Goal: Task Accomplishment & Management: Manage account settings

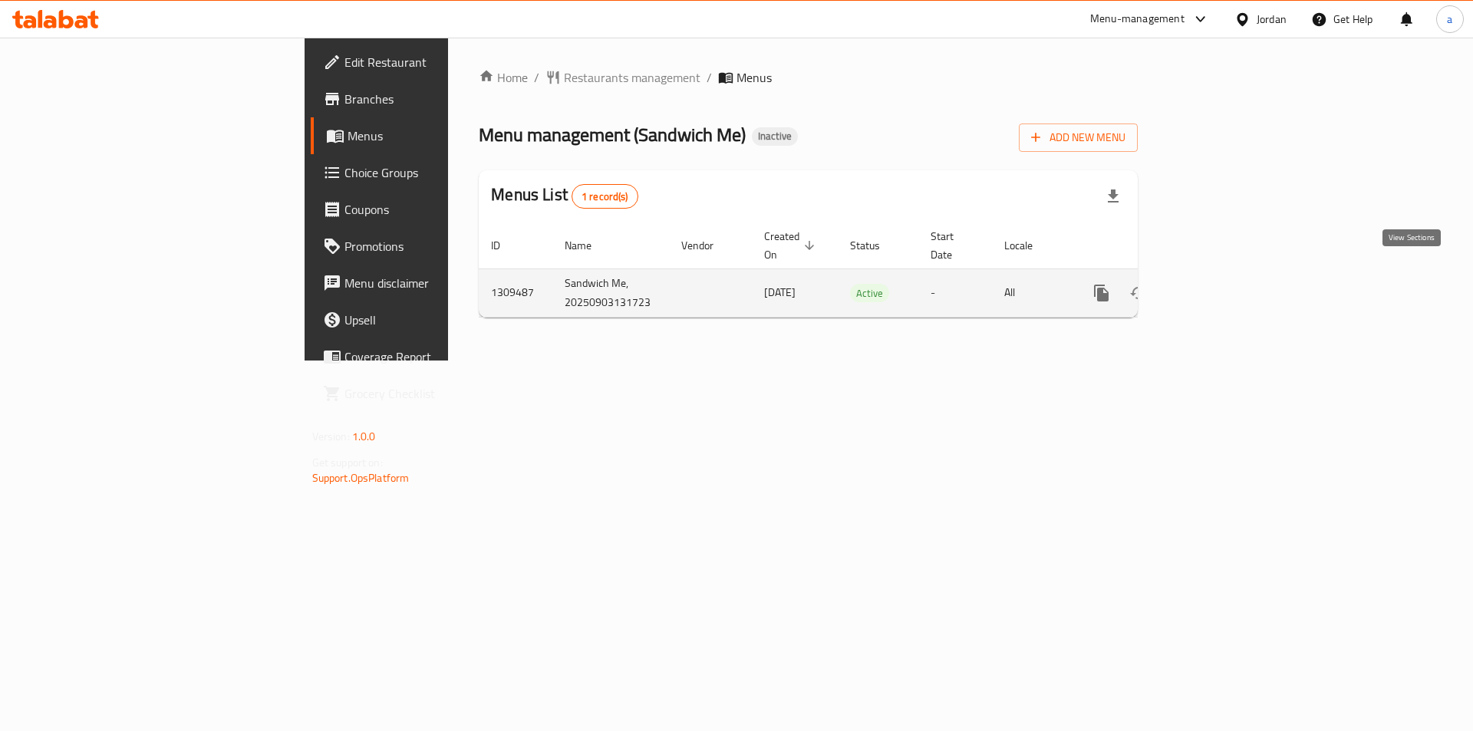
click at [1222, 284] on icon "enhanced table" at bounding box center [1212, 293] width 18 height 18
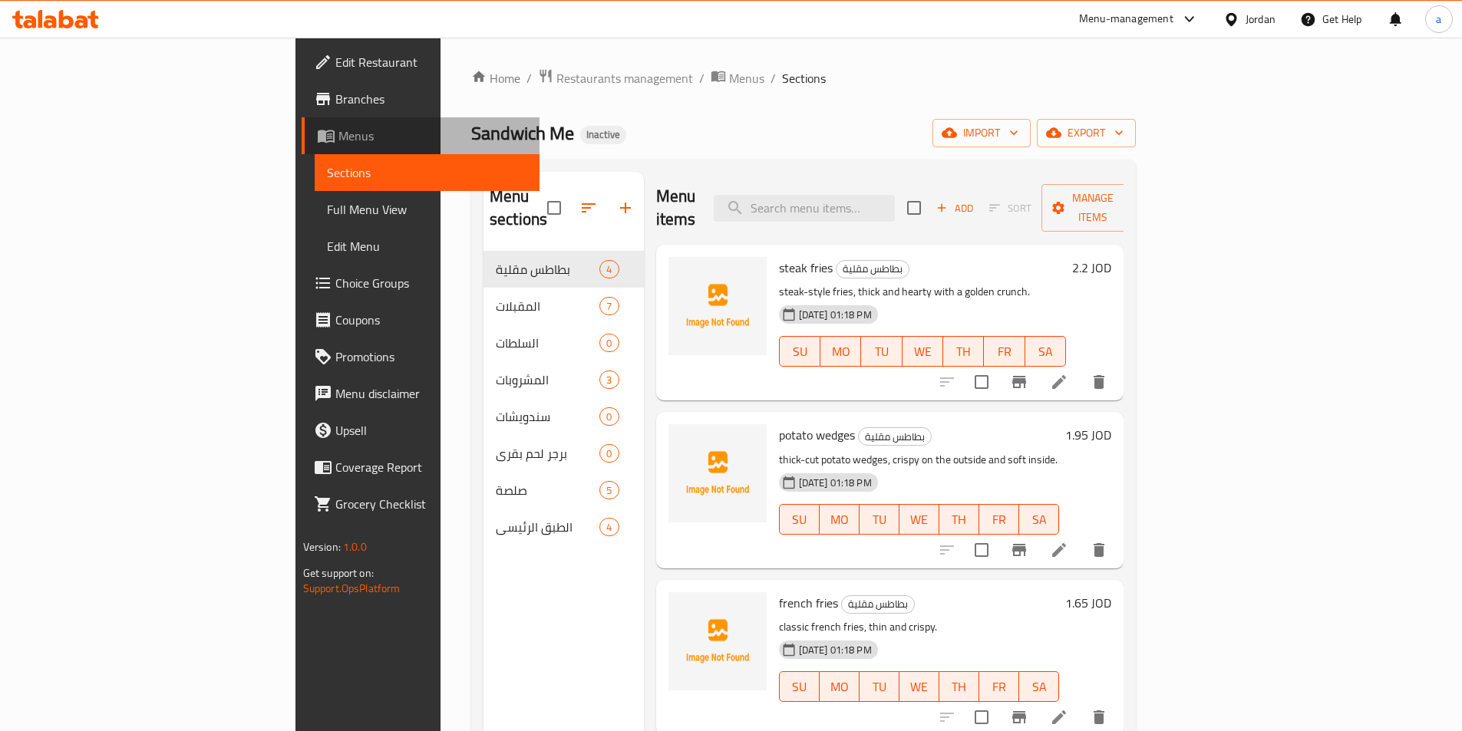
click at [338, 137] on span "Menus" at bounding box center [432, 136] width 189 height 18
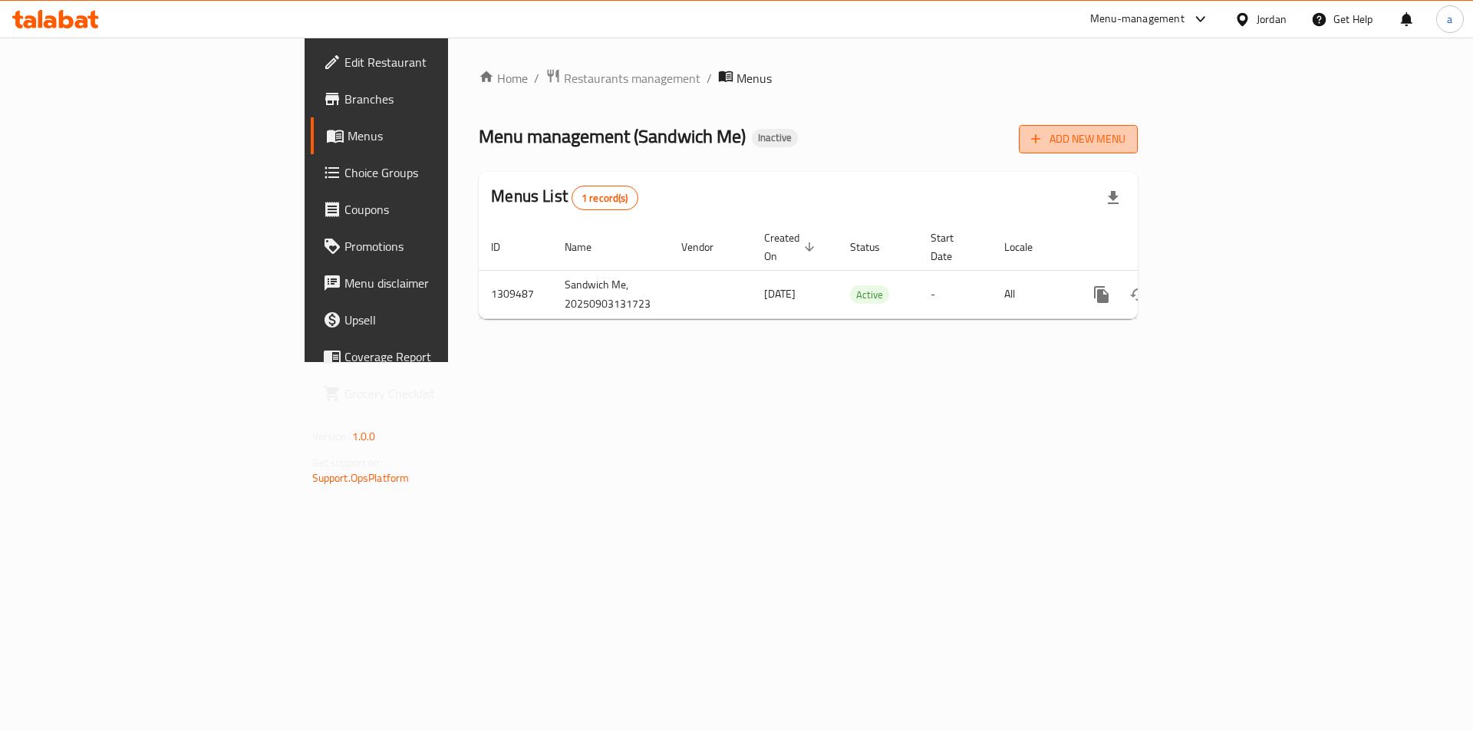
click at [1138, 149] on button "Add New Menu" at bounding box center [1078, 139] width 119 height 28
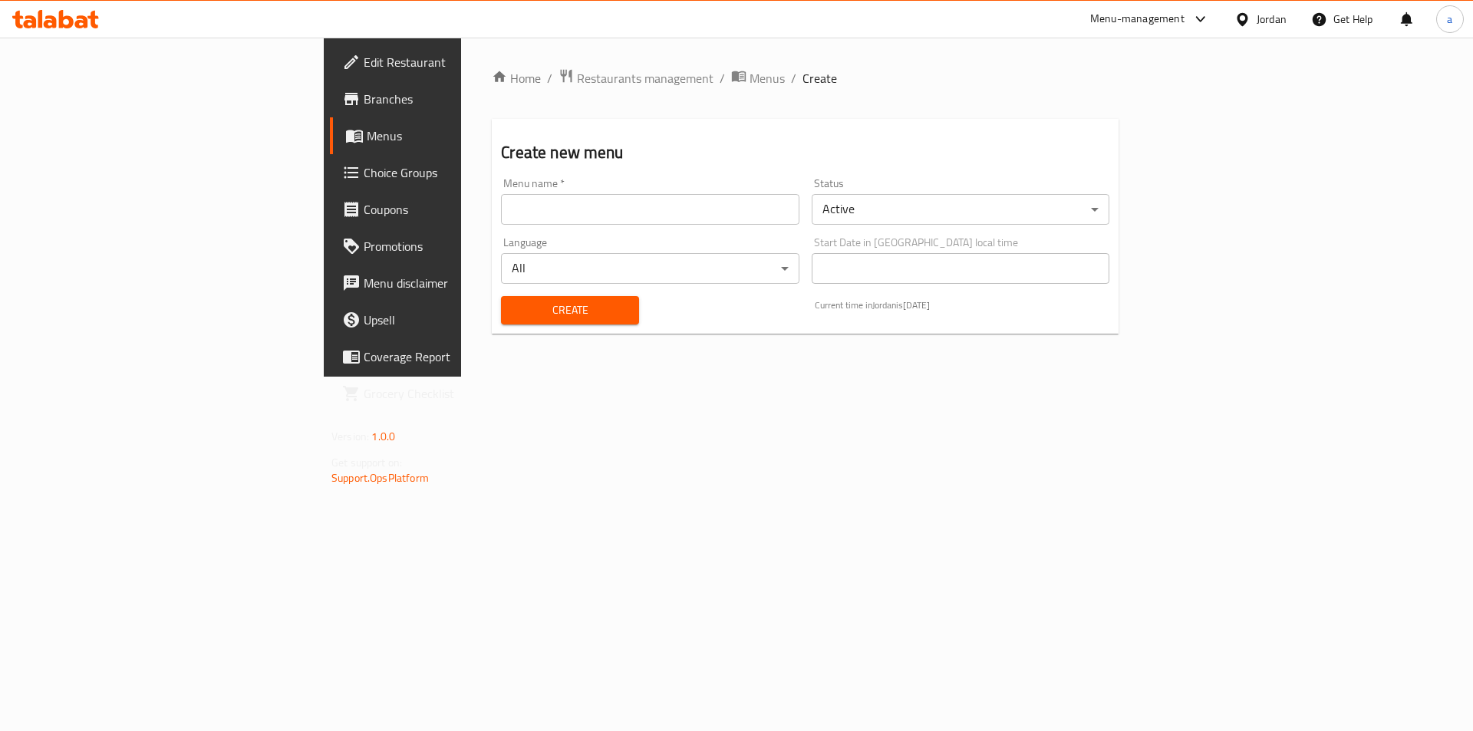
click at [697, 216] on input "text" at bounding box center [650, 209] width 298 height 31
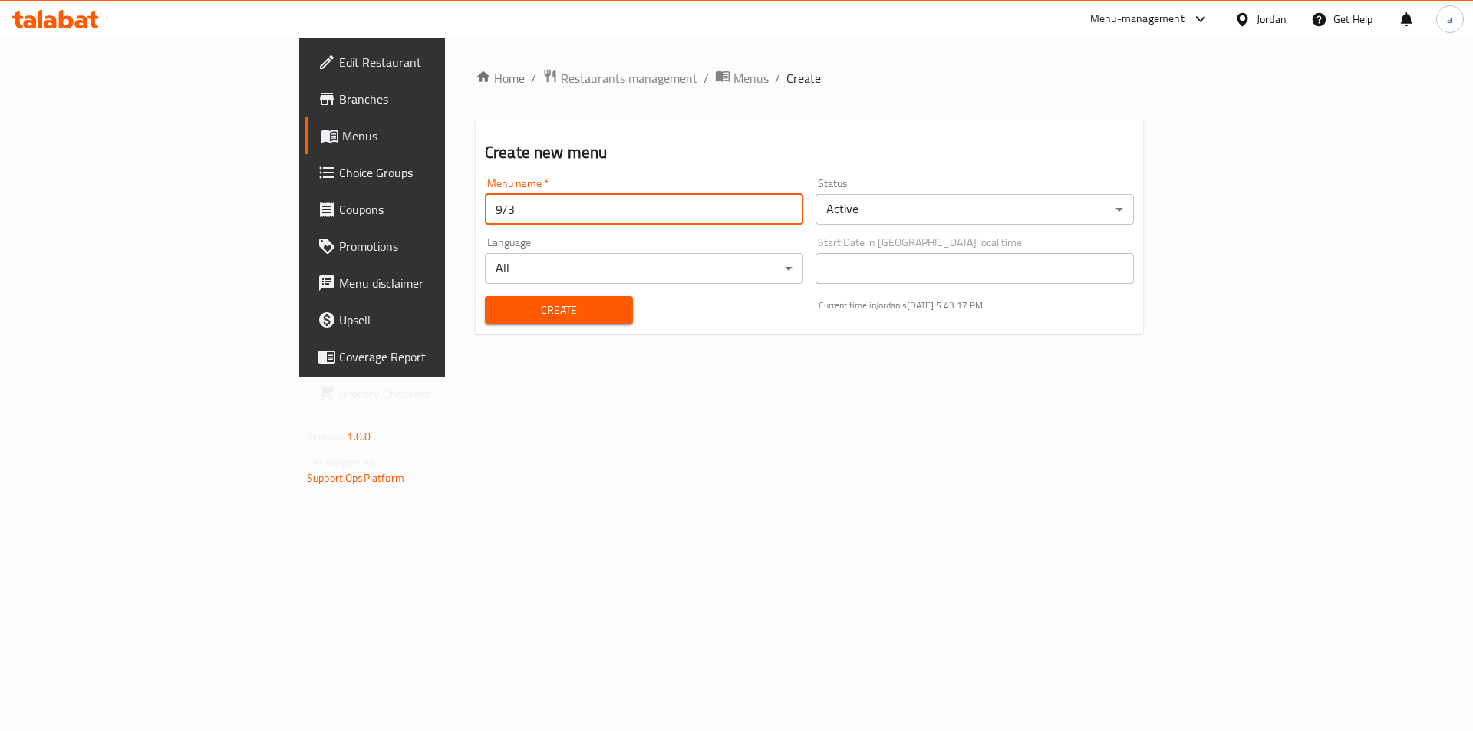
type input "9/3"
click at [523, 318] on span "Create" at bounding box center [559, 310] width 124 height 19
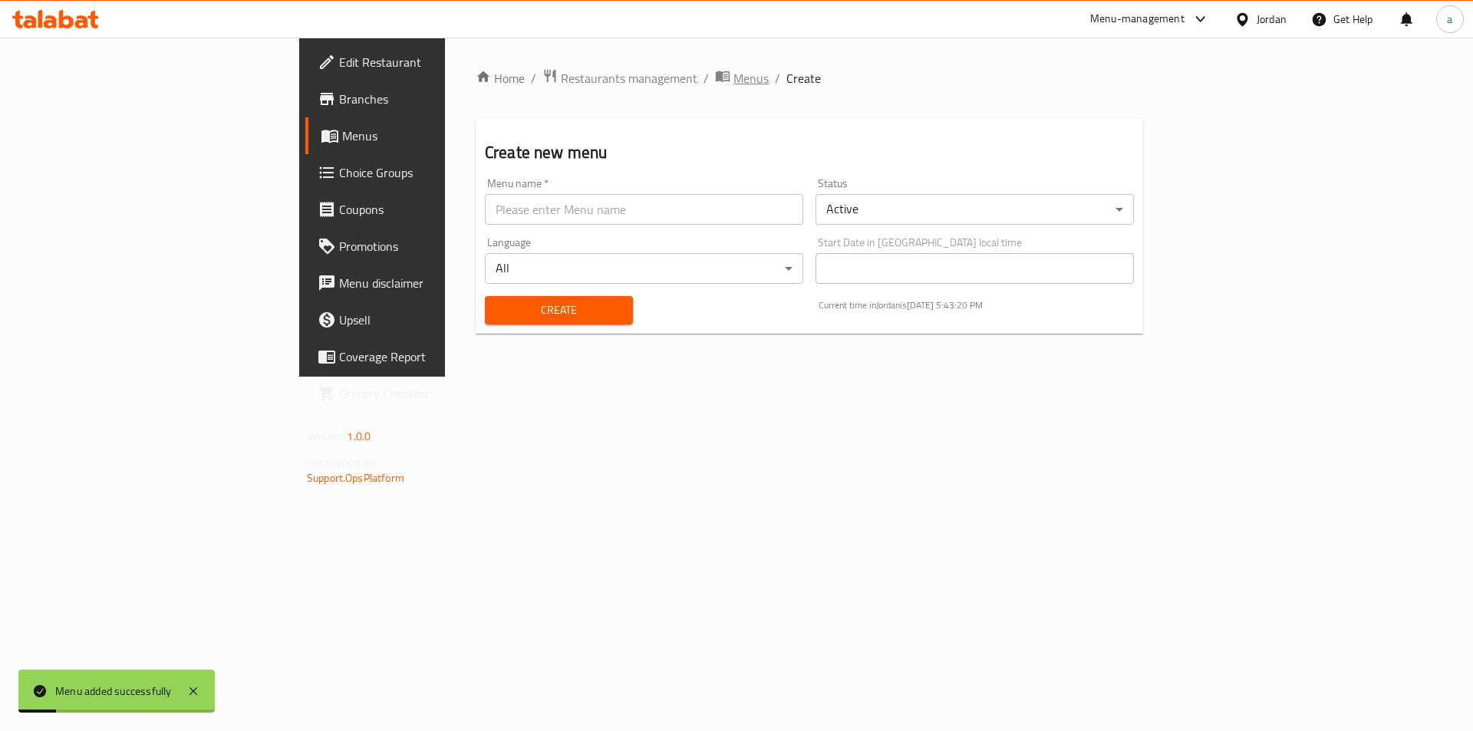
click at [734, 73] on span "Menus" at bounding box center [751, 78] width 35 height 18
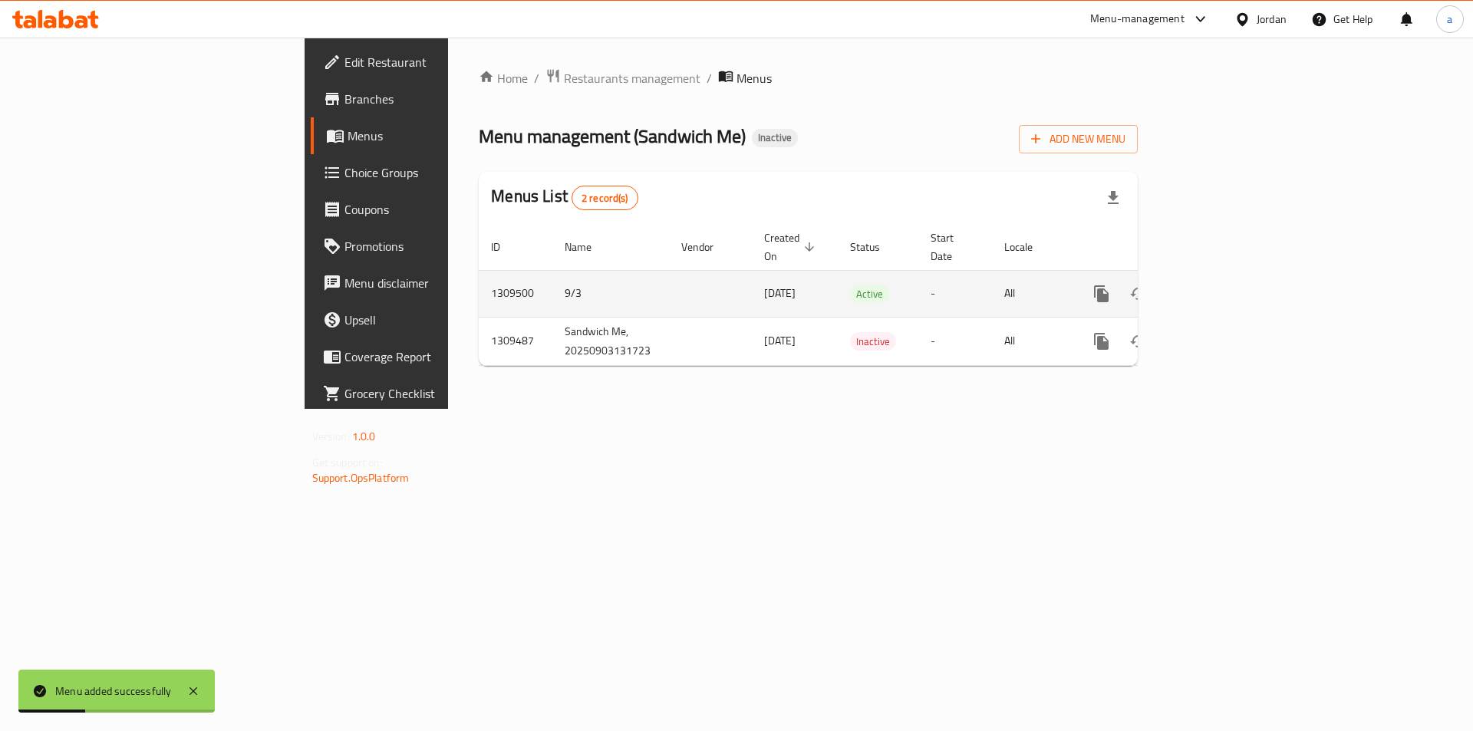
click at [1231, 289] on link "enhanced table" at bounding box center [1212, 293] width 37 height 37
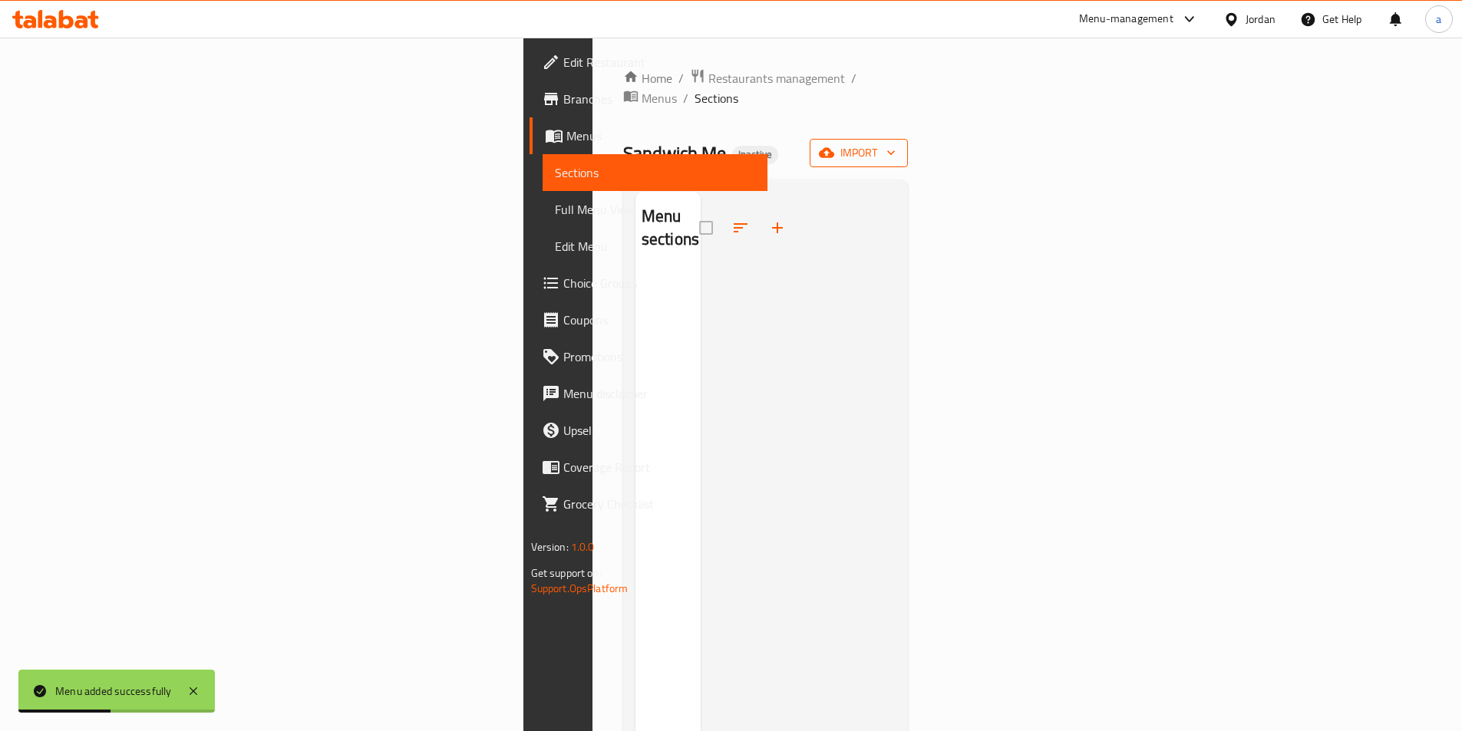
click at [895, 143] on span "import" at bounding box center [859, 152] width 74 height 19
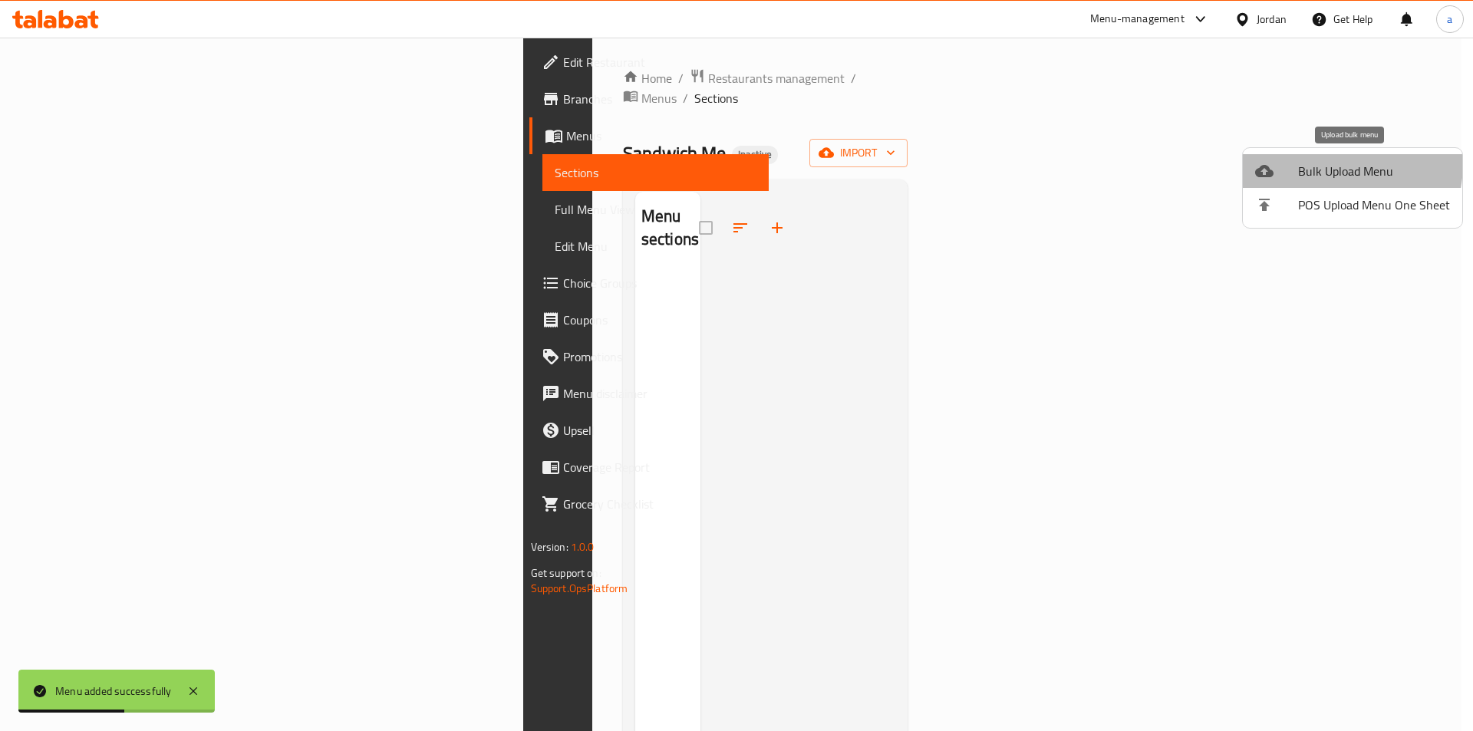
click at [1324, 163] on span "Bulk Upload Menu" at bounding box center [1374, 171] width 152 height 18
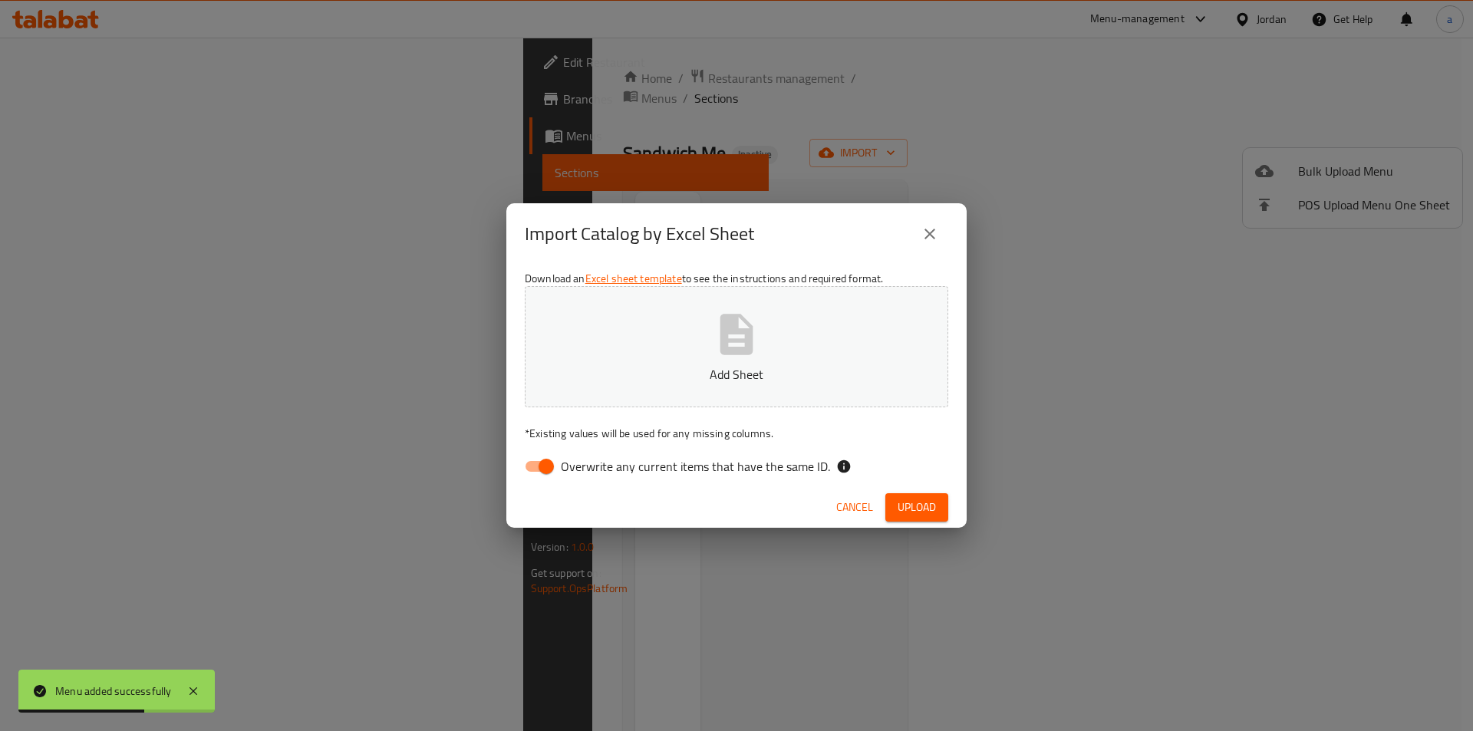
click at [531, 463] on input "Overwrite any current items that have the same ID." at bounding box center [546, 466] width 87 height 29
checkbox input "false"
click at [625, 381] on p "Add Sheet" at bounding box center [737, 374] width 376 height 18
click at [901, 506] on span "Upload" at bounding box center [917, 507] width 38 height 19
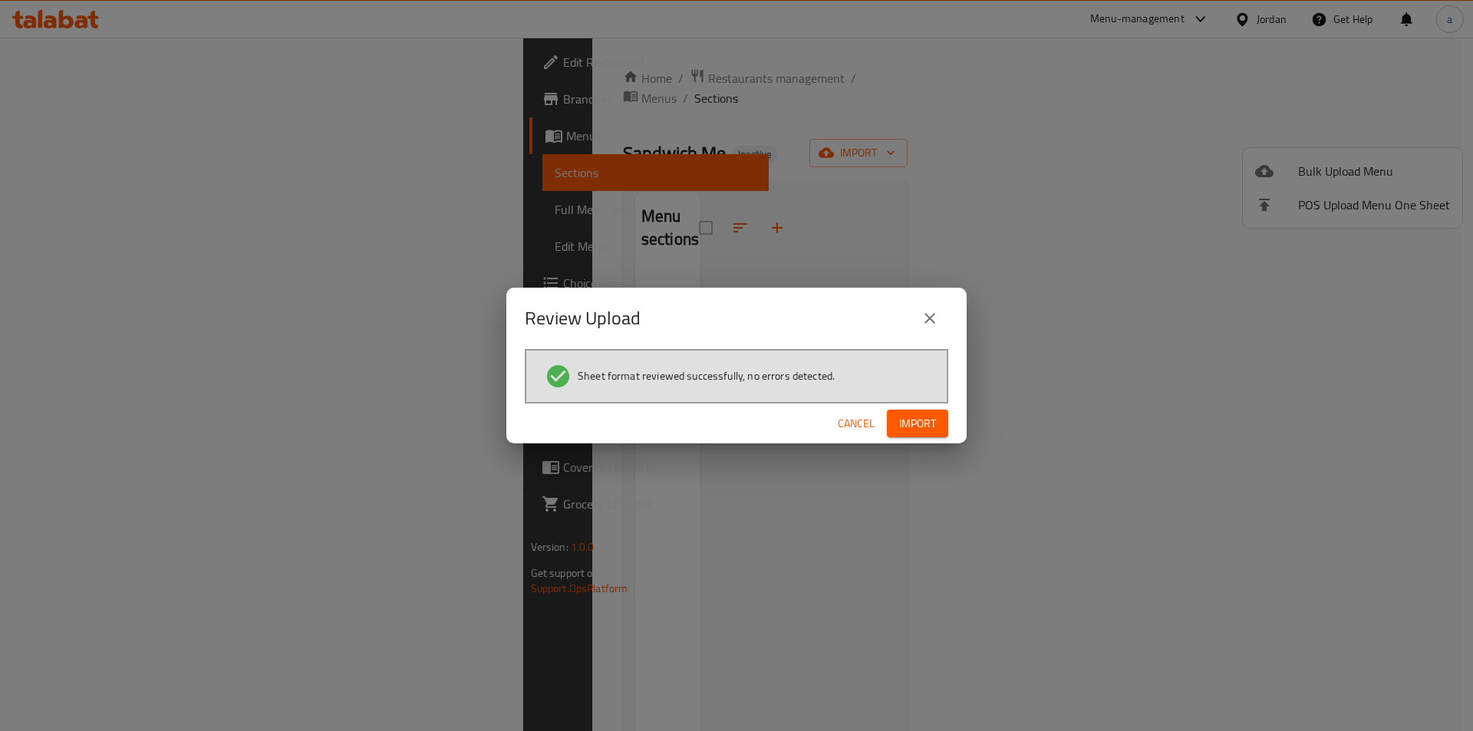
click at [936, 410] on button "Import" at bounding box center [917, 424] width 61 height 28
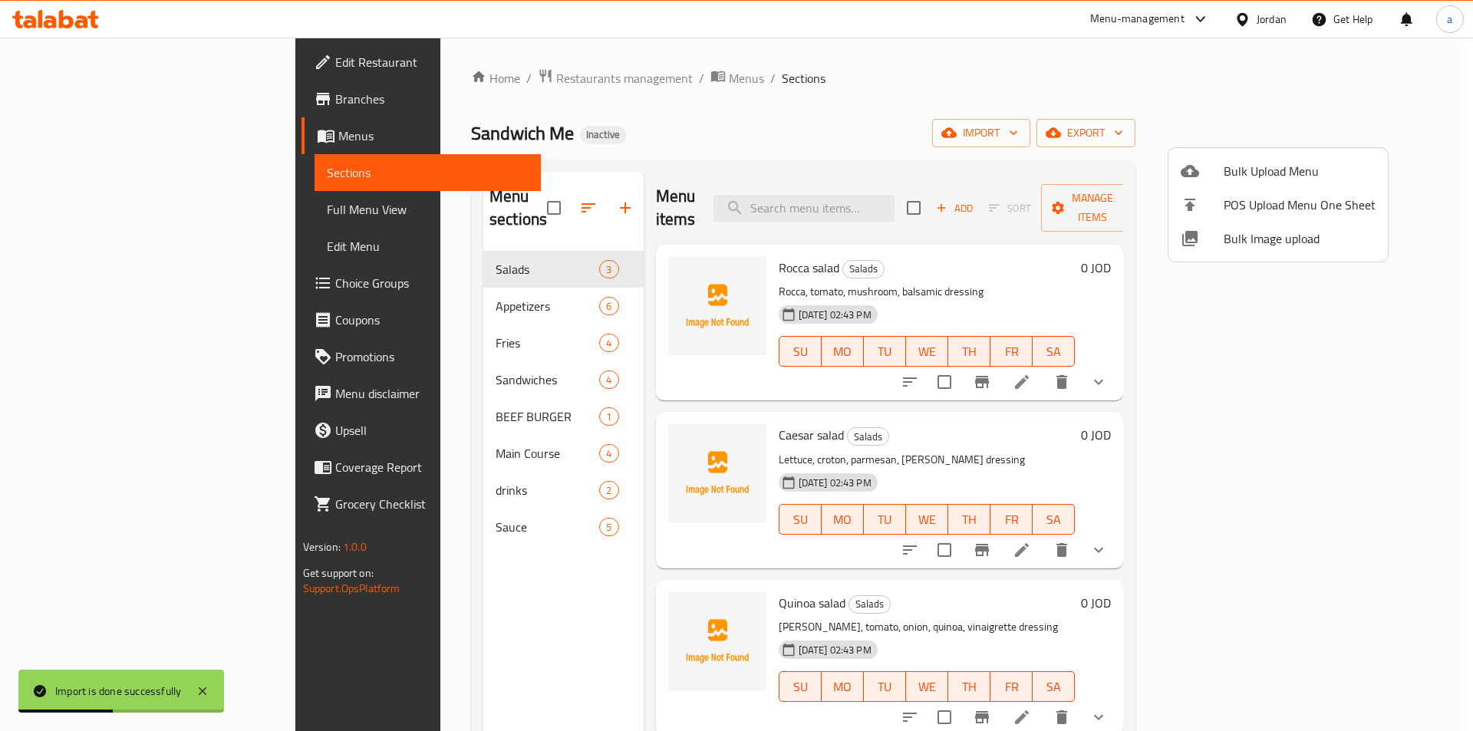
click at [136, 213] on div at bounding box center [736, 365] width 1473 height 731
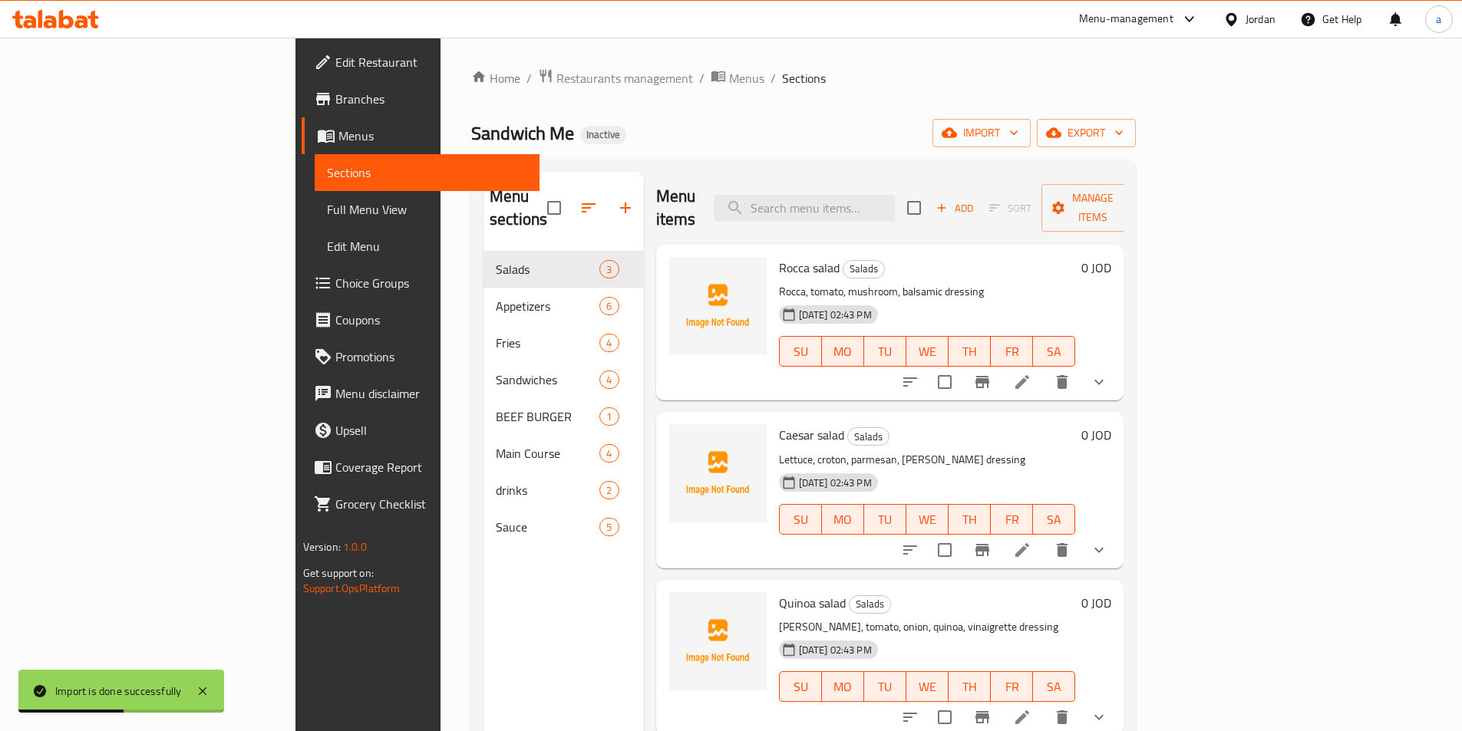
click at [327, 213] on span "Full Menu View" at bounding box center [427, 209] width 200 height 18
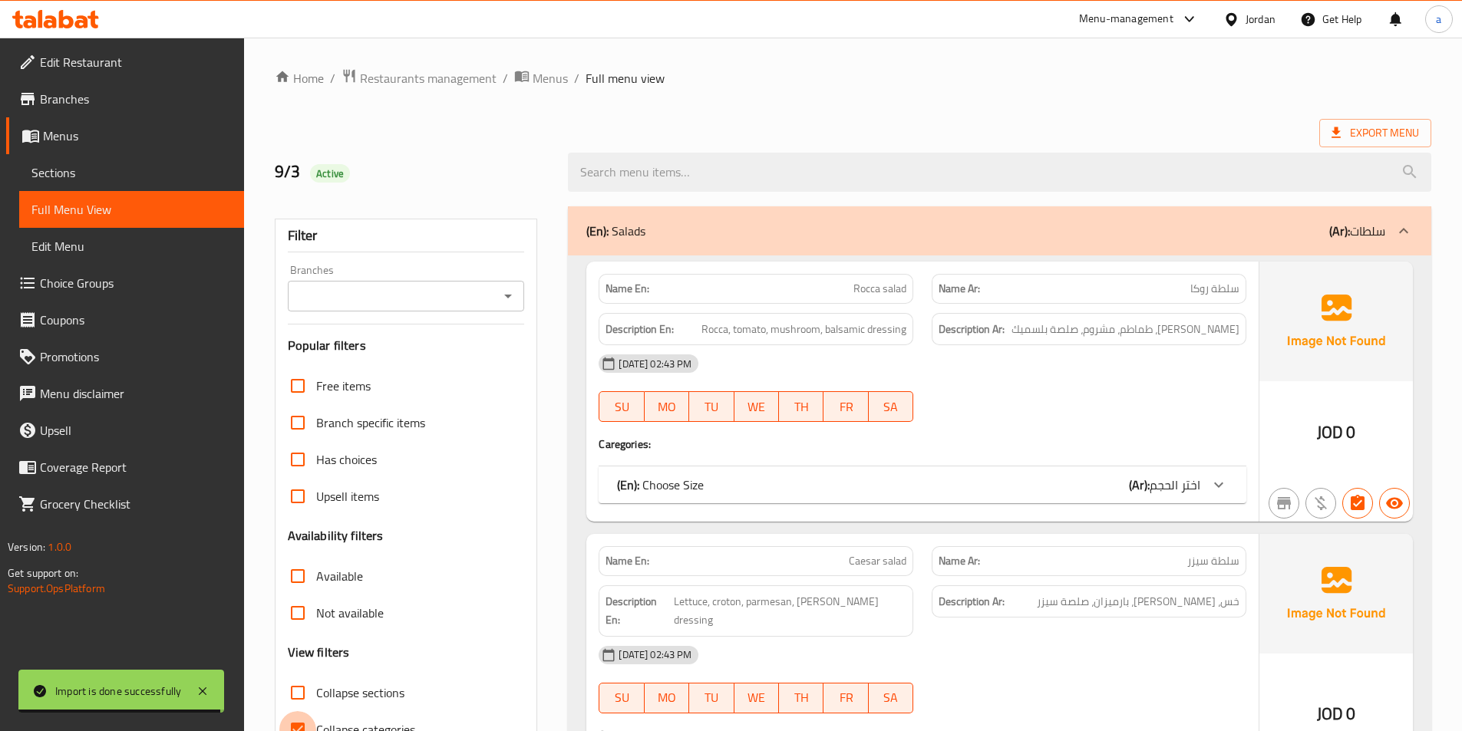
click at [298, 722] on input "Collapse categories" at bounding box center [297, 729] width 37 height 37
checkbox input "false"
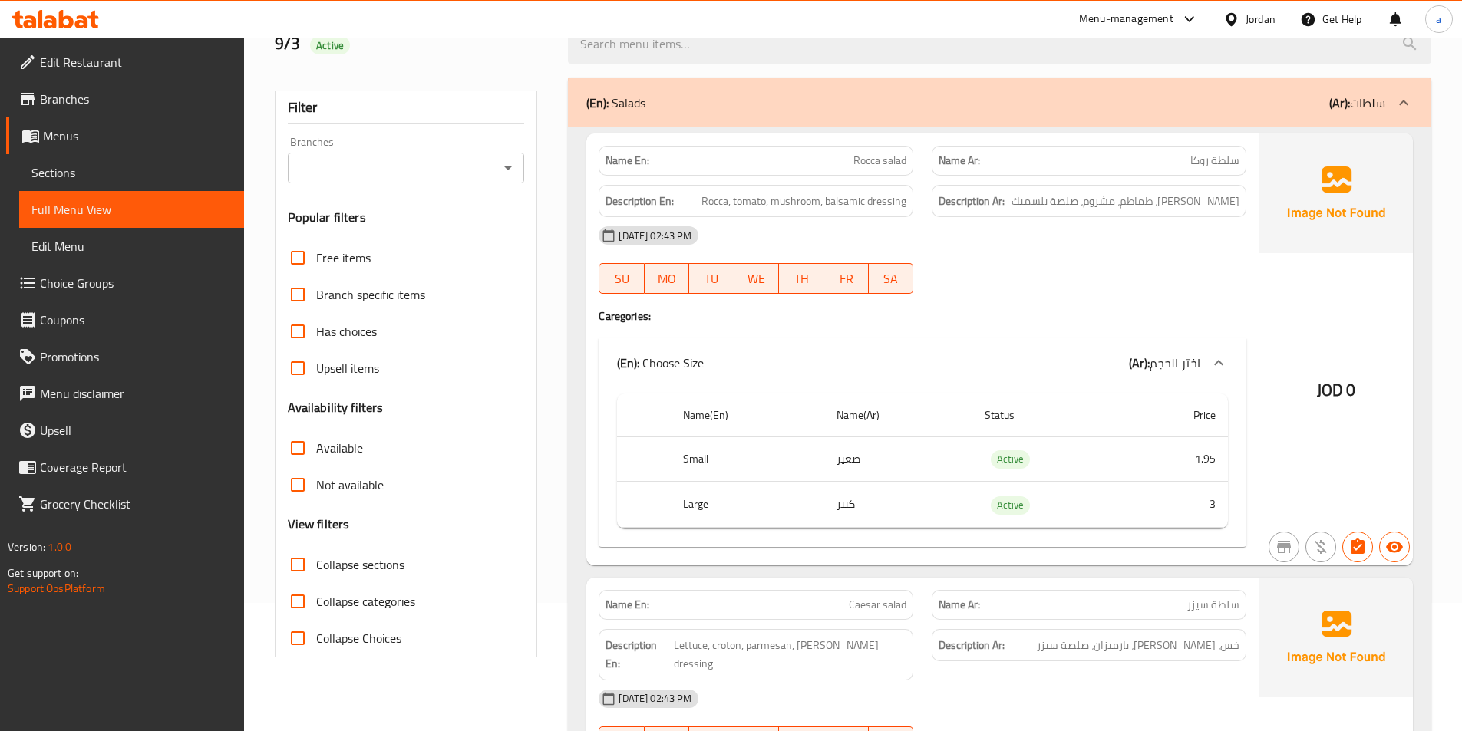
scroll to position [153, 0]
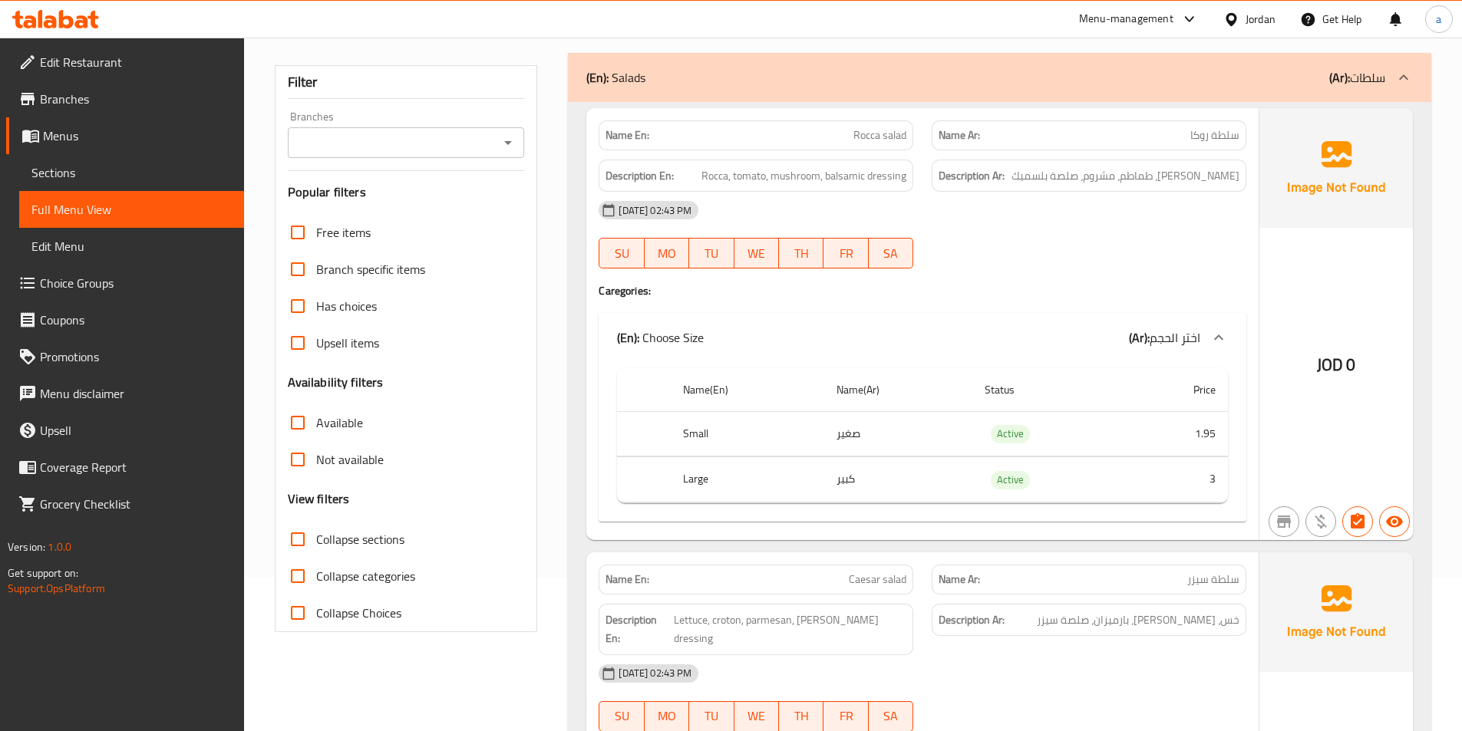
click at [1049, 333] on div "(En): Choose Size (Ar): اختر الحجم" at bounding box center [908, 337] width 583 height 18
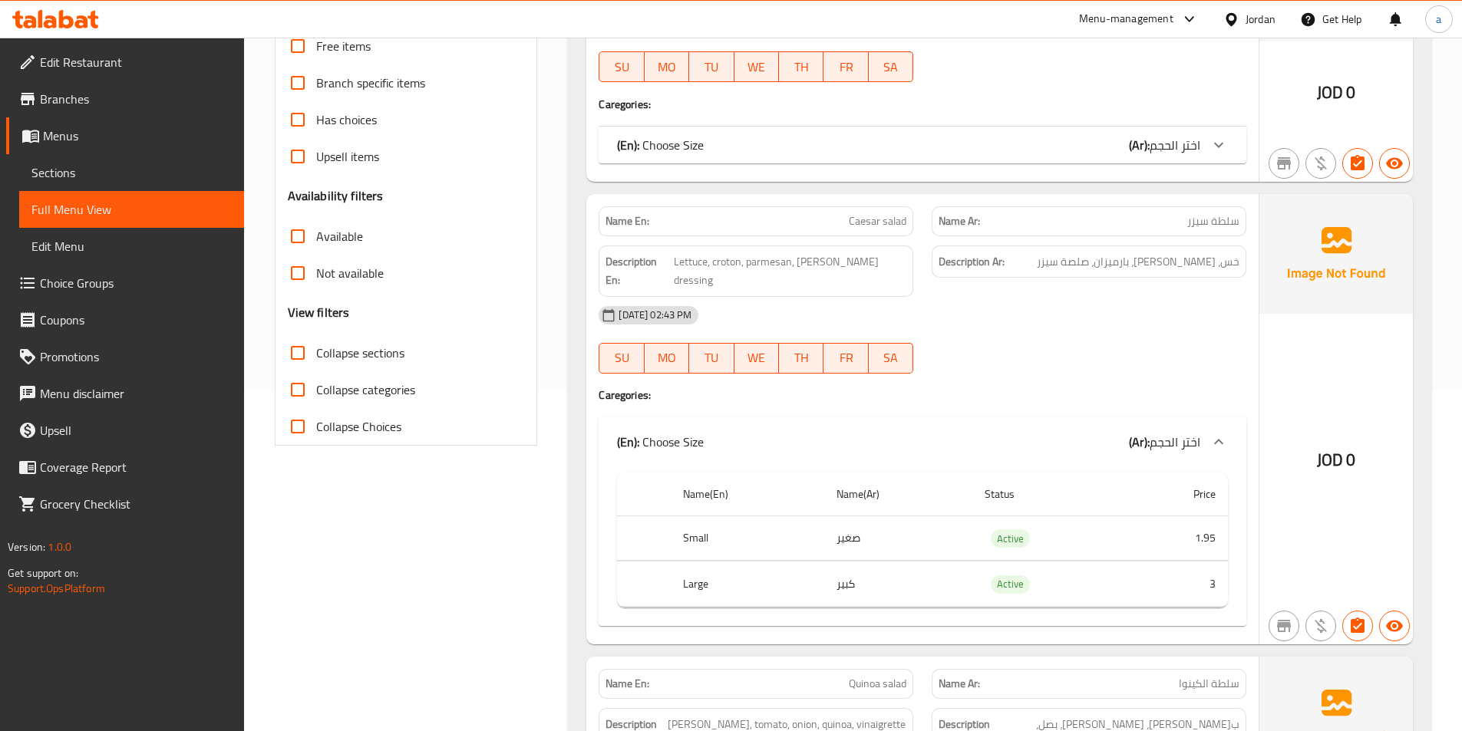
scroll to position [384, 0]
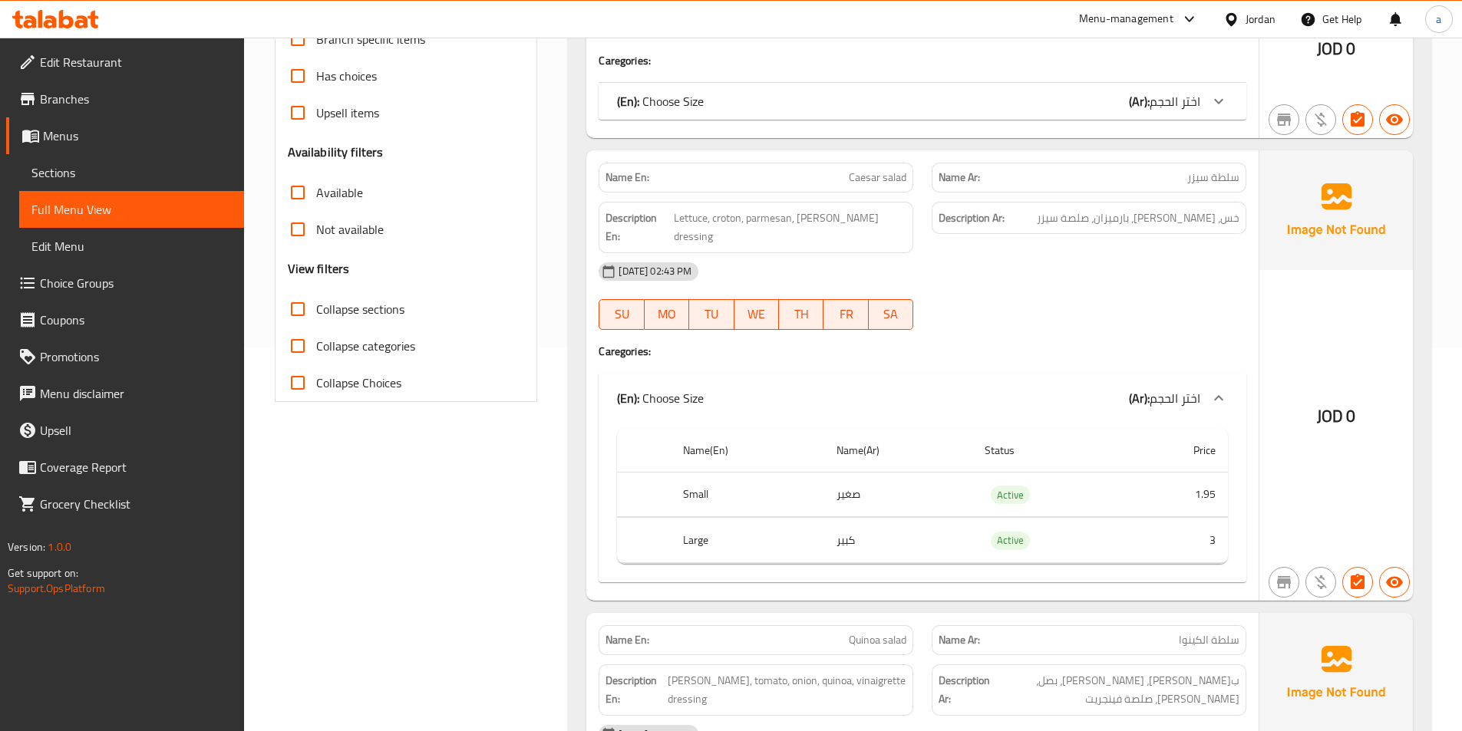
click at [1191, 90] on span "اختر الحجم" at bounding box center [1174, 101] width 51 height 23
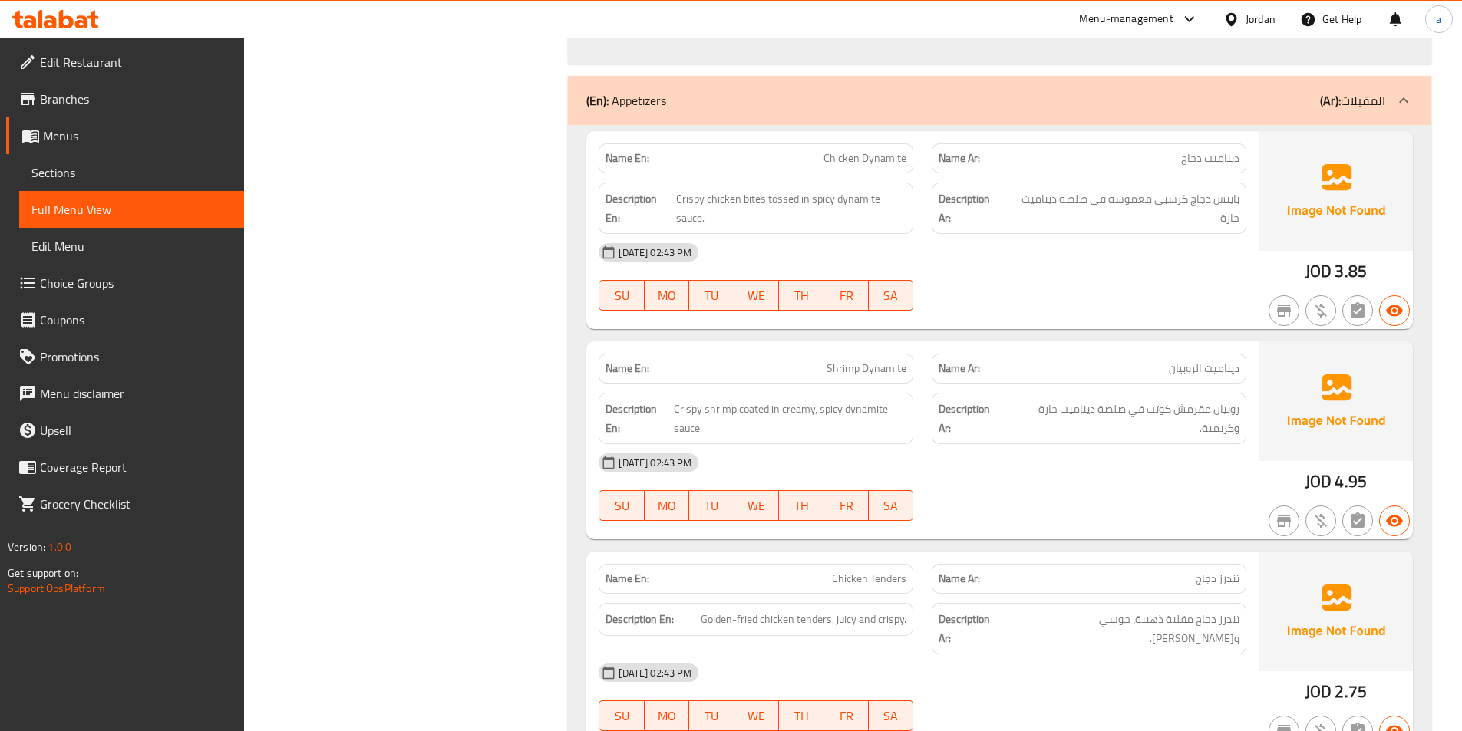
scroll to position [1611, 0]
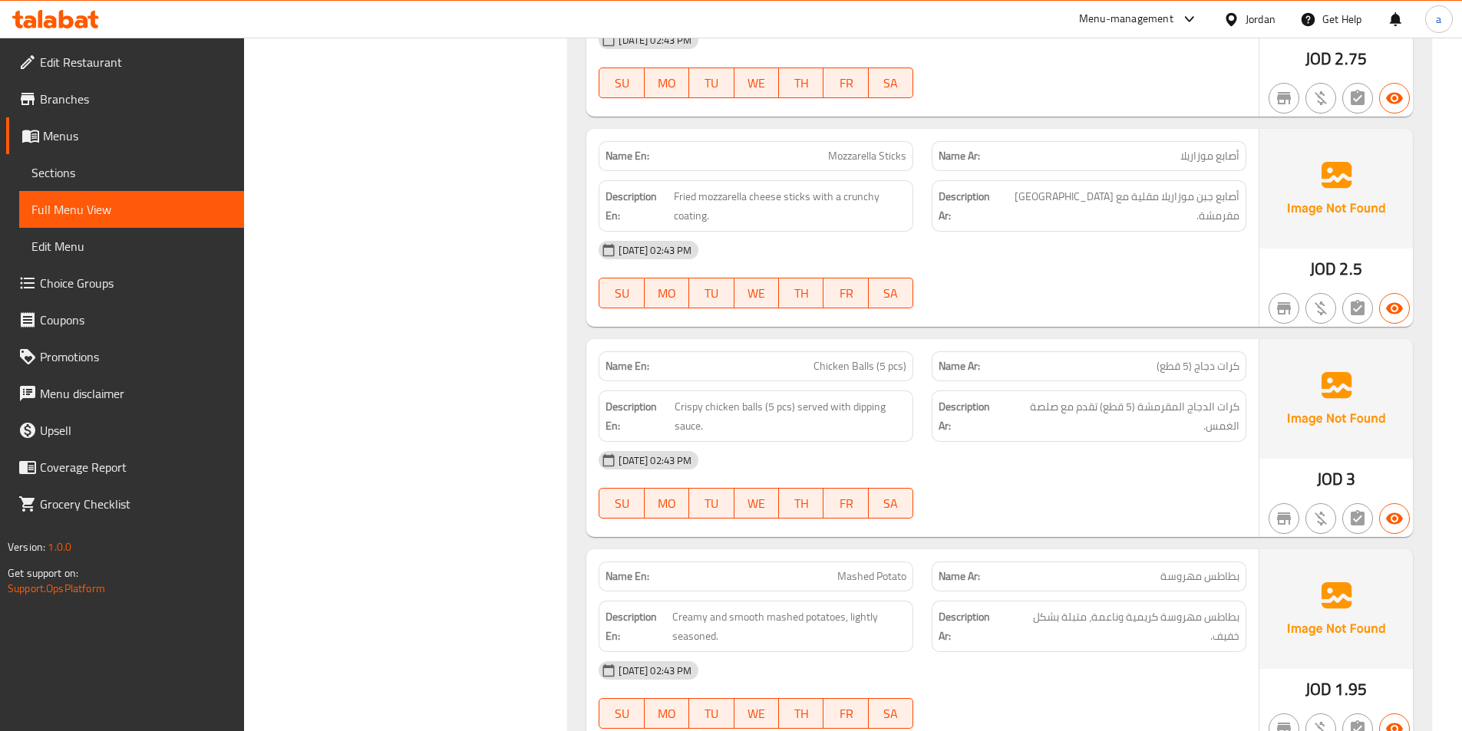
scroll to position [2225, 0]
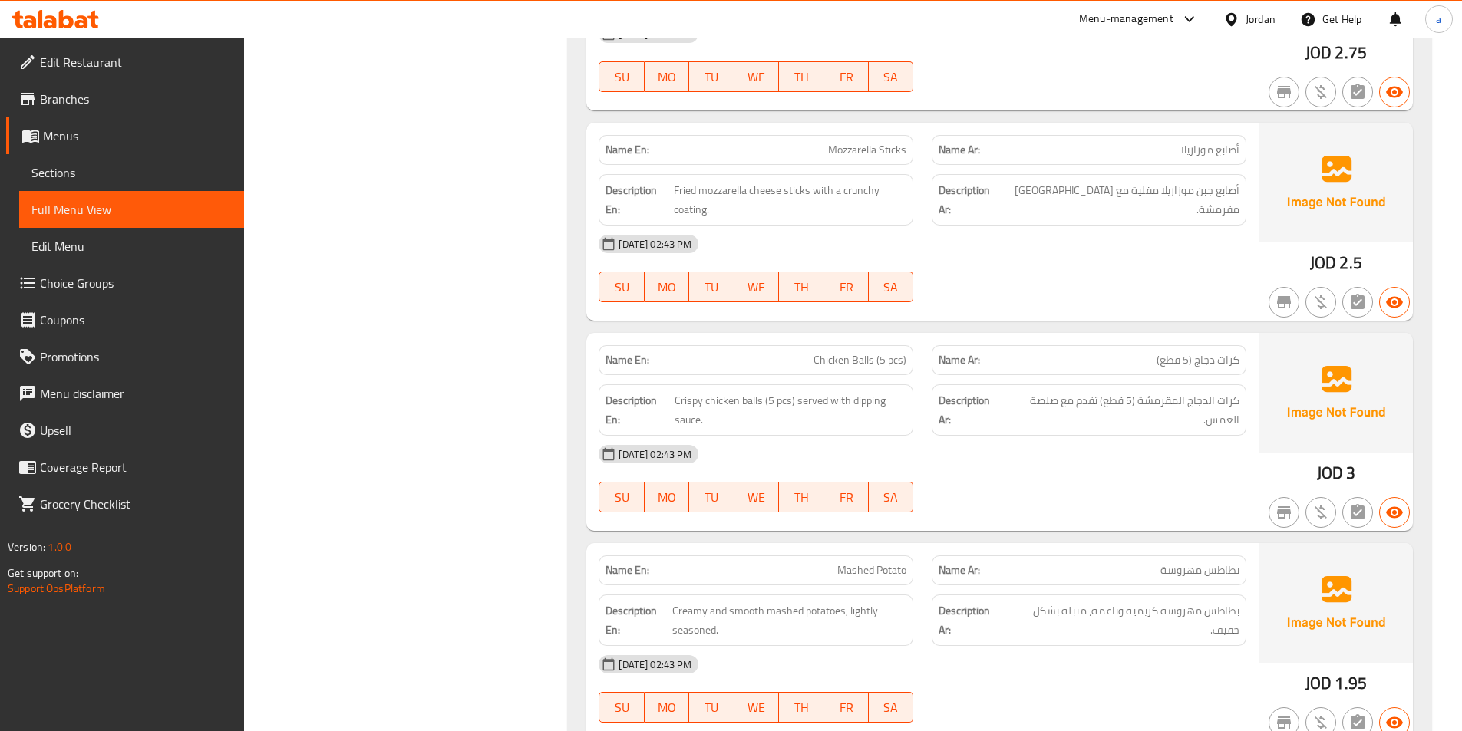
click at [889, 142] on span "Mozzarella Sticks" at bounding box center [867, 150] width 78 height 16
copy span "Sticks"
click at [847, 142] on span "Mozzarella Sticks" at bounding box center [867, 150] width 78 height 16
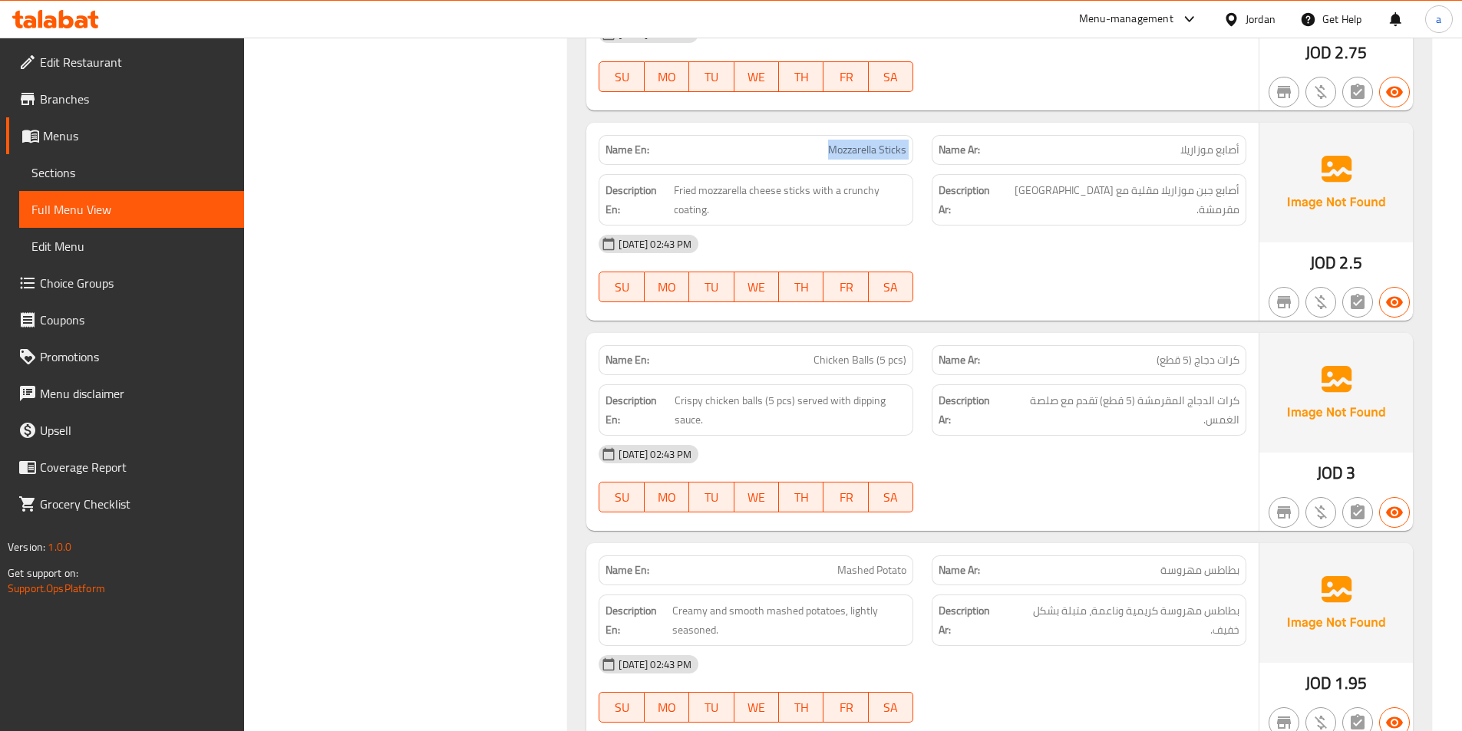
click at [847, 142] on span "Mozzarella Sticks" at bounding box center [867, 150] width 78 height 16
copy span "Mozzarella Sticks"
click at [1091, 454] on div "03-09-2025 02:43 PM SU MO TU WE TH FR SA" at bounding box center [922, 479] width 666 height 86
click at [1009, 436] on div "03-09-2025 02:43 PM" at bounding box center [922, 454] width 666 height 37
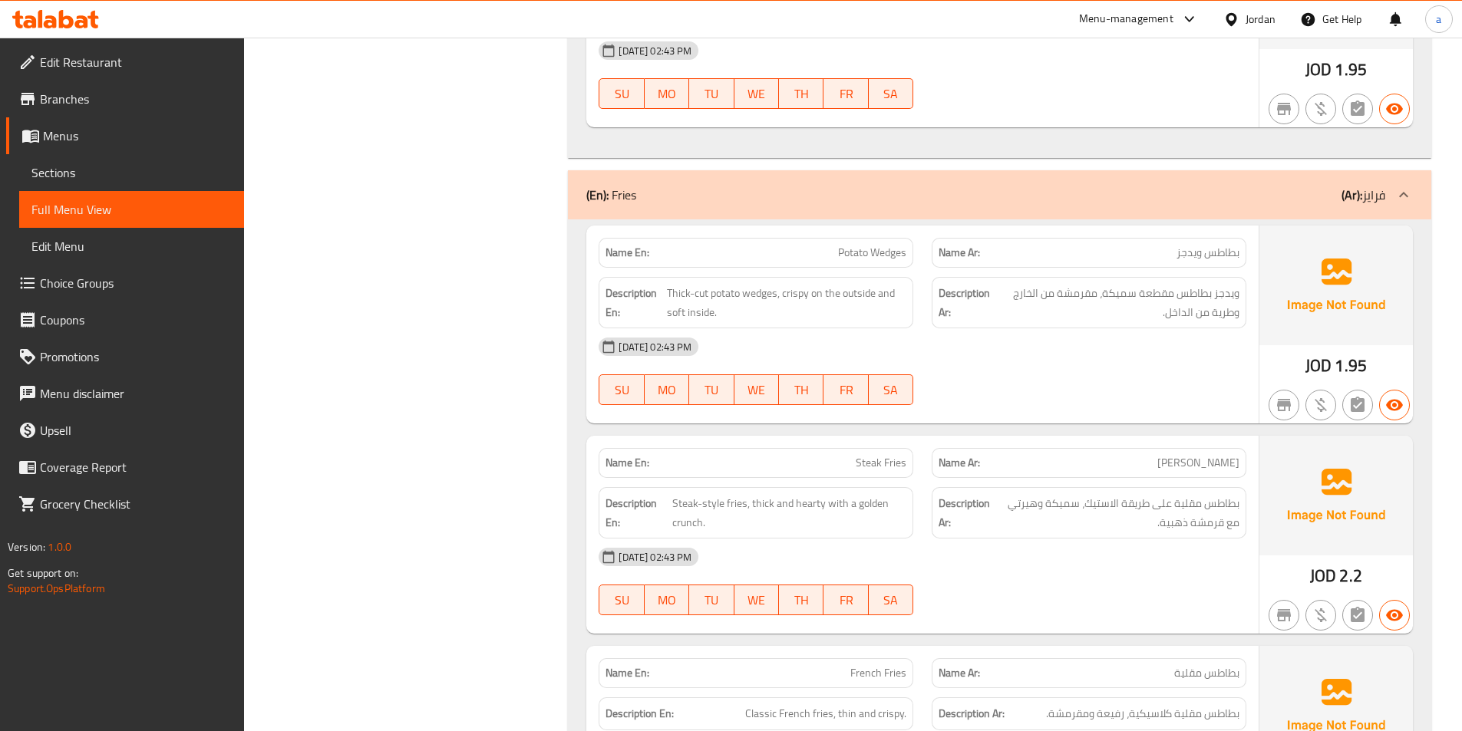
scroll to position [2916, 0]
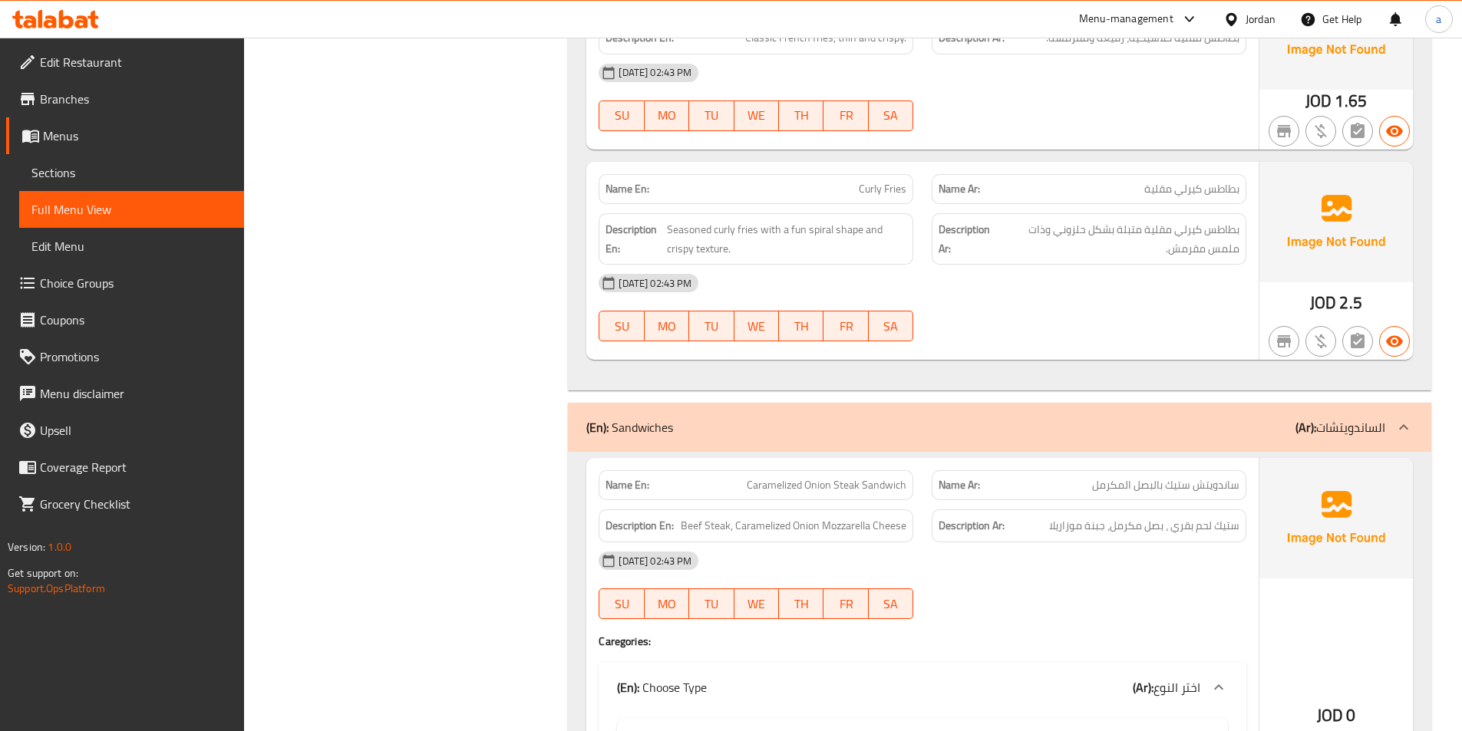
scroll to position [3530, 0]
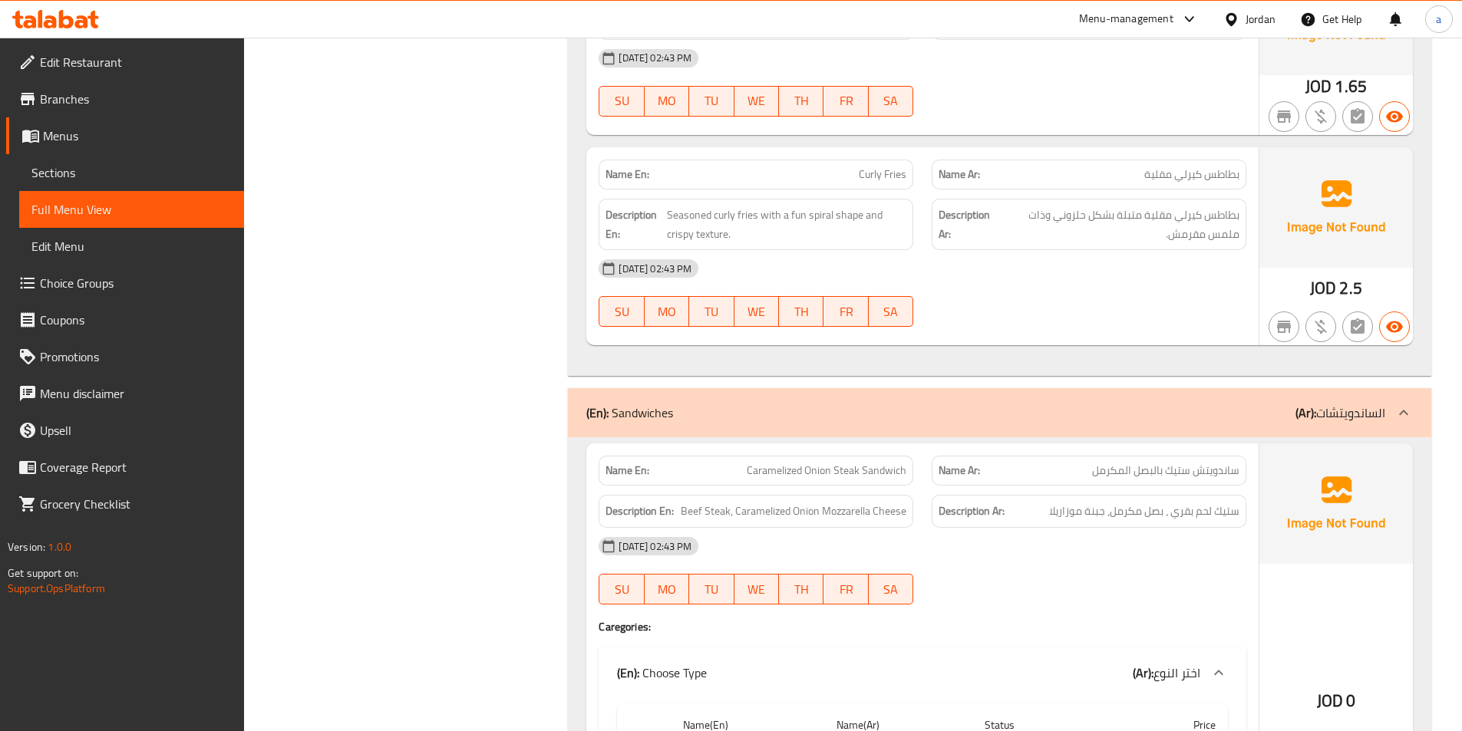
copy span "Curly Fries"
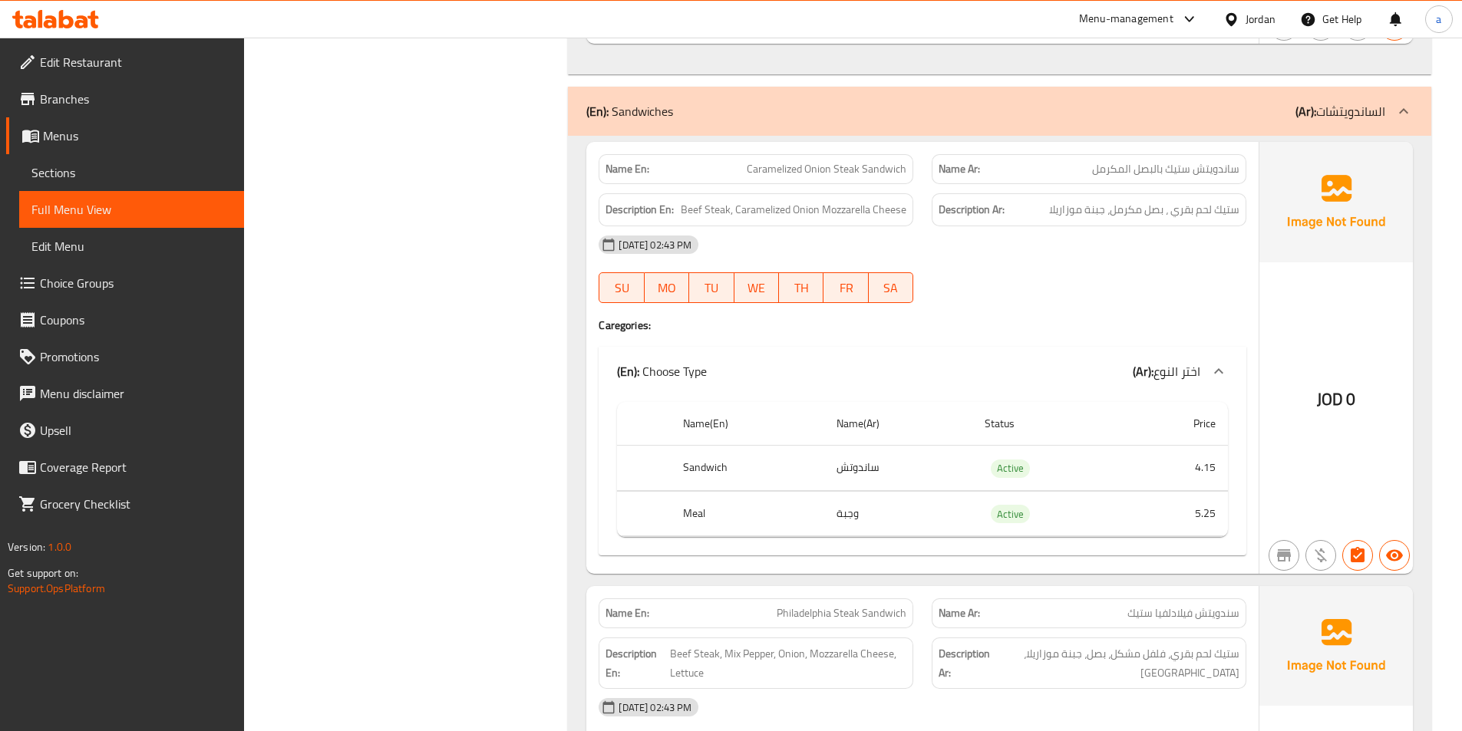
scroll to position [3837, 0]
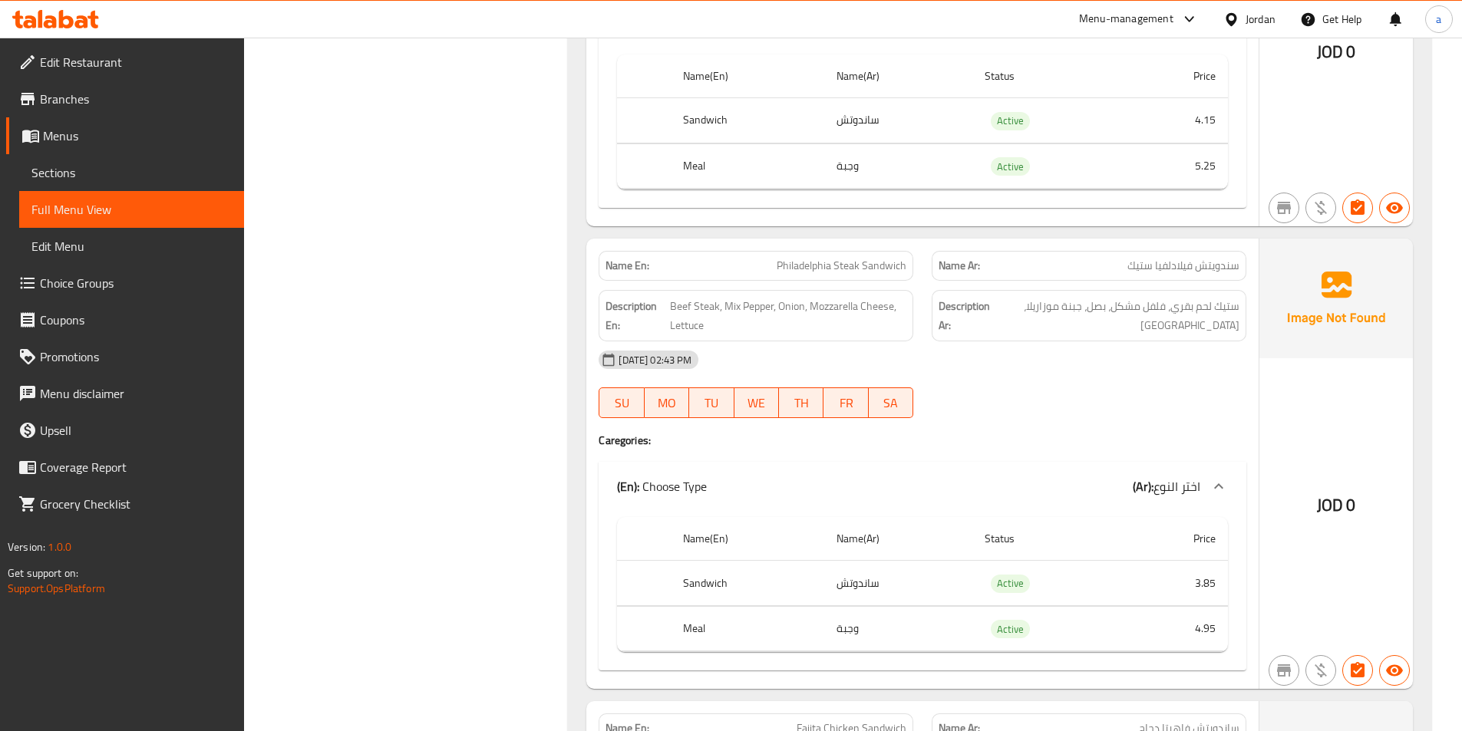
scroll to position [4220, 0]
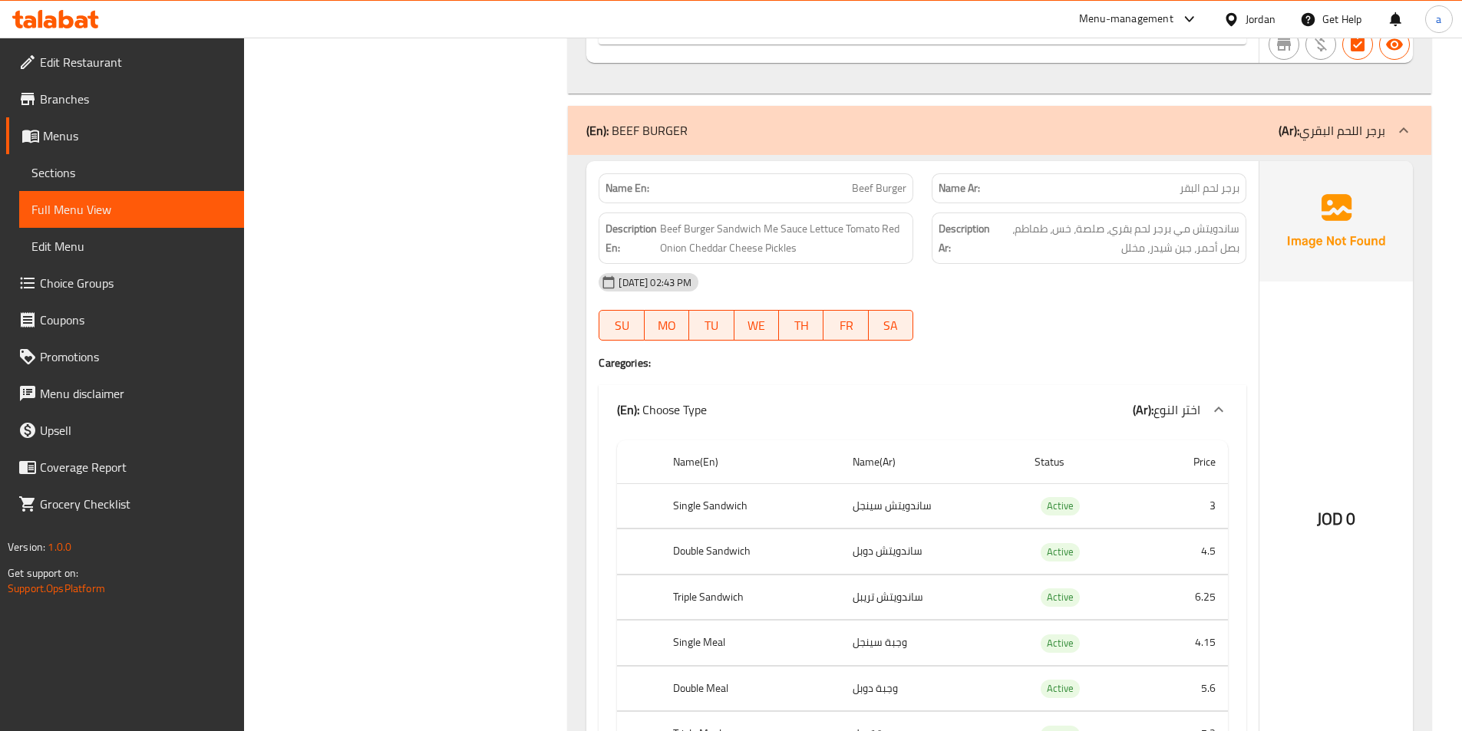
scroll to position [5755, 0]
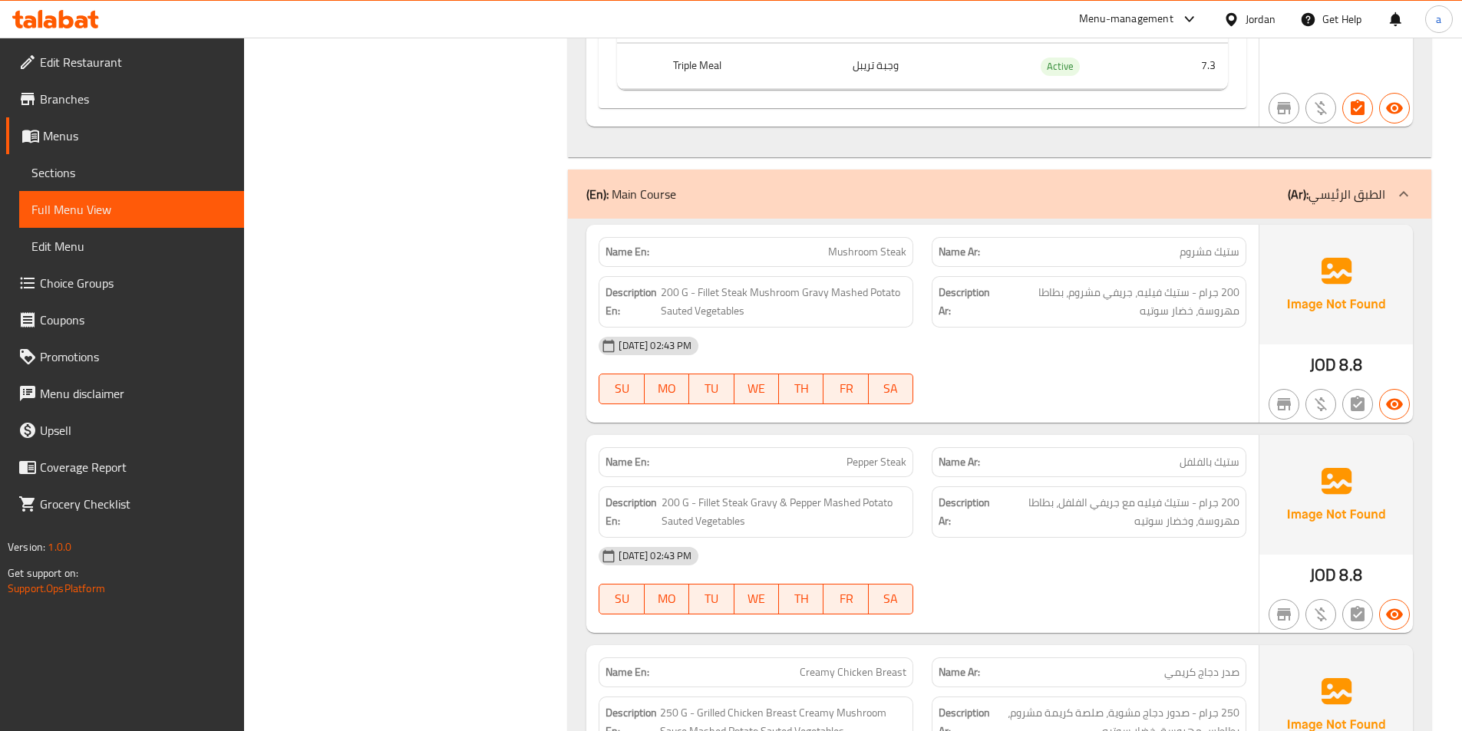
scroll to position [6445, 0]
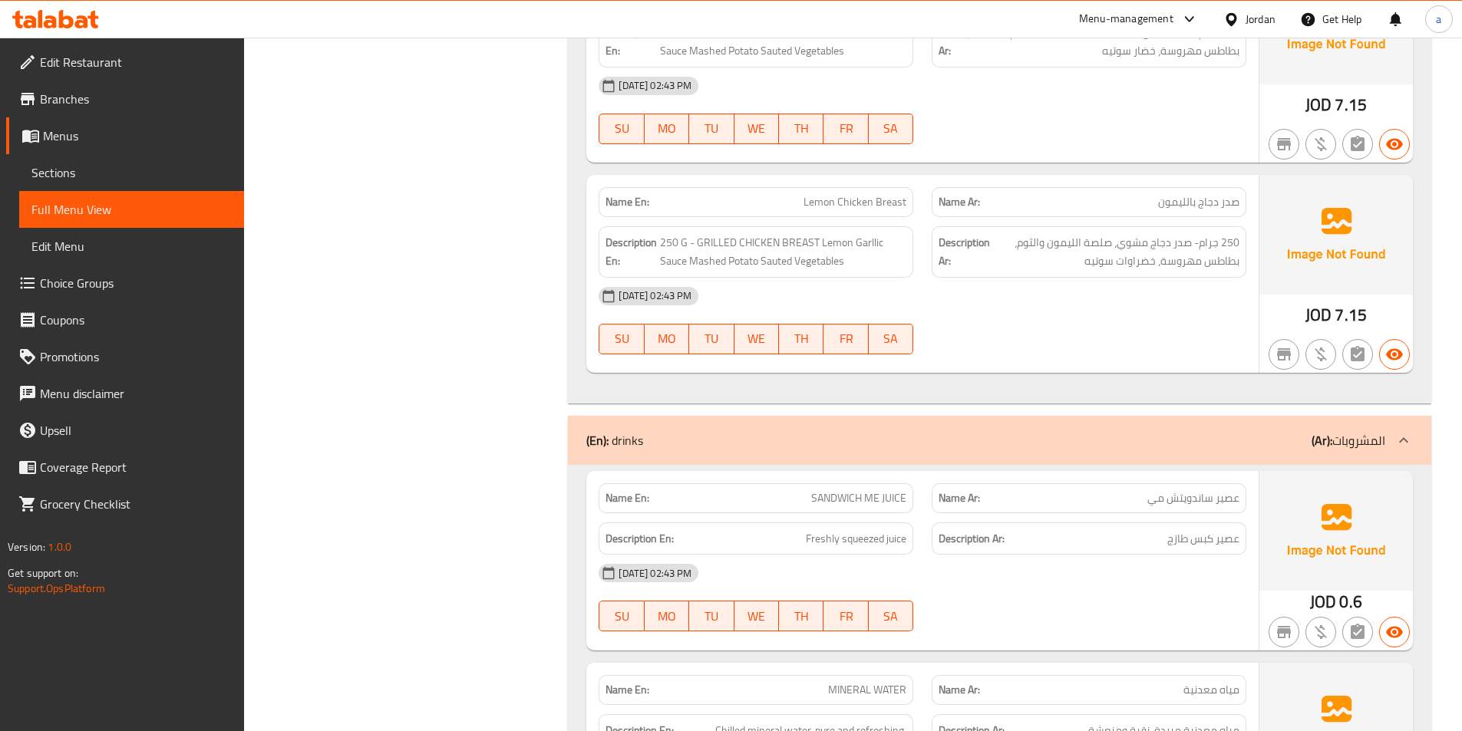
scroll to position [7136, 0]
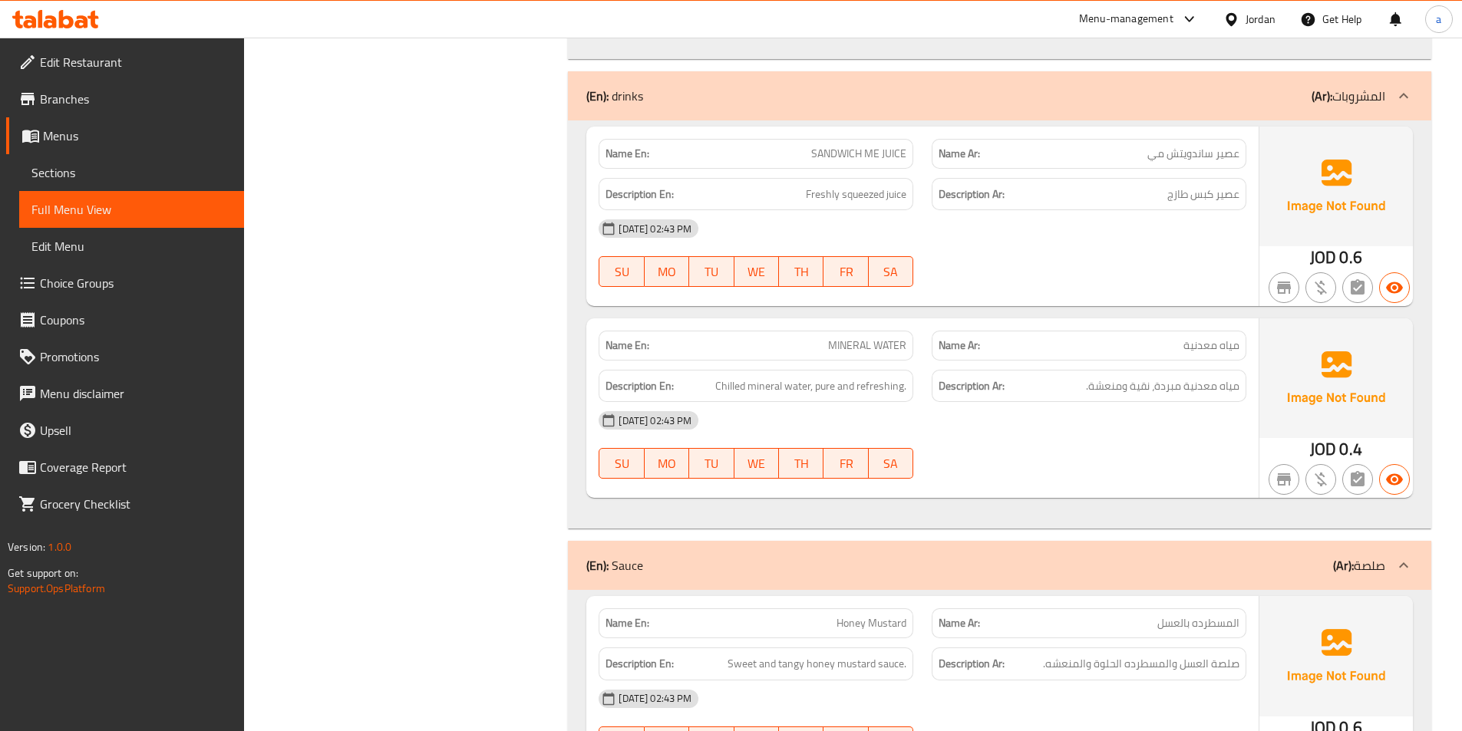
scroll to position [7366, 0]
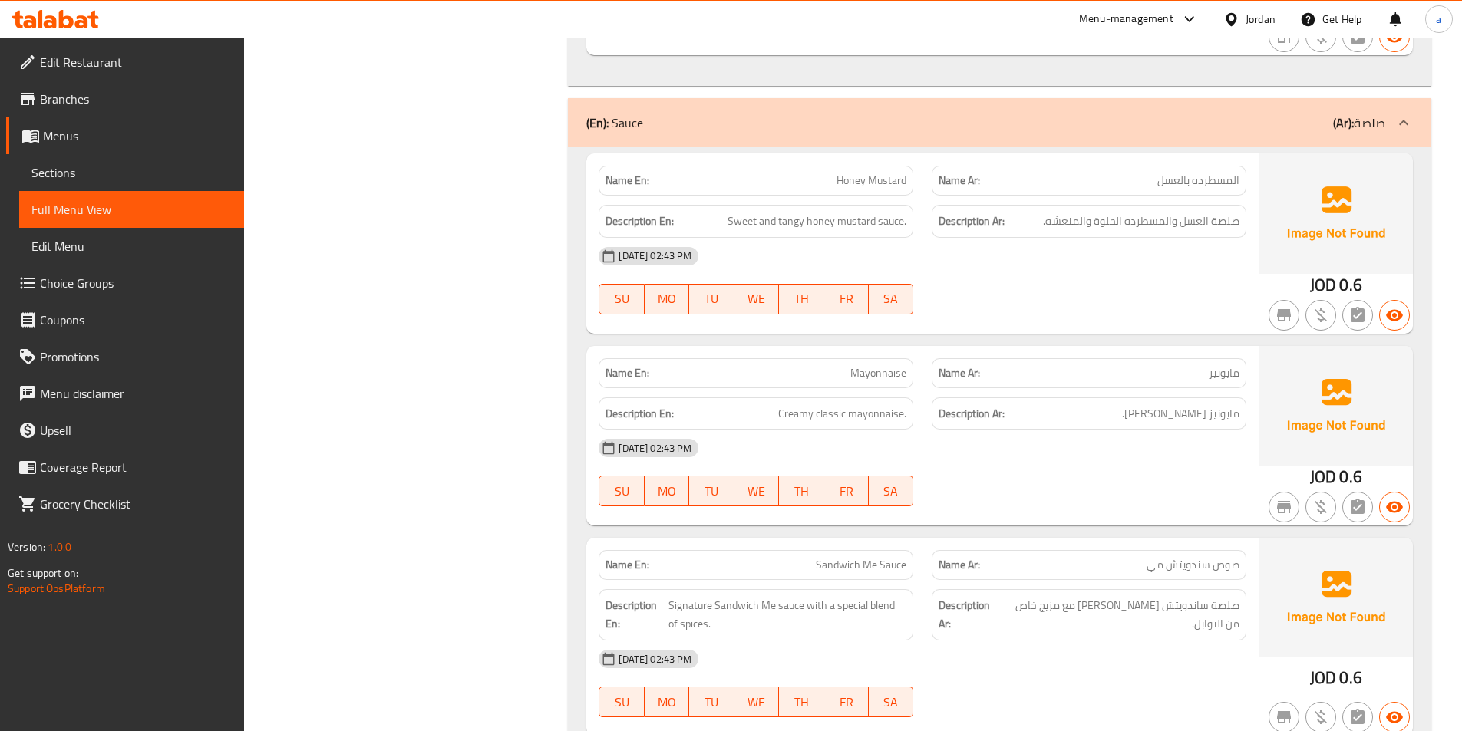
scroll to position [7903, 0]
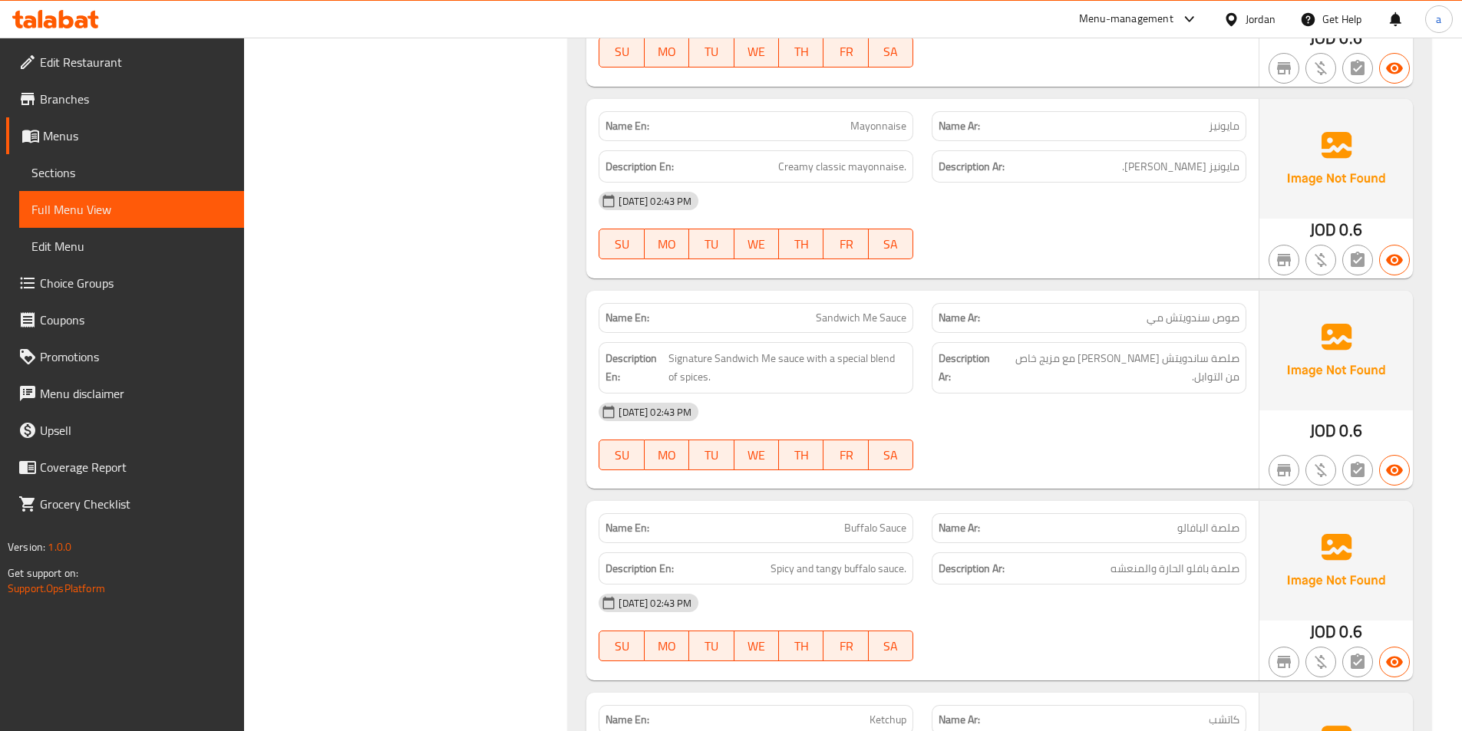
scroll to position [8134, 0]
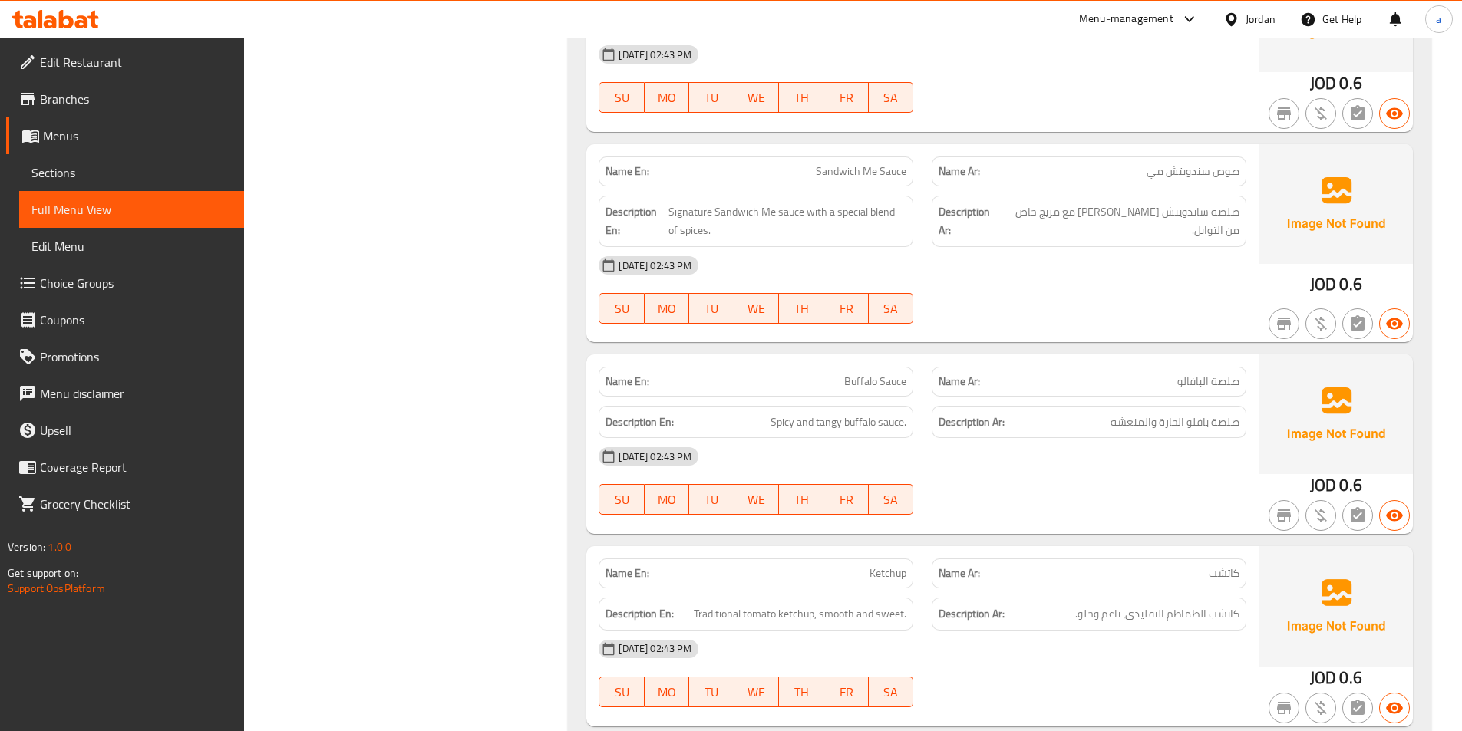
scroll to position [8280, 0]
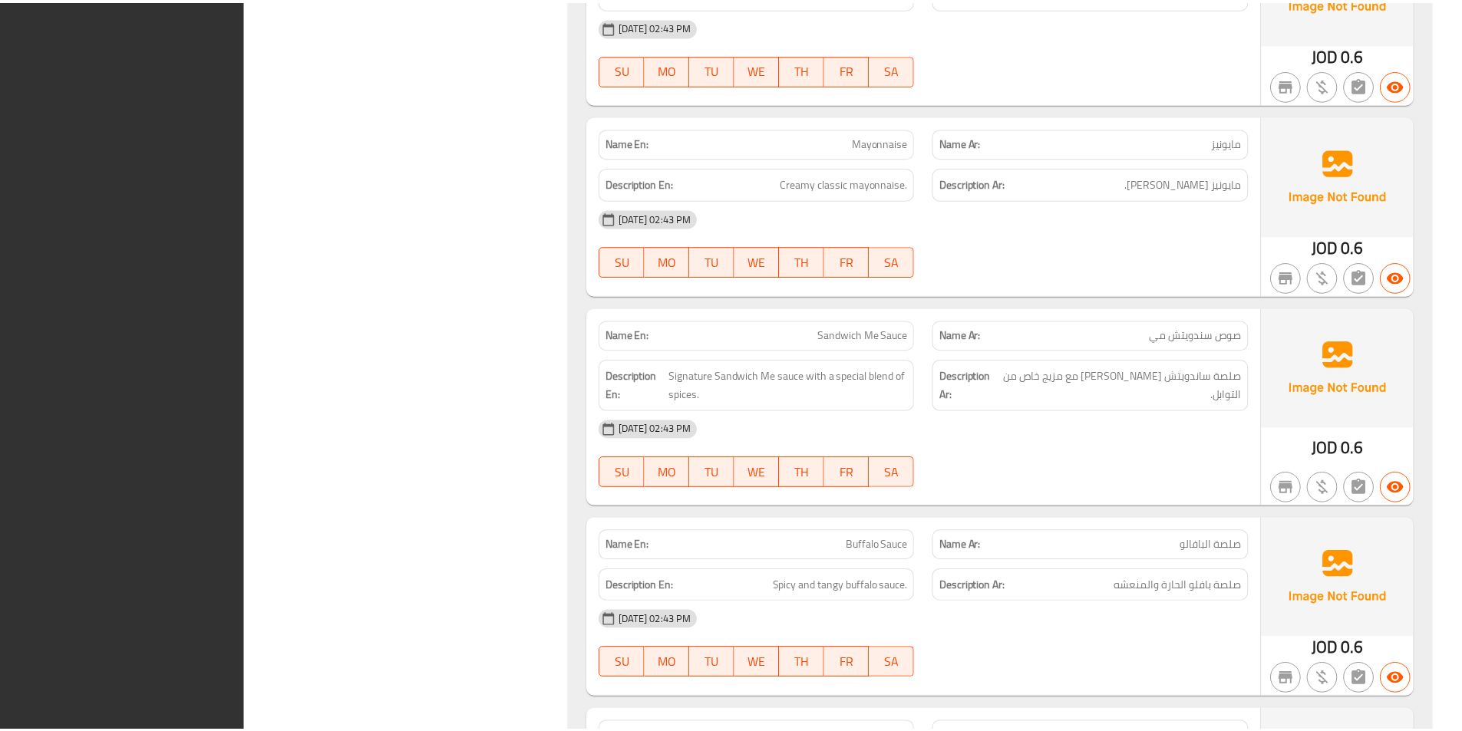
scroll to position [8261, 0]
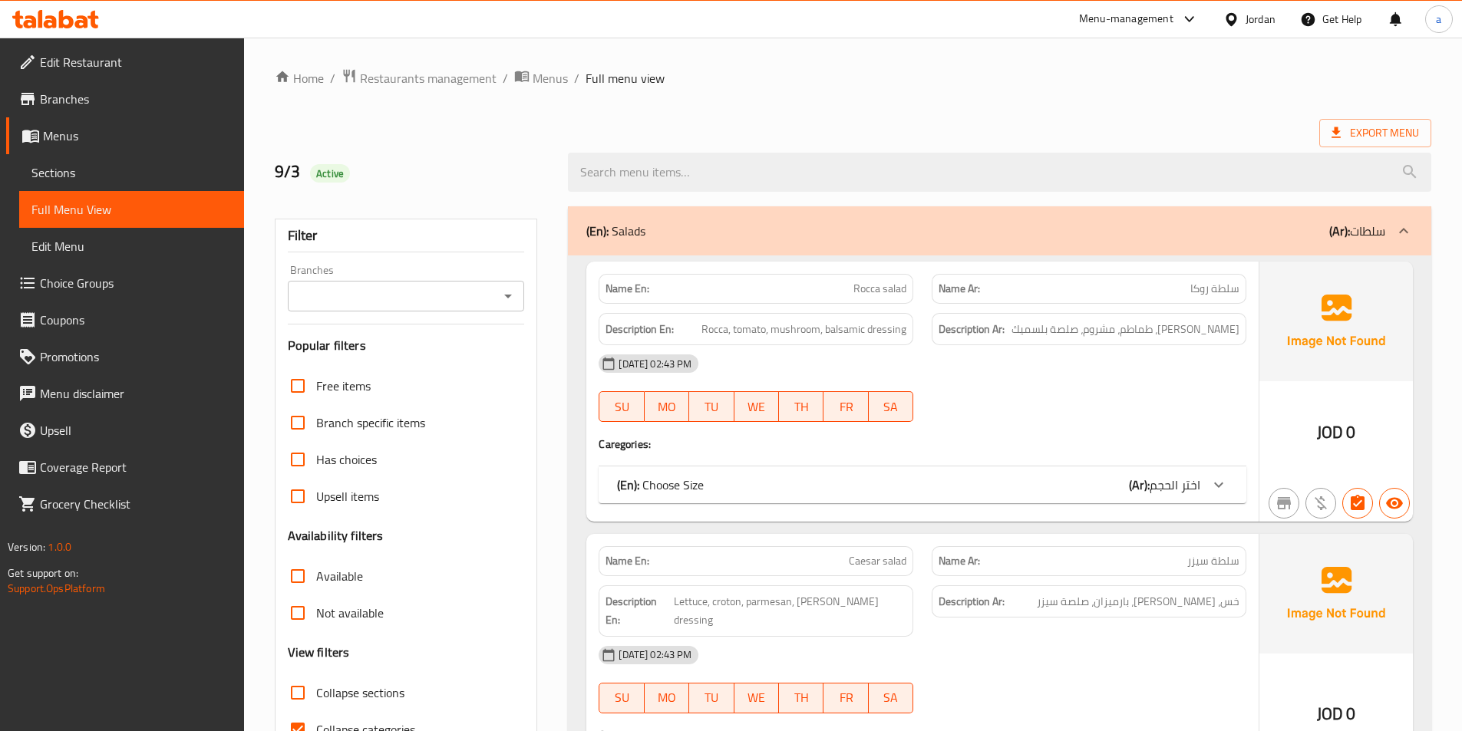
click at [130, 173] on span "Sections" at bounding box center [131, 172] width 200 height 18
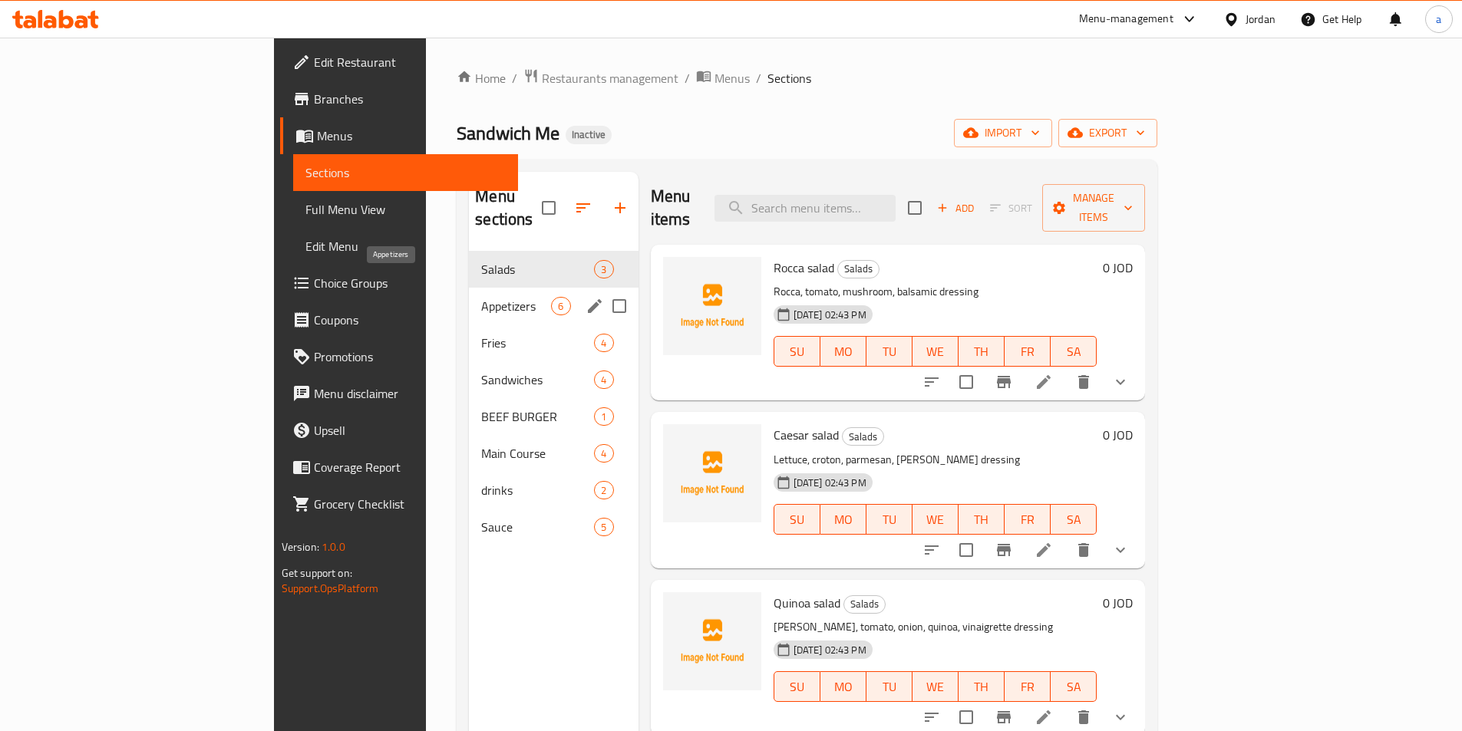
click at [481, 297] on span "Appetizers" at bounding box center [516, 306] width 70 height 18
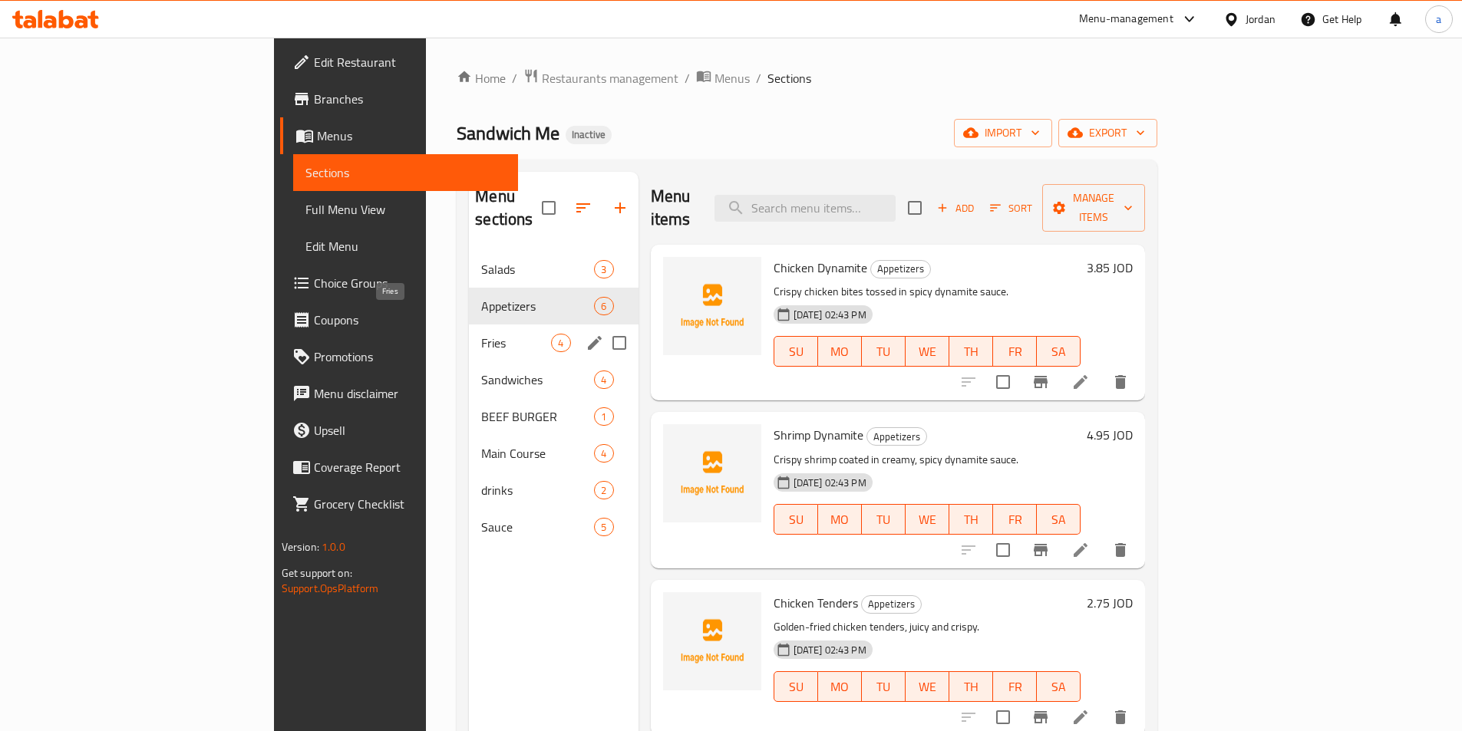
click at [481, 334] on span "Fries" at bounding box center [516, 343] width 70 height 18
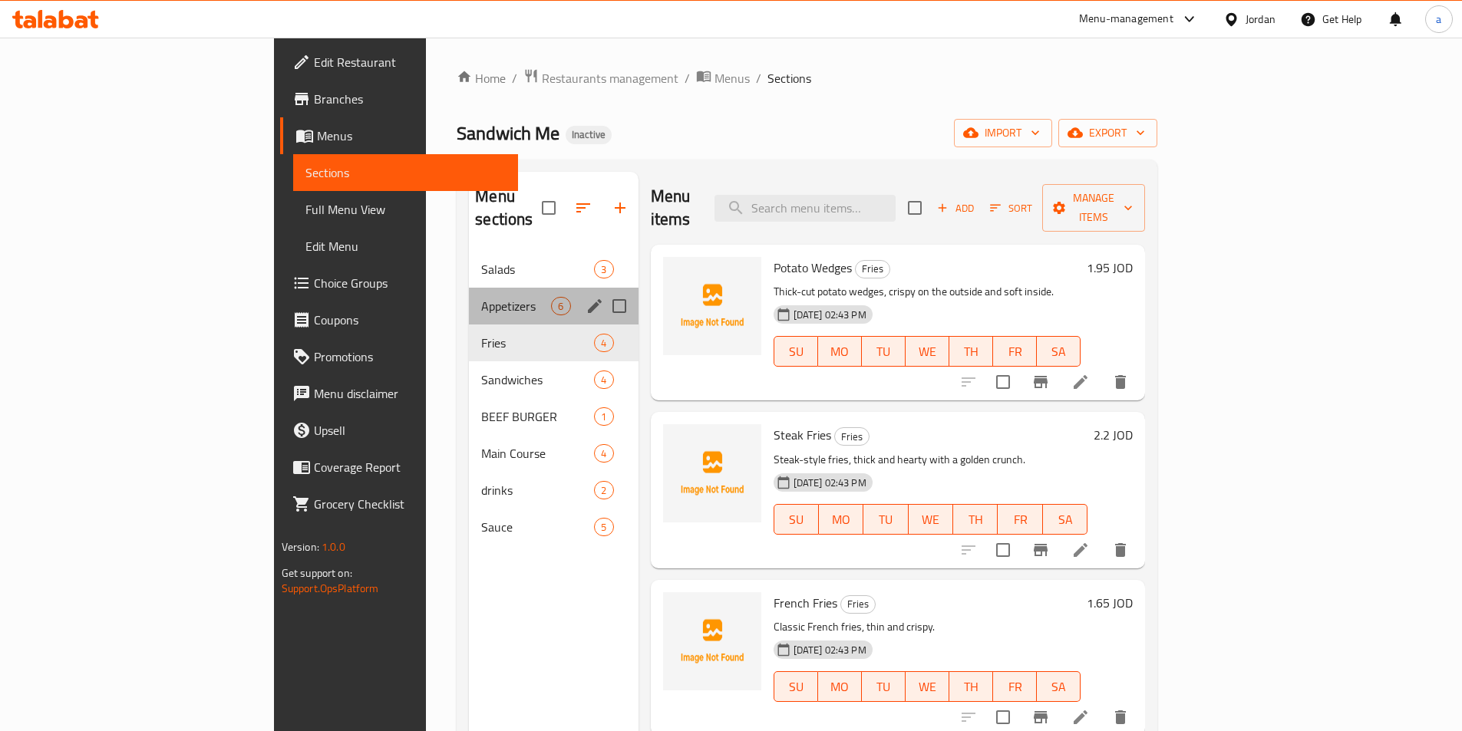
click at [481, 297] on span "Appetizers" at bounding box center [516, 306] width 70 height 18
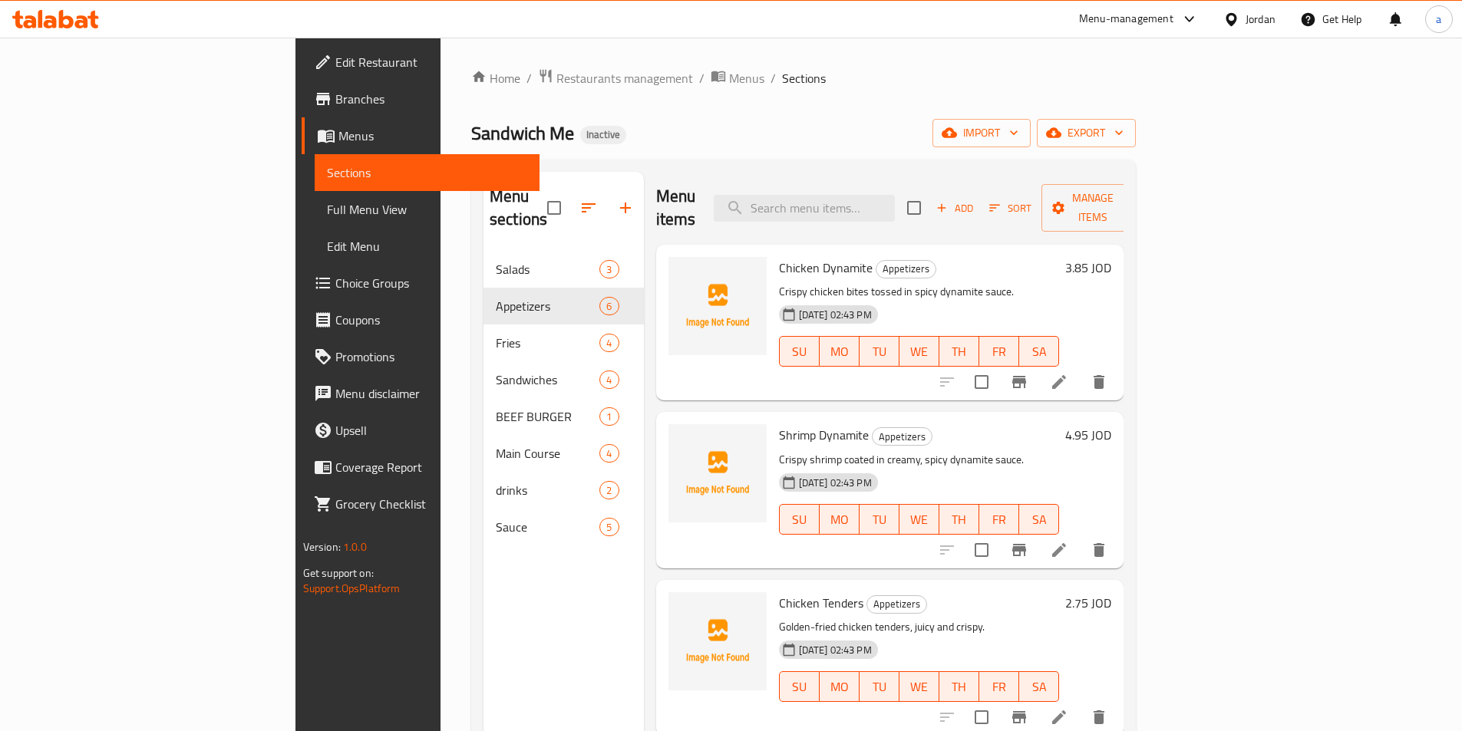
click at [881, 92] on div "Home / Restaurants management / Menus / Sections Sandwich Me Inactive import ex…" at bounding box center [803, 491] width 664 height 847
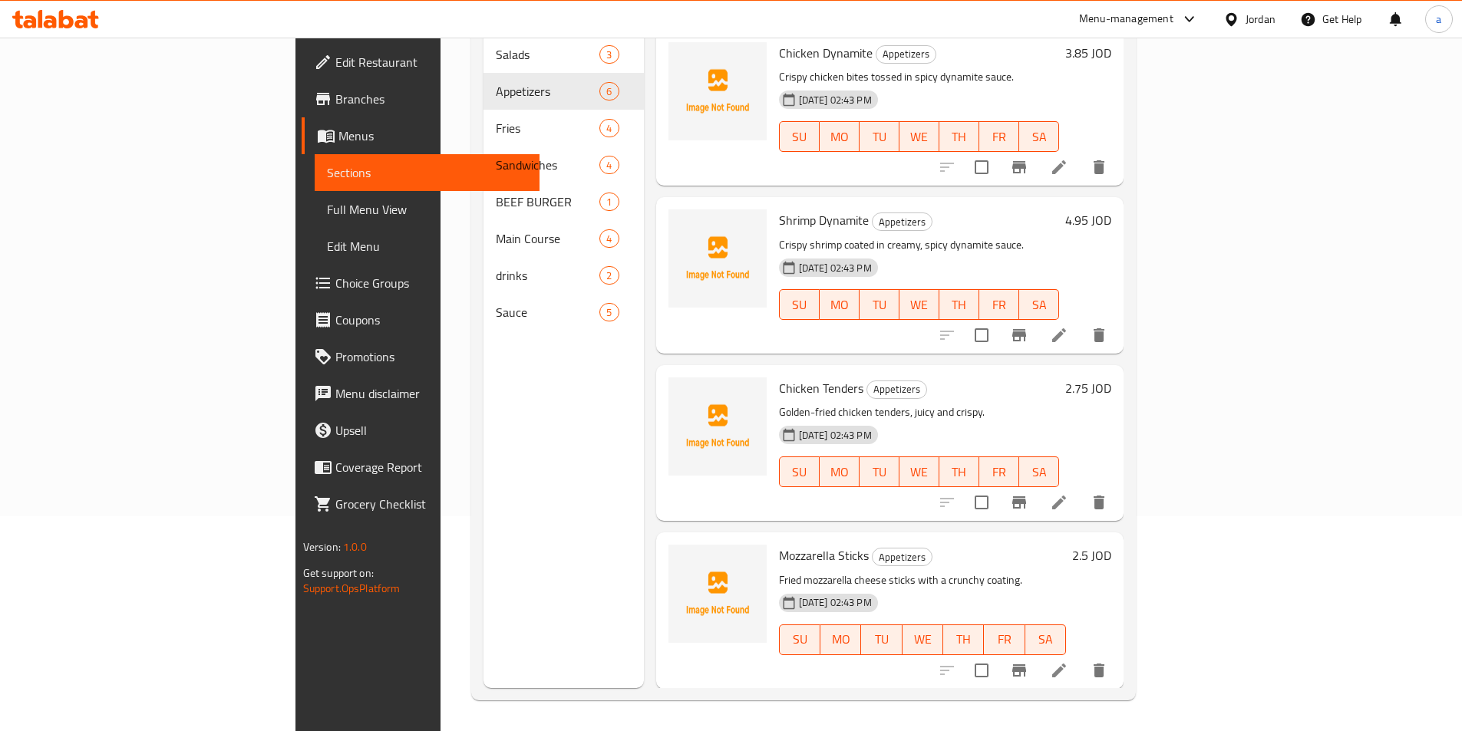
click at [1068, 661] on icon at bounding box center [1059, 670] width 18 height 18
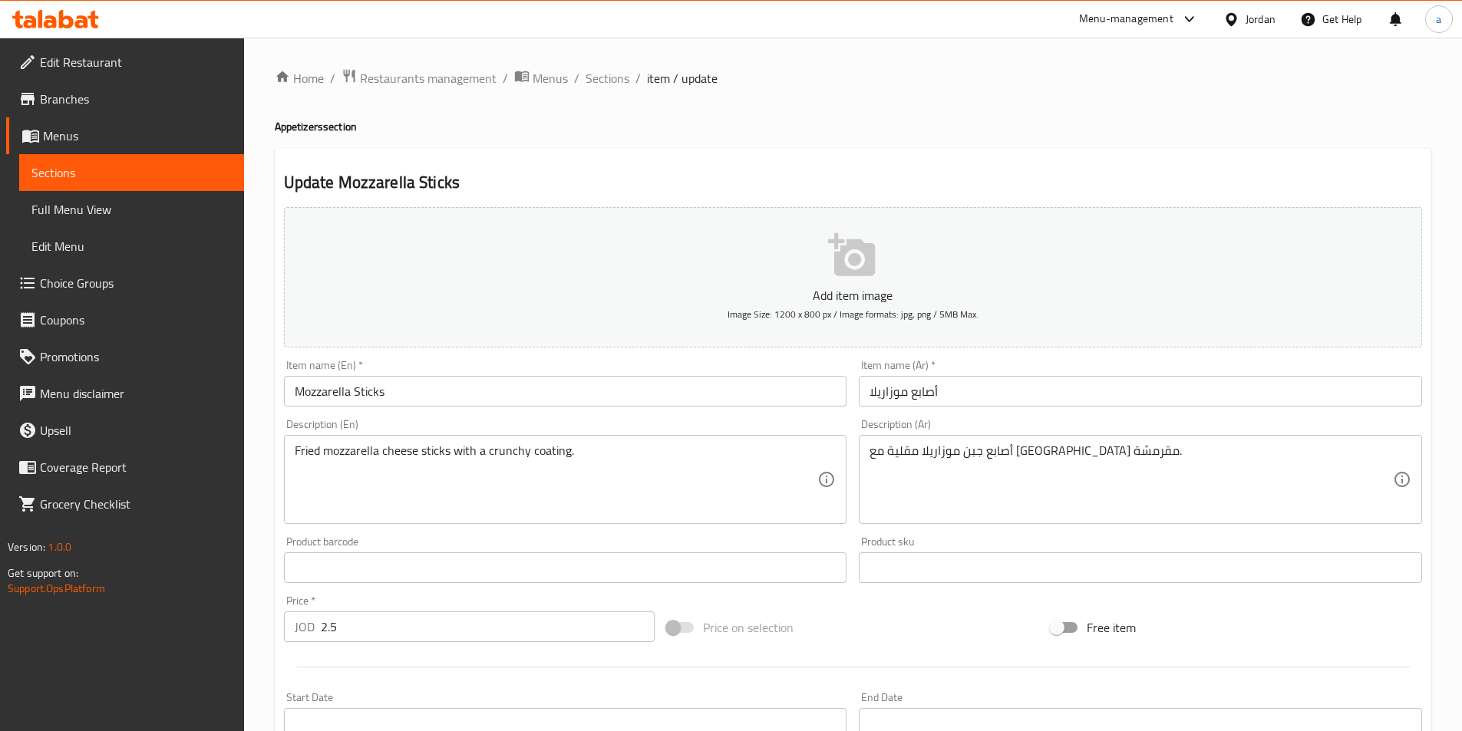
click at [919, 401] on input "أصابع موزاريلا" at bounding box center [1140, 391] width 563 height 31
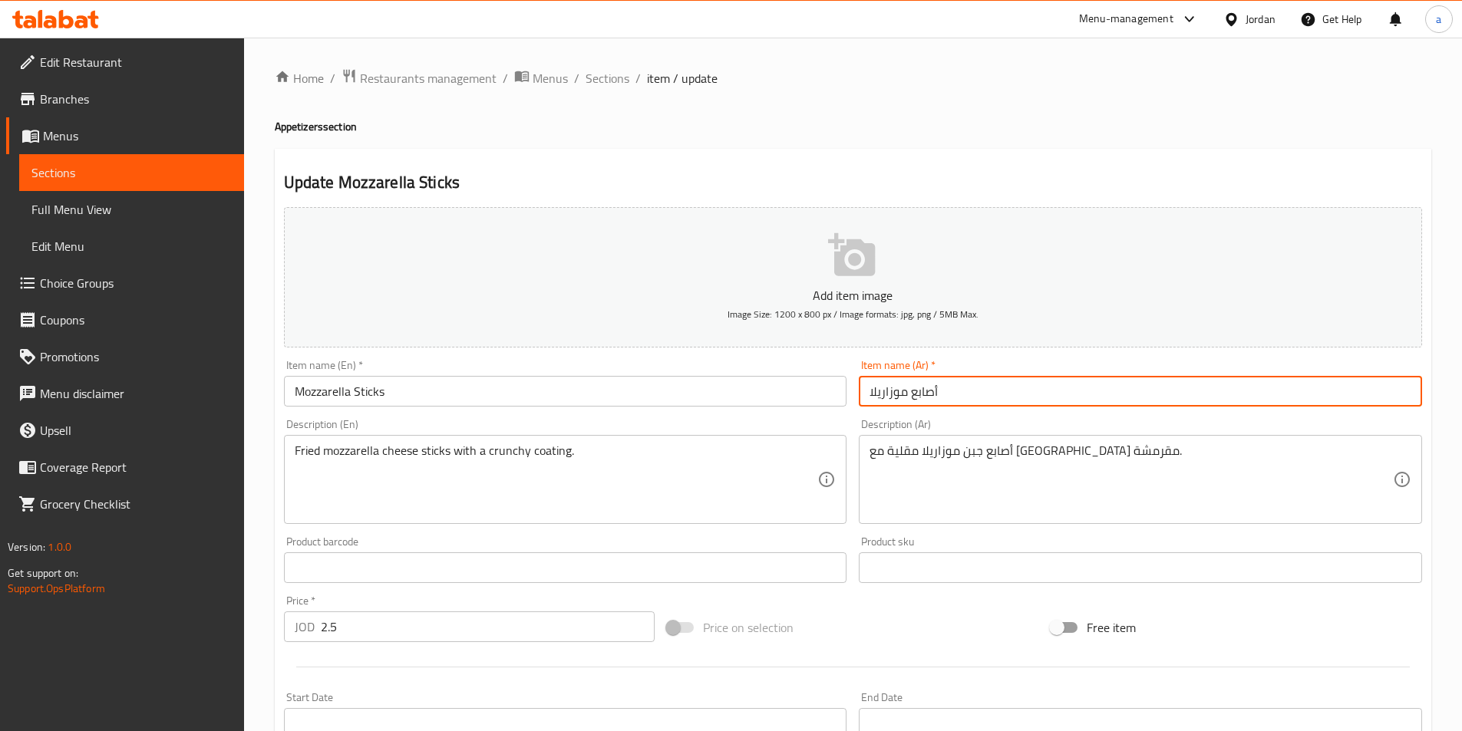
click at [919, 401] on input "أصابع موزاريلا" at bounding box center [1140, 391] width 563 height 31
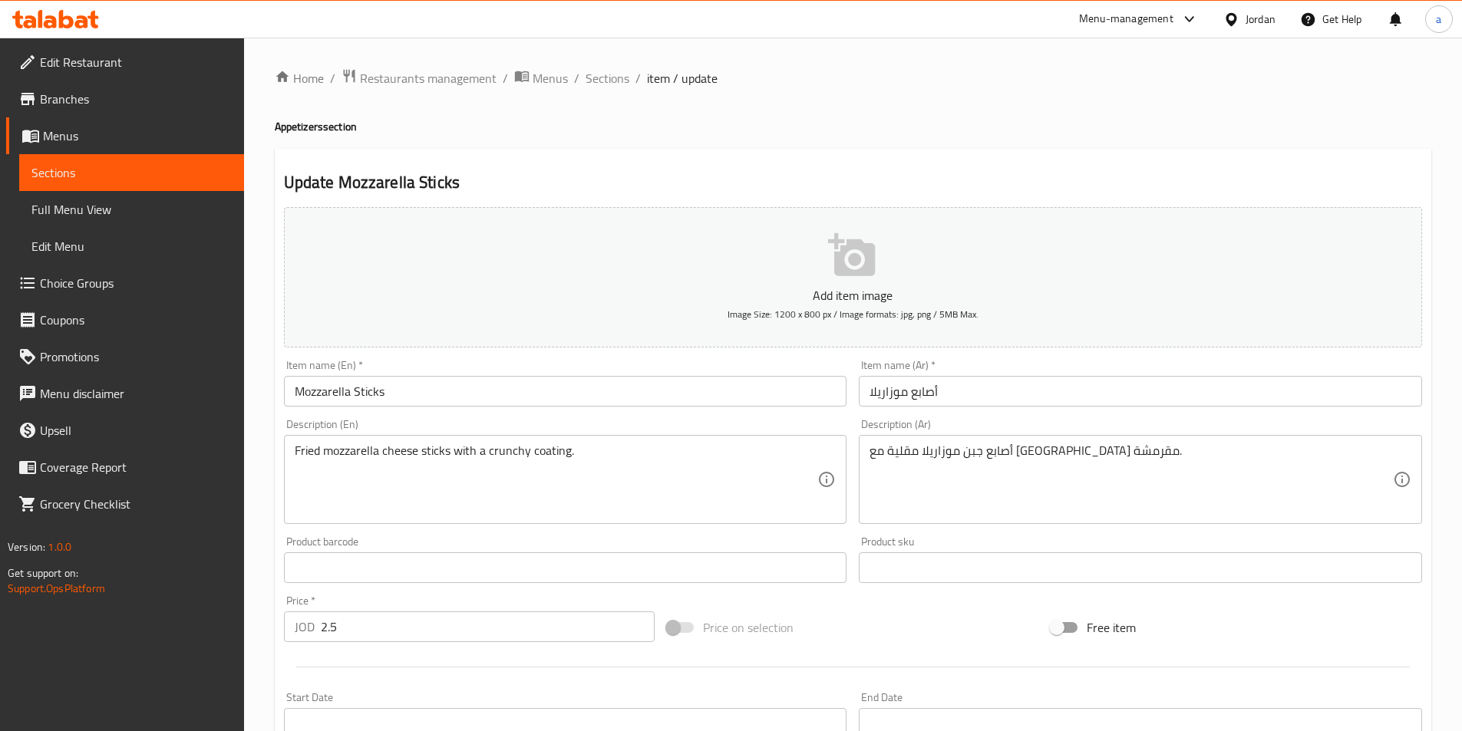
drag, startPoint x: 911, startPoint y: 397, endPoint x: 1163, endPoint y: 362, distance: 254.9
click at [1163, 362] on div "Item name (Ar)   * أصابع موزاريلا Item name (Ar) *" at bounding box center [1140, 383] width 563 height 47
click at [1000, 389] on input "أصابع موزاريلا" at bounding box center [1140, 391] width 563 height 31
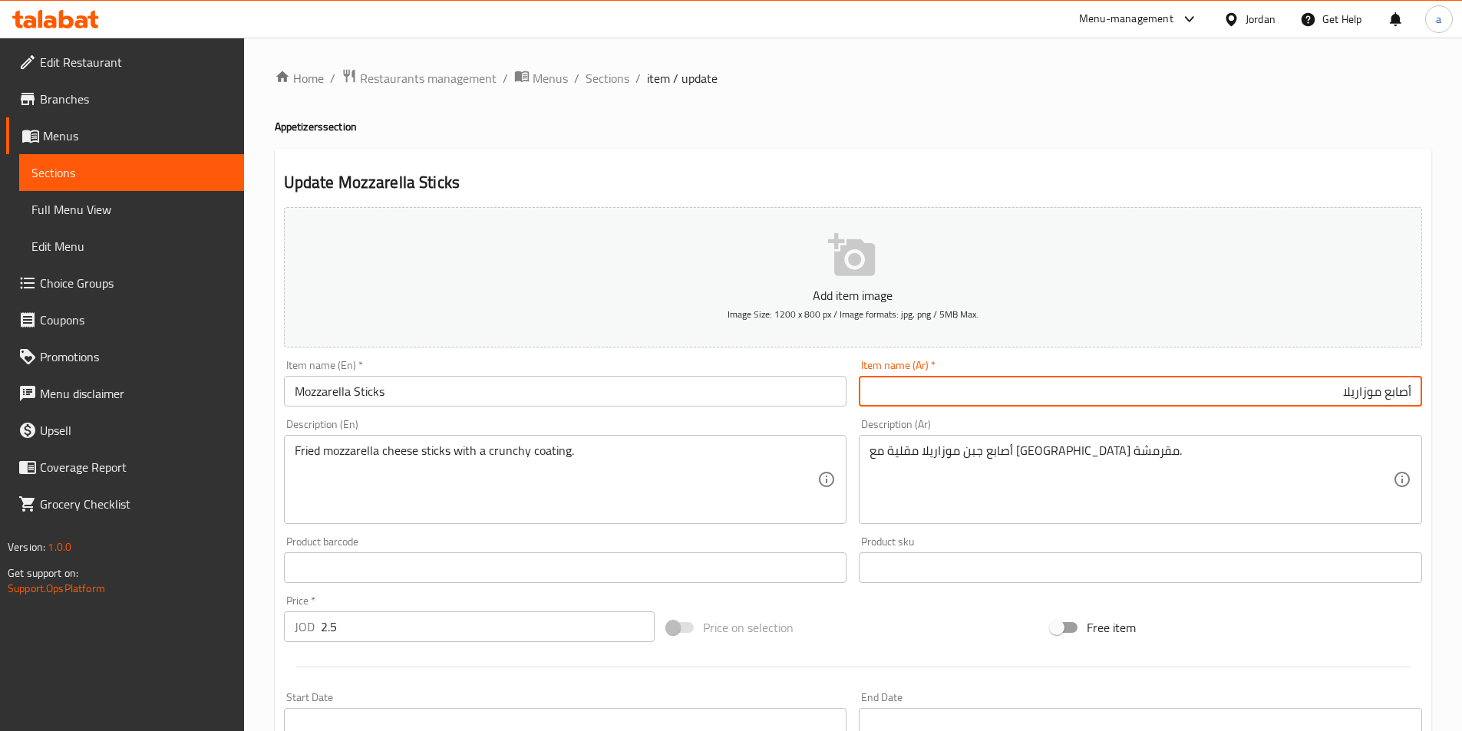
click at [1392, 394] on input "أصابع موزاريلا" at bounding box center [1140, 391] width 563 height 31
type input "[PERSON_NAME]"
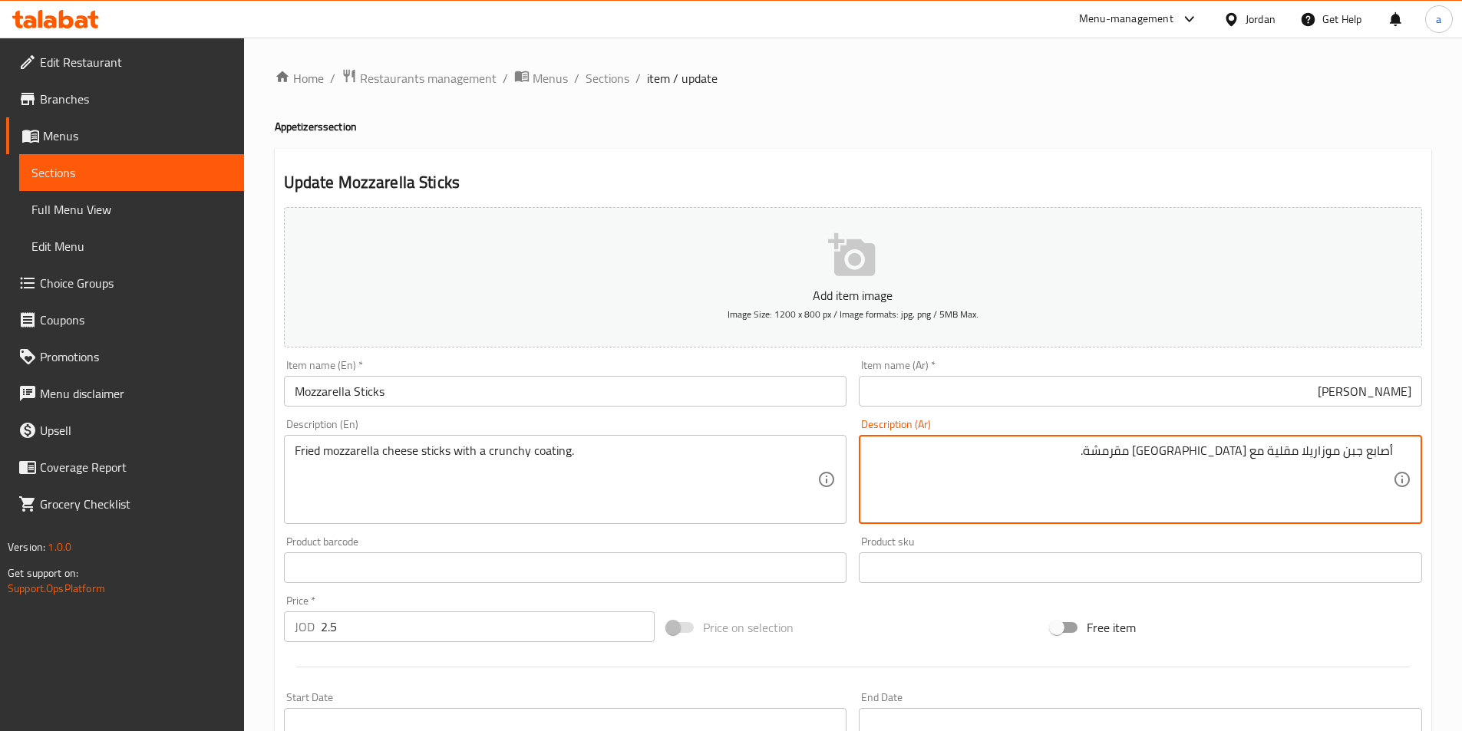
click at [1379, 457] on textarea "أصابع جبن موزاريلا مقلية مع [GEOGRAPHIC_DATA] مقرمشة." at bounding box center [1130, 480] width 523 height 73
type textarea "جبن موزاريلا ستيكس مقلية مع كوتينج مقرمشة."
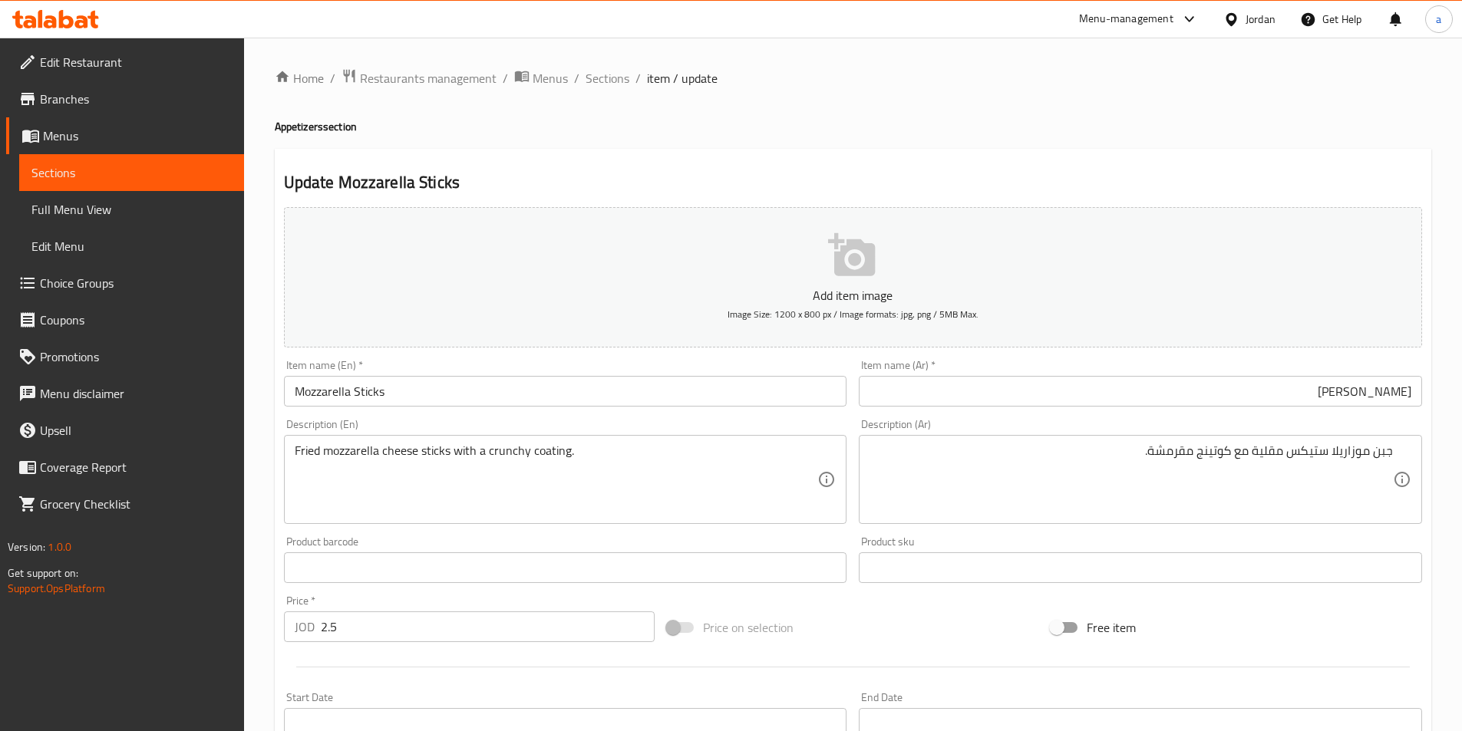
click at [1226, 539] on div "Product sku Product sku" at bounding box center [1140, 559] width 563 height 47
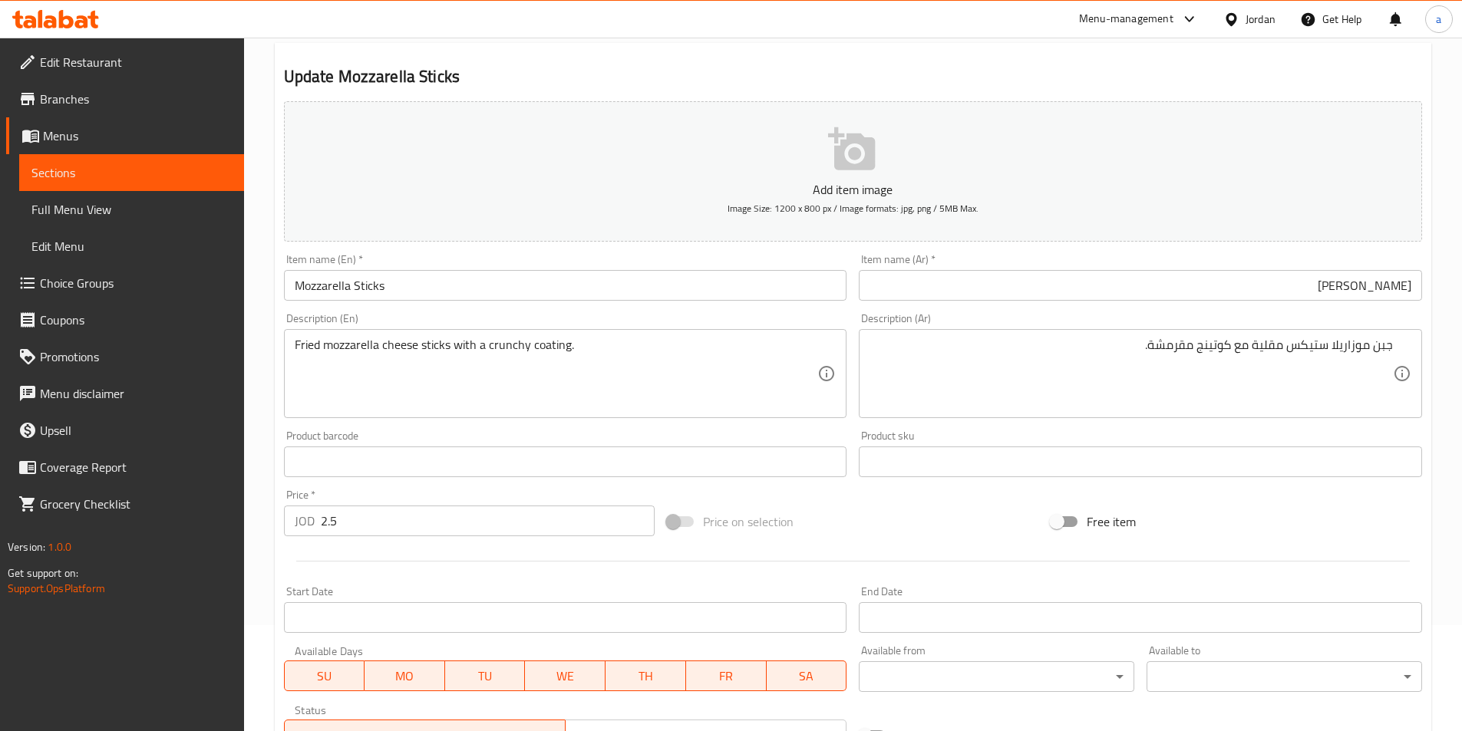
scroll to position [307, 0]
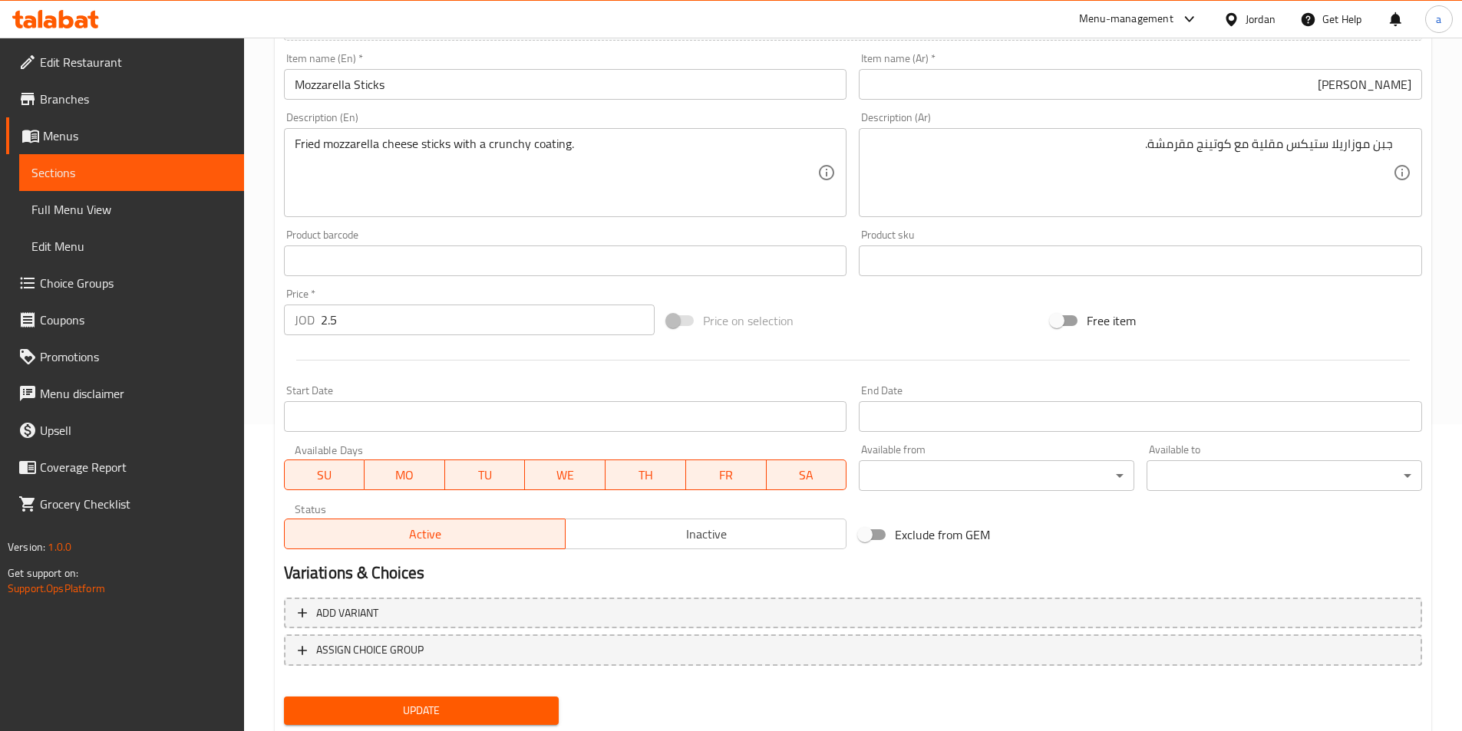
click at [501, 704] on span "Update" at bounding box center [421, 710] width 251 height 19
click at [111, 169] on span "Sections" at bounding box center [131, 172] width 200 height 18
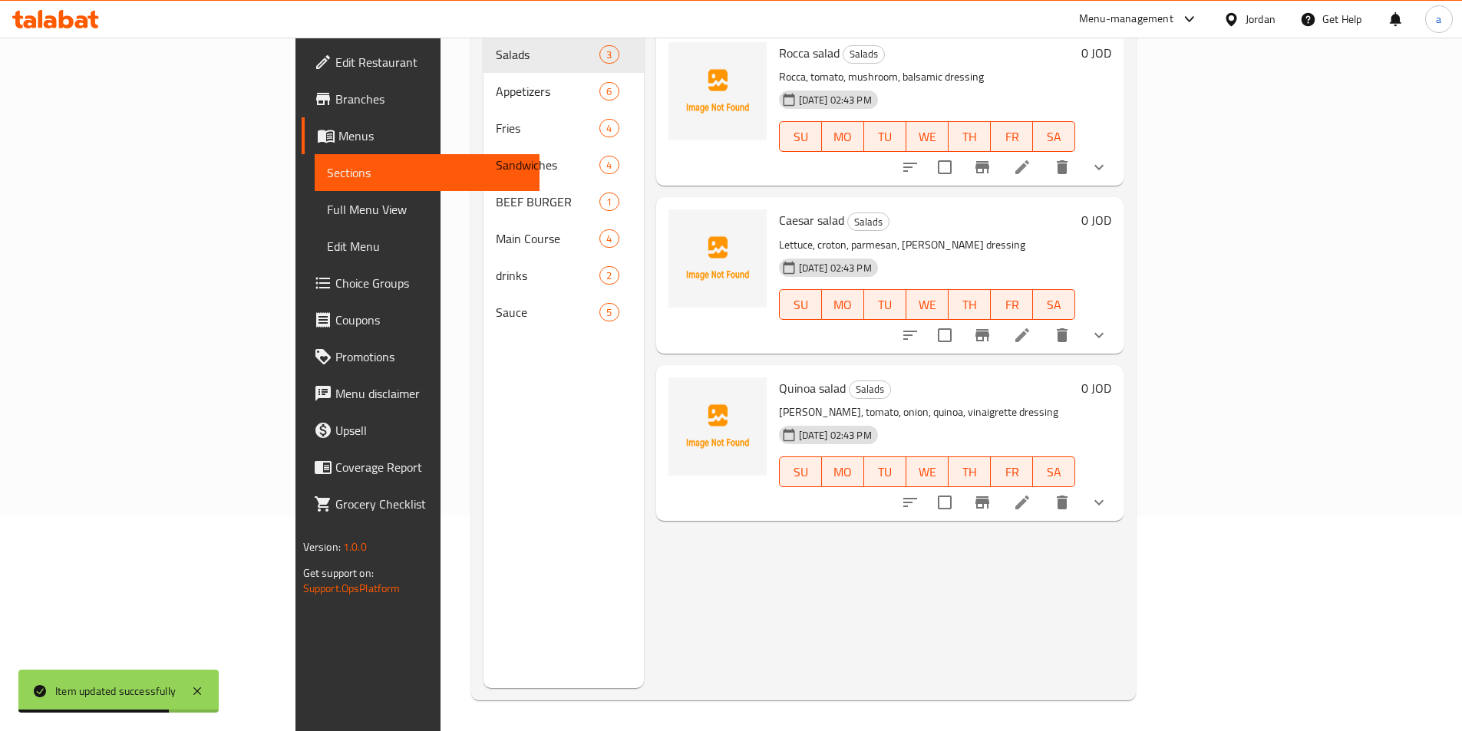
scroll to position [215, 0]
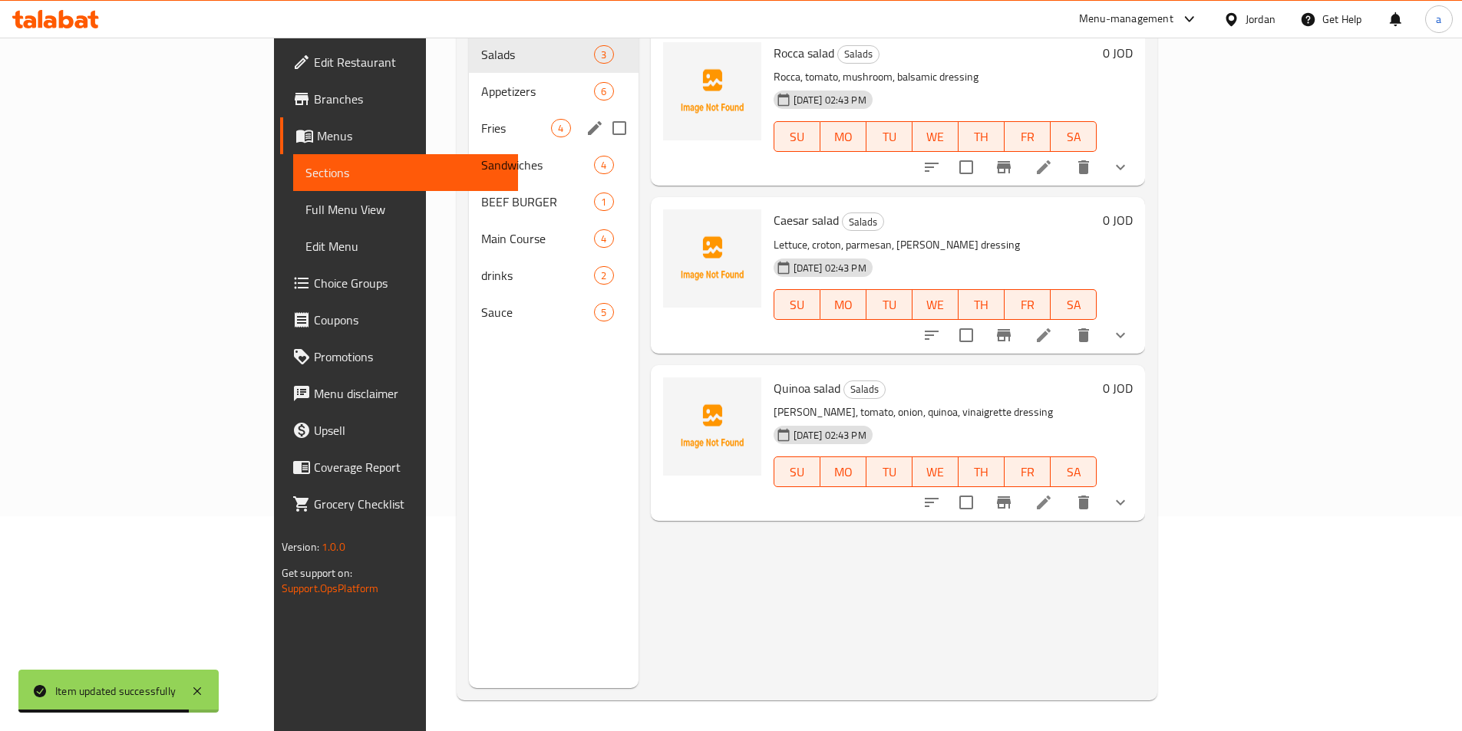
click at [469, 110] on div "Fries 4" at bounding box center [553, 128] width 169 height 37
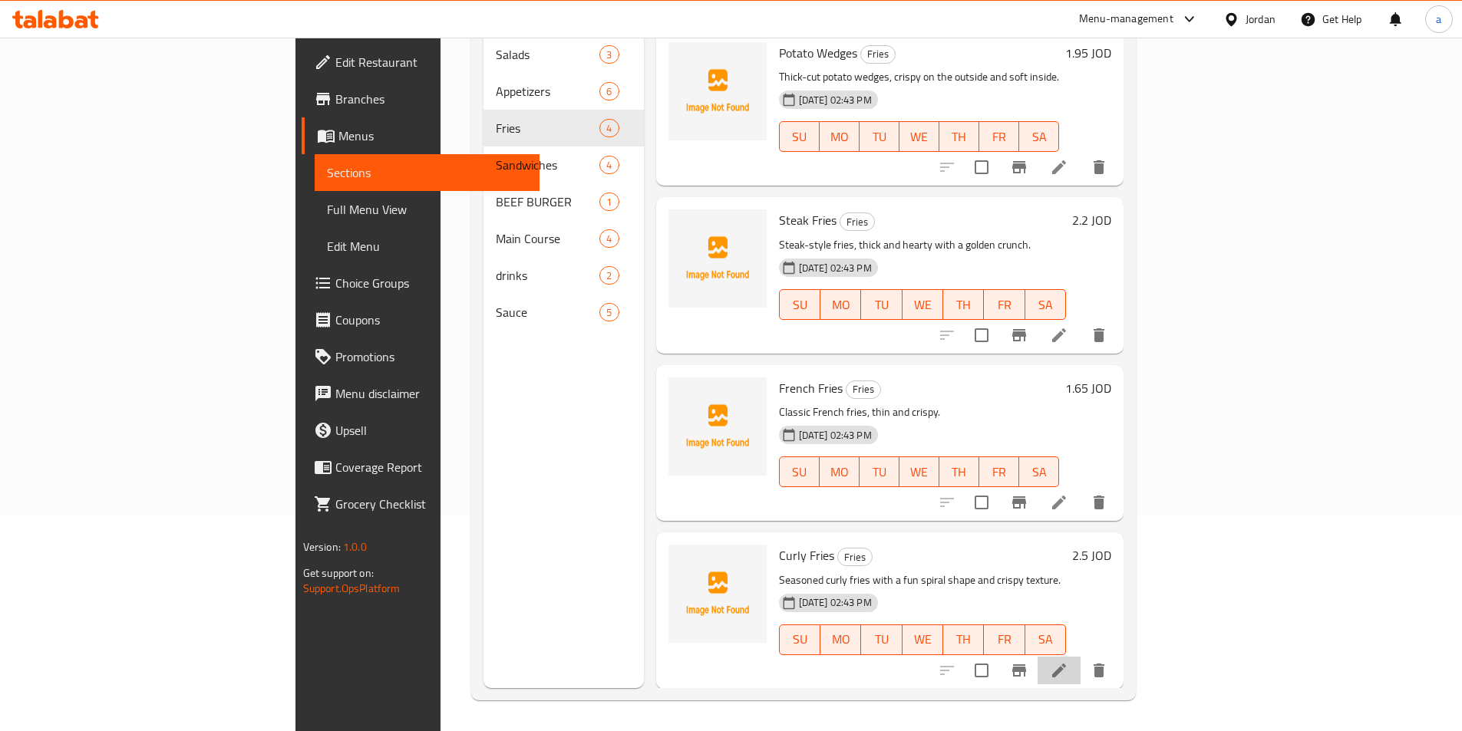
click at [1080, 657] on li at bounding box center [1058, 671] width 43 height 28
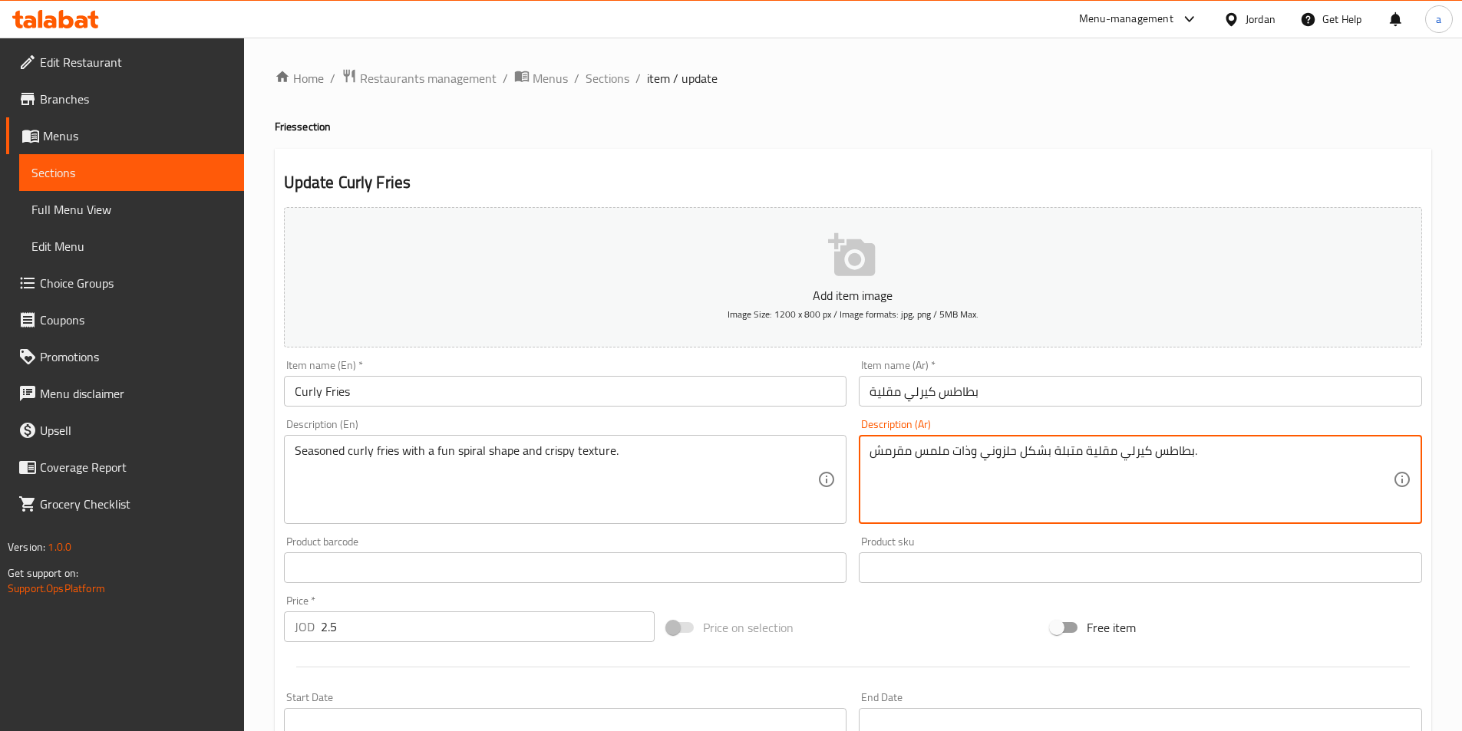
click at [962, 457] on textarea "بطاطس كيرلي مقلية متبلة بشكل حلزوني وذات ملمس مقرمش." at bounding box center [1130, 480] width 523 height 73
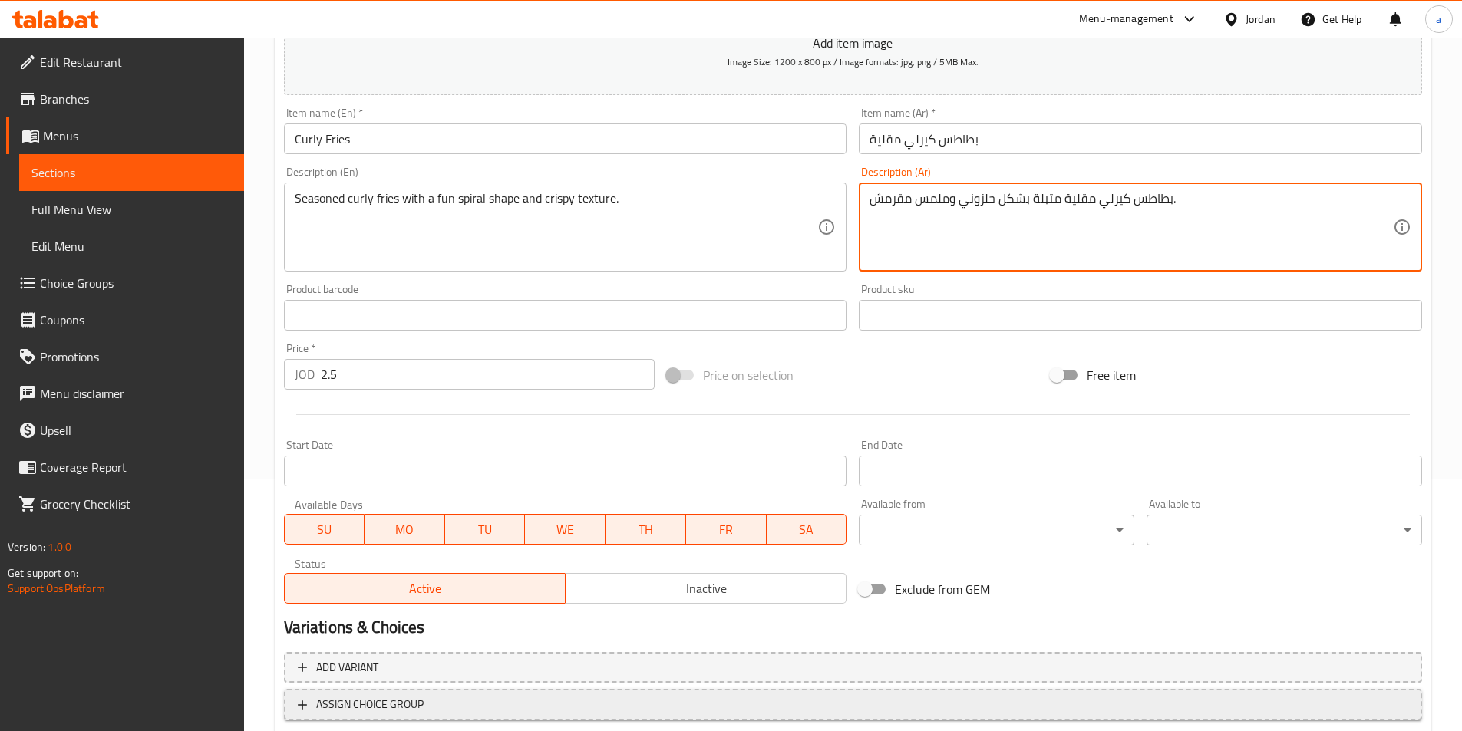
scroll to position [307, 0]
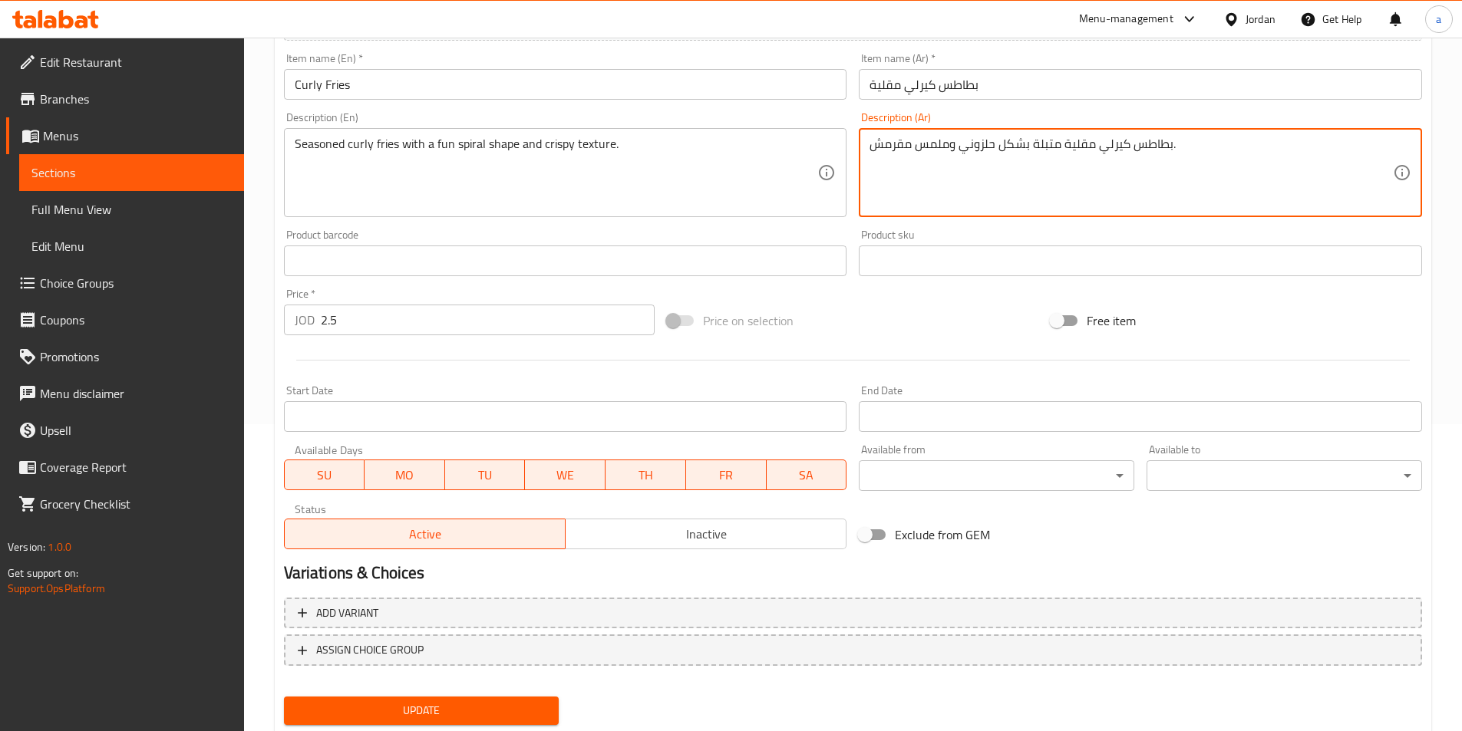
type textarea "بطاطس كيرلي مقلية متبلة بشكل حلزوني وملمس مقرمش."
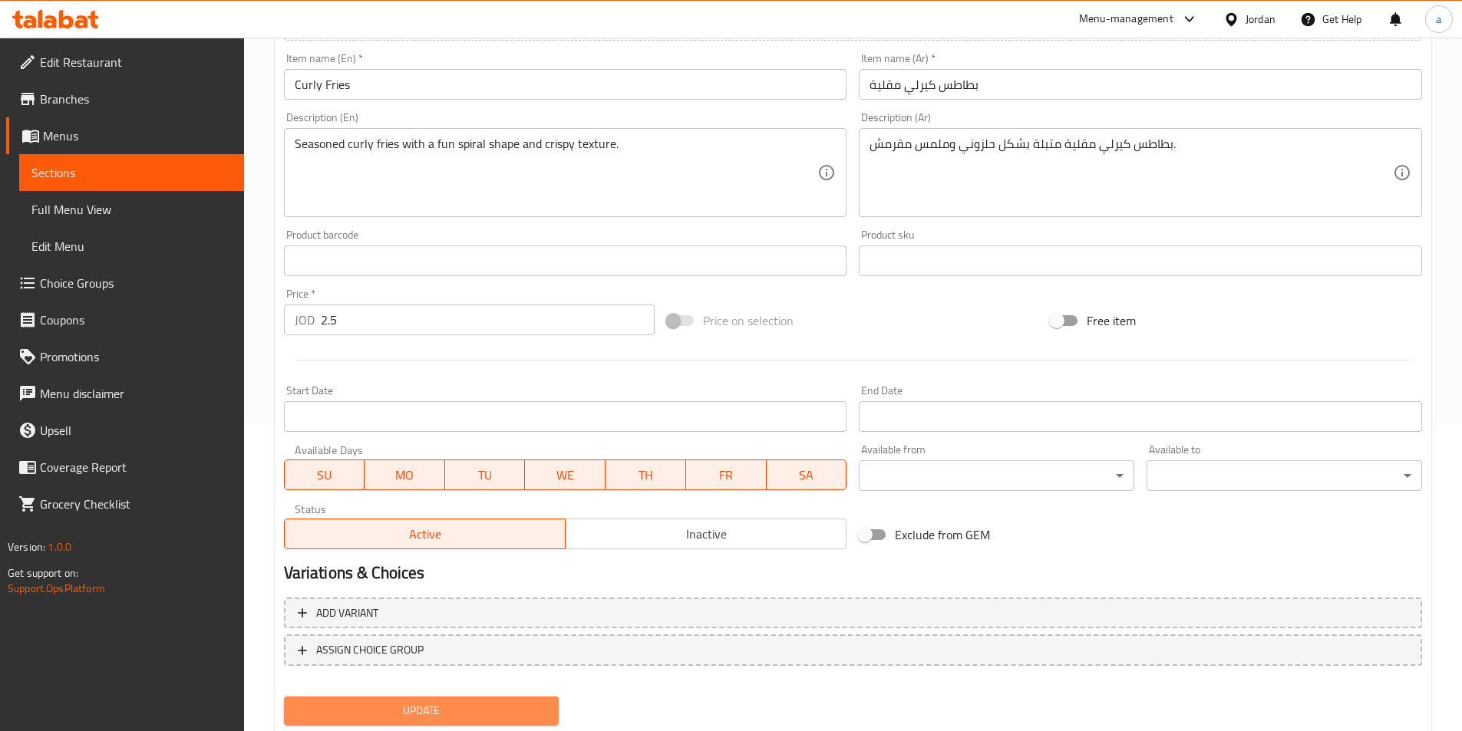
click at [486, 709] on span "Update" at bounding box center [421, 710] width 251 height 19
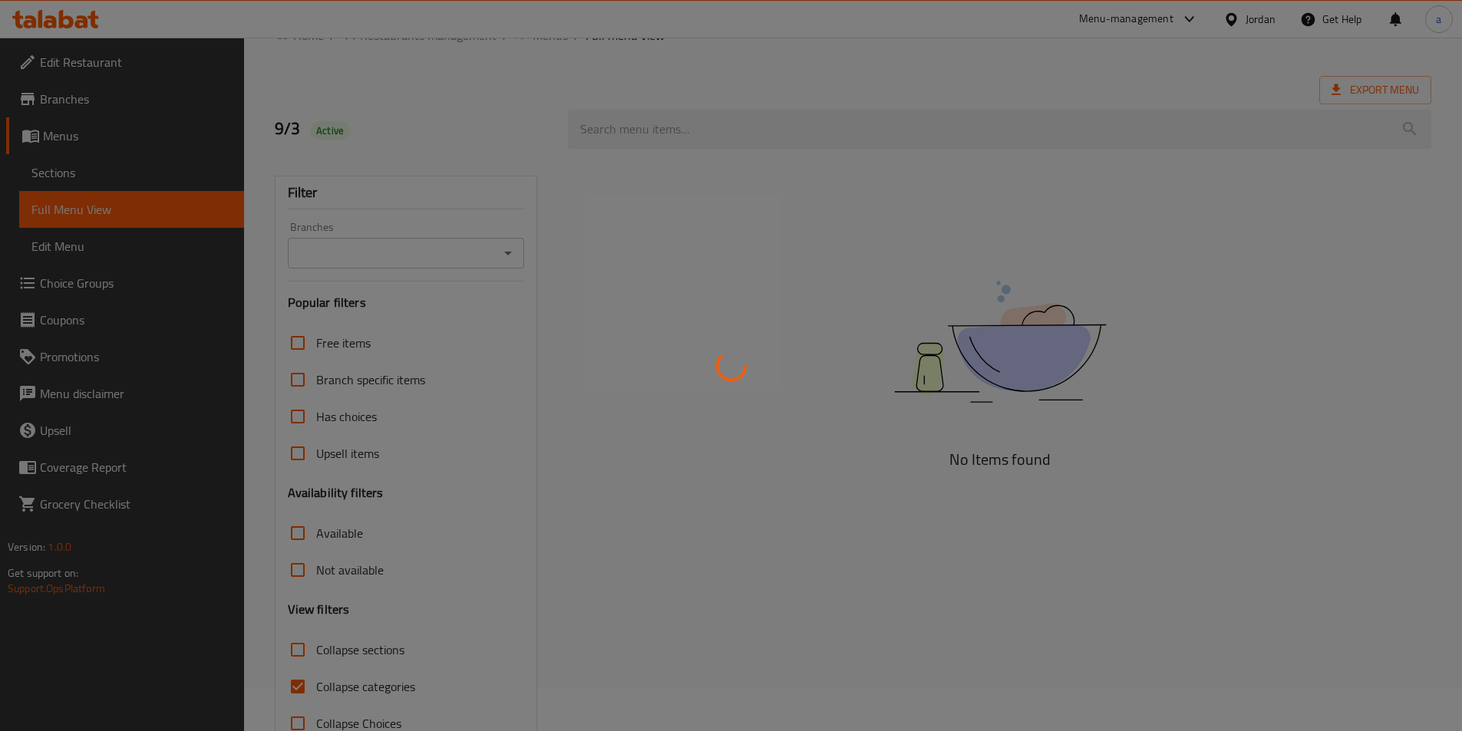
scroll to position [85, 0]
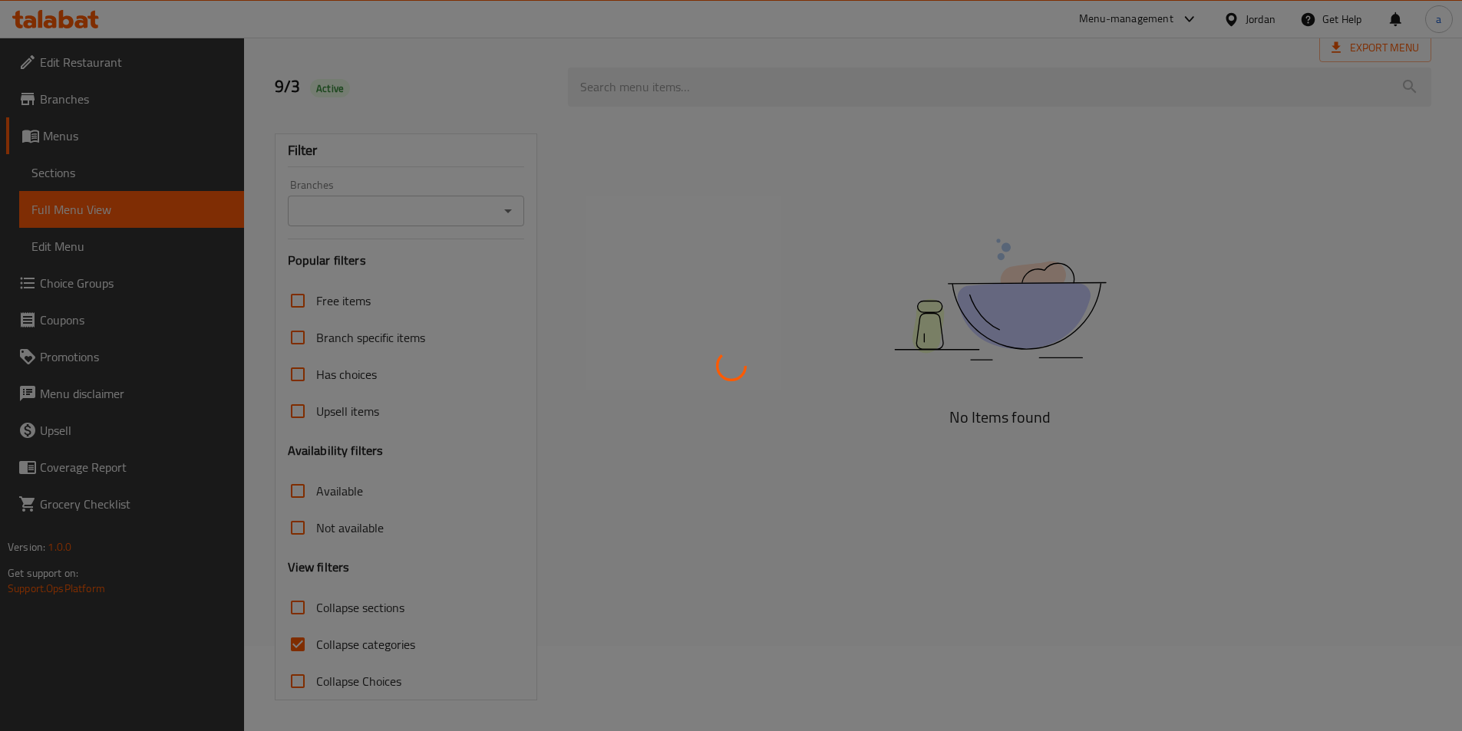
click at [287, 648] on div at bounding box center [731, 365] width 1462 height 731
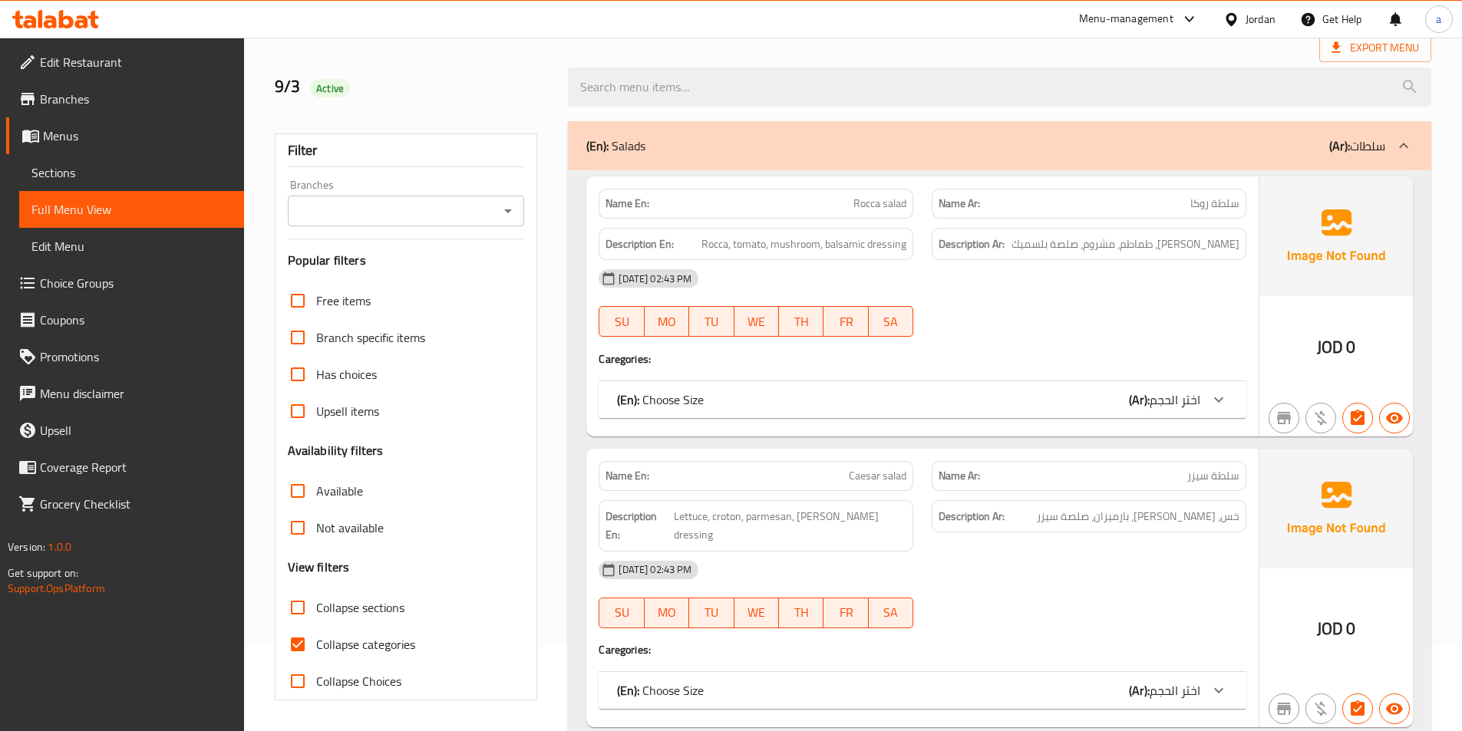
click at [287, 648] on input "Collapse categories" at bounding box center [297, 644] width 37 height 37
checkbox input "false"
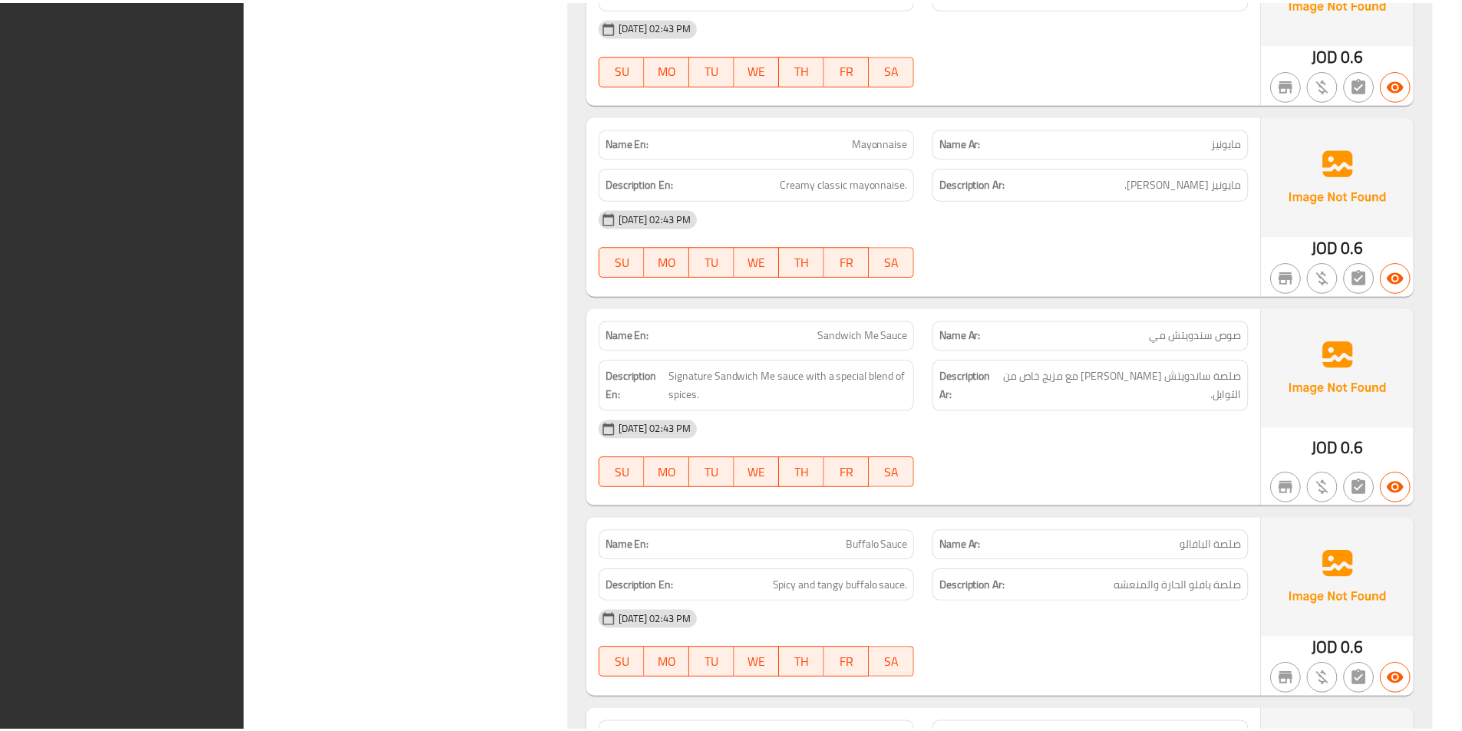
scroll to position [8261, 0]
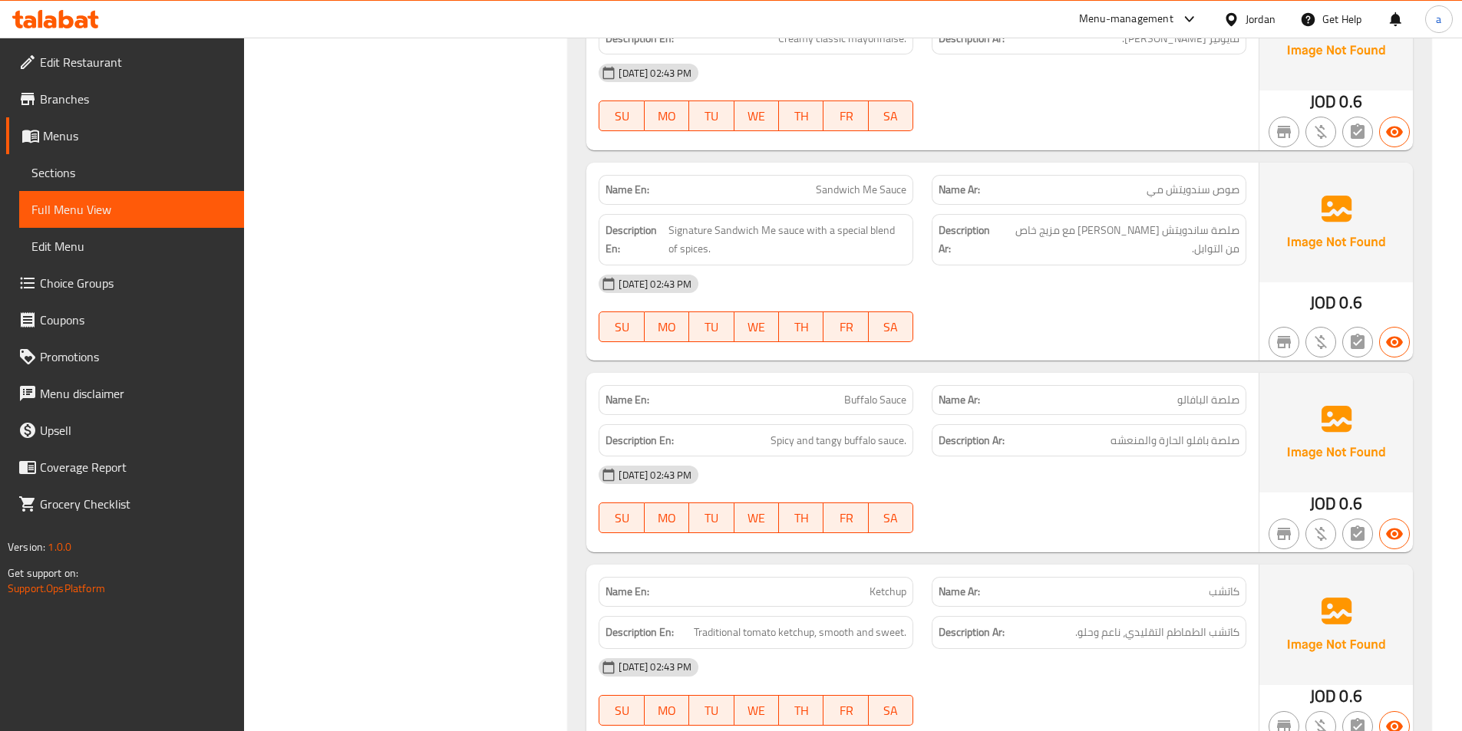
click at [109, 176] on span "Sections" at bounding box center [131, 172] width 200 height 18
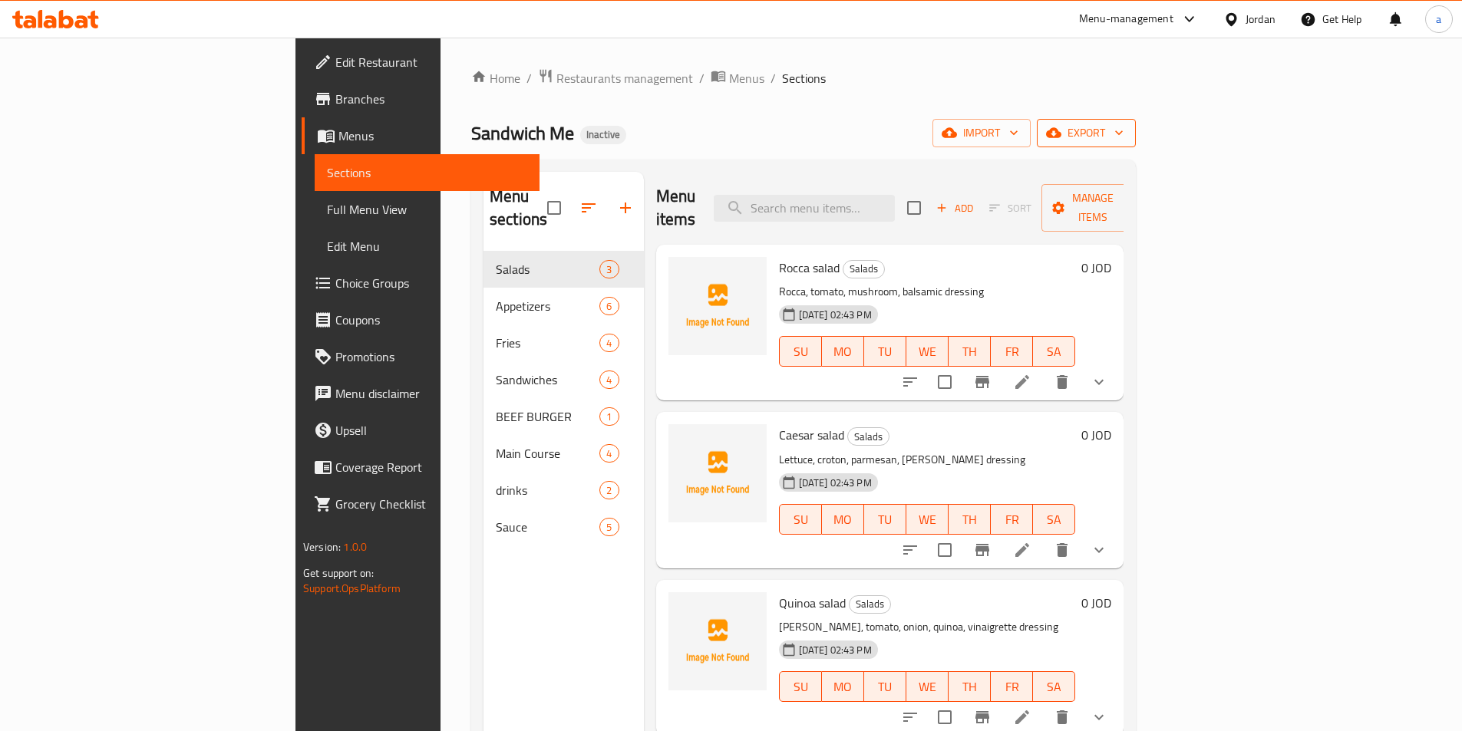
click at [1123, 128] on span "export" at bounding box center [1086, 133] width 74 height 19
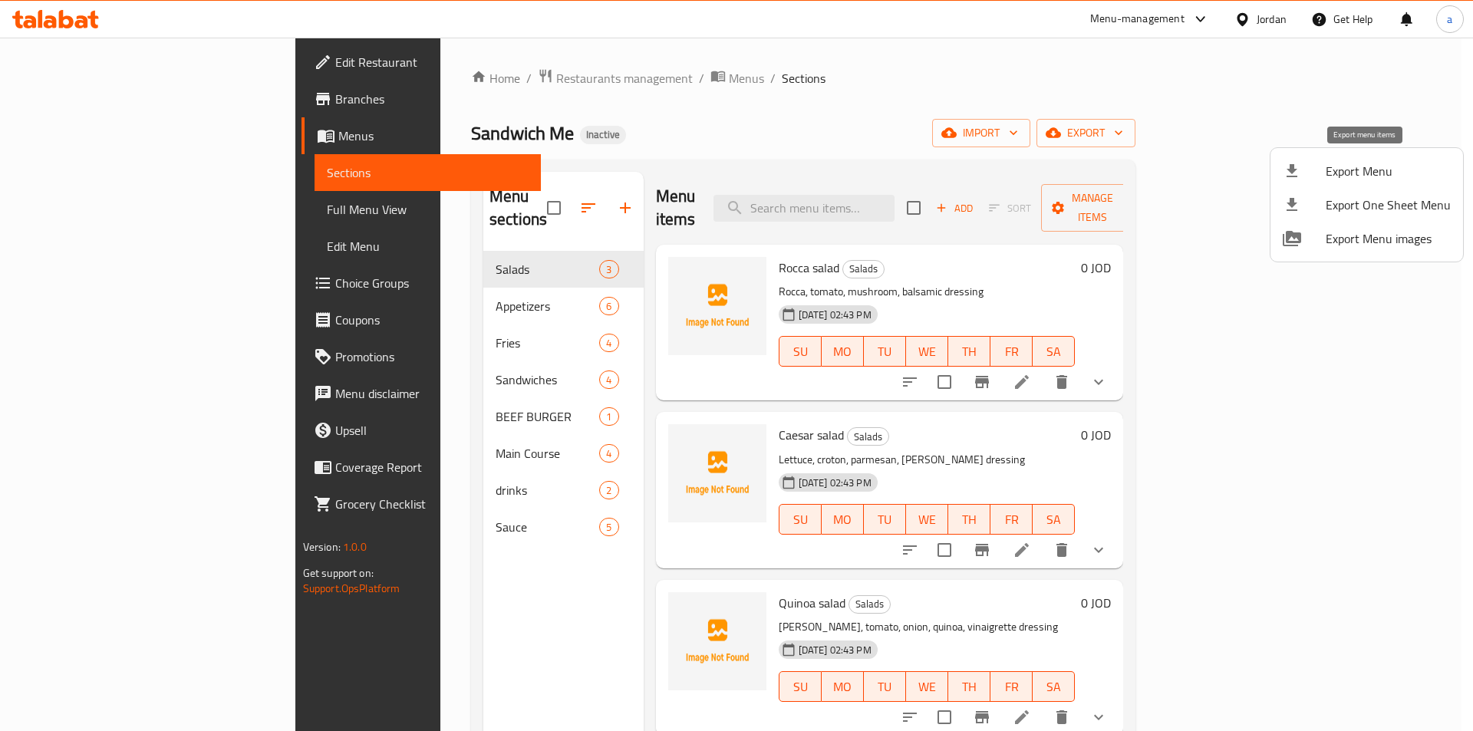
click at [1327, 178] on span "Export Menu" at bounding box center [1388, 171] width 125 height 18
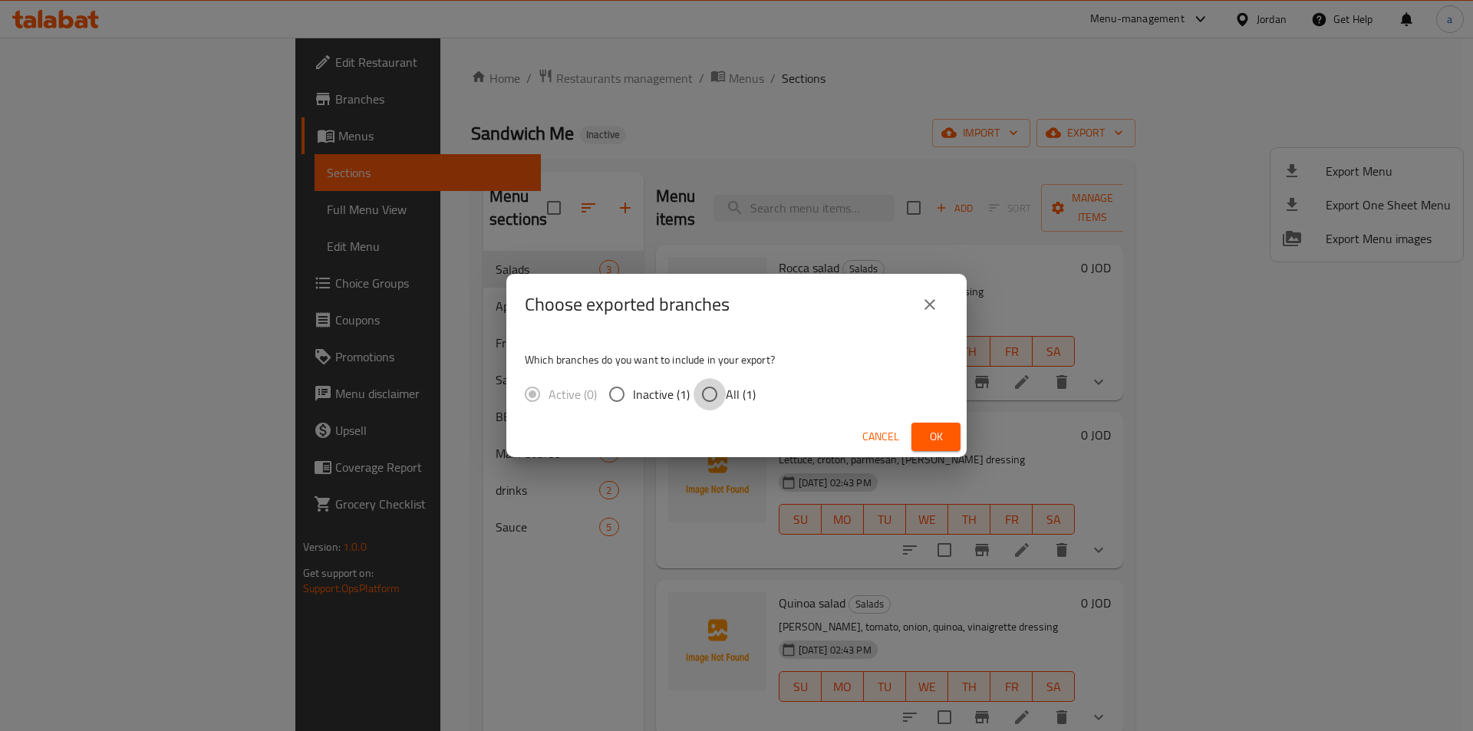
click at [701, 393] on input "All (1)" at bounding box center [710, 394] width 32 height 32
radio input "true"
click at [949, 438] on button "Ok" at bounding box center [936, 437] width 49 height 28
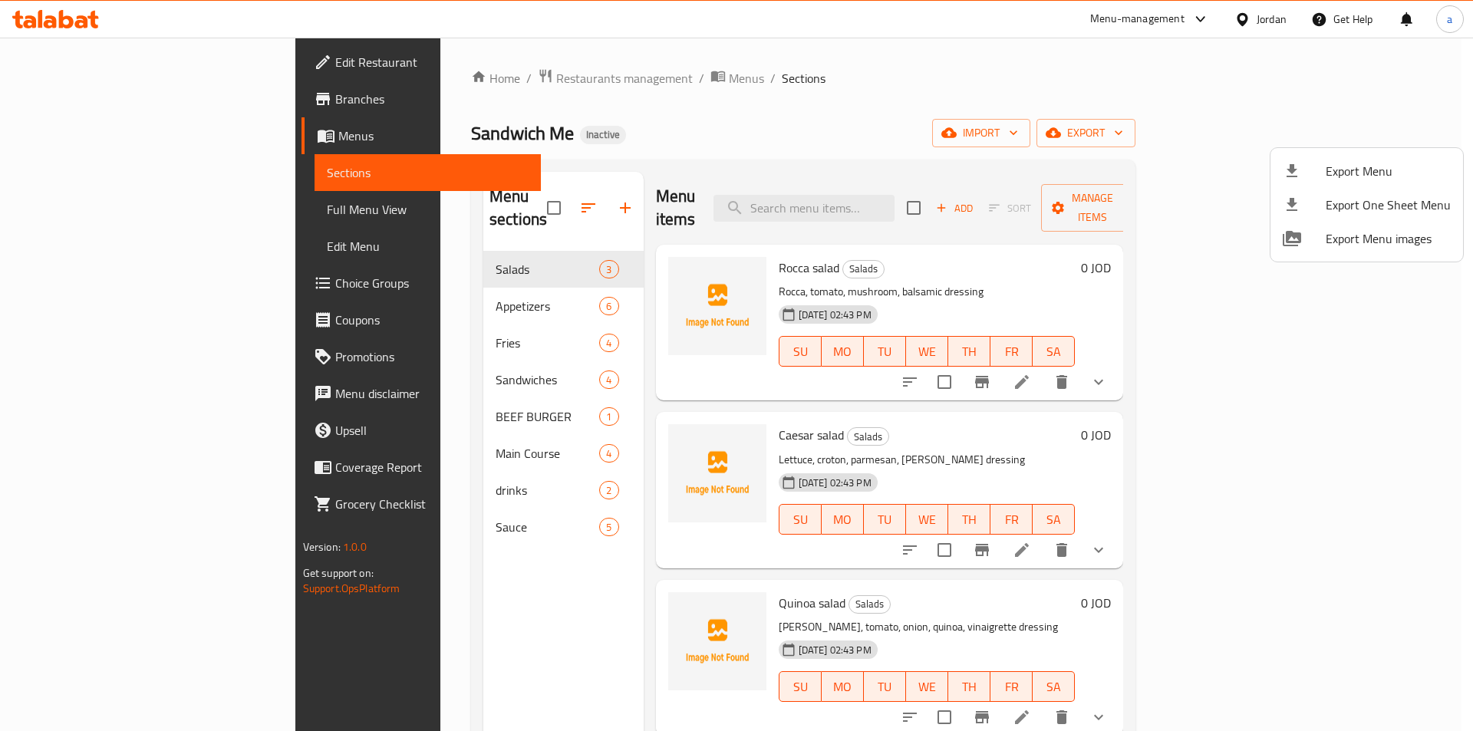
click at [193, 200] on div at bounding box center [736, 365] width 1473 height 731
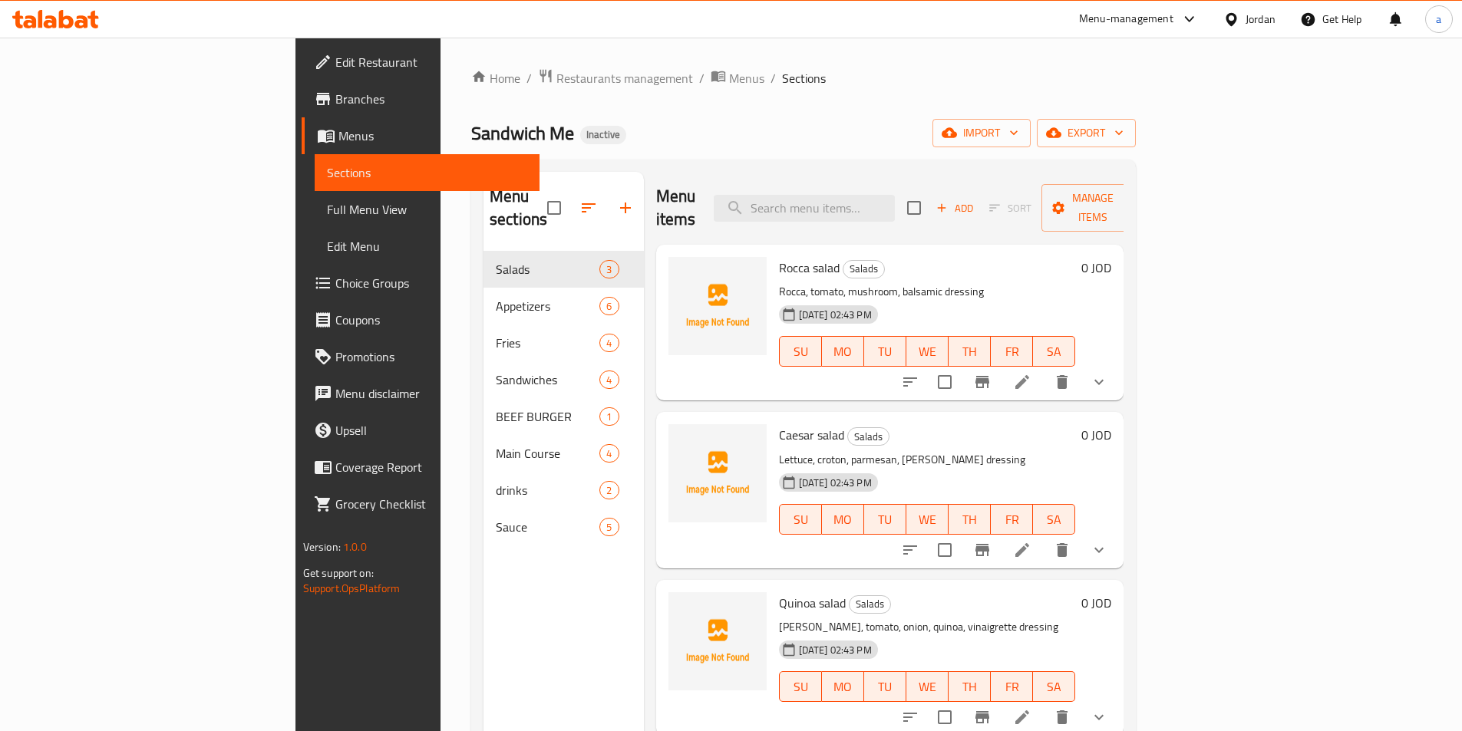
click at [327, 200] on span "Full Menu View" at bounding box center [427, 209] width 200 height 18
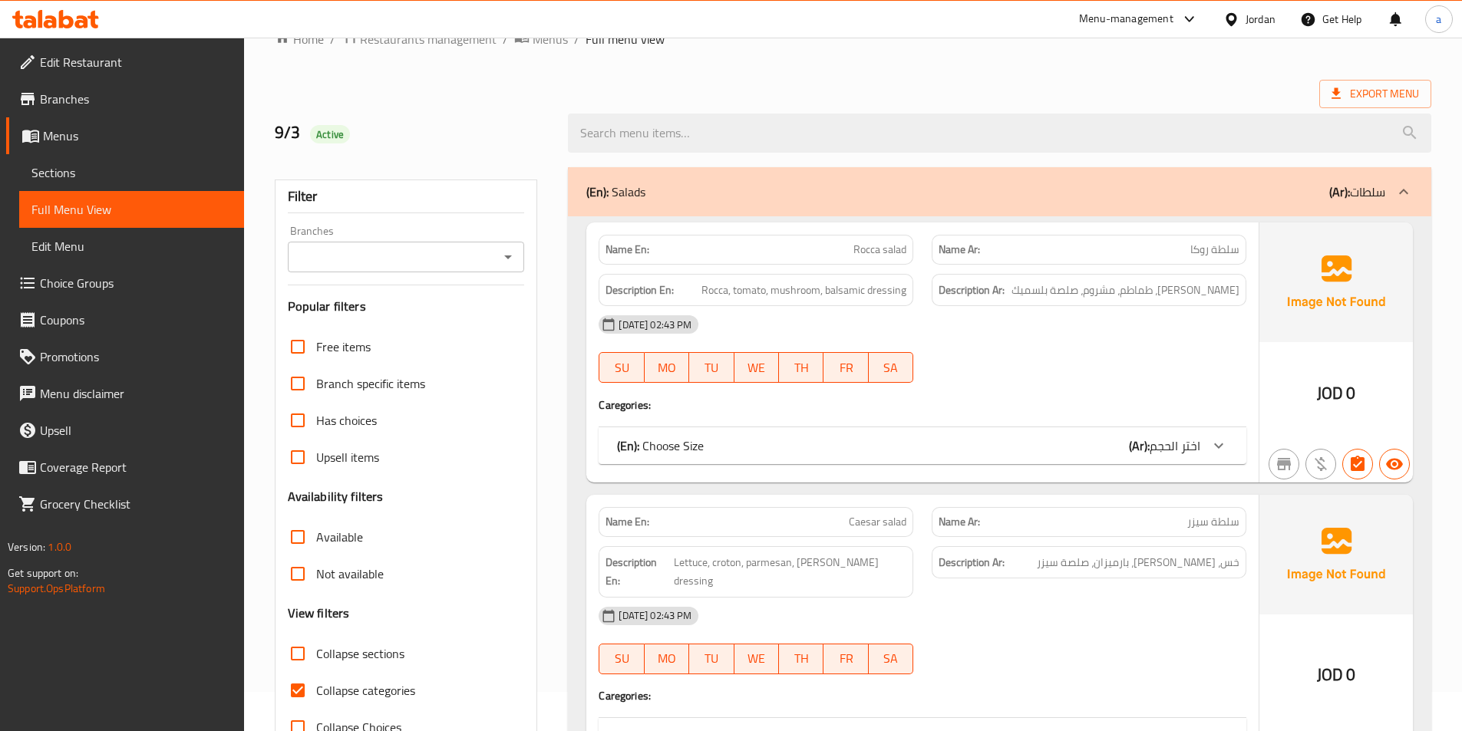
scroll to position [77, 0]
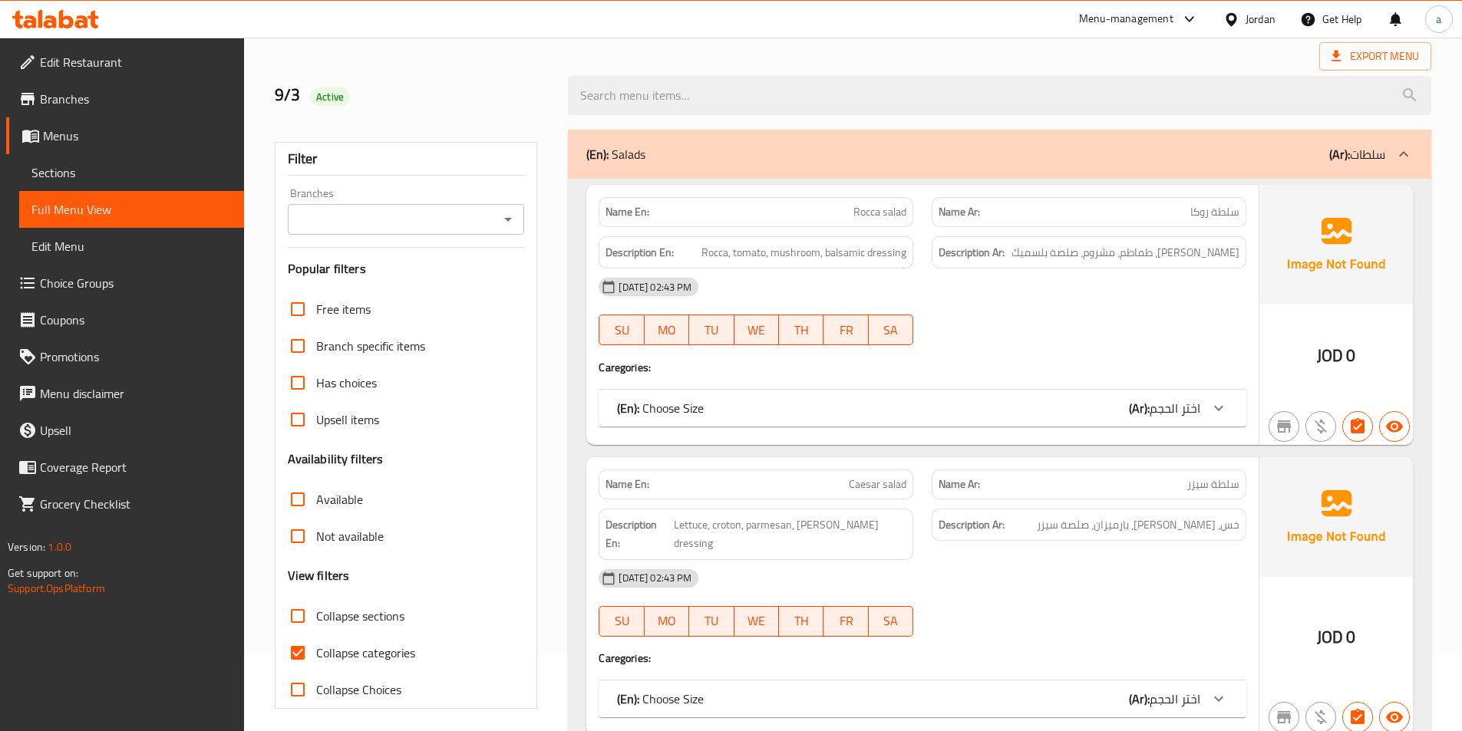
click at [349, 651] on span "Collapse categories" at bounding box center [365, 653] width 99 height 18
click at [316, 651] on input "Collapse categories" at bounding box center [297, 653] width 37 height 37
checkbox input "false"
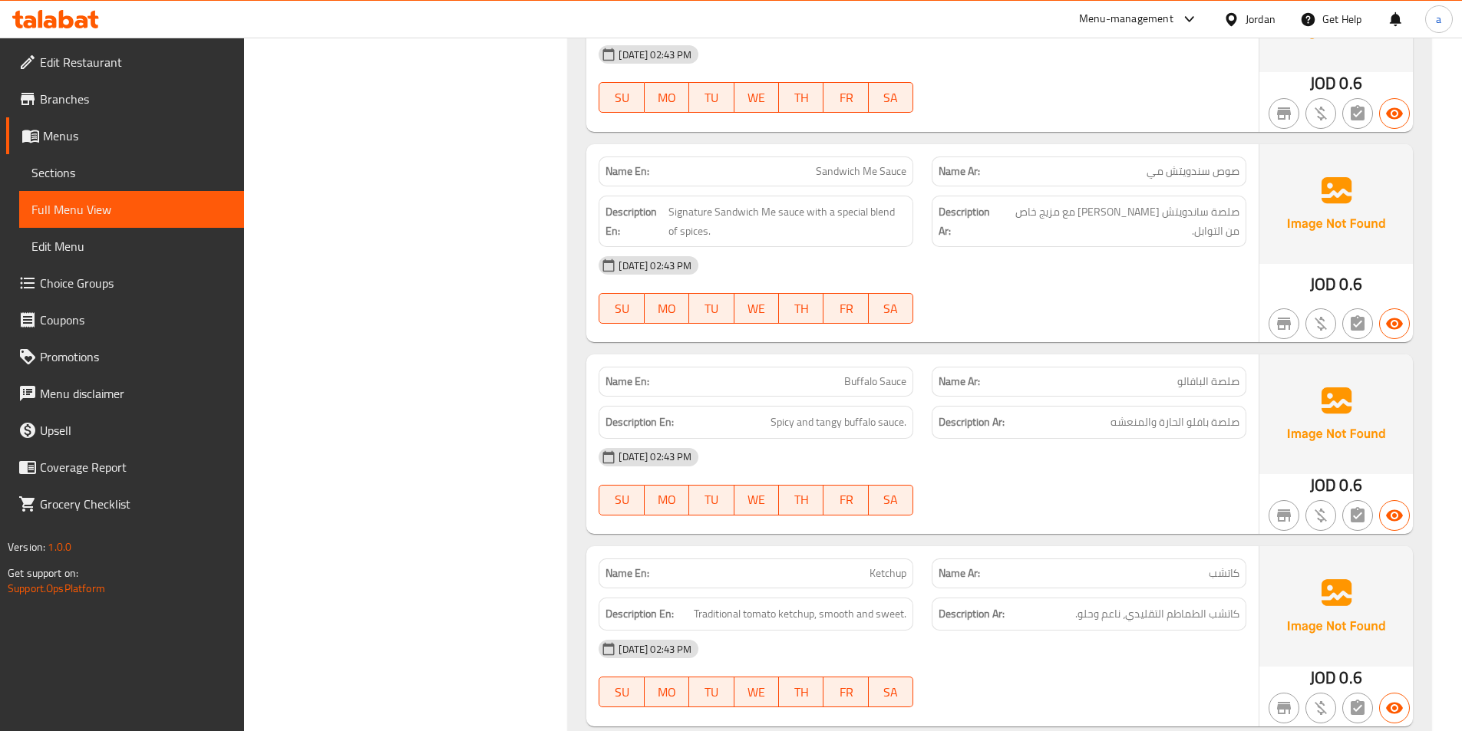
scroll to position [8279, 0]
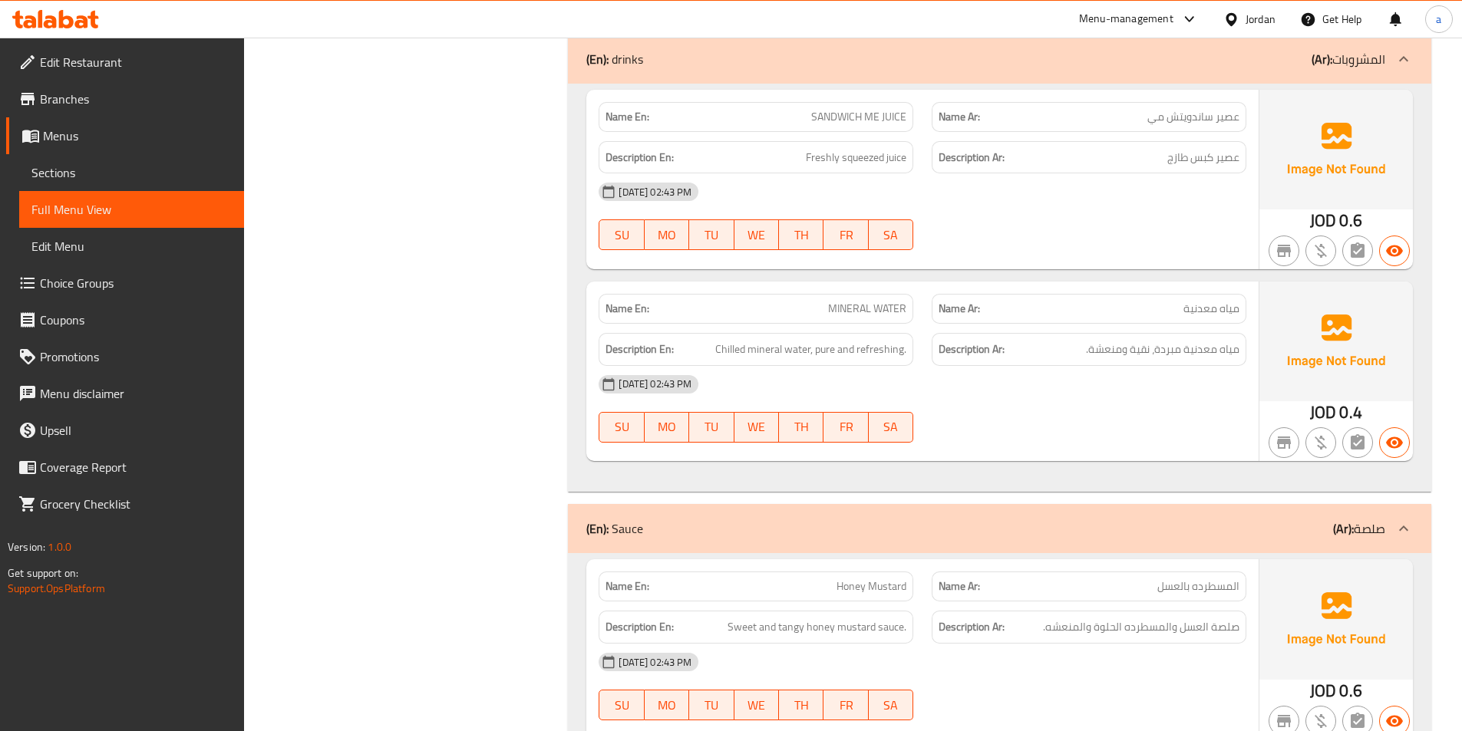
scroll to position [7359, 0]
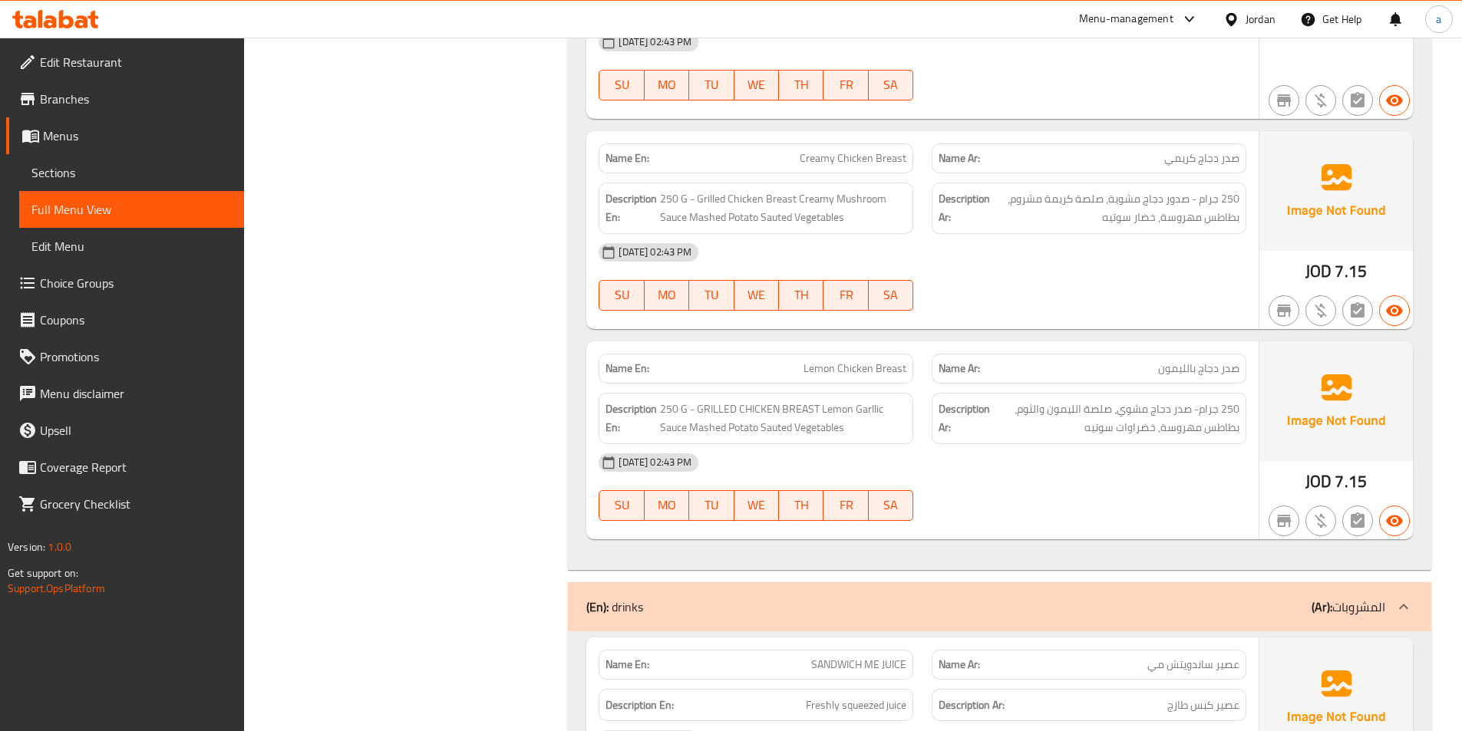
scroll to position [6821, 0]
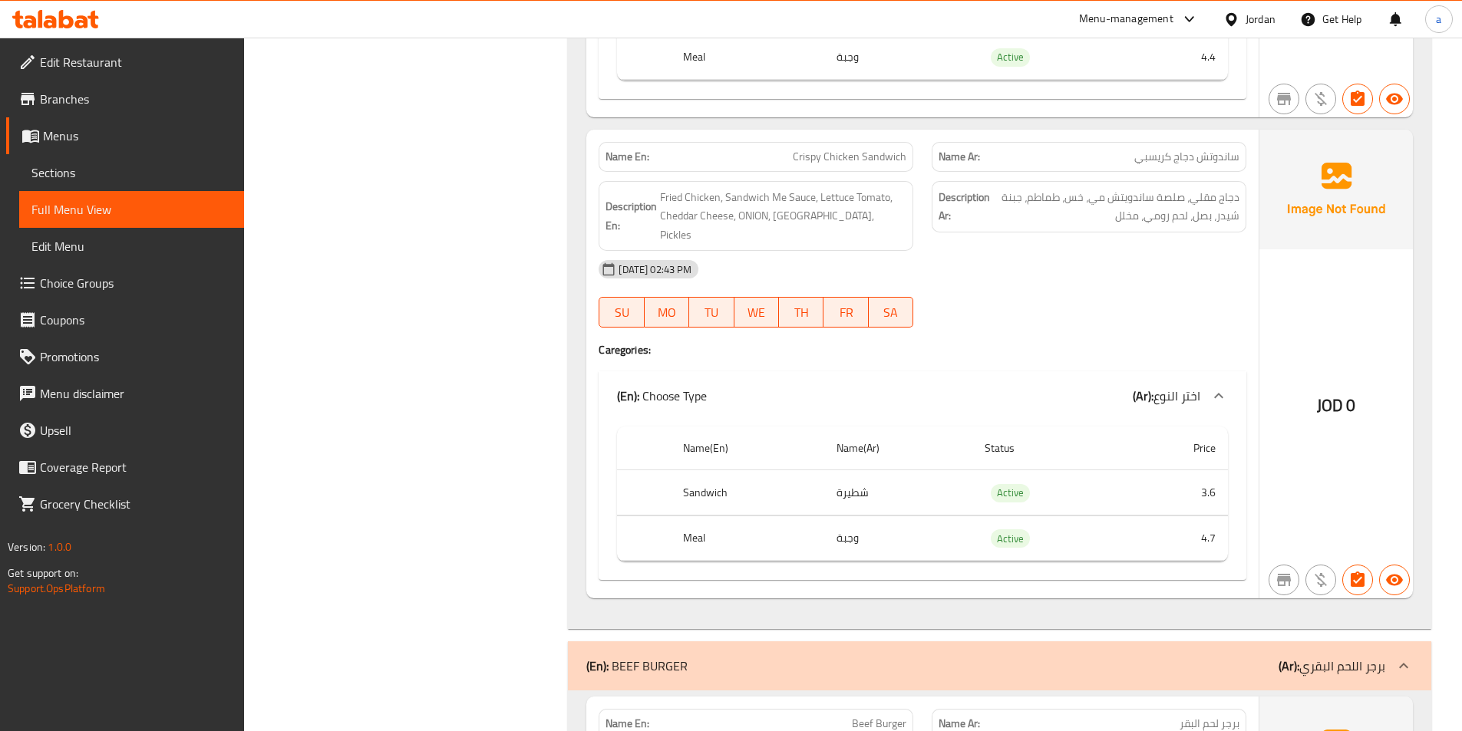
scroll to position [5210, 0]
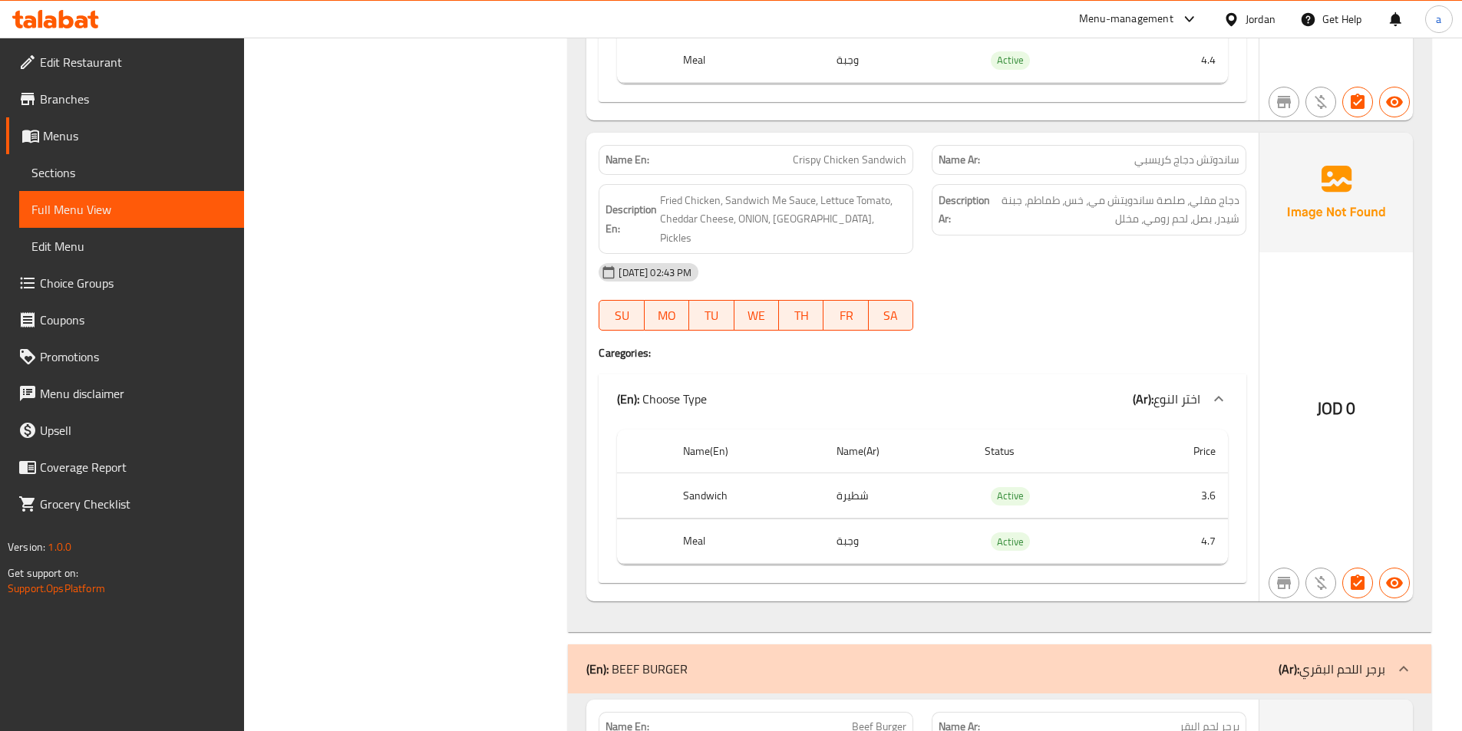
click at [122, 167] on span "Sections" at bounding box center [131, 172] width 200 height 18
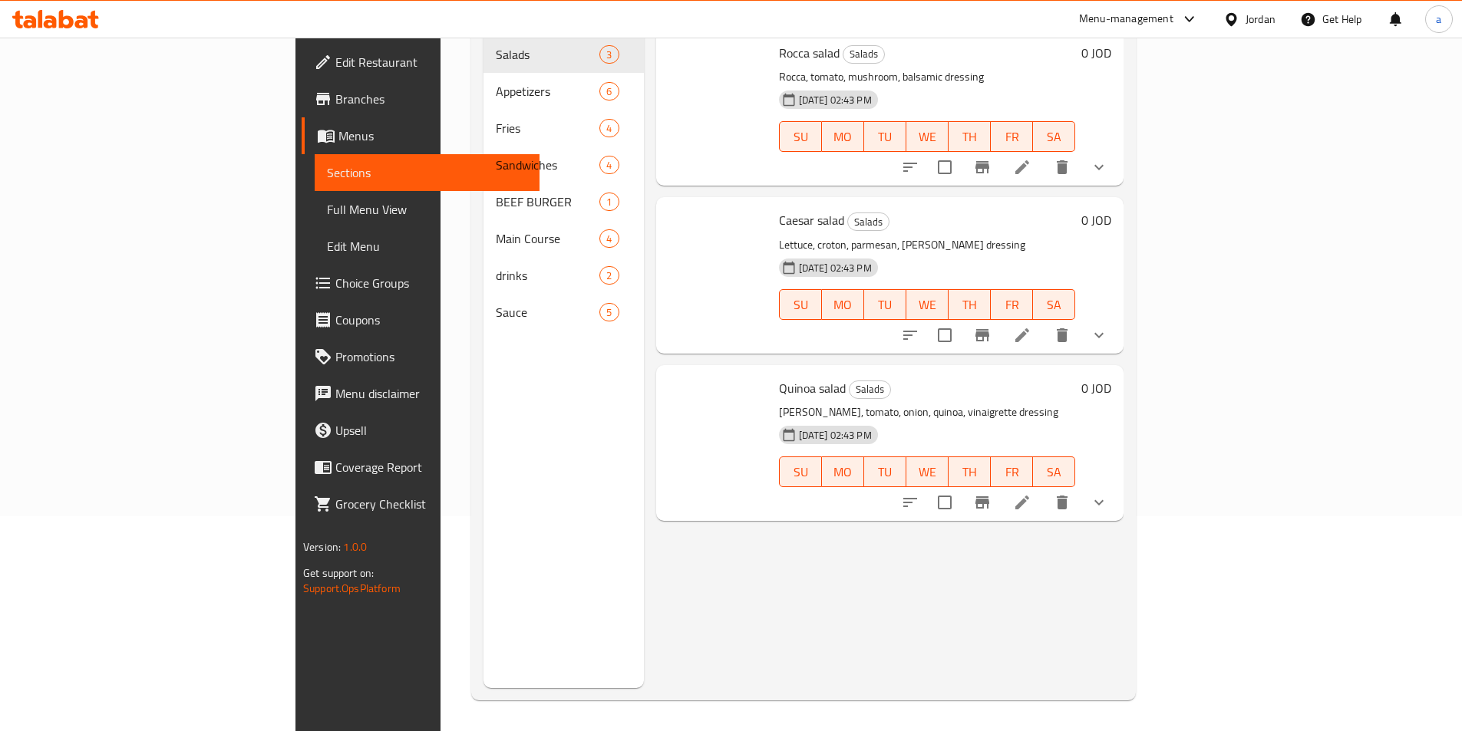
scroll to position [215, 0]
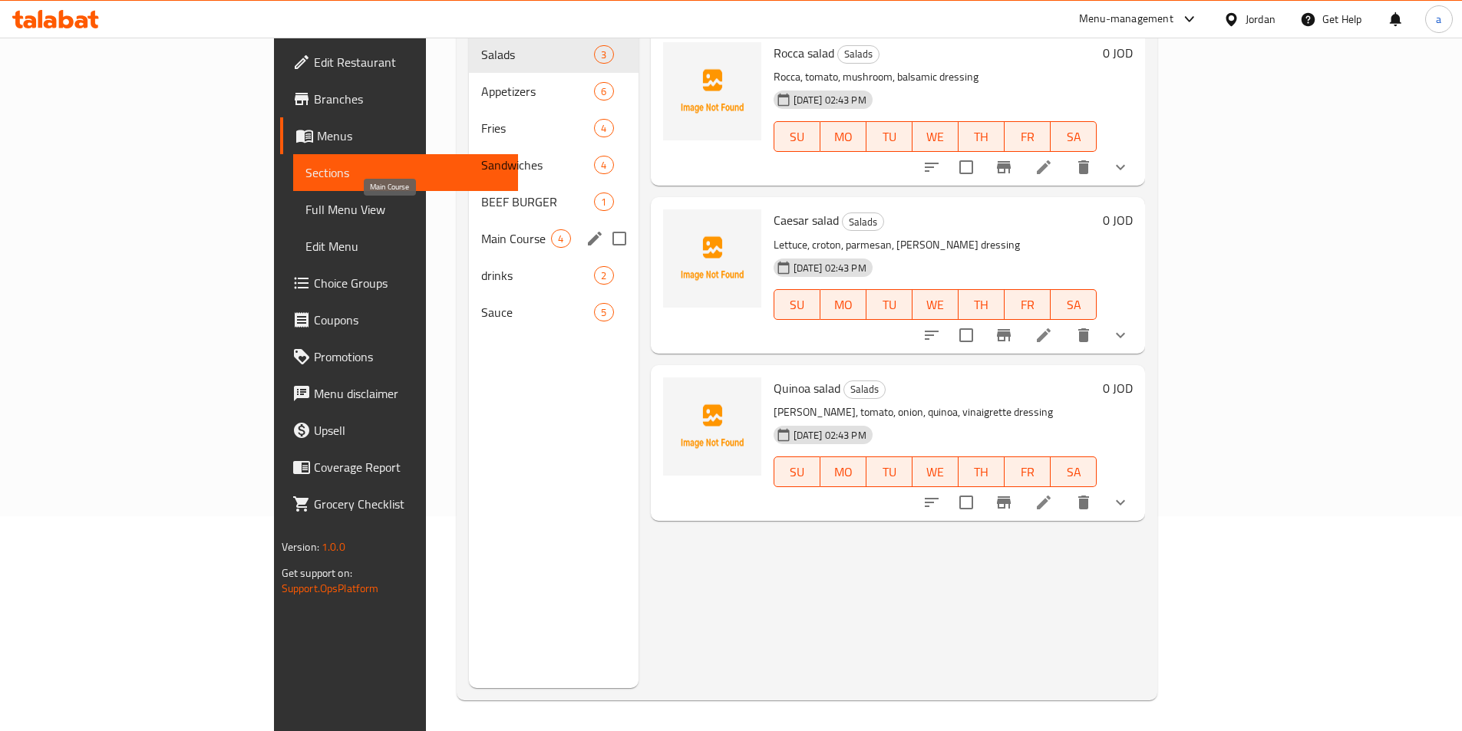
click at [481, 229] on span "Main Course" at bounding box center [516, 238] width 70 height 18
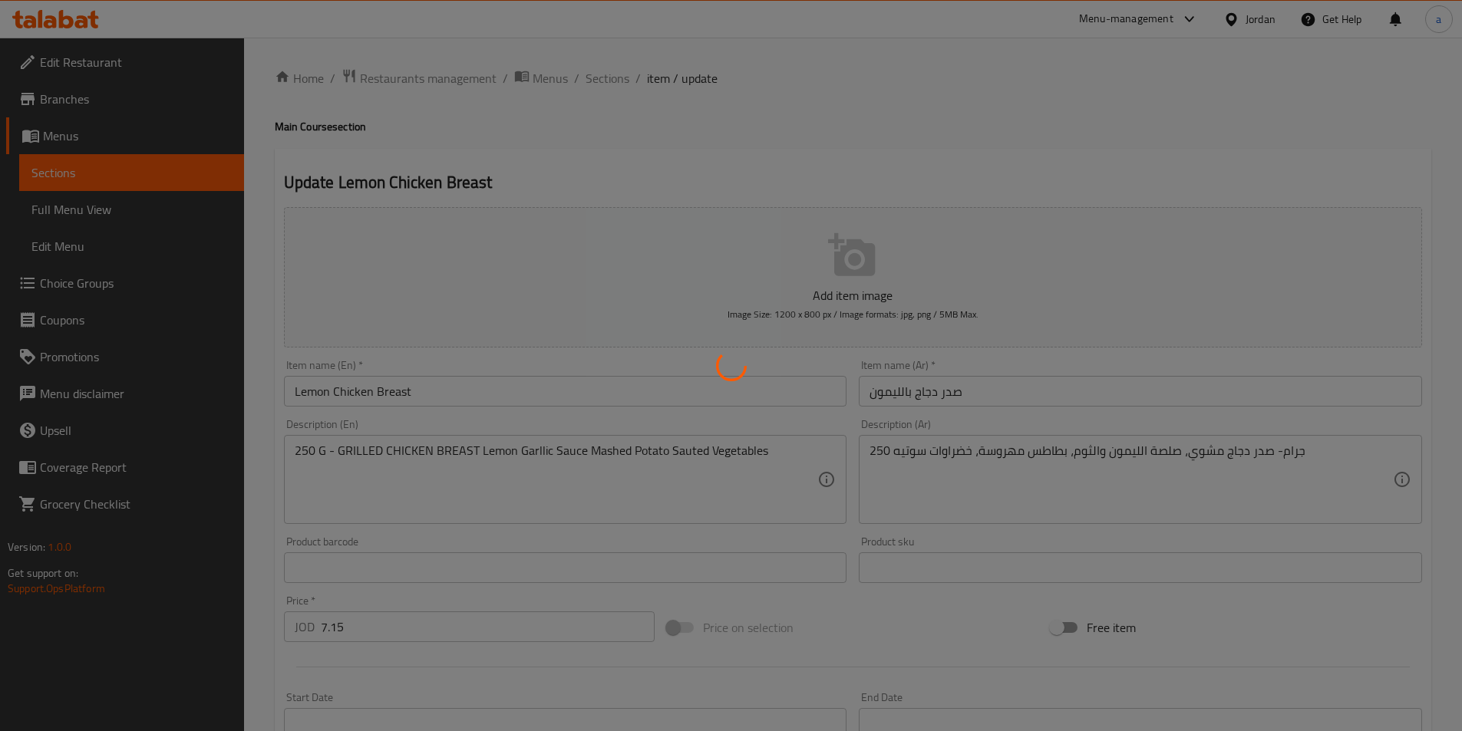
click at [354, 625] on div at bounding box center [731, 365] width 1462 height 731
click at [368, 629] on div at bounding box center [731, 365] width 1462 height 731
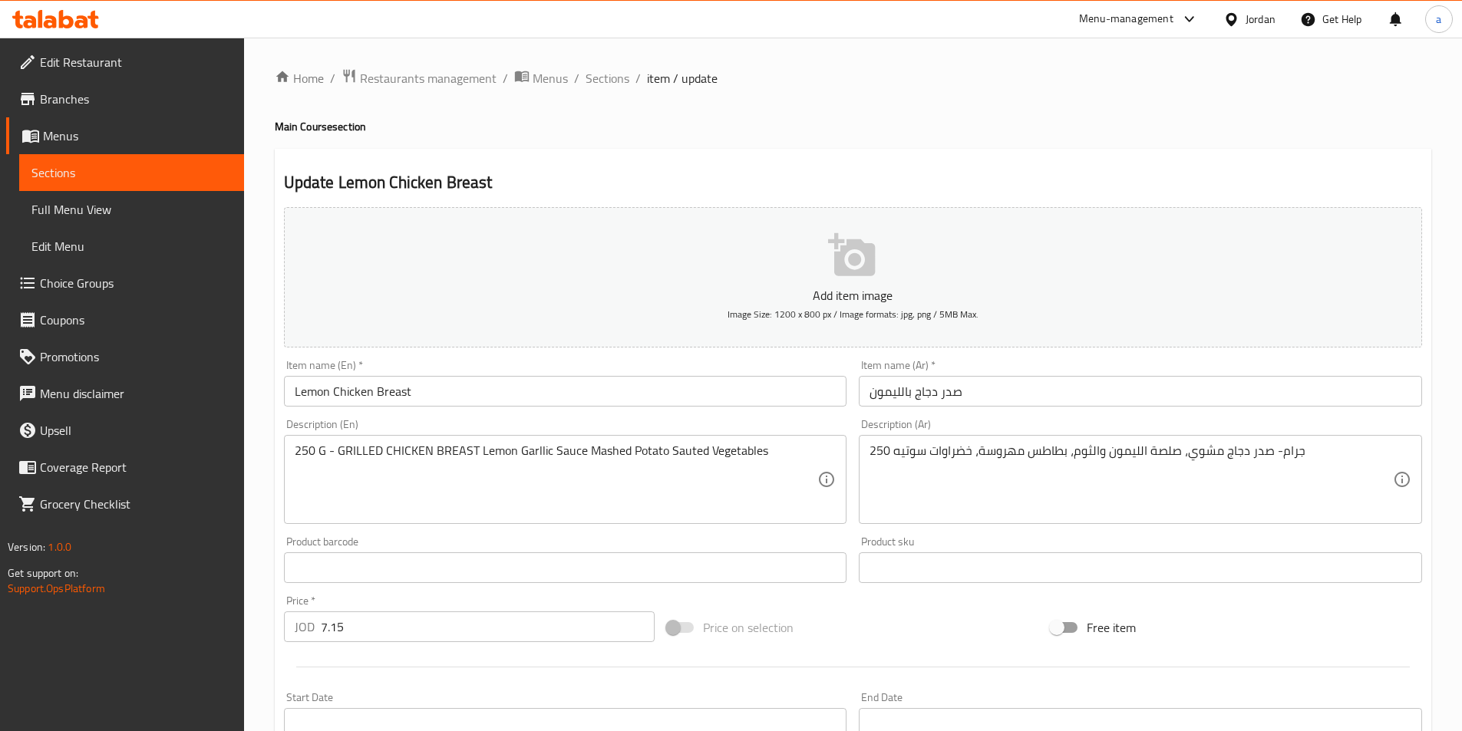
click at [368, 629] on input "7.15" at bounding box center [488, 627] width 335 height 31
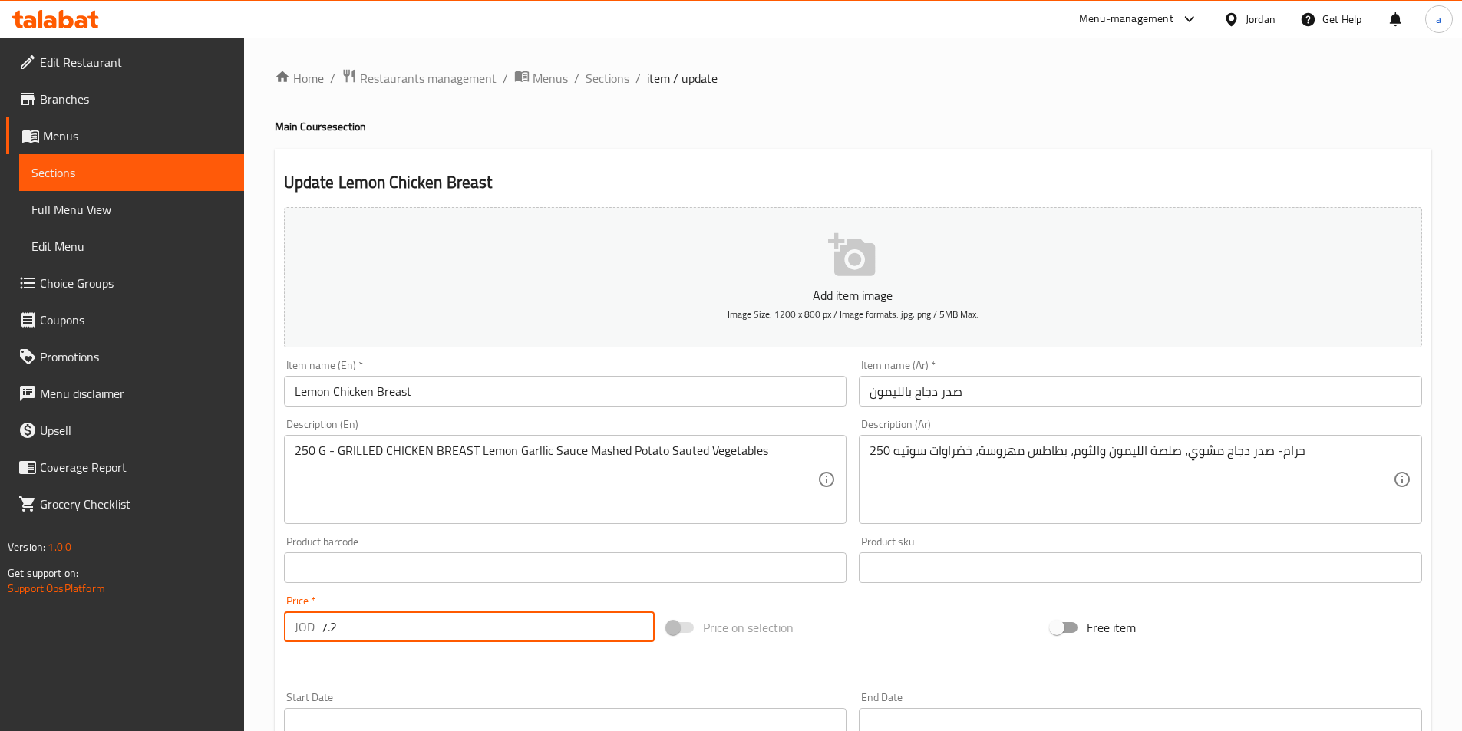
type input "7.2"
click at [473, 598] on div "Price   * JOD 7.2 Price *" at bounding box center [469, 618] width 371 height 47
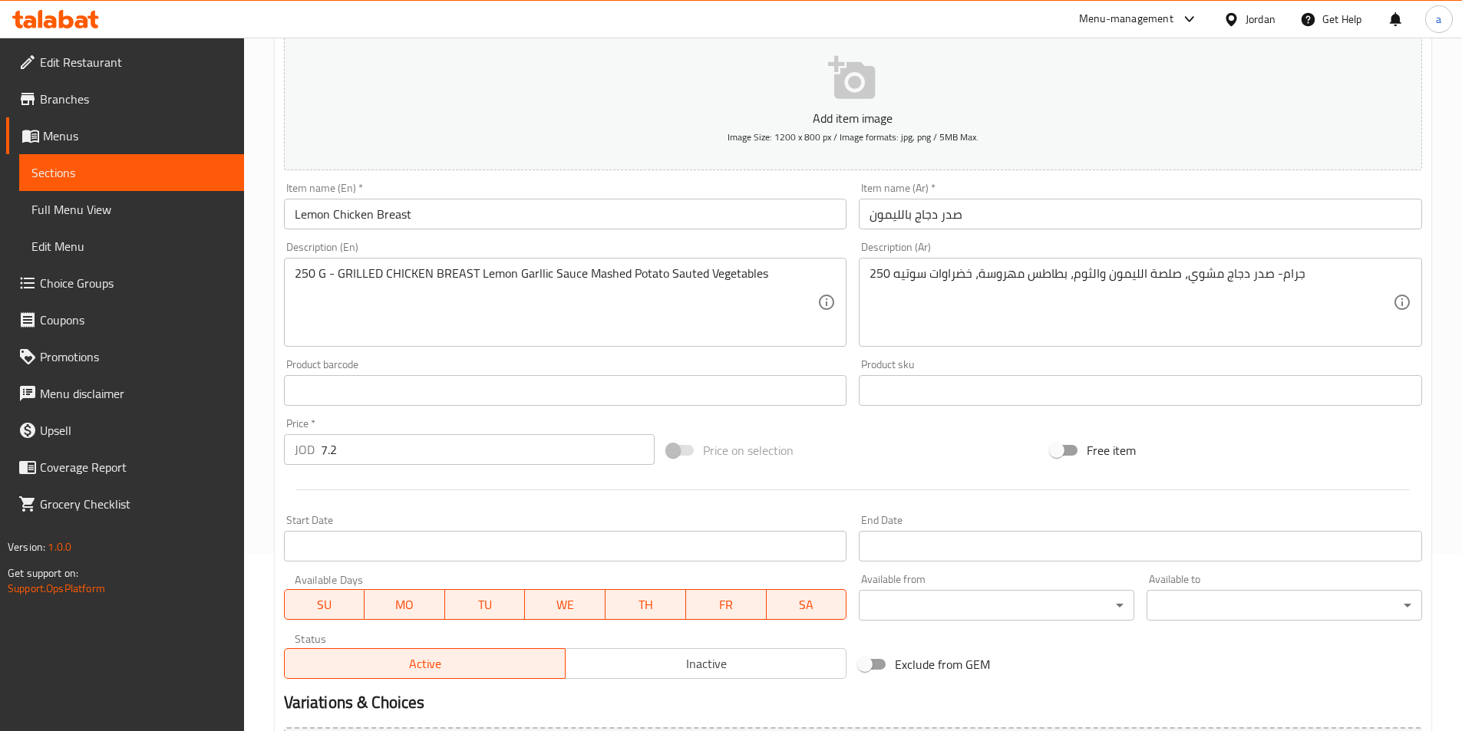
scroll to position [353, 0]
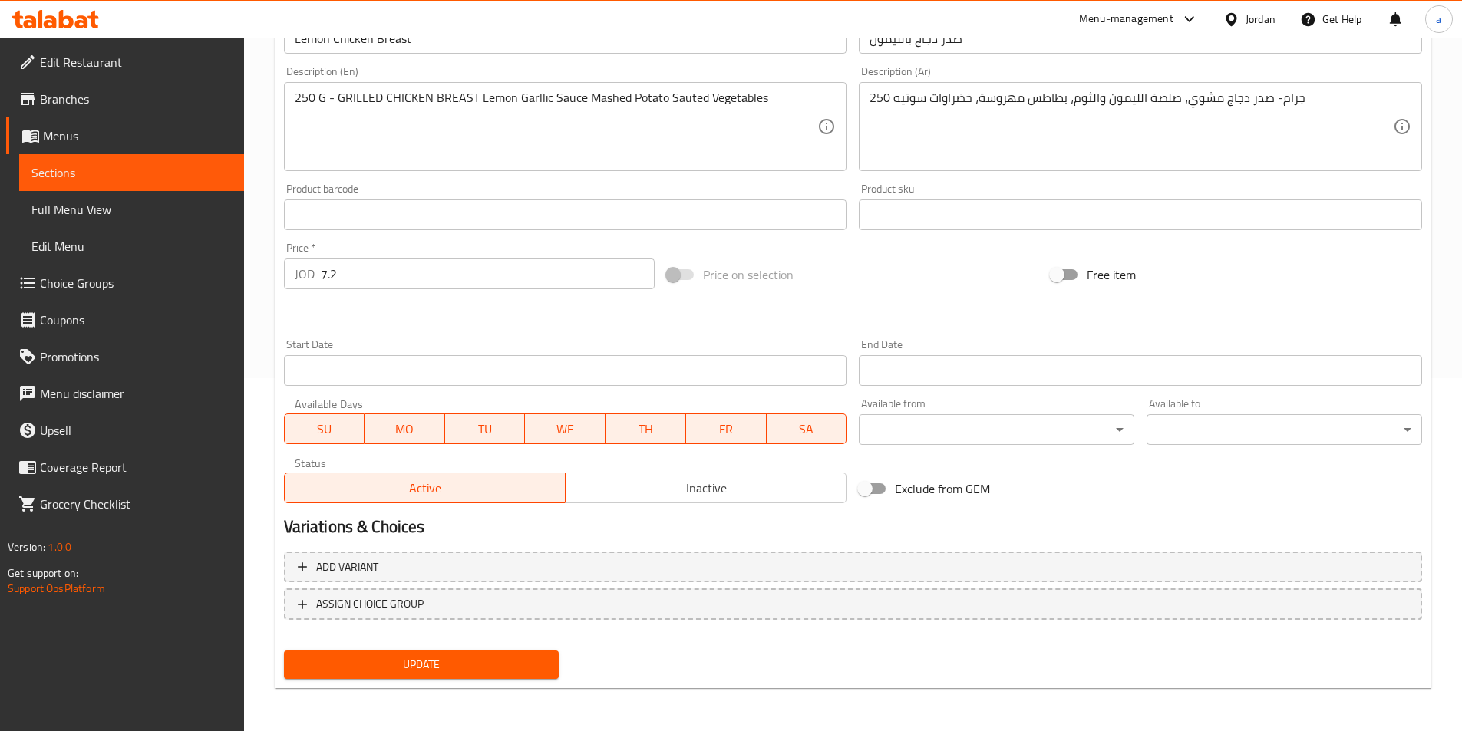
click at [411, 663] on span "Update" at bounding box center [421, 664] width 251 height 19
click at [195, 163] on link "Sections" at bounding box center [131, 172] width 225 height 37
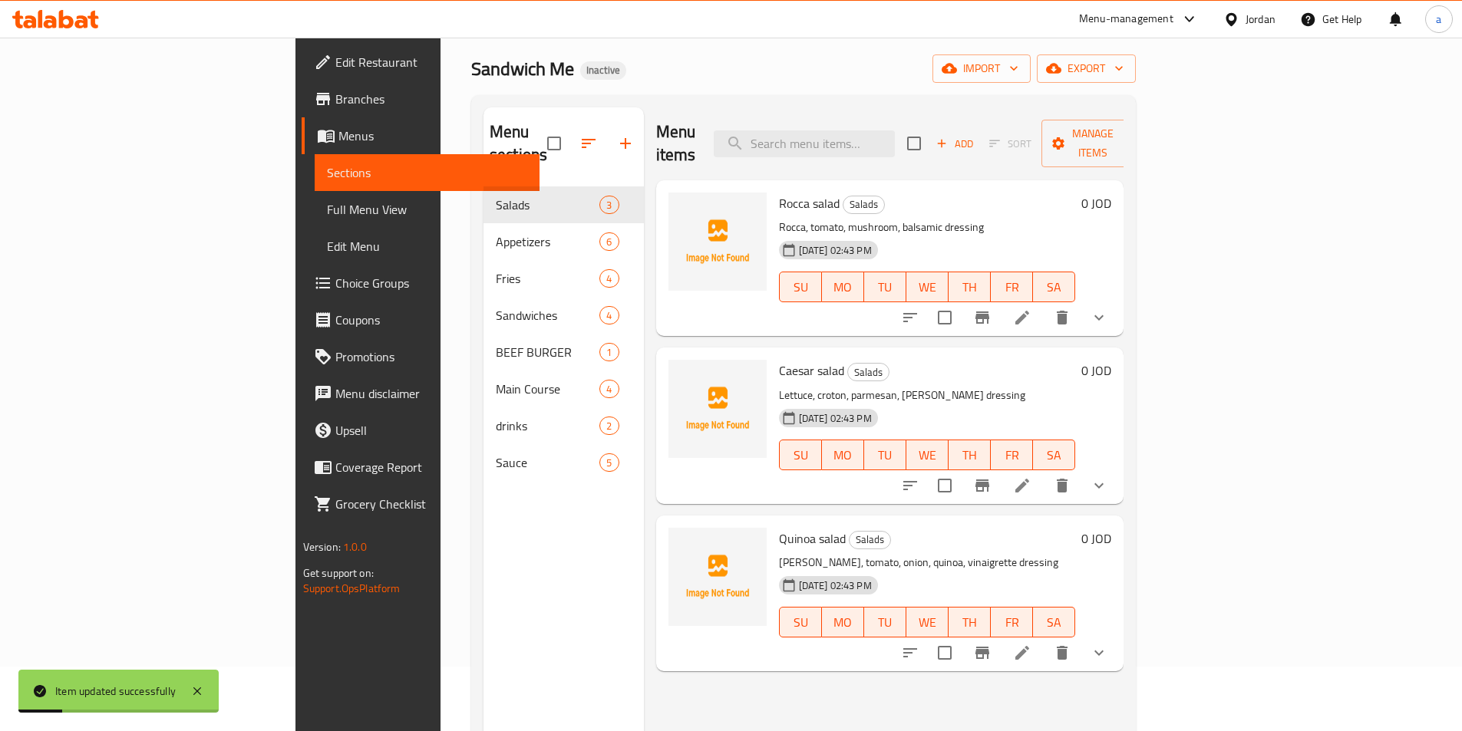
scroll to position [61, 0]
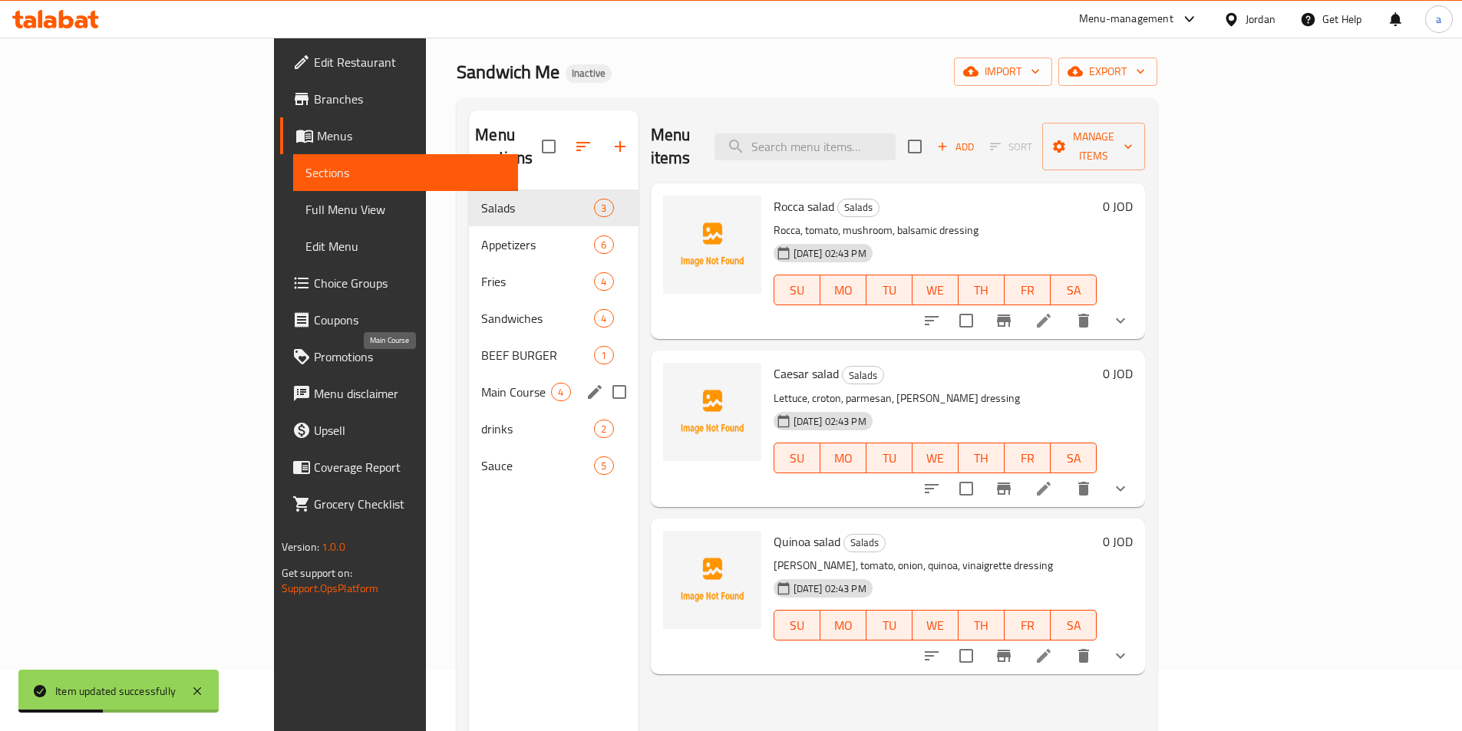
click at [481, 383] on span "Main Course" at bounding box center [516, 392] width 70 height 18
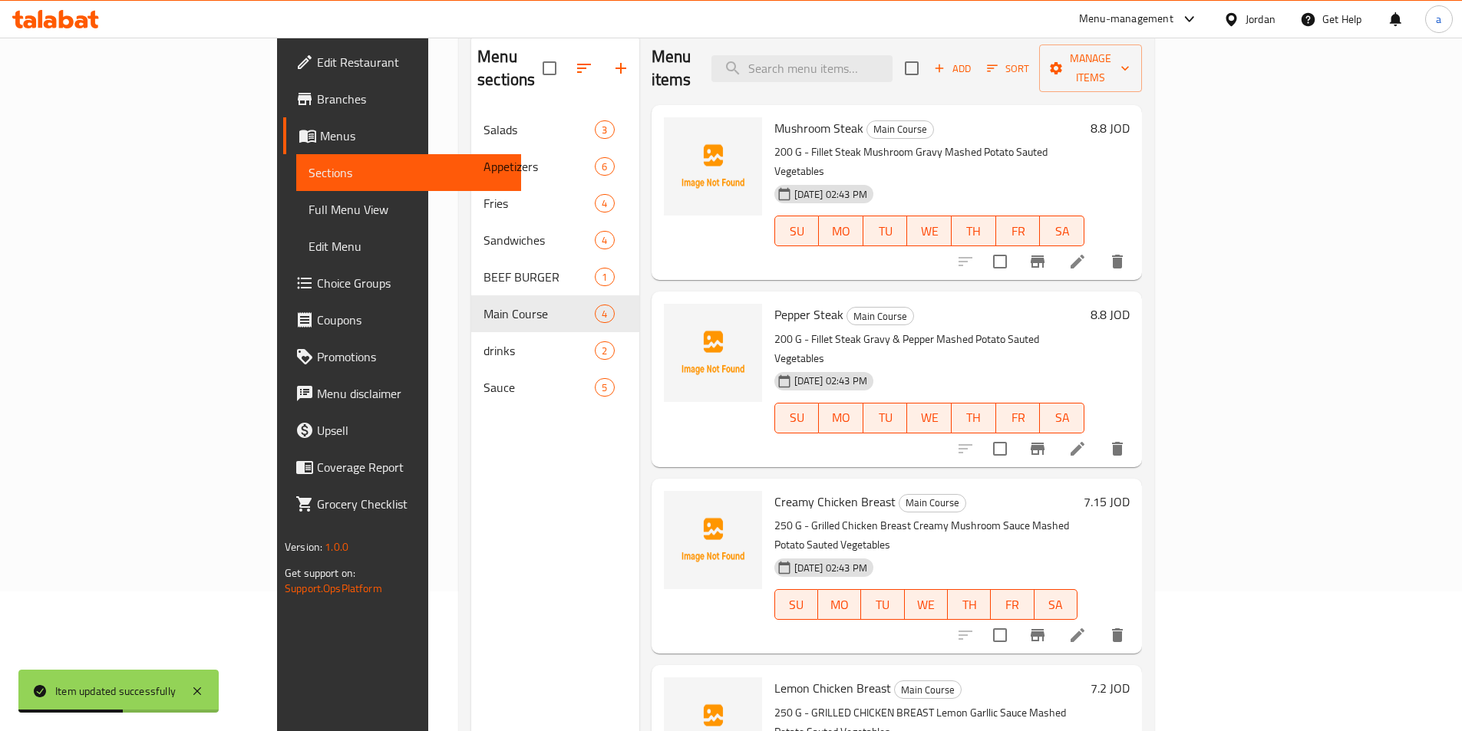
scroll to position [215, 0]
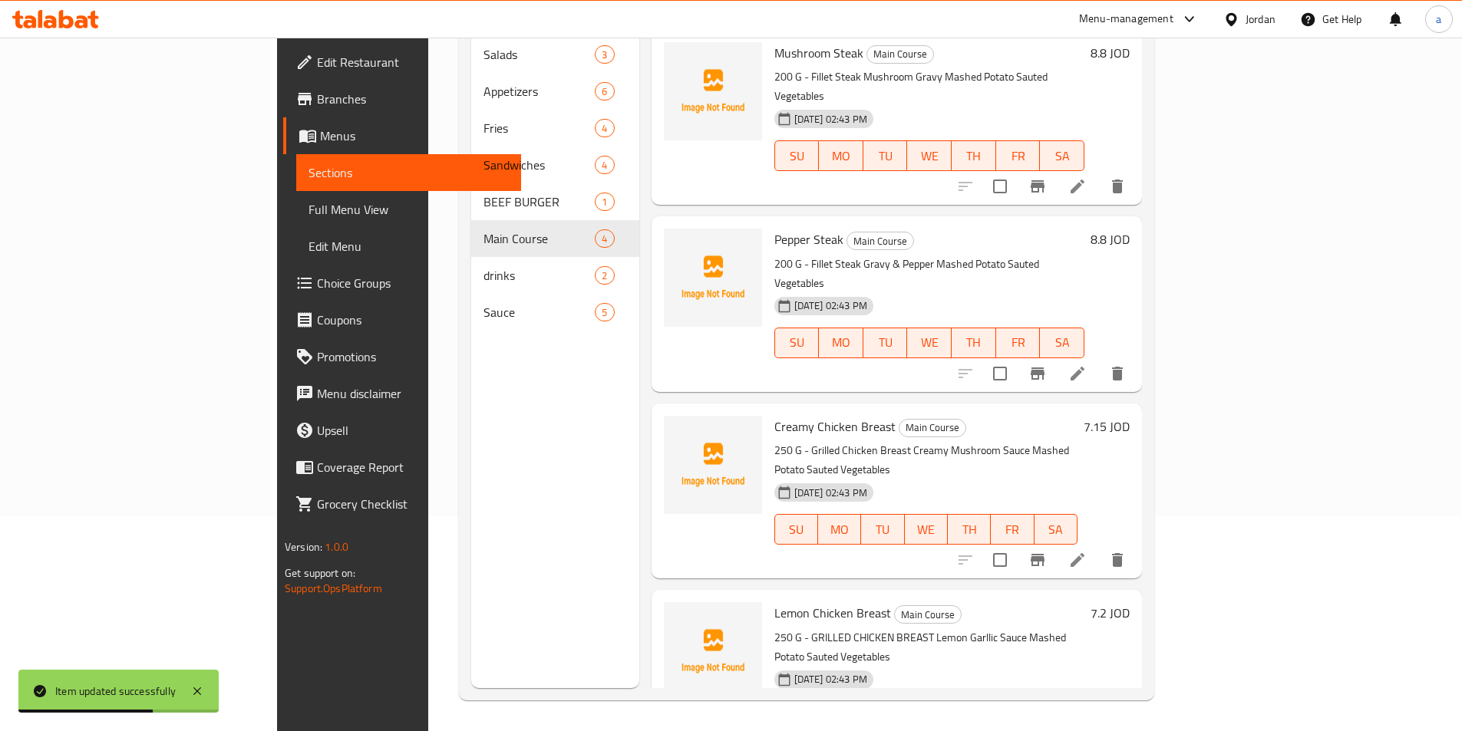
click at [1087, 551] on icon at bounding box center [1077, 560] width 18 height 18
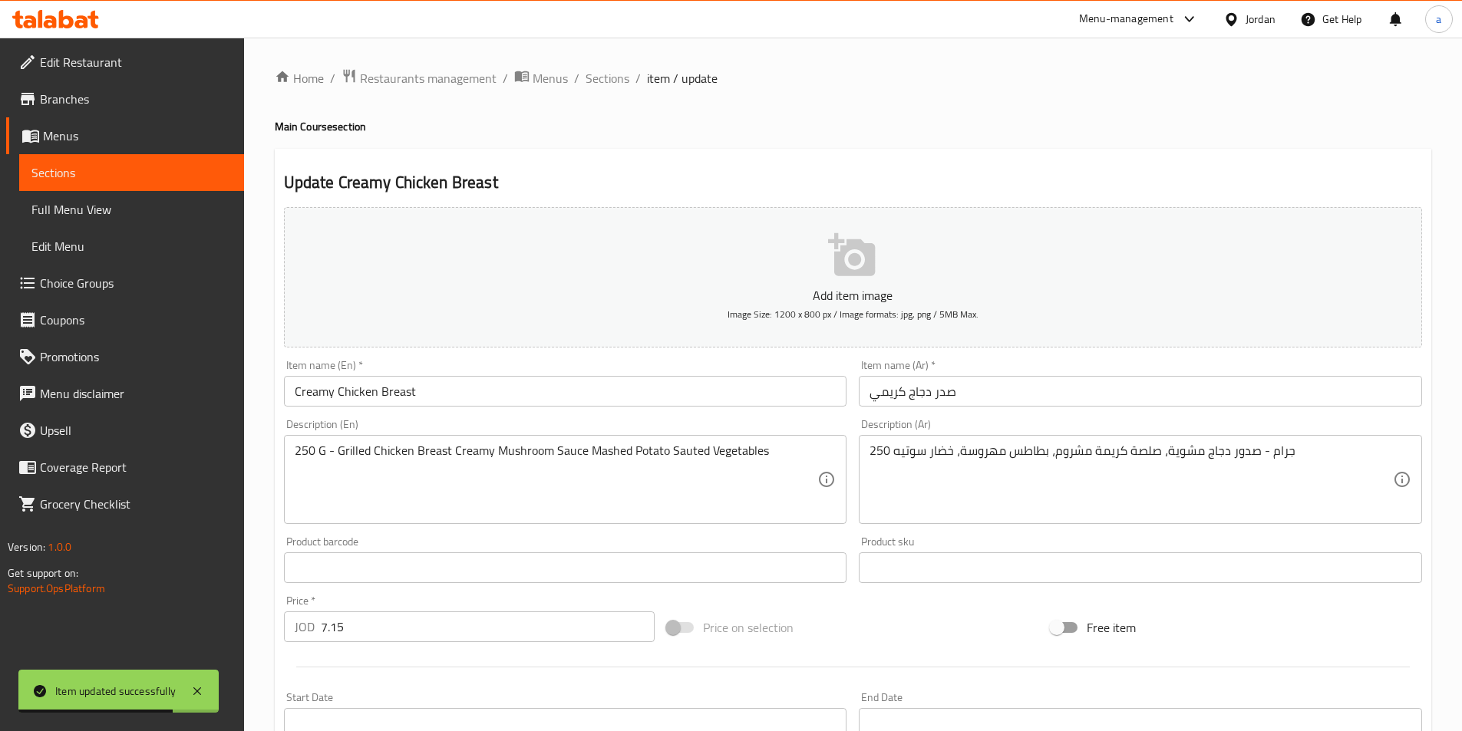
click at [371, 619] on input "7.15" at bounding box center [488, 627] width 335 height 31
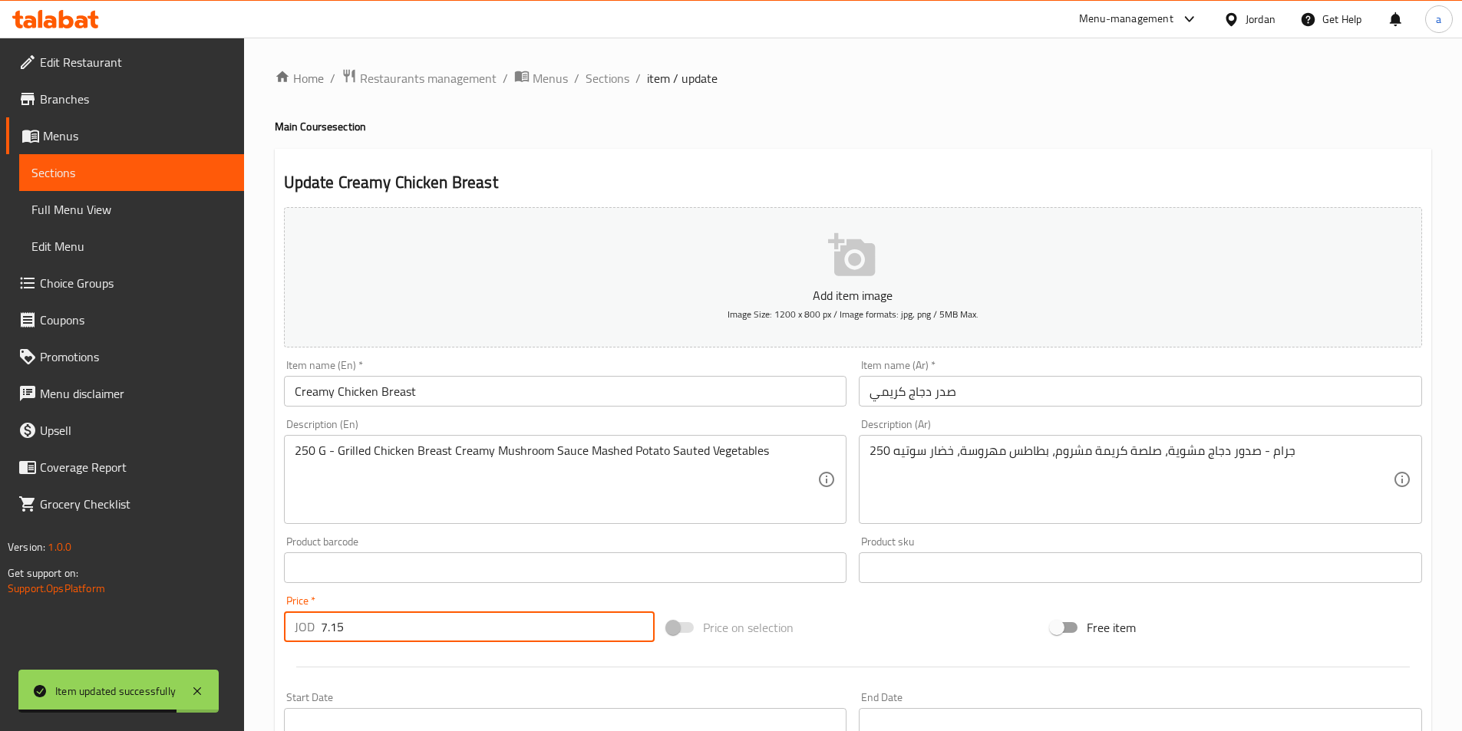
click at [371, 619] on input "7.15" at bounding box center [488, 627] width 335 height 31
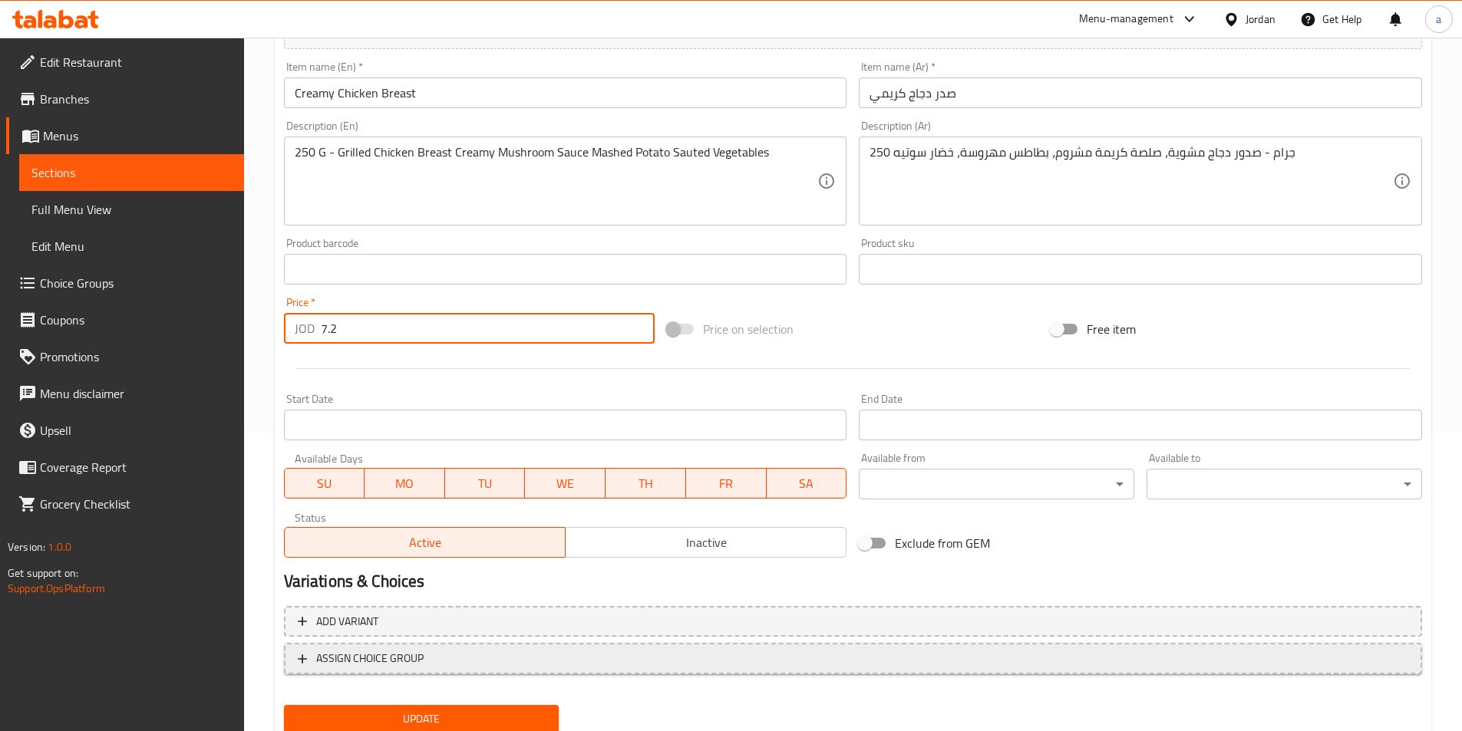
scroll to position [307, 0]
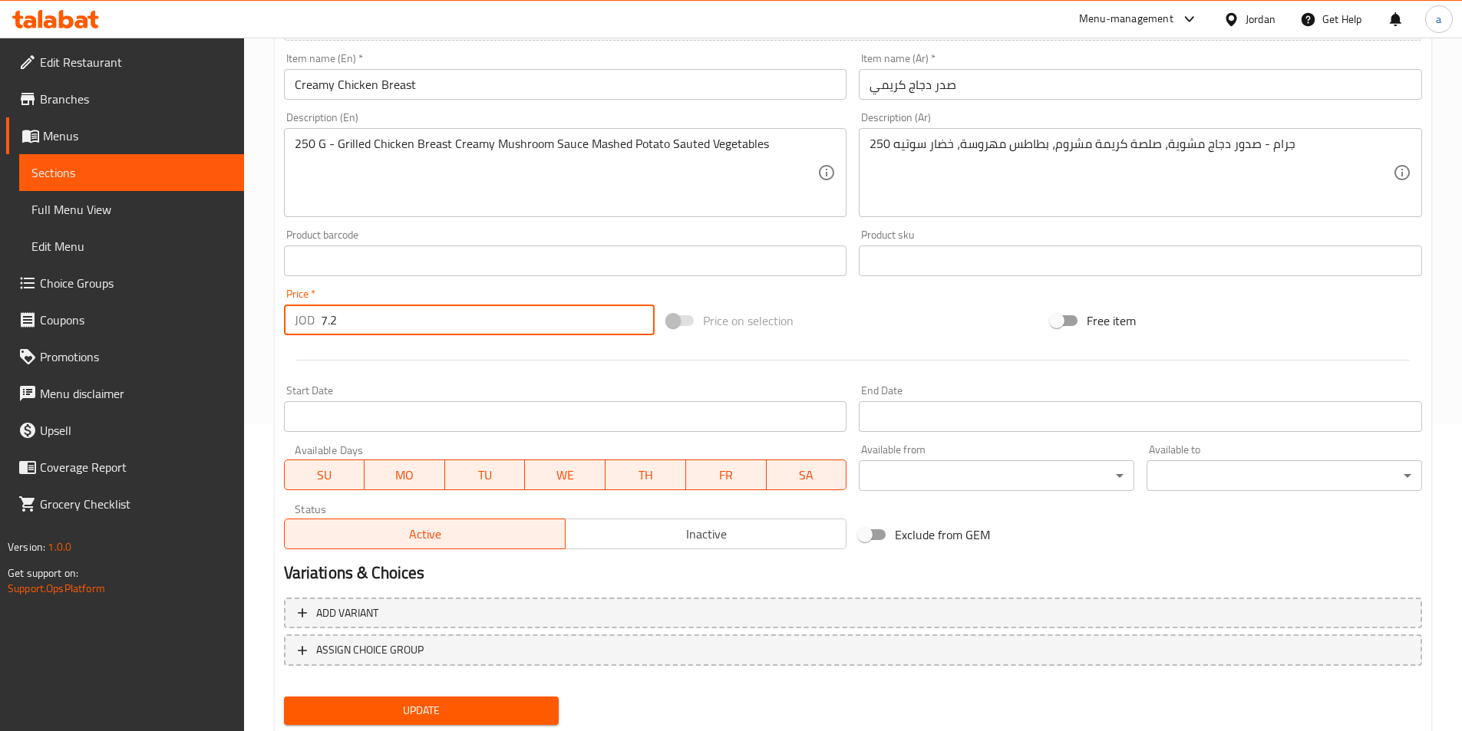
type input "7.2"
click at [463, 718] on span "Update" at bounding box center [421, 710] width 251 height 19
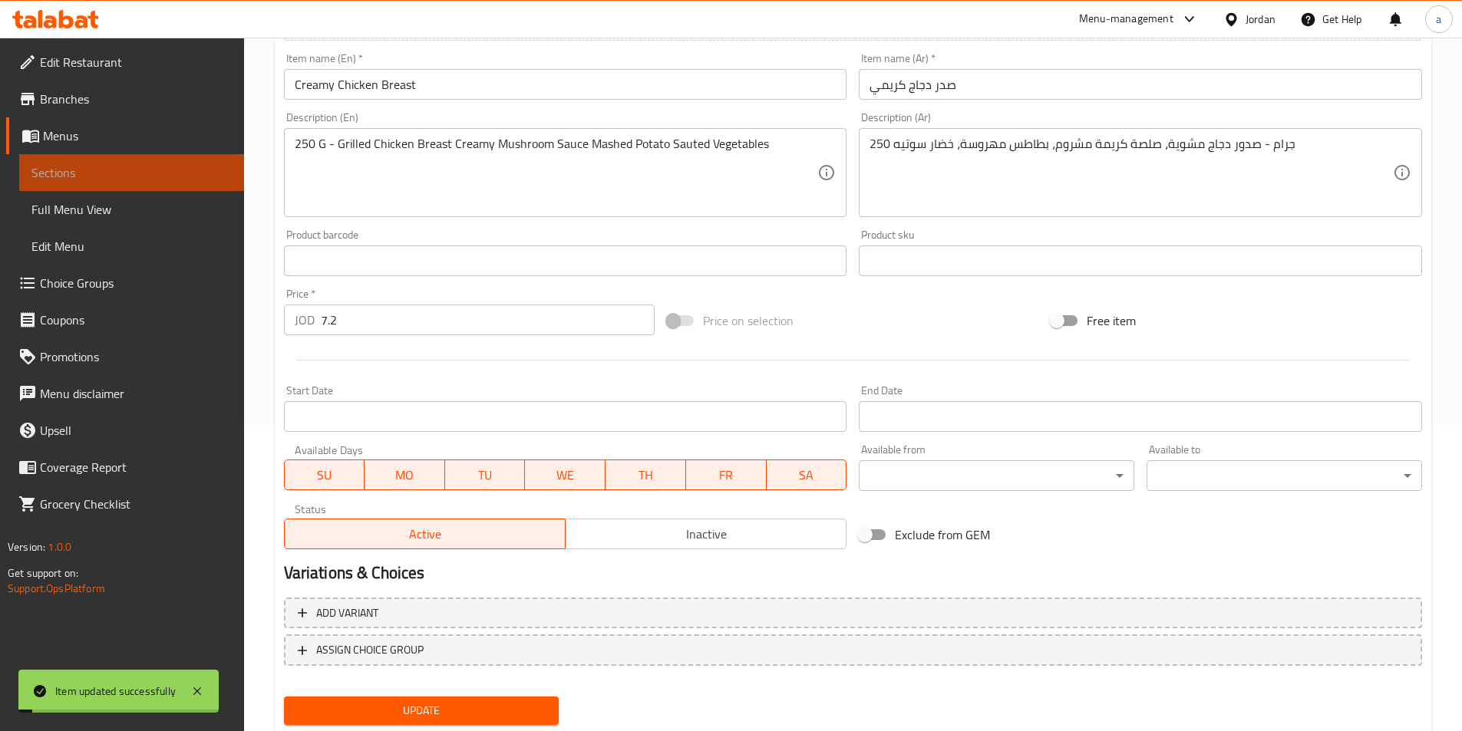
click at [176, 178] on span "Sections" at bounding box center [131, 172] width 200 height 18
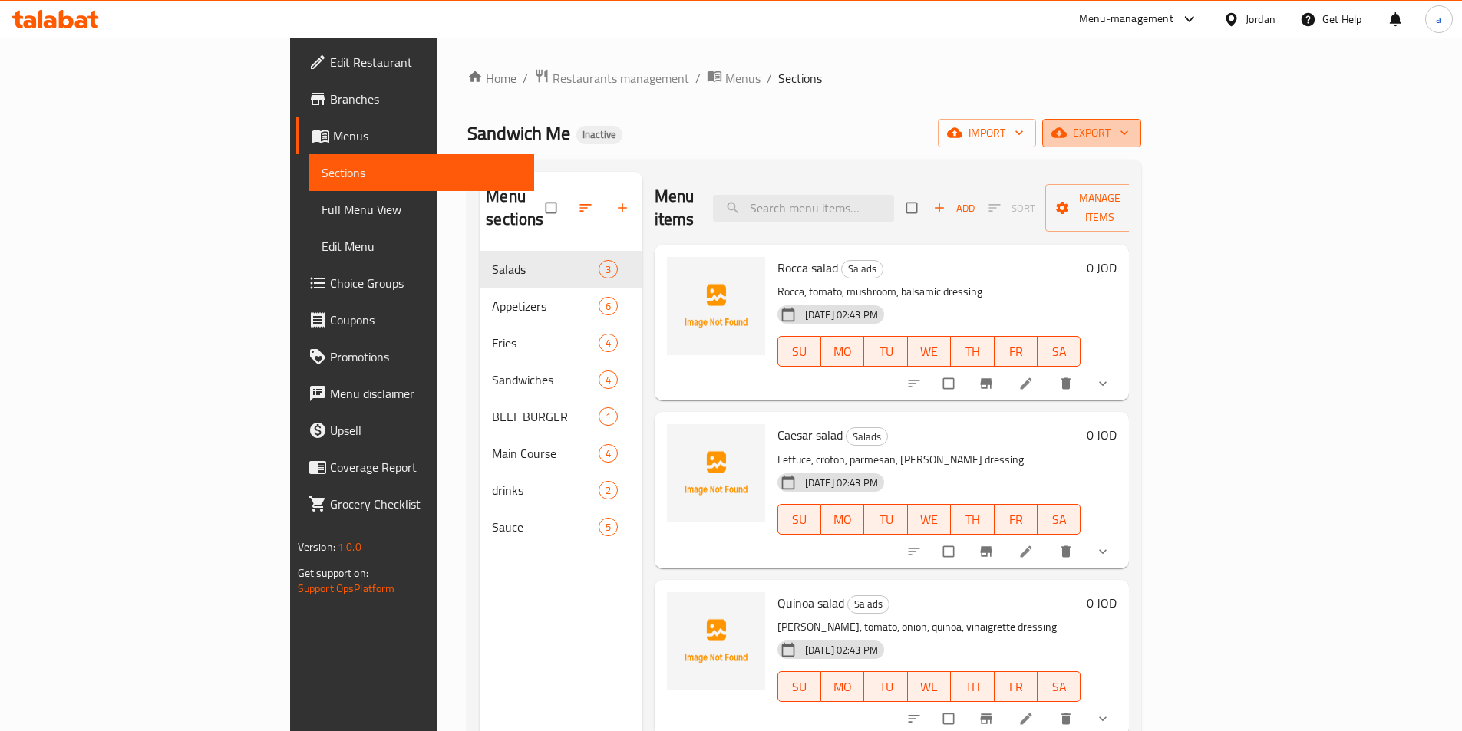
click at [1129, 127] on span "export" at bounding box center [1091, 133] width 74 height 19
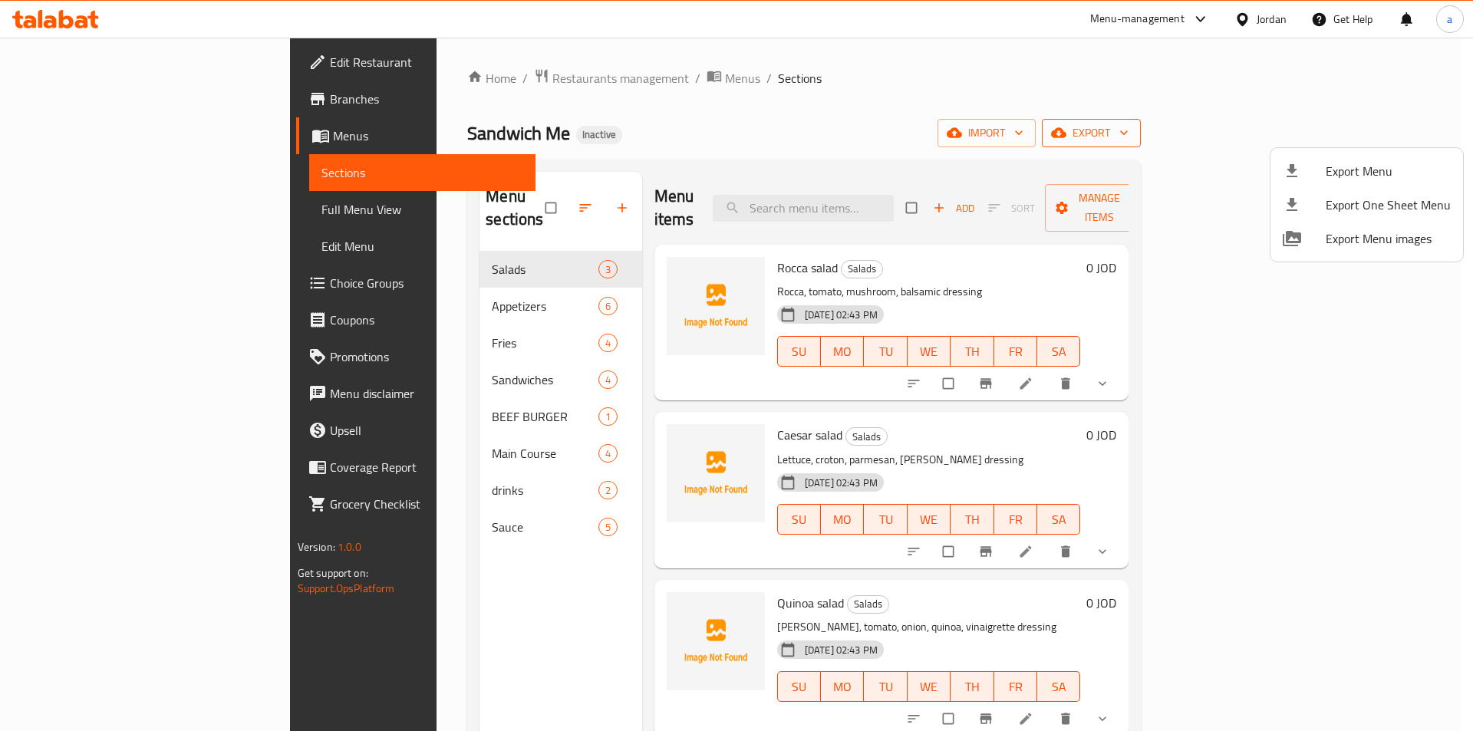
click at [1346, 165] on span "Export Menu" at bounding box center [1388, 171] width 125 height 18
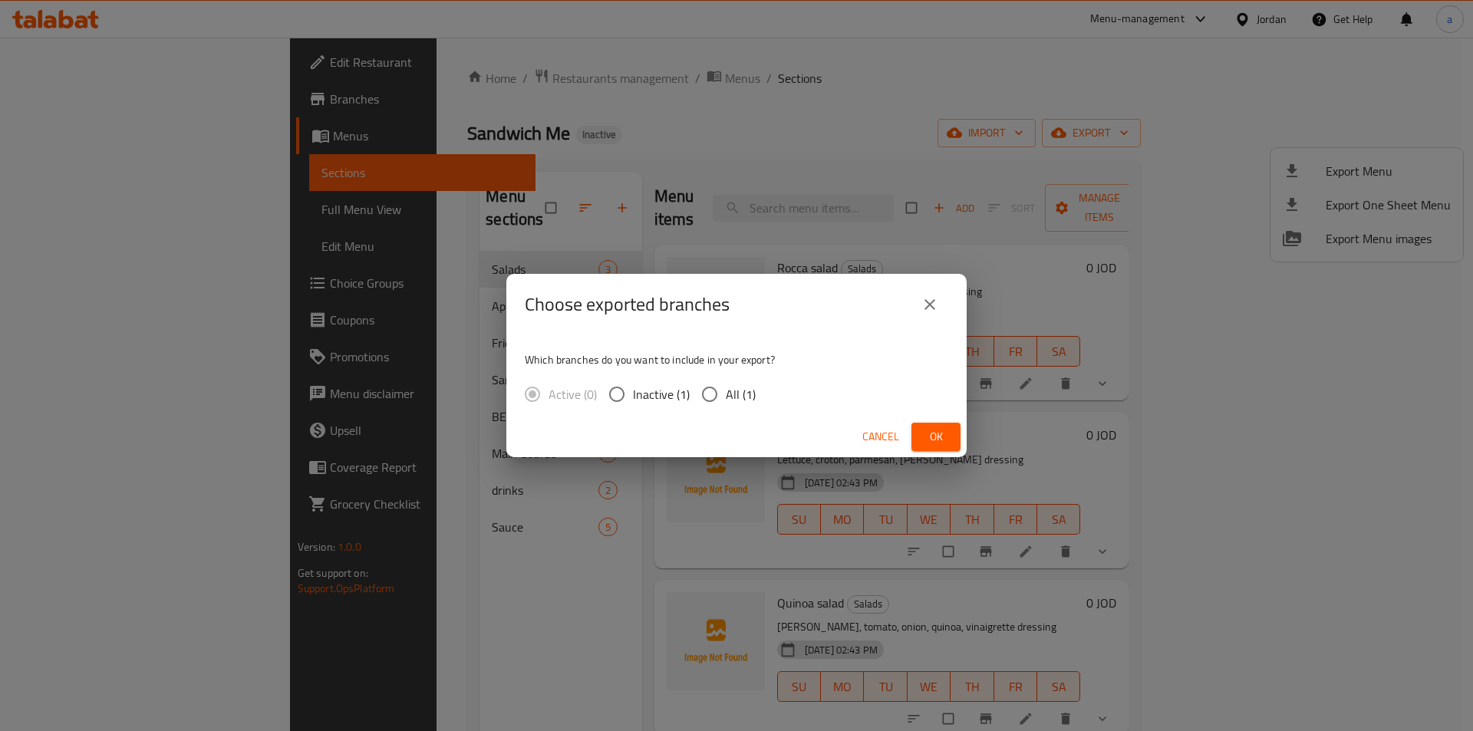
click at [756, 401] on div "Active (0) Inactive (1) All (1)" at bounding box center [646, 394] width 243 height 32
drag, startPoint x: 717, startPoint y: 394, endPoint x: 844, endPoint y: 428, distance: 131.8
click at [717, 394] on input "All (1)" at bounding box center [710, 394] width 32 height 32
radio input "true"
click at [949, 433] on button "Ok" at bounding box center [936, 437] width 49 height 28
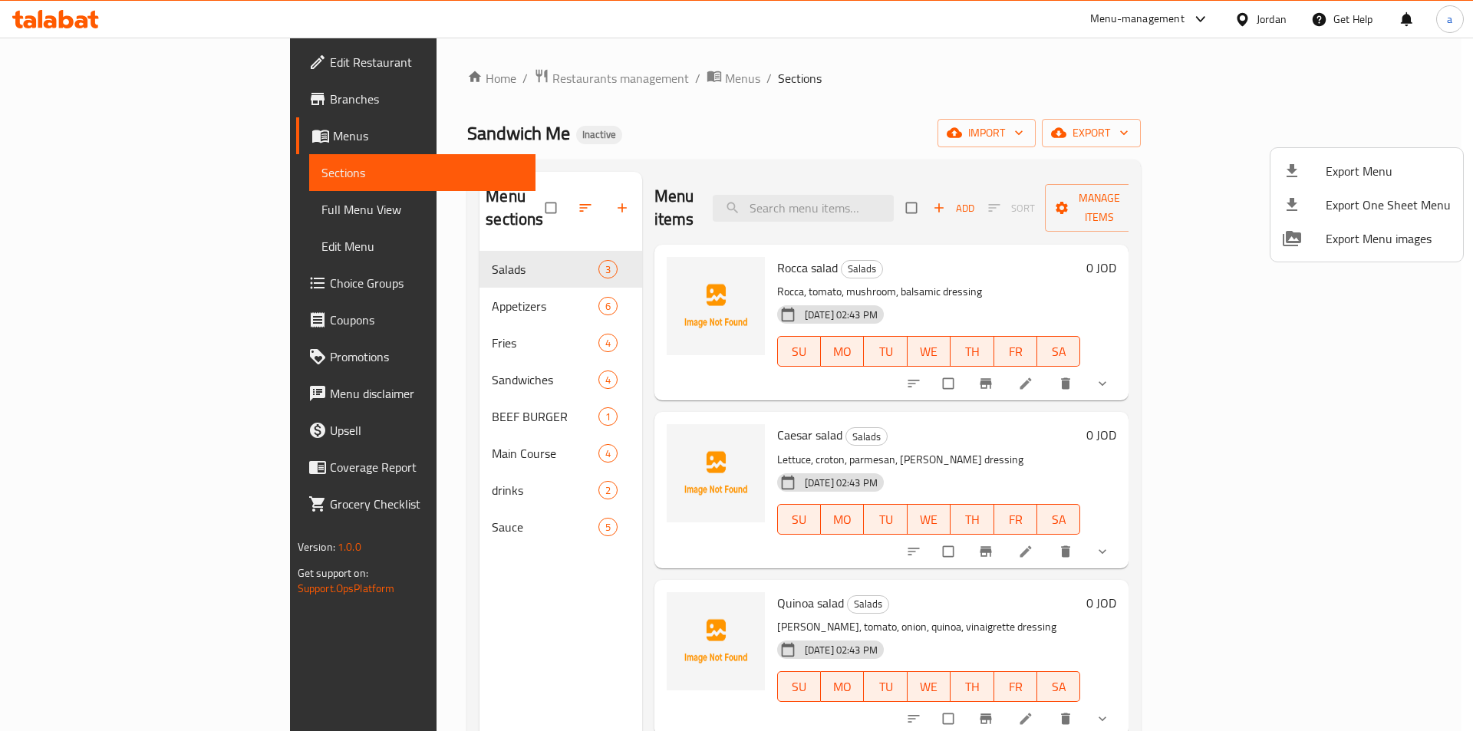
click at [165, 219] on div at bounding box center [736, 365] width 1473 height 731
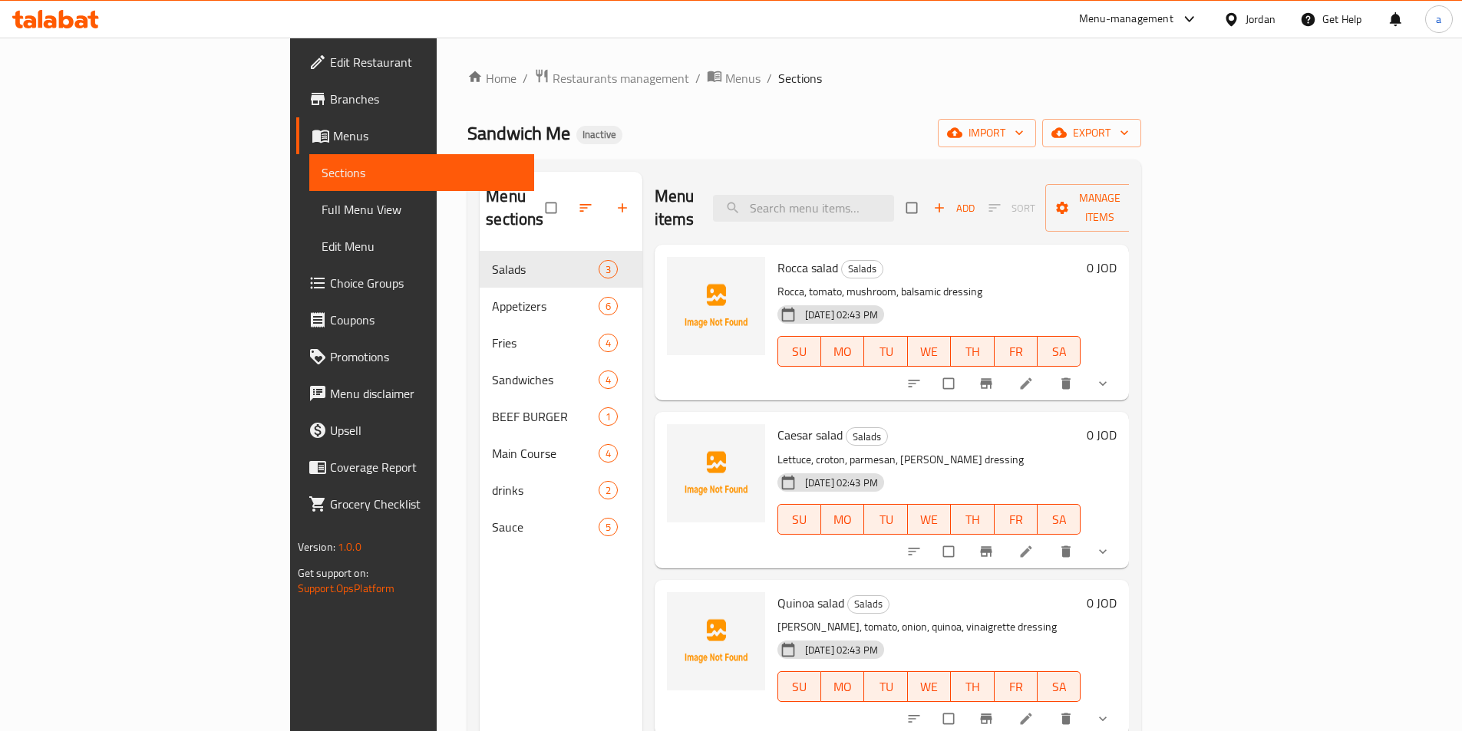
click at [322, 208] on span "Full Menu View" at bounding box center [422, 209] width 200 height 18
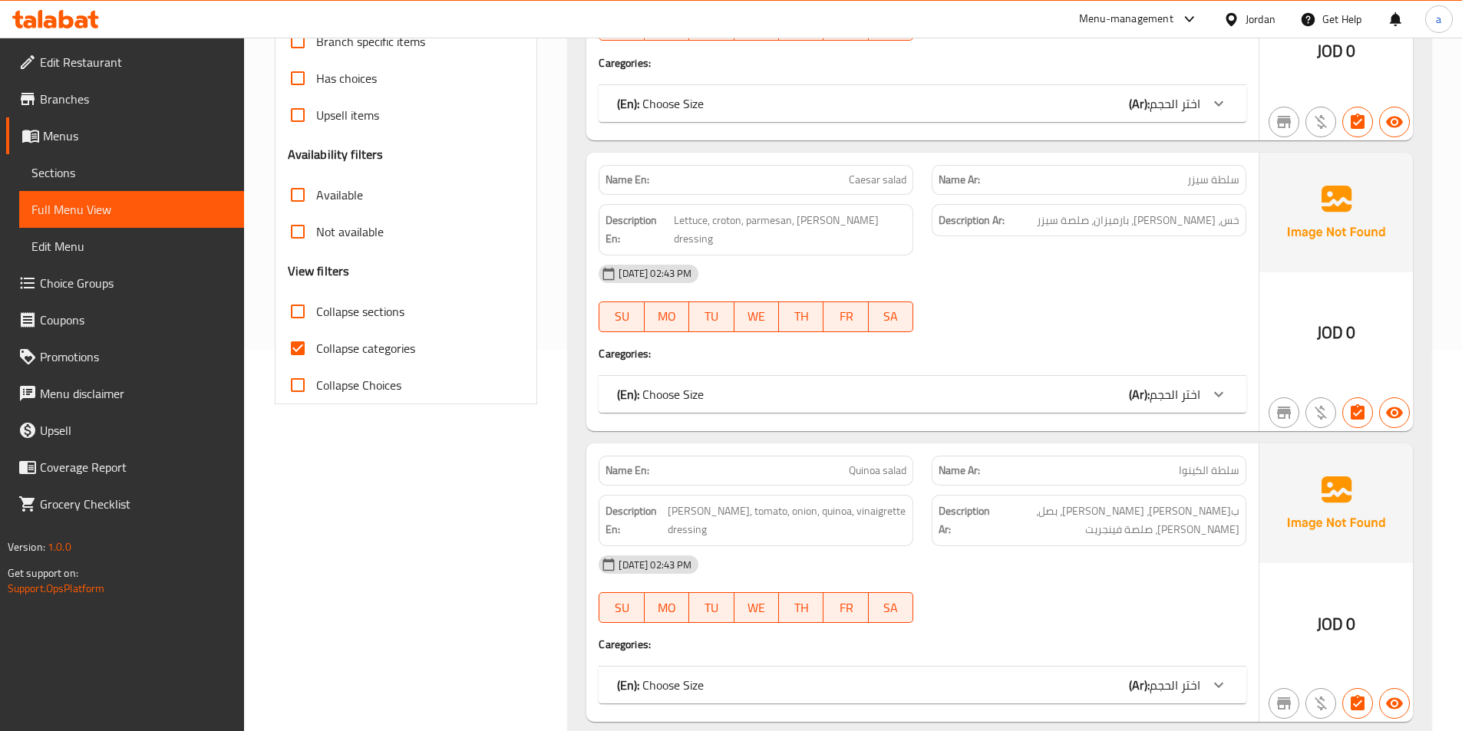
scroll to position [384, 0]
click at [299, 339] on input "Collapse categories" at bounding box center [297, 346] width 37 height 37
checkbox input "false"
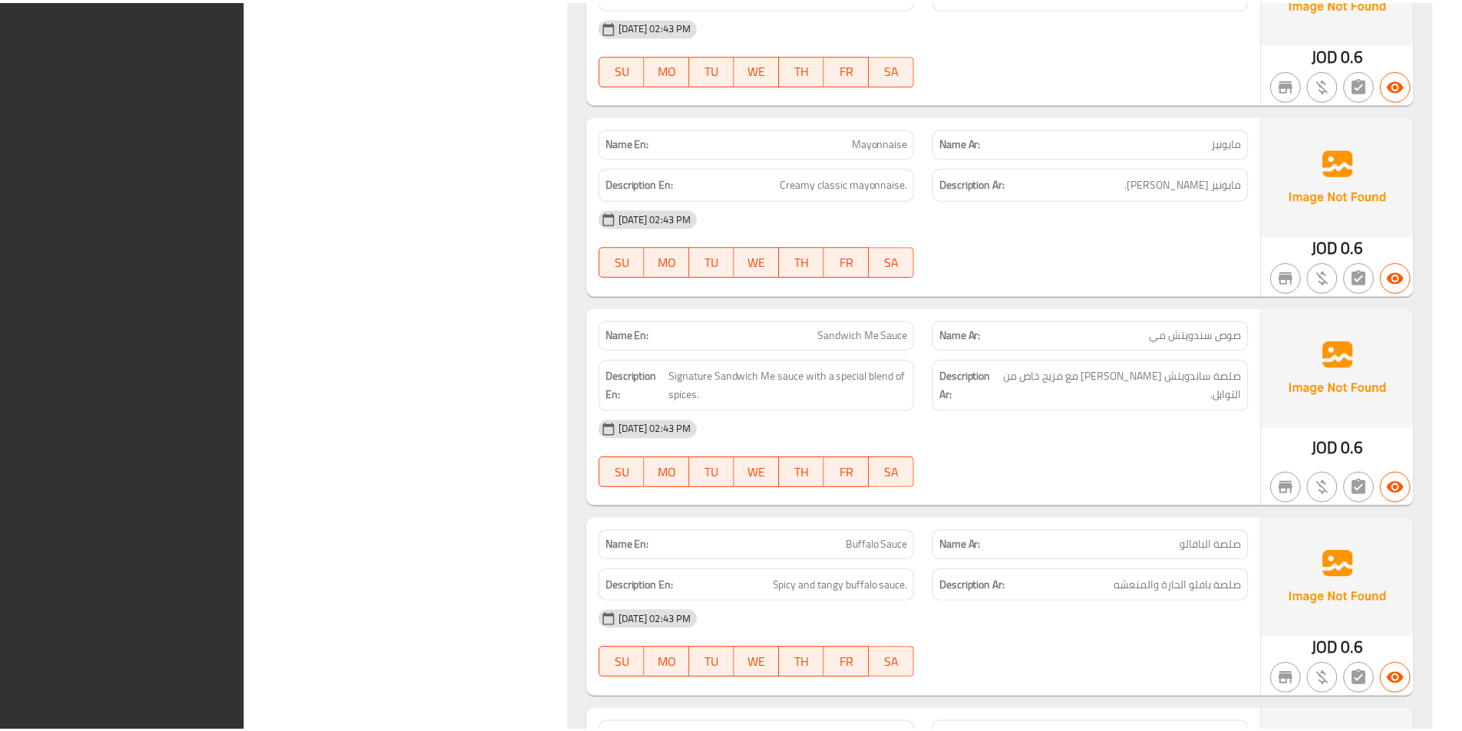
scroll to position [8261, 0]
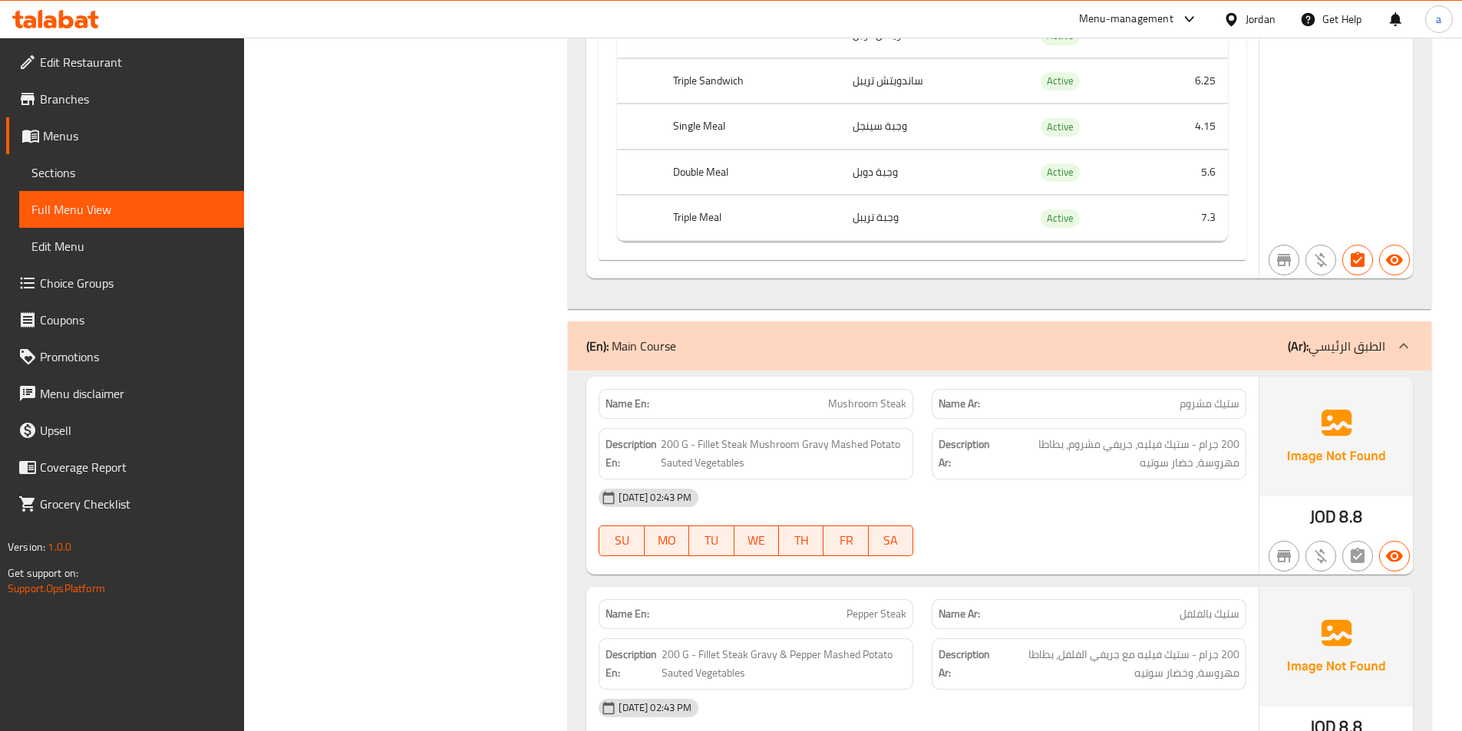
scroll to position [5959, 0]
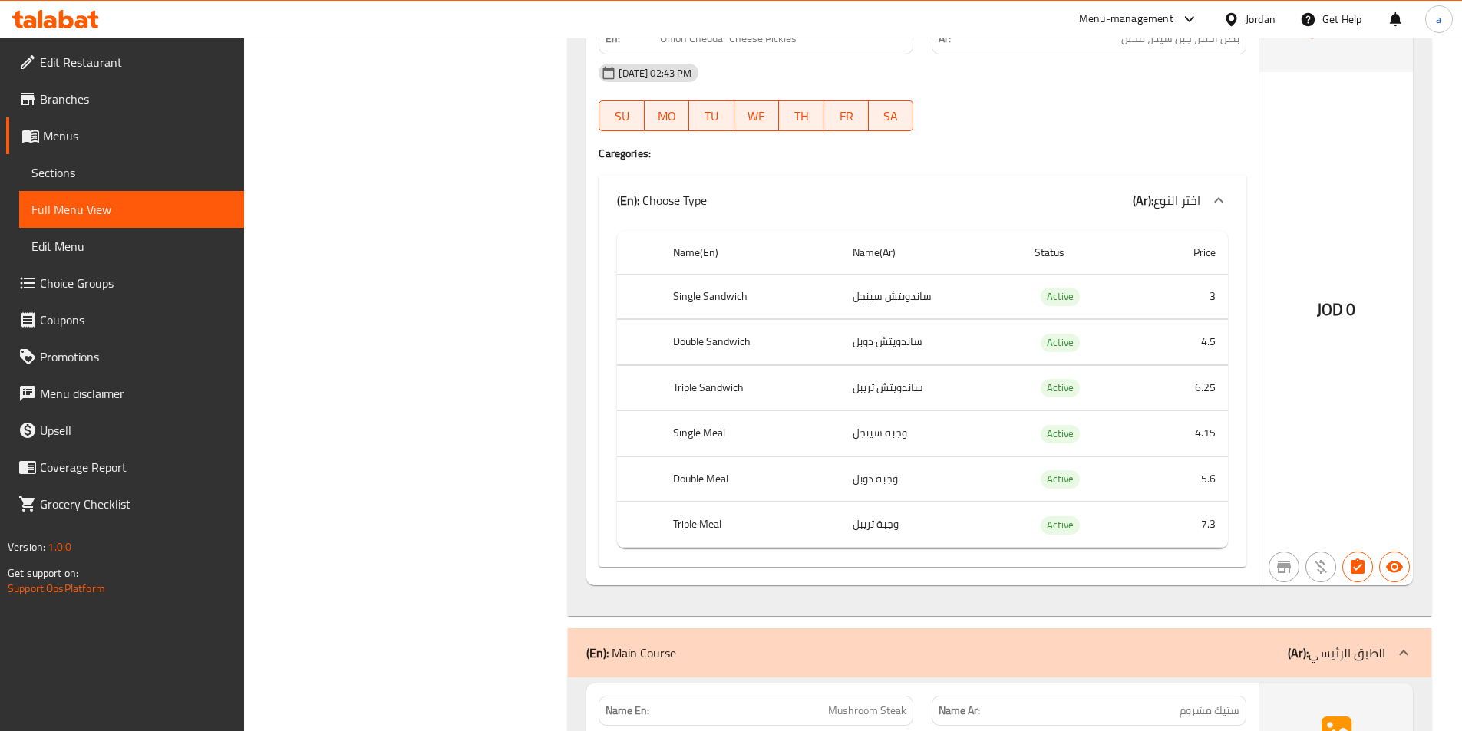
drag, startPoint x: 322, startPoint y: 248, endPoint x: 401, endPoint y: 310, distance: 100.5
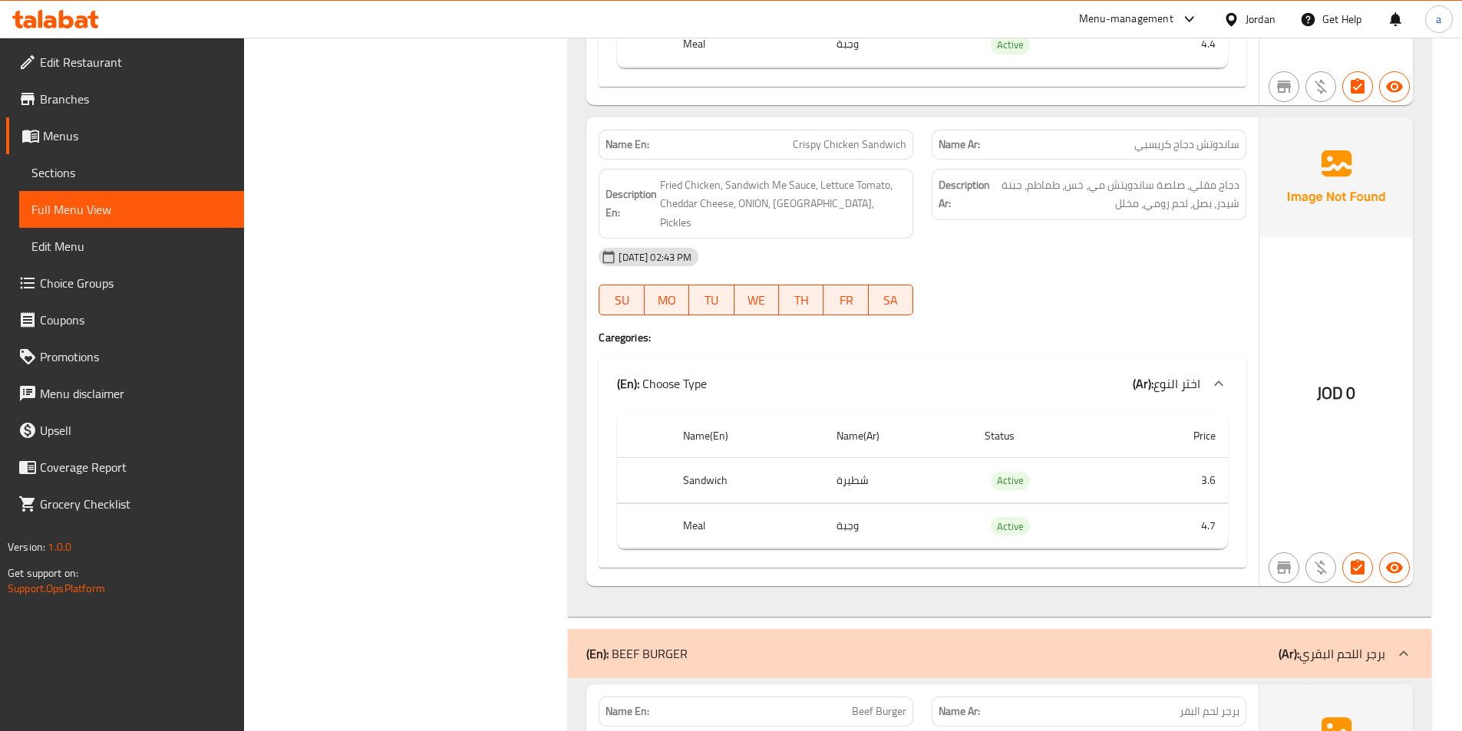
scroll to position [5192, 0]
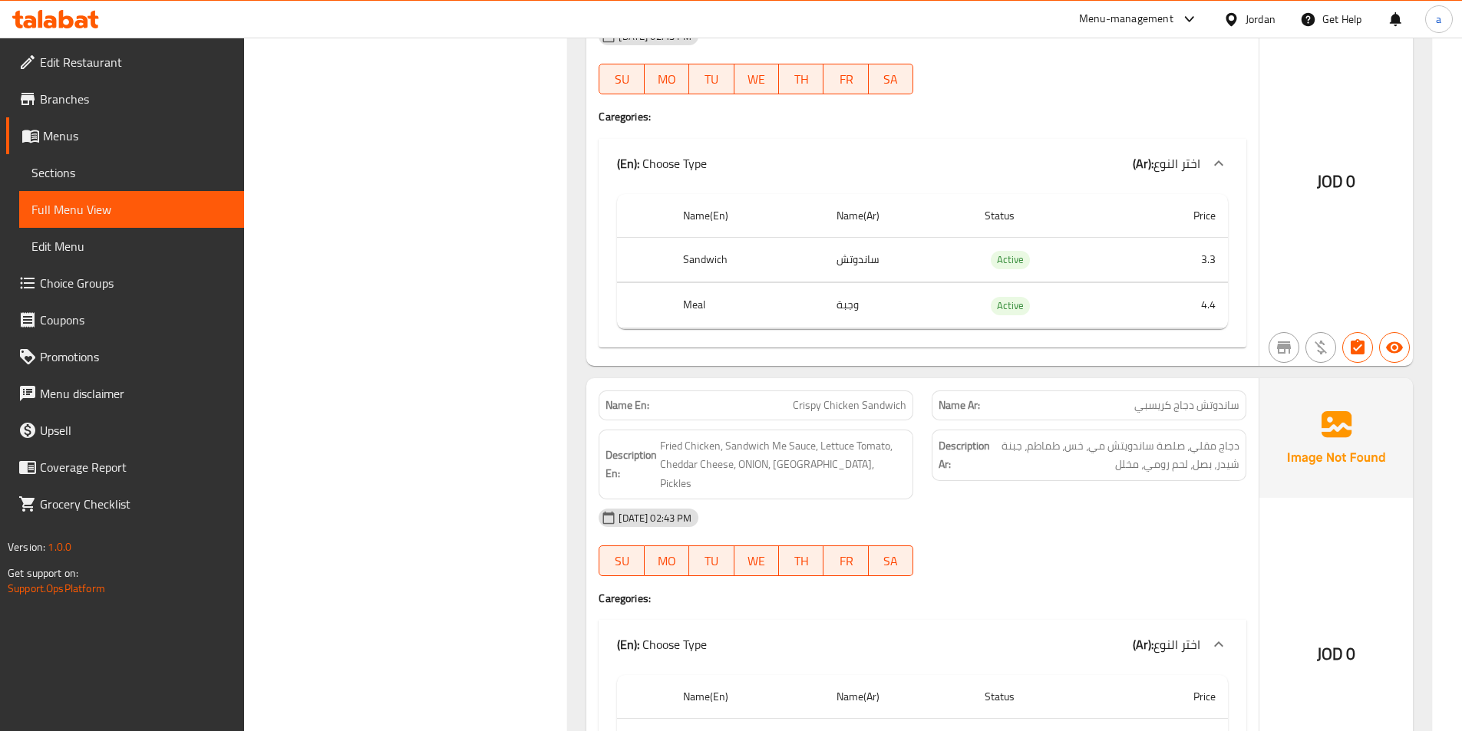
scroll to position [4961, 0]
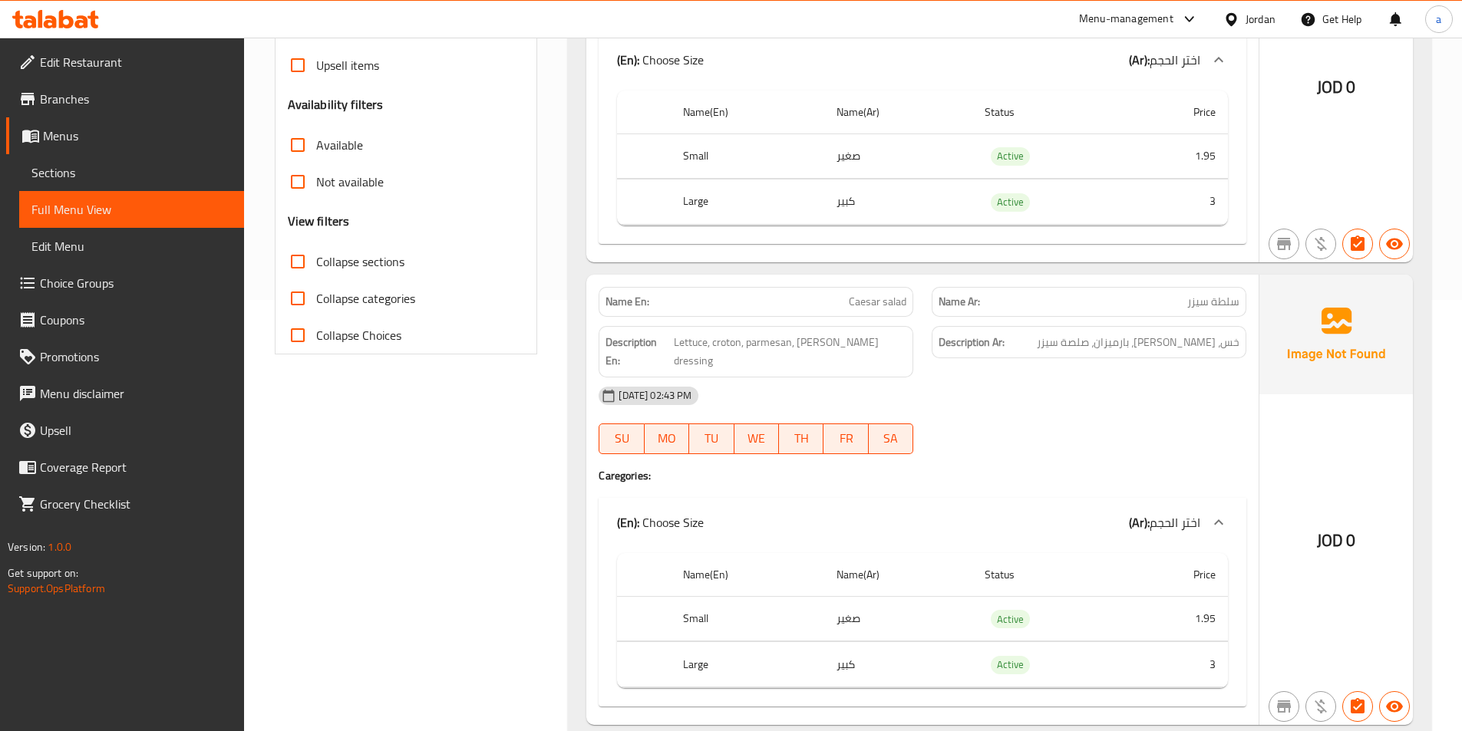
scroll to position [0, 0]
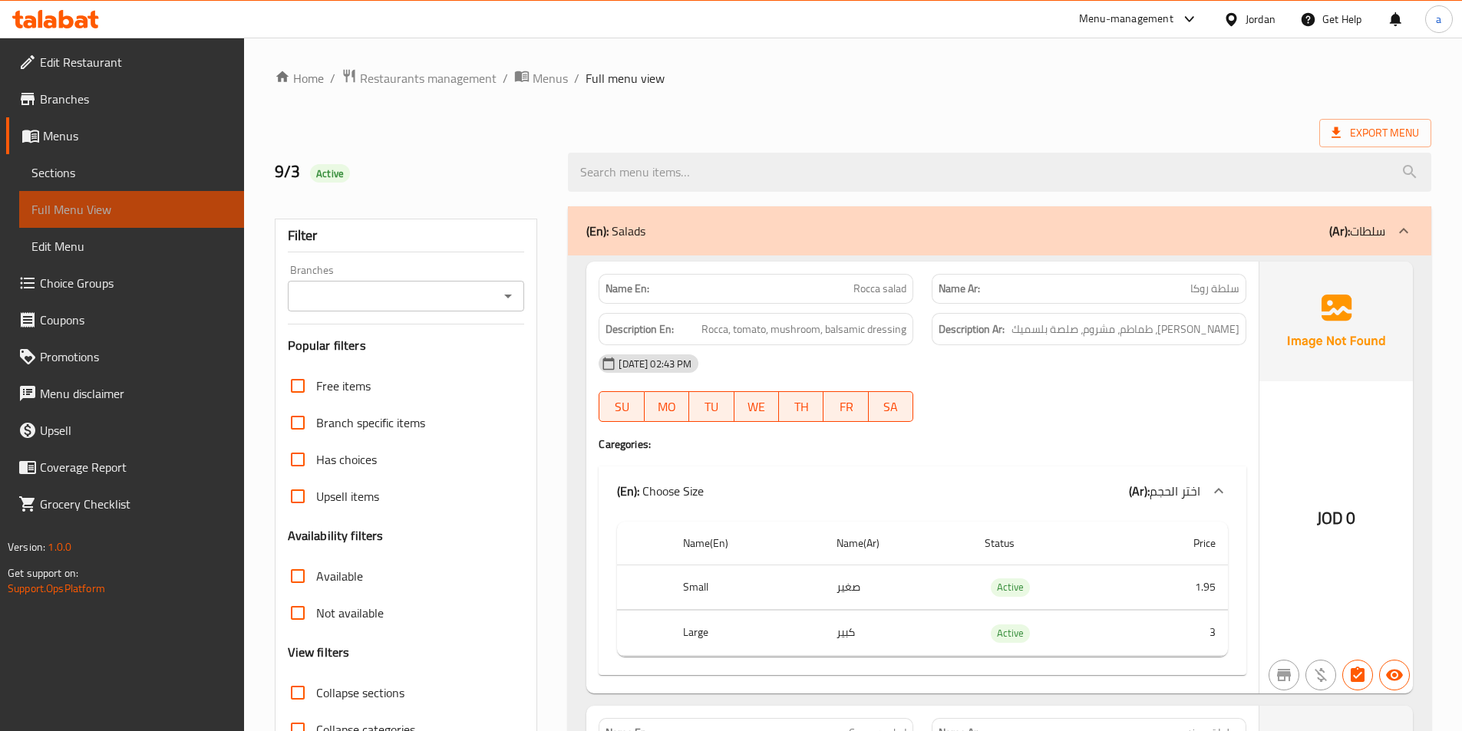
click at [91, 200] on span "Full Menu View" at bounding box center [131, 209] width 200 height 18
click at [133, 143] on span "Menus" at bounding box center [137, 136] width 189 height 18
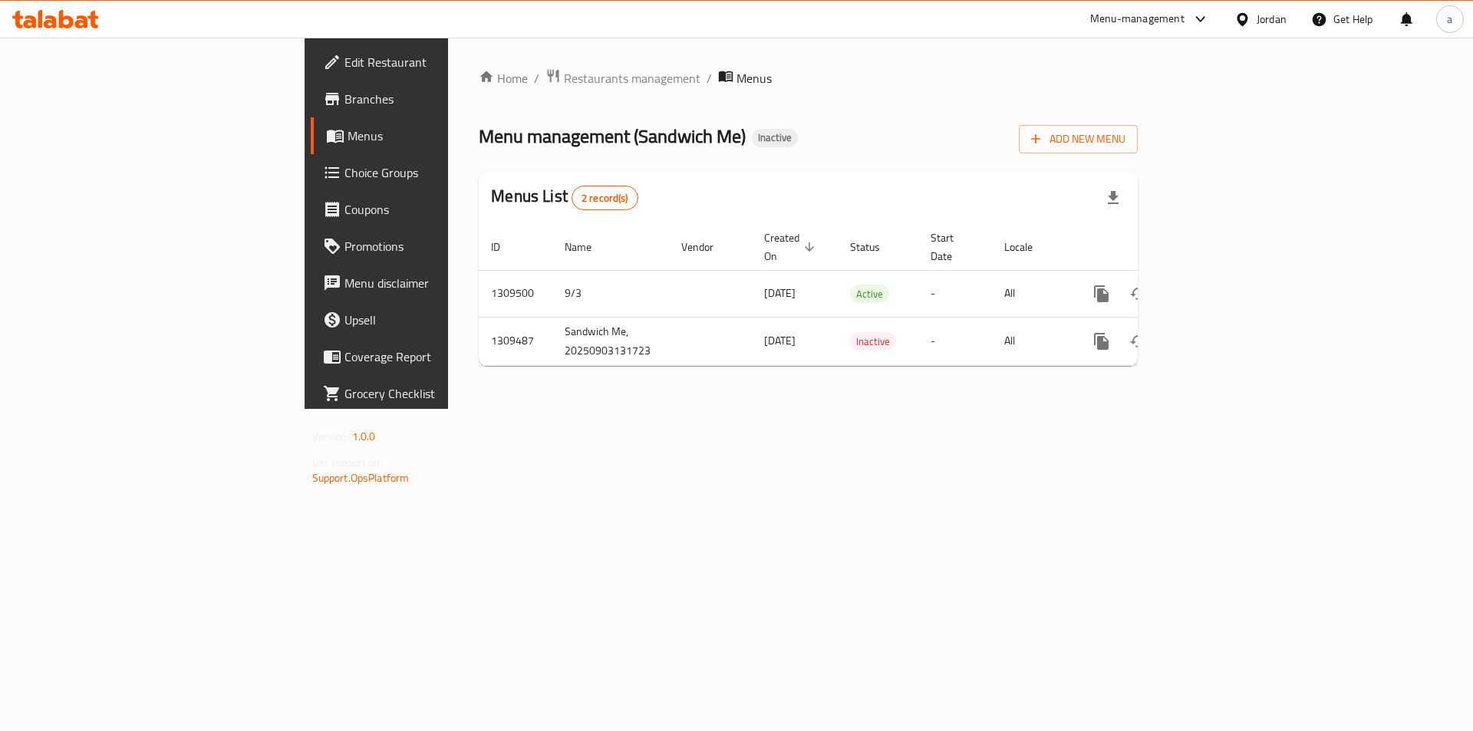
click at [645, 409] on div "Home / Restaurants management / Menus Menu management ( Sandwich Me ) Inactive …" at bounding box center [808, 223] width 721 height 371
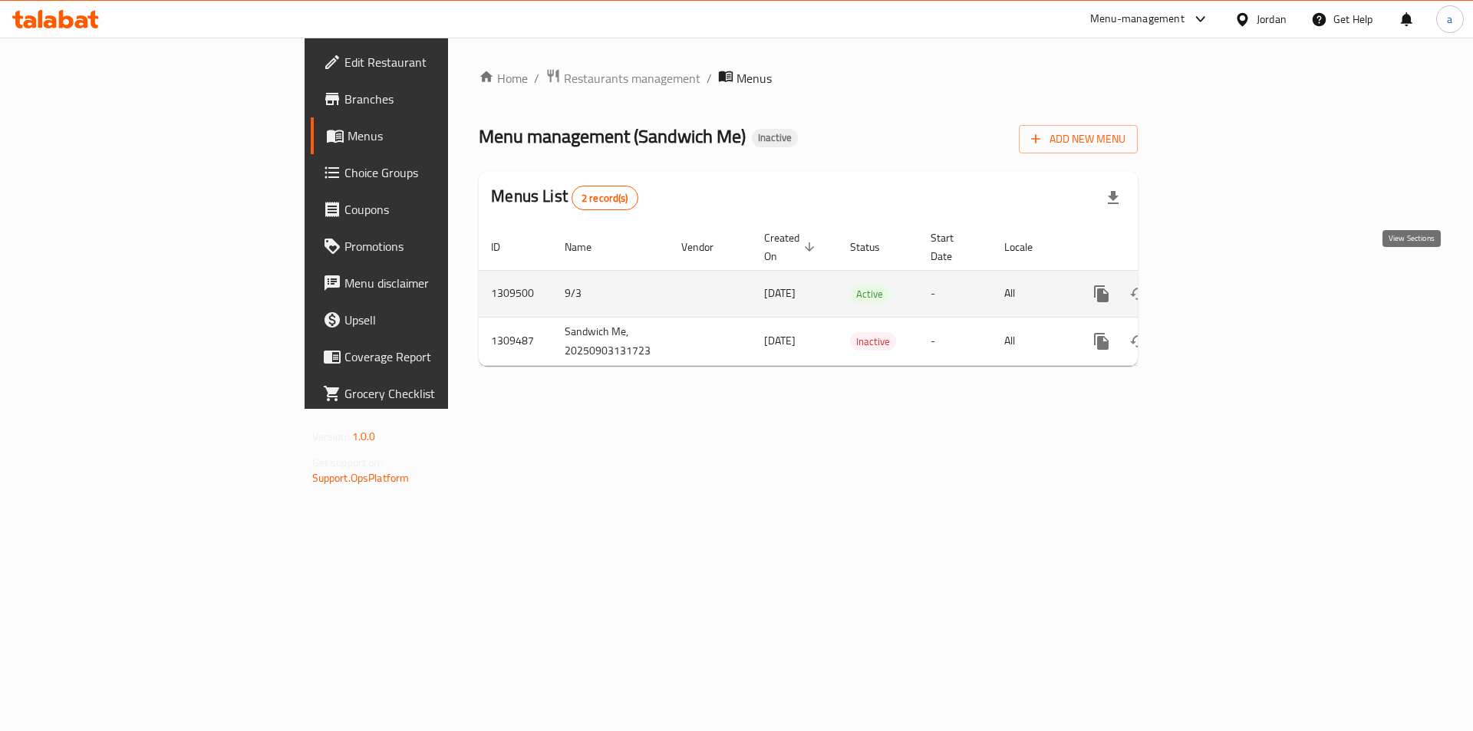
click at [1222, 285] on icon "enhanced table" at bounding box center [1212, 294] width 18 height 18
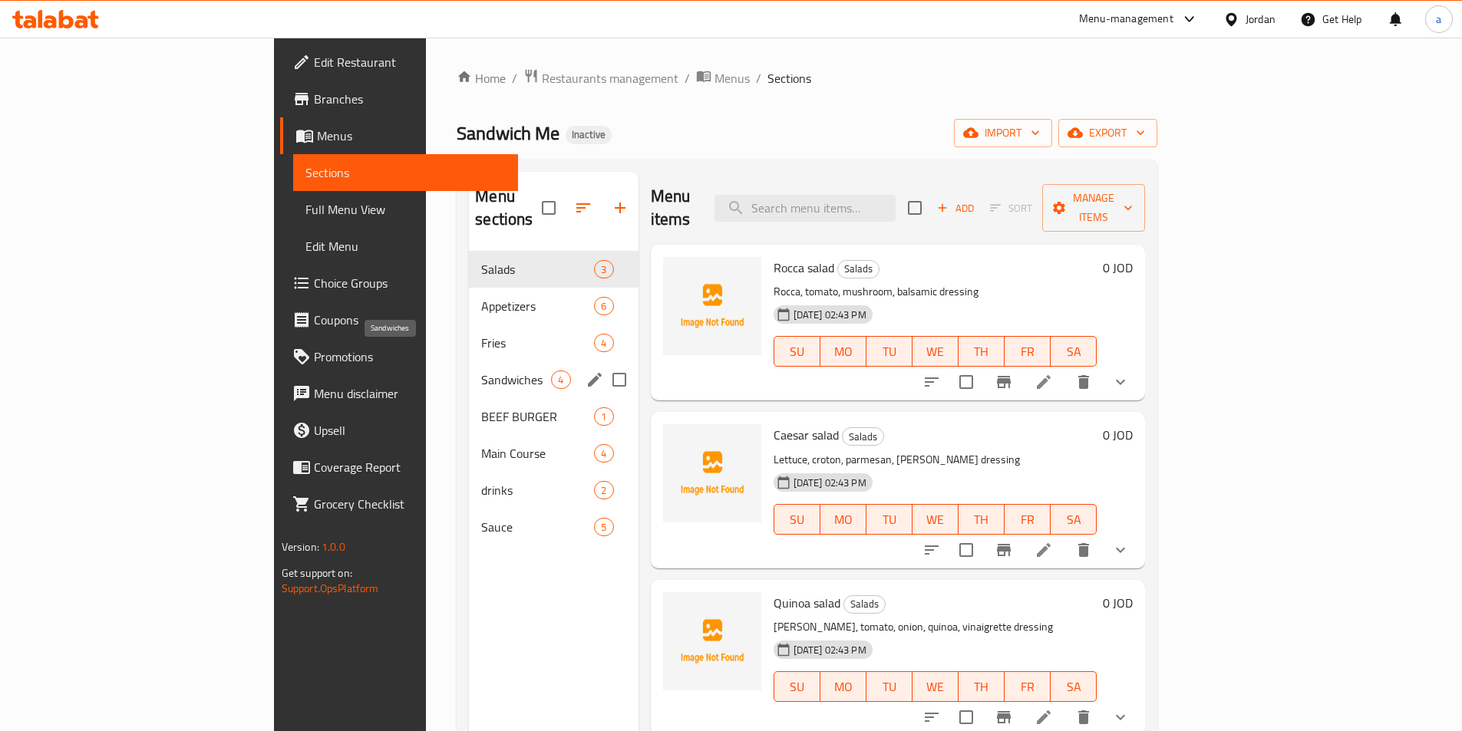
click at [481, 371] on span "Sandwiches" at bounding box center [516, 380] width 70 height 18
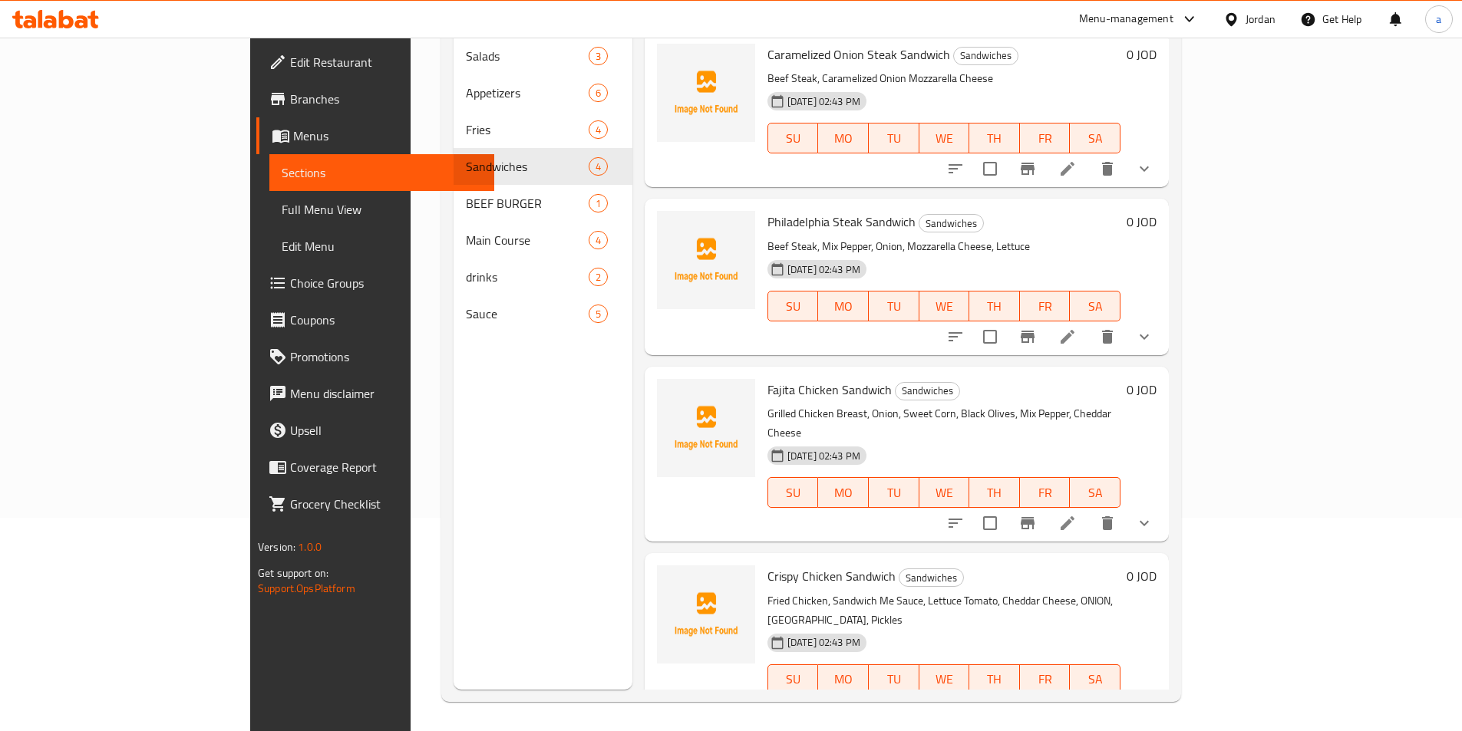
scroll to position [215, 0]
click at [1077, 700] on icon at bounding box center [1067, 709] width 18 height 18
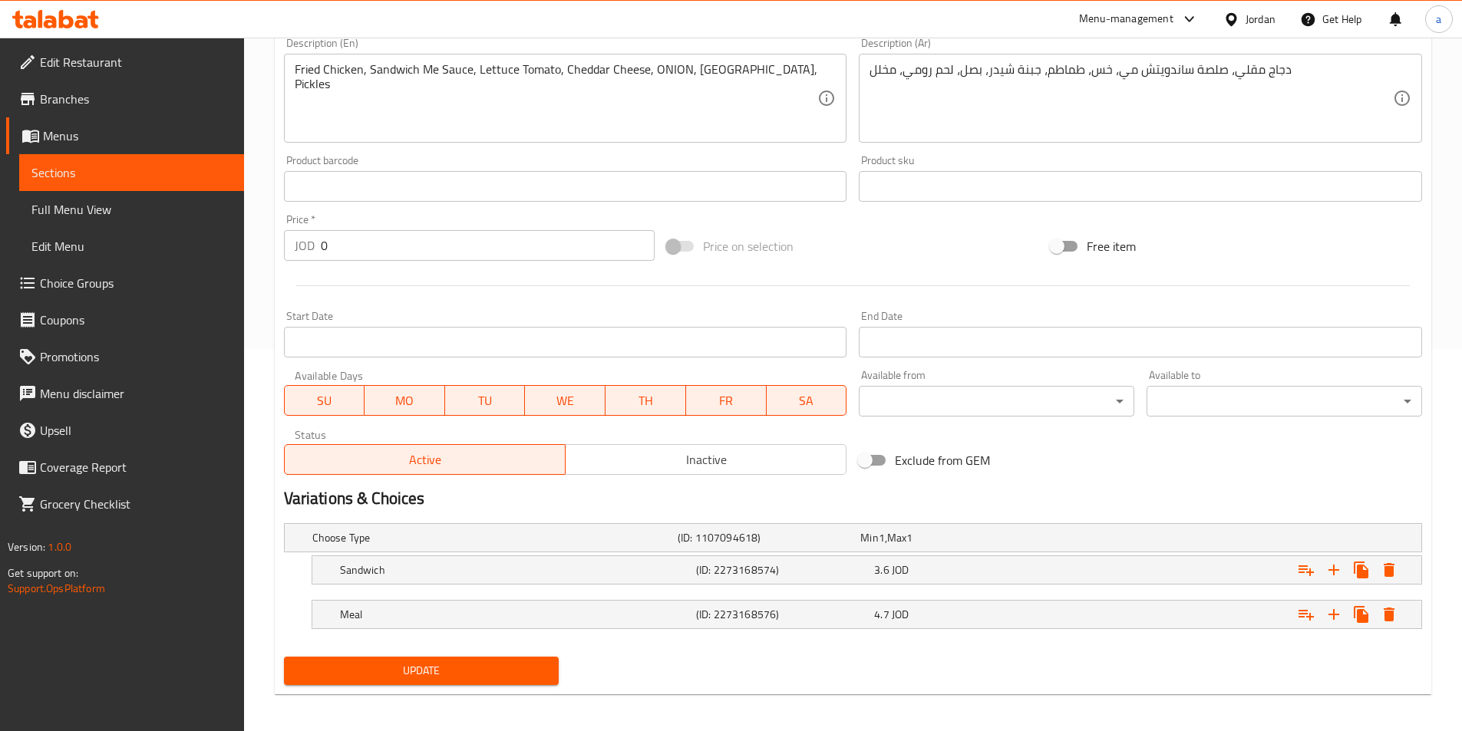
scroll to position [387, 0]
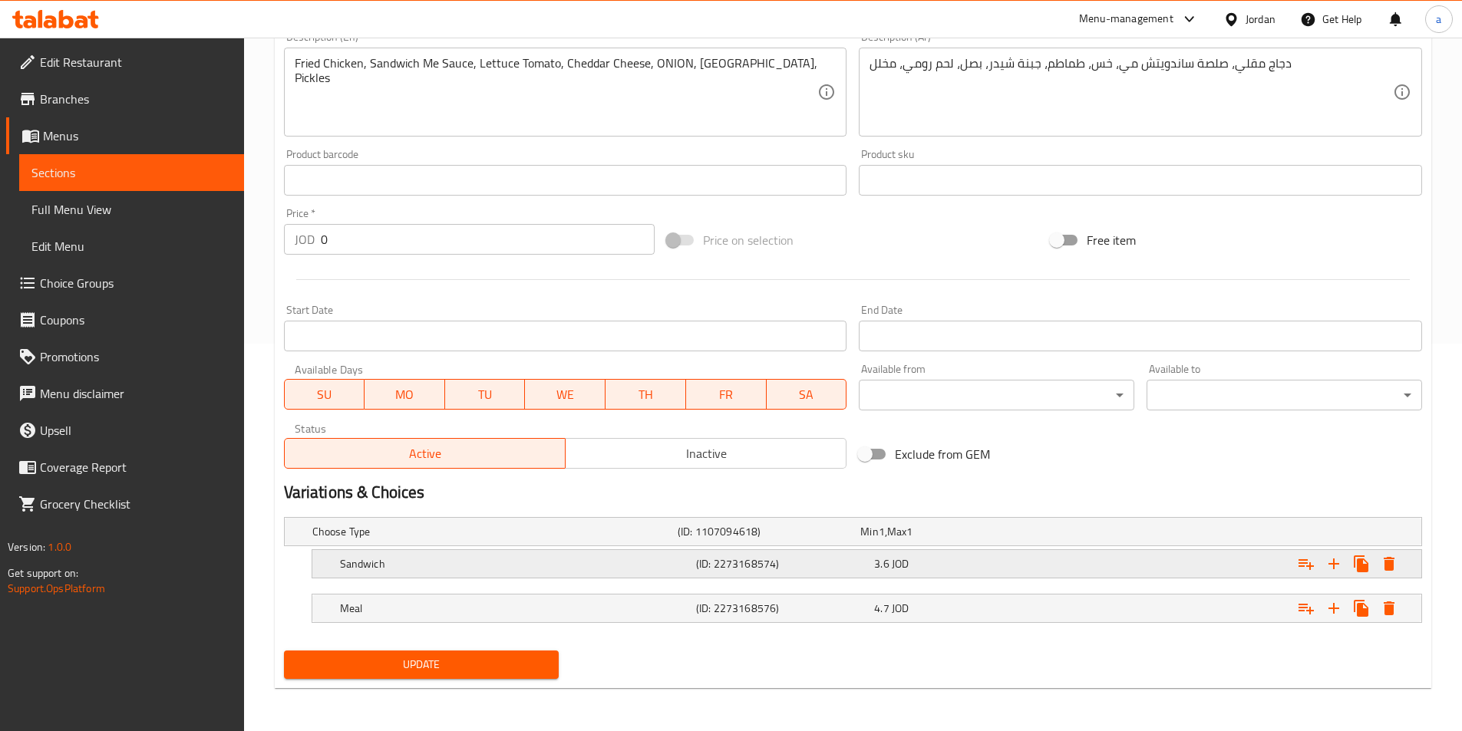
click at [556, 539] on h5 "Sandwich" at bounding box center [491, 531] width 359 height 15
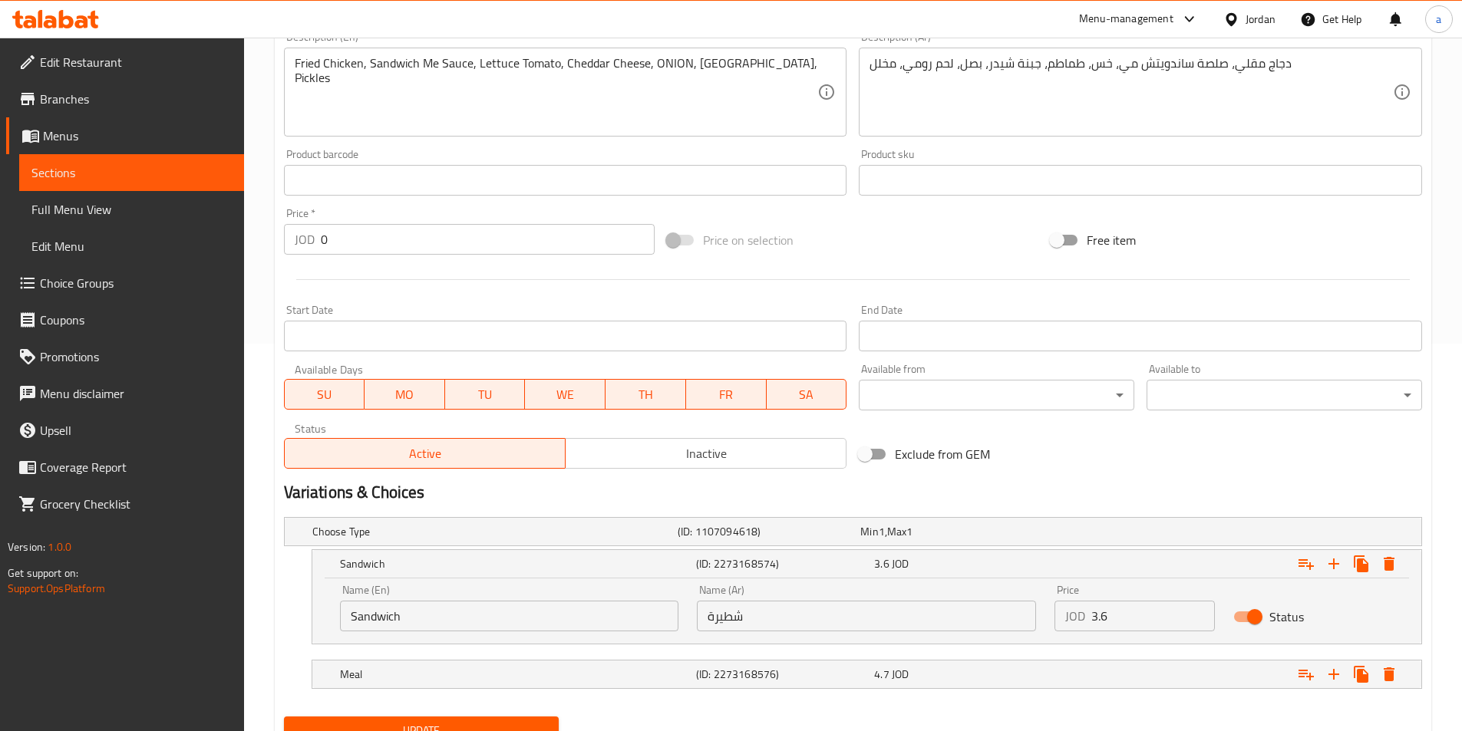
click at [737, 624] on input "شطيرة" at bounding box center [866, 616] width 339 height 31
type input "f"
type input "ساندوتش"
click at [284, 717] on button "Update" at bounding box center [421, 731] width 275 height 28
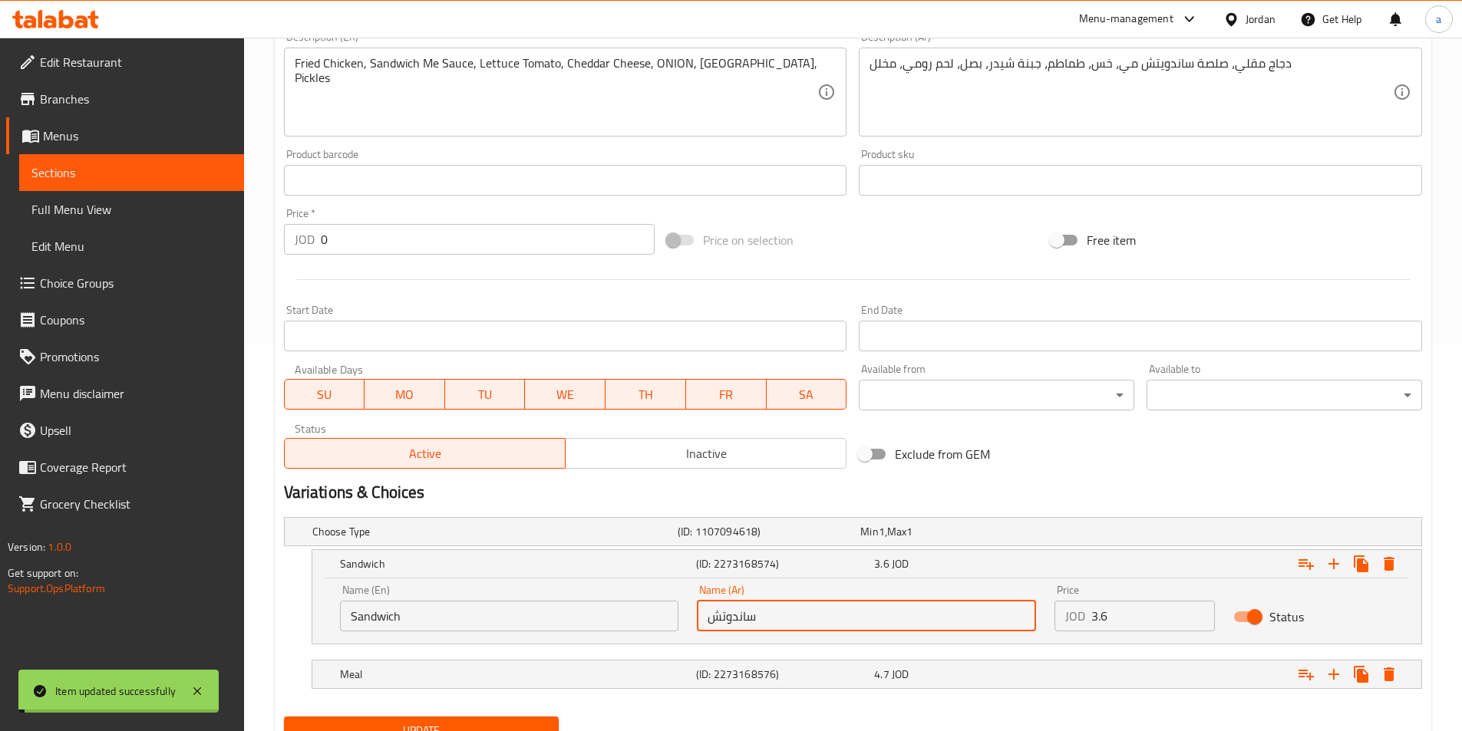
click at [596, 539] on h5 "Meal" at bounding box center [491, 531] width 359 height 15
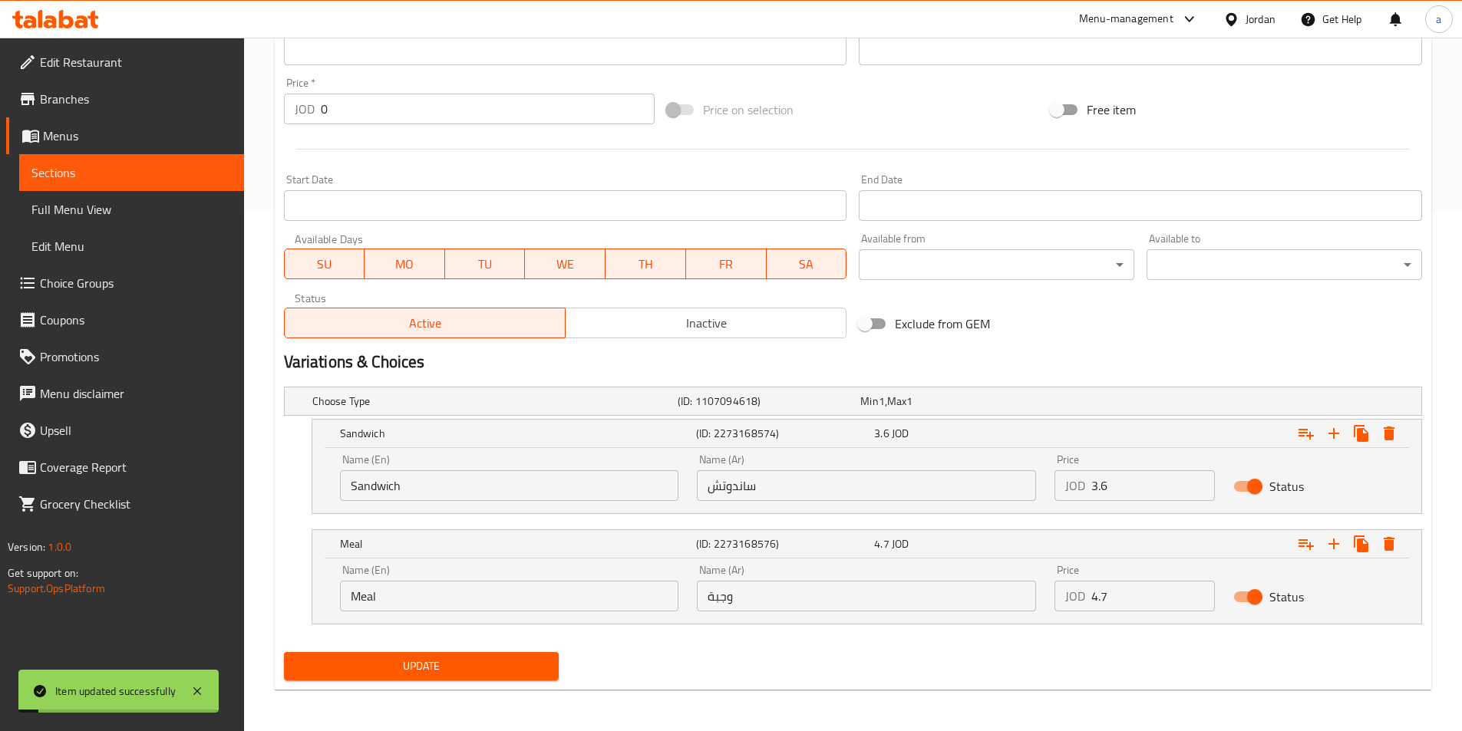
scroll to position [519, 0]
click at [516, 675] on button "Update" at bounding box center [421, 665] width 275 height 28
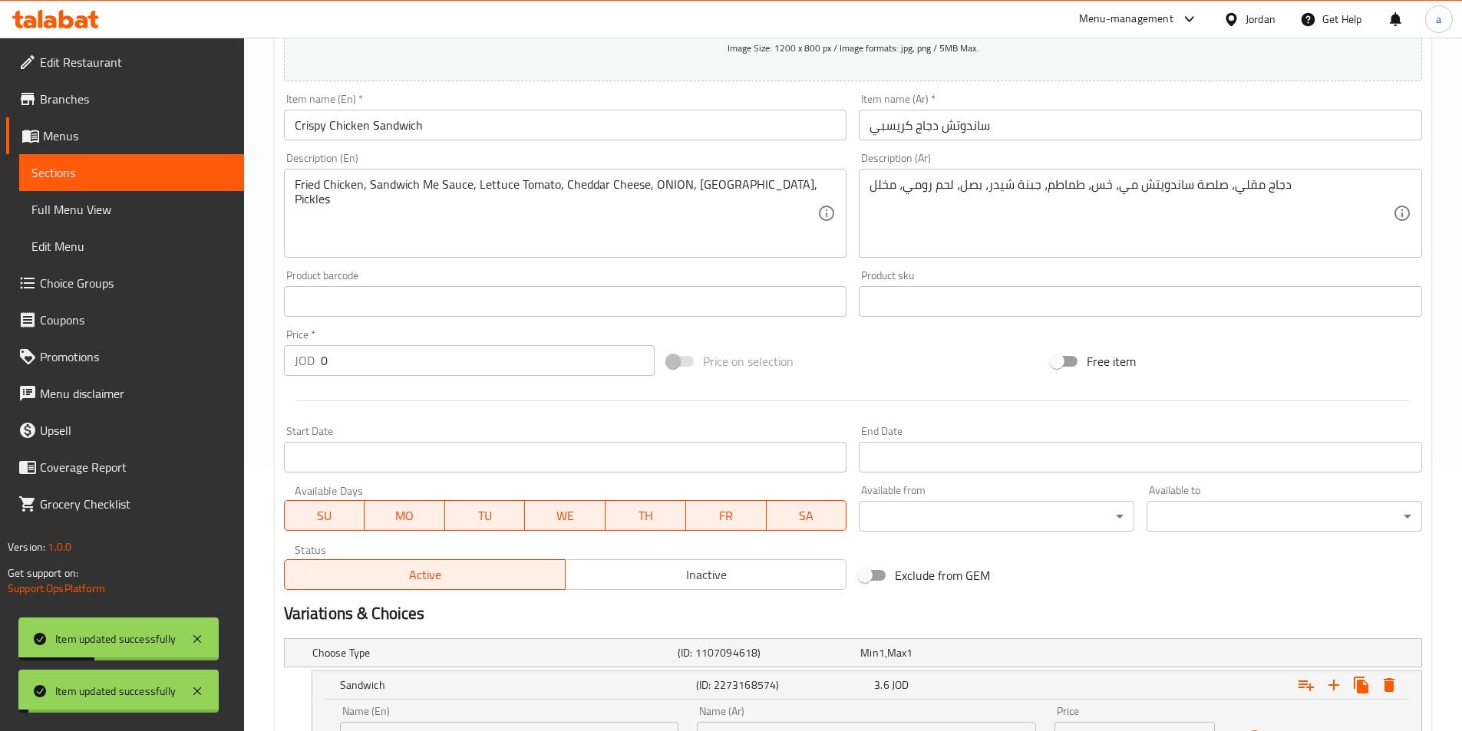
scroll to position [0, 0]
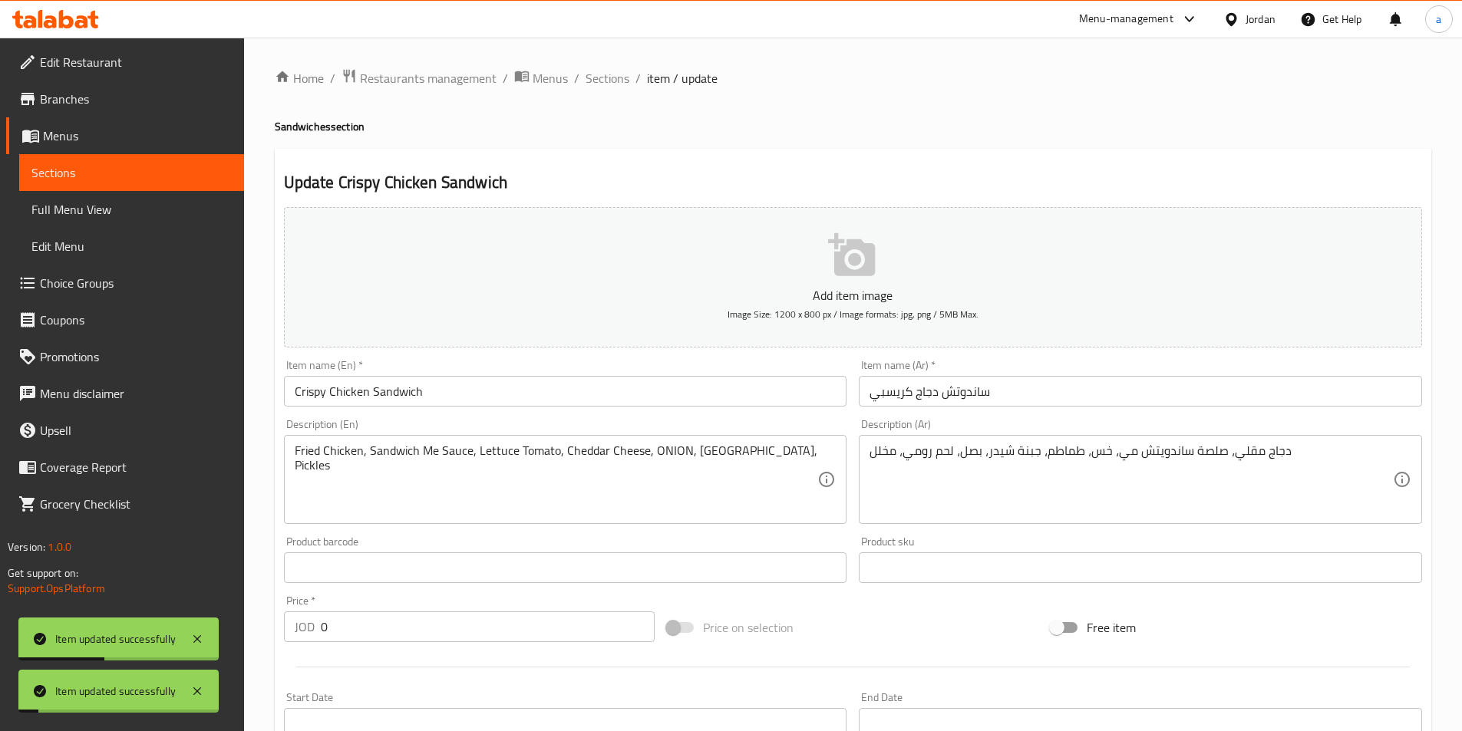
click at [183, 176] on span "Sections" at bounding box center [131, 172] width 200 height 18
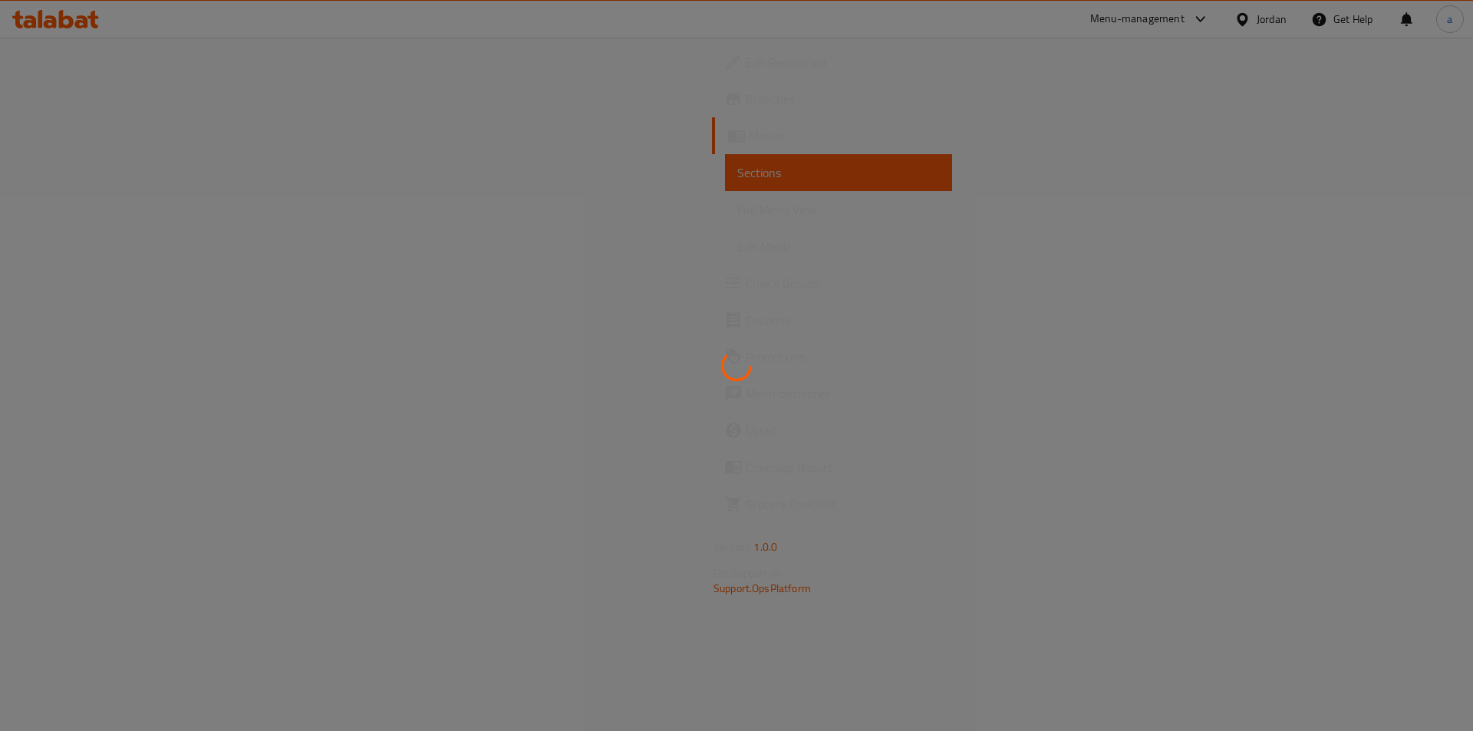
click at [1261, 192] on div at bounding box center [736, 365] width 1473 height 731
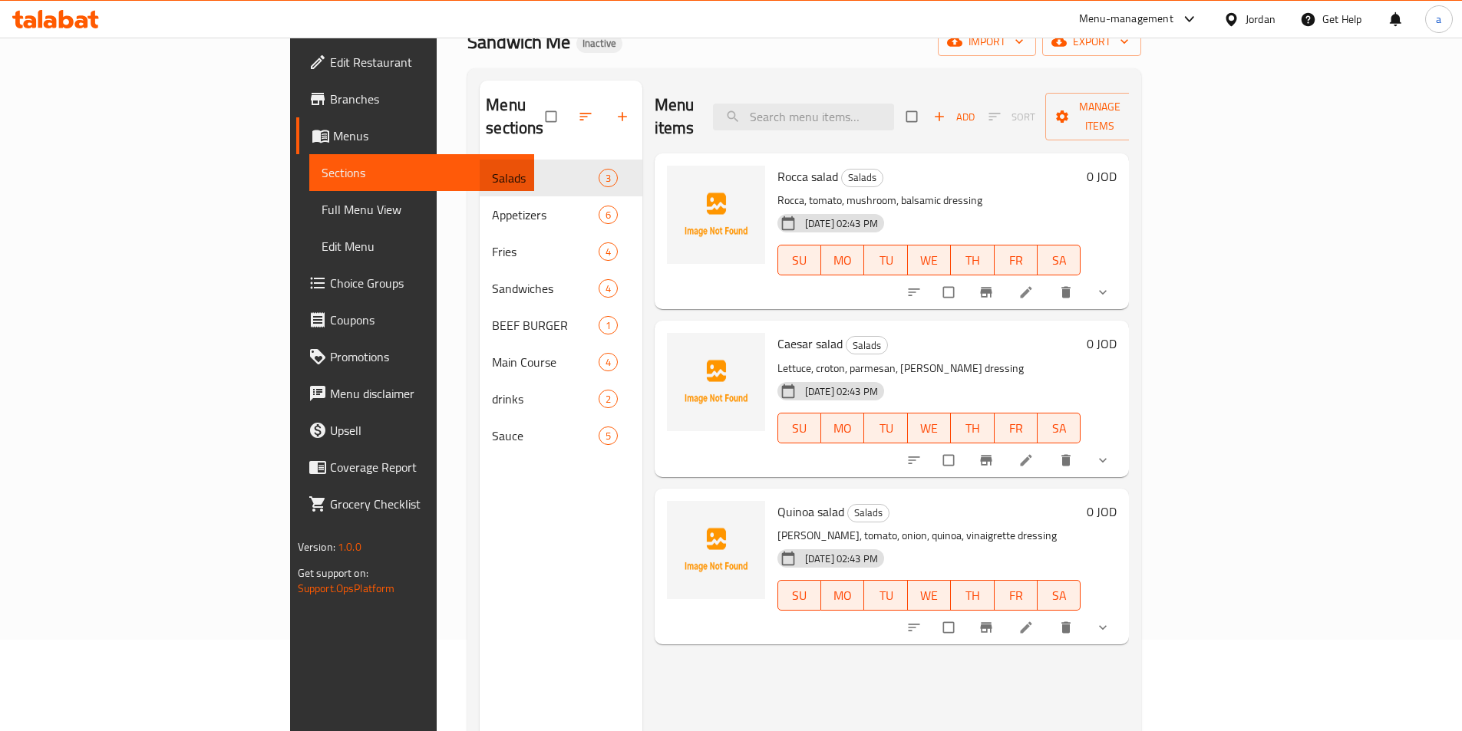
scroll to position [215, 0]
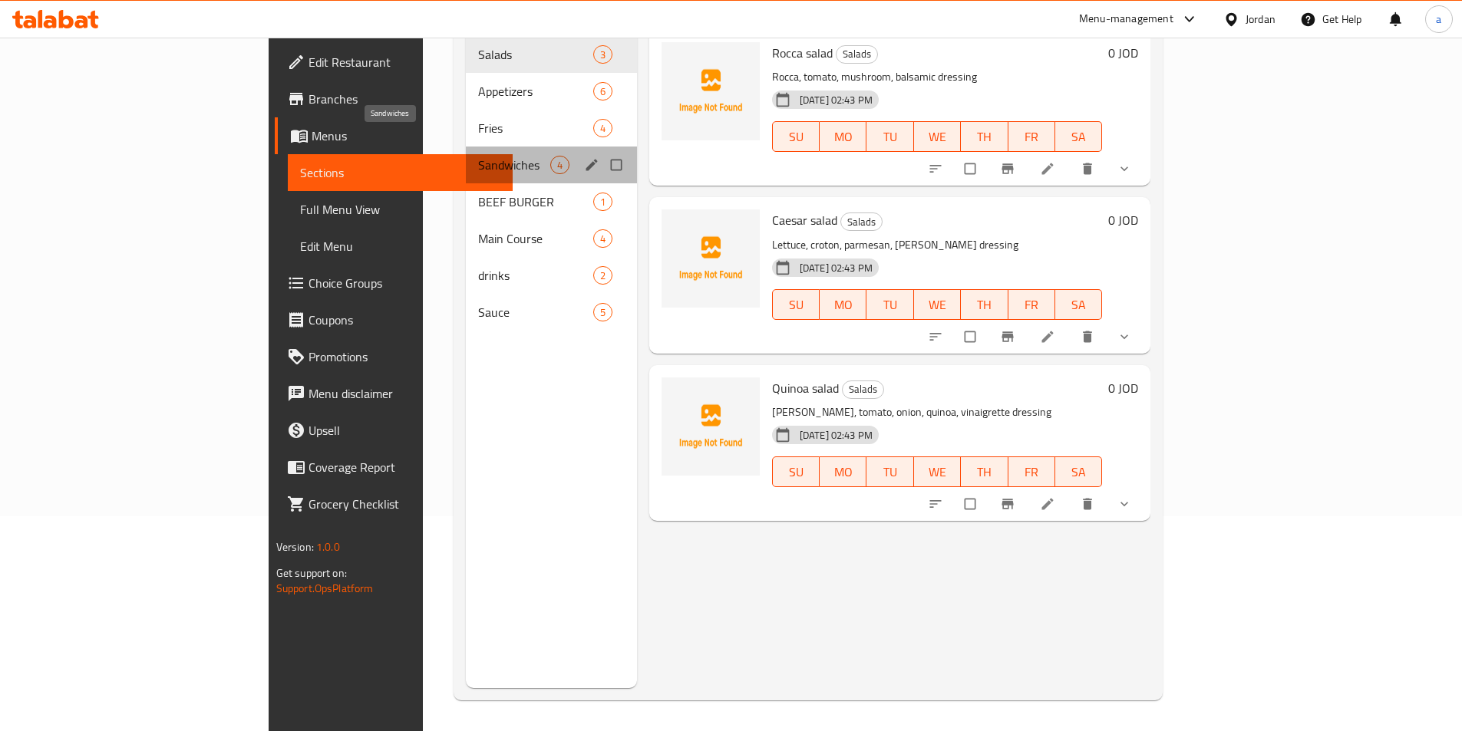
click at [478, 156] on span "Sandwiches" at bounding box center [514, 165] width 72 height 18
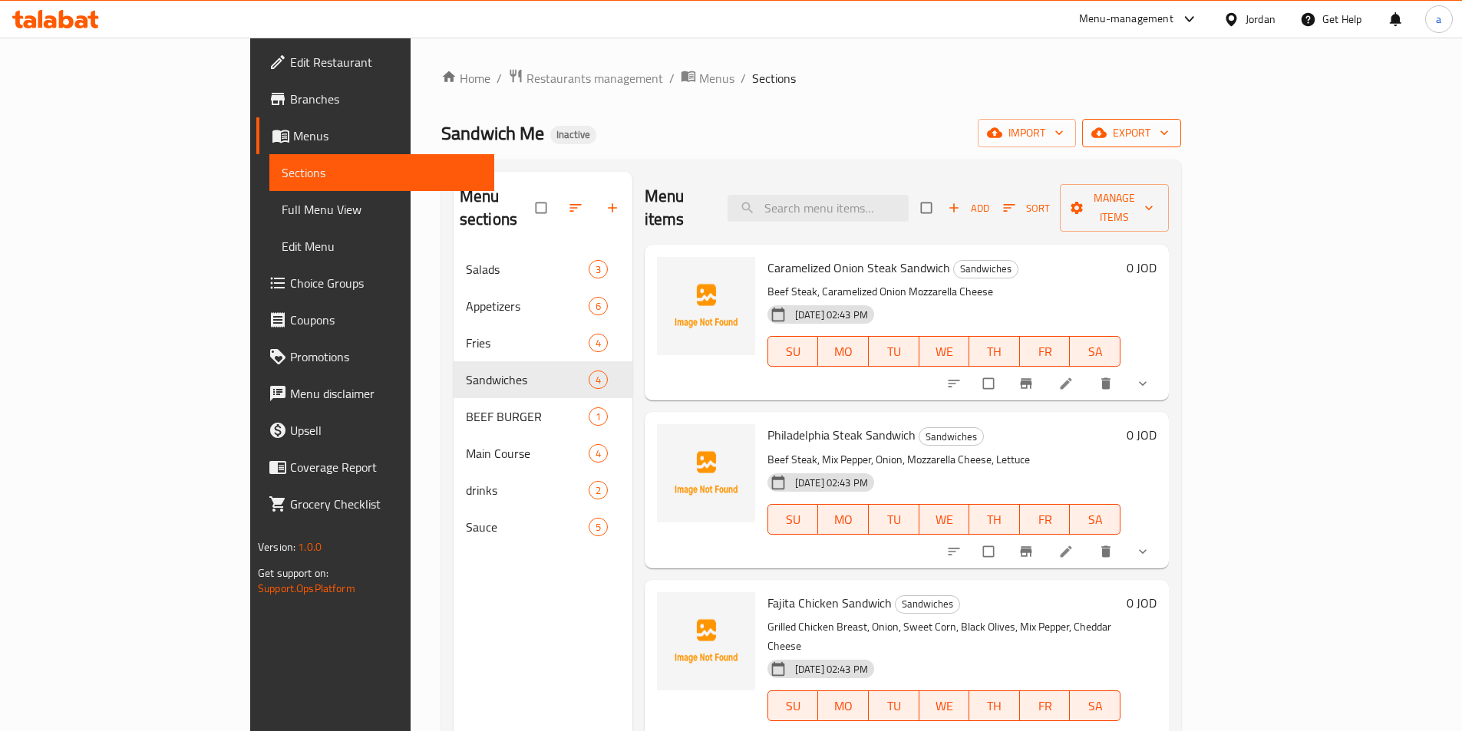
click at [1169, 131] on span "export" at bounding box center [1131, 133] width 74 height 19
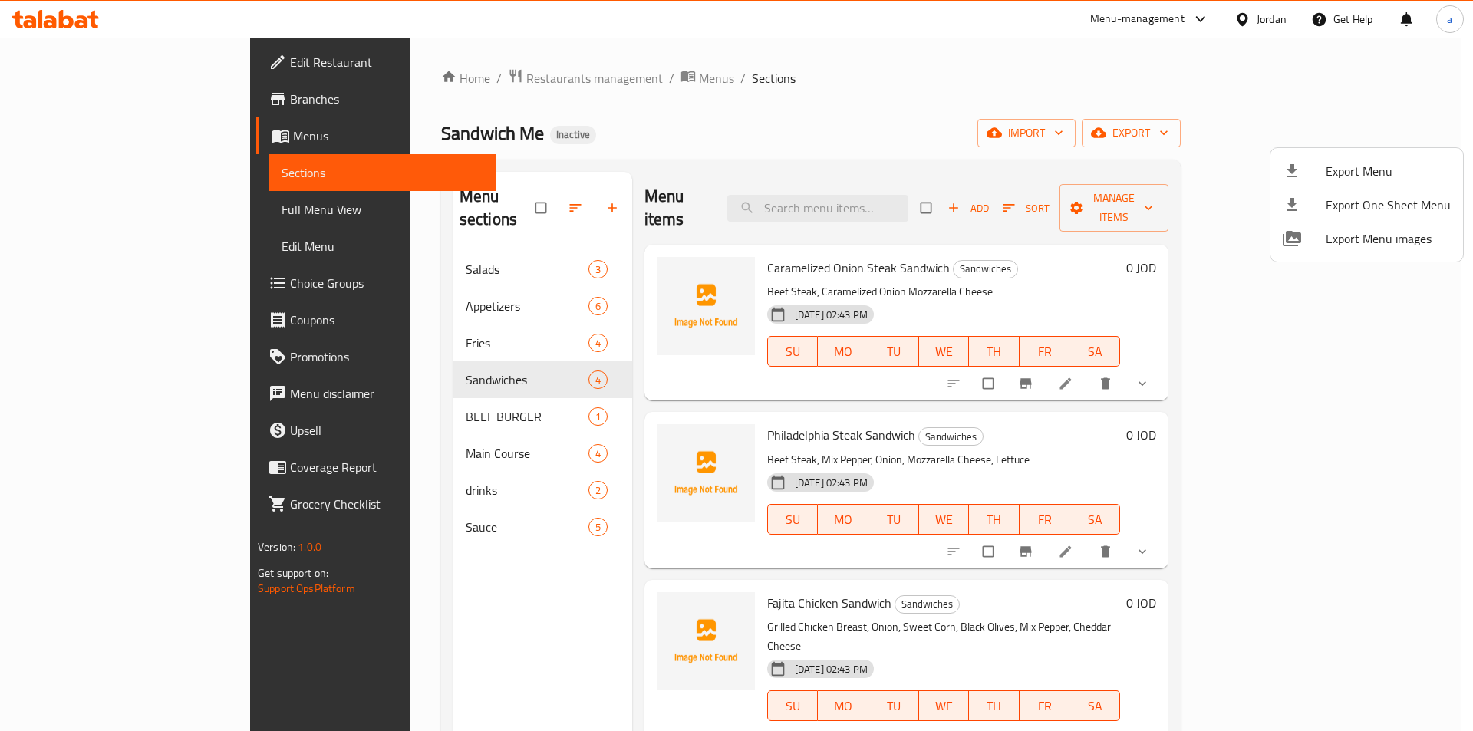
click at [1351, 162] on span "Export Menu" at bounding box center [1388, 171] width 125 height 18
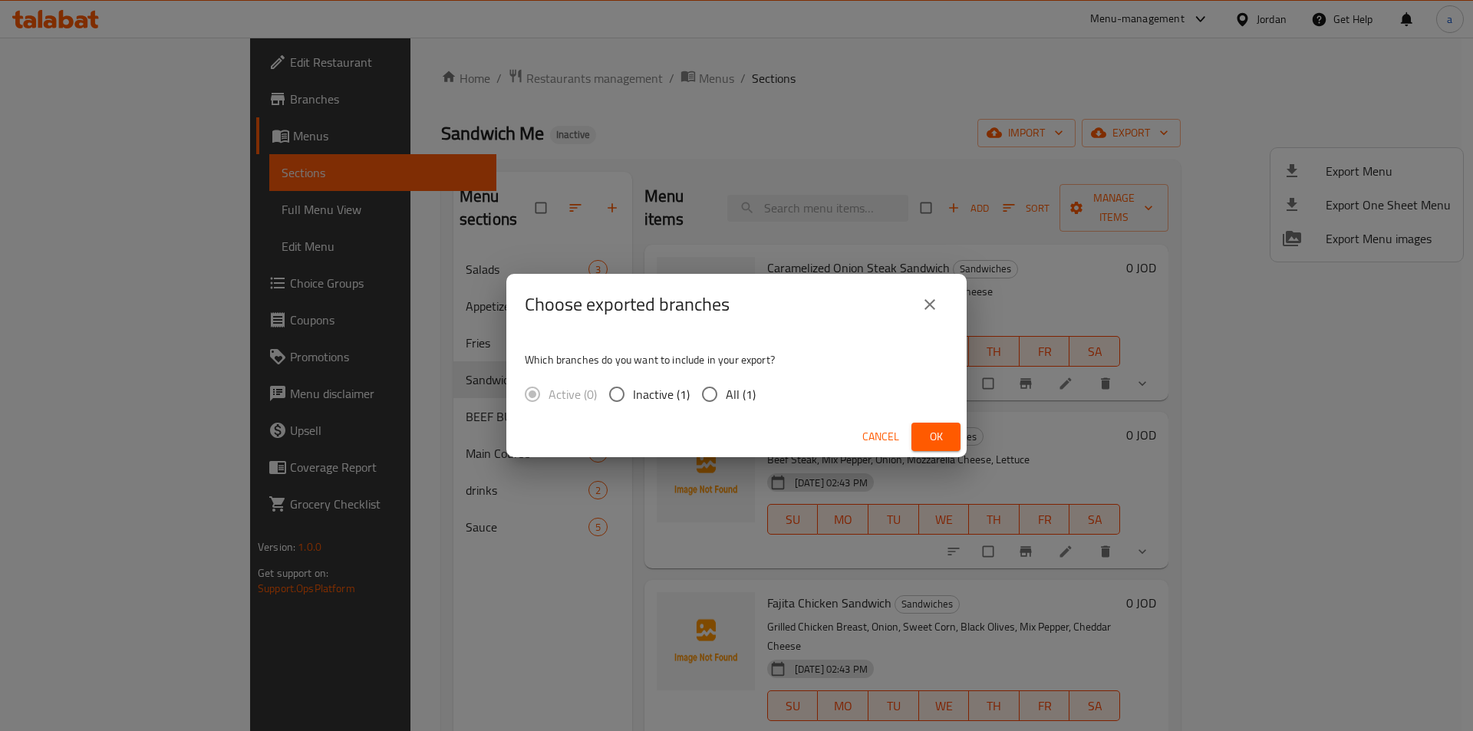
click at [729, 400] on span "All (1)" at bounding box center [741, 394] width 30 height 18
click at [726, 400] on input "All (1)" at bounding box center [710, 394] width 32 height 32
radio input "true"
click at [942, 441] on span "Ok" at bounding box center [936, 436] width 25 height 19
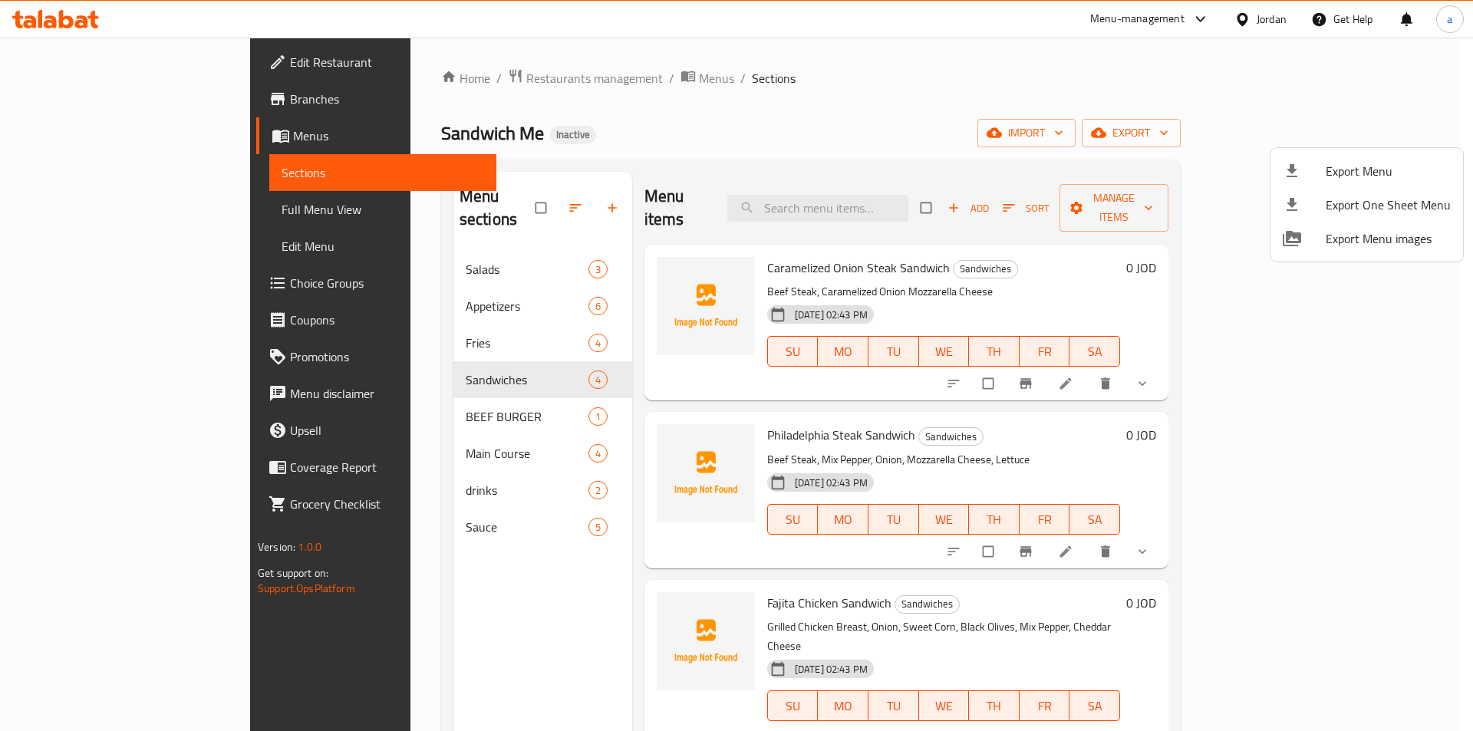
click at [102, 200] on div at bounding box center [736, 365] width 1473 height 731
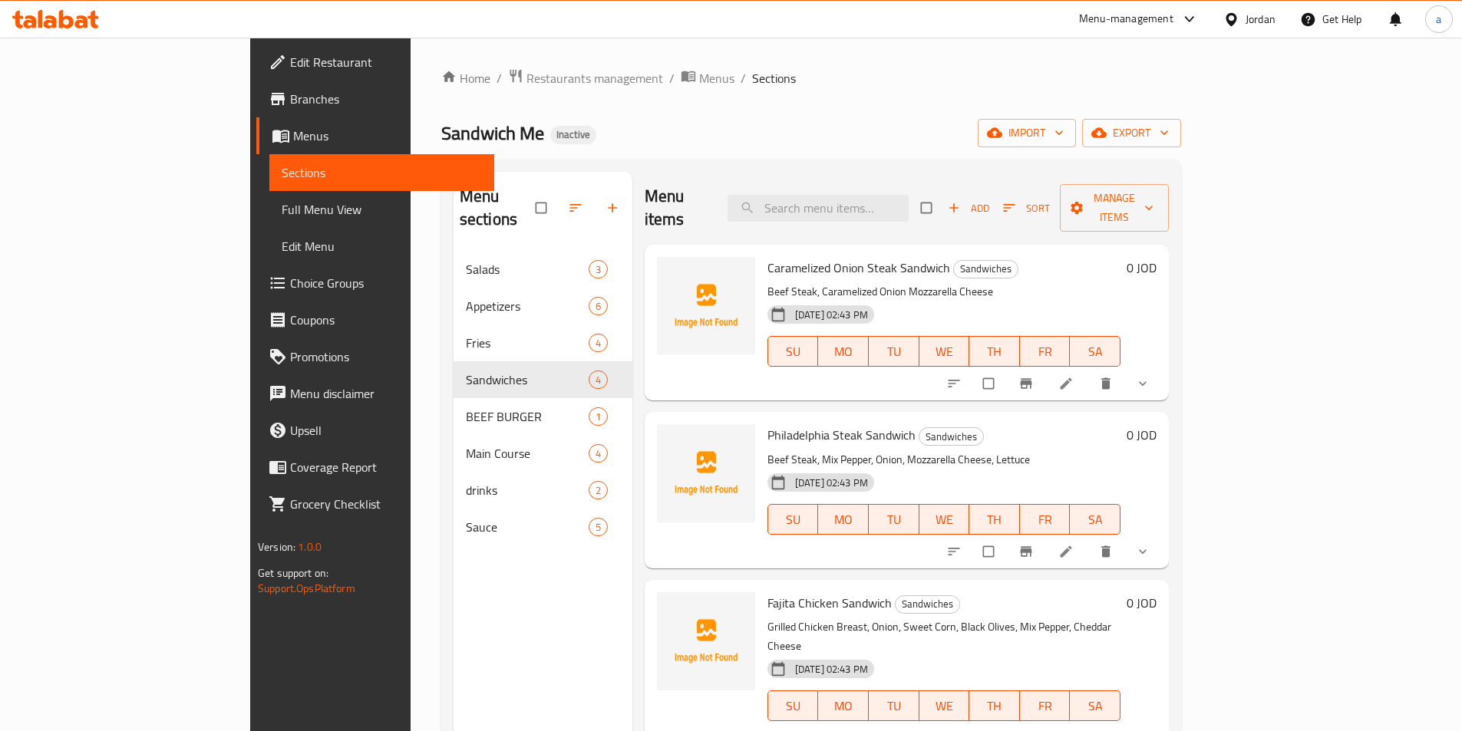
click at [282, 206] on span "Full Menu View" at bounding box center [382, 209] width 200 height 18
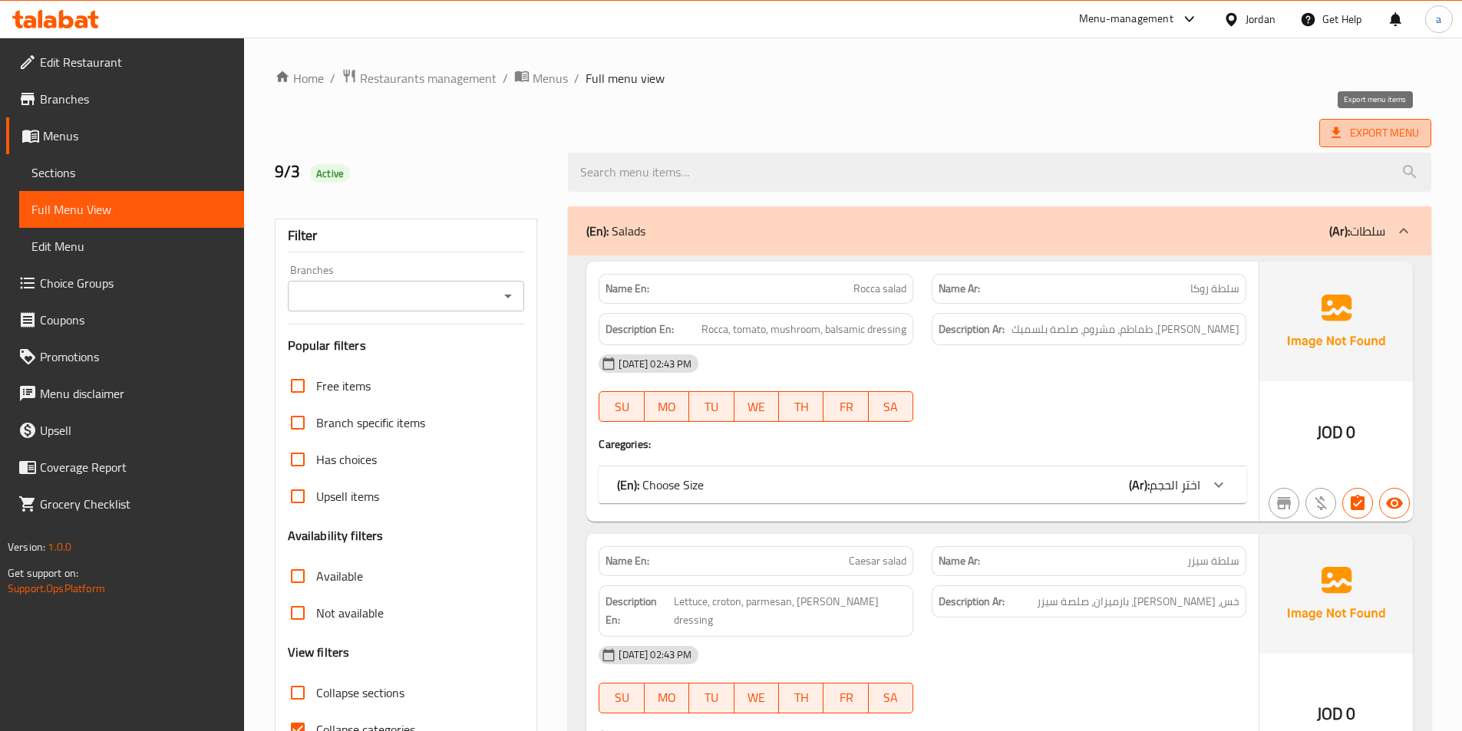
click at [1390, 134] on span "Export Menu" at bounding box center [1374, 133] width 87 height 19
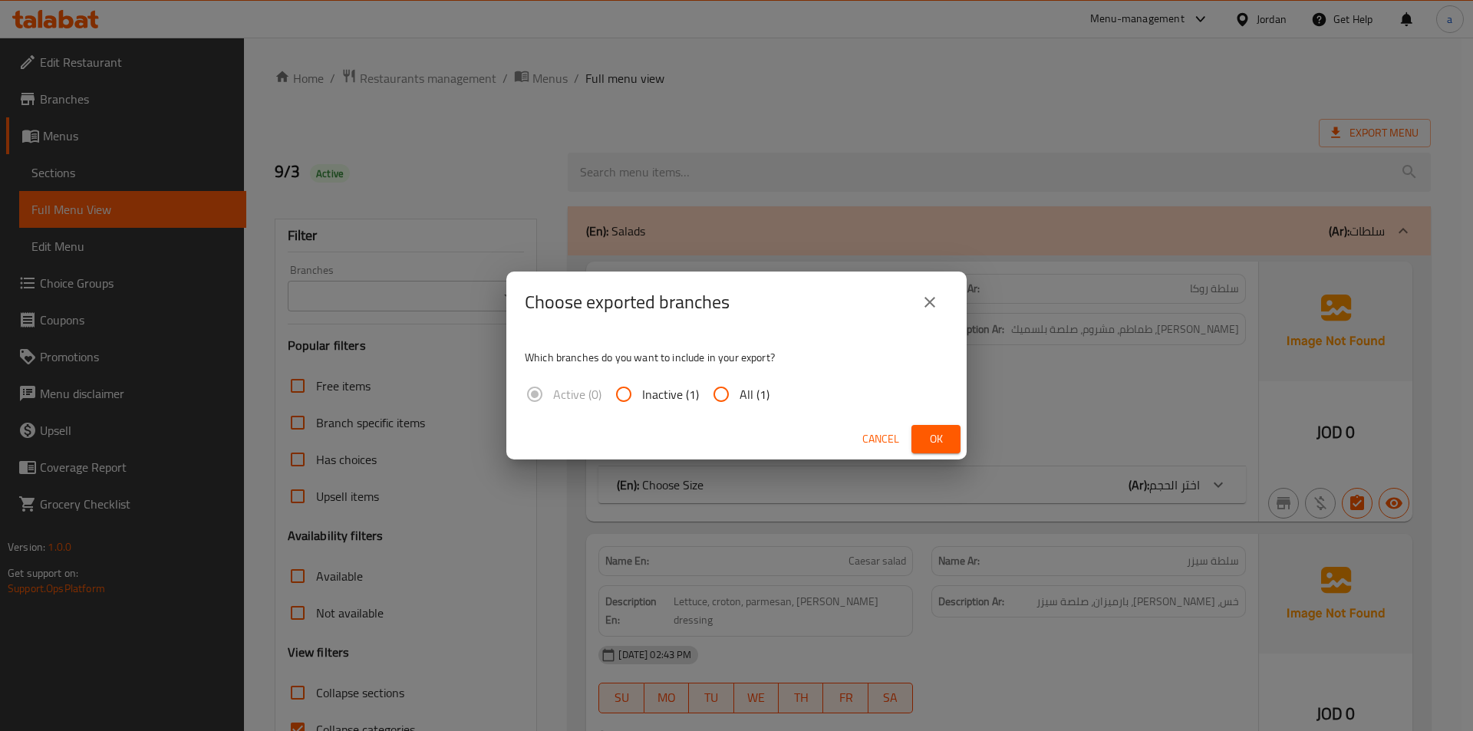
click at [938, 189] on div "Choose exported branches Which branches do you want to include in your export? …" at bounding box center [736, 365] width 1473 height 731
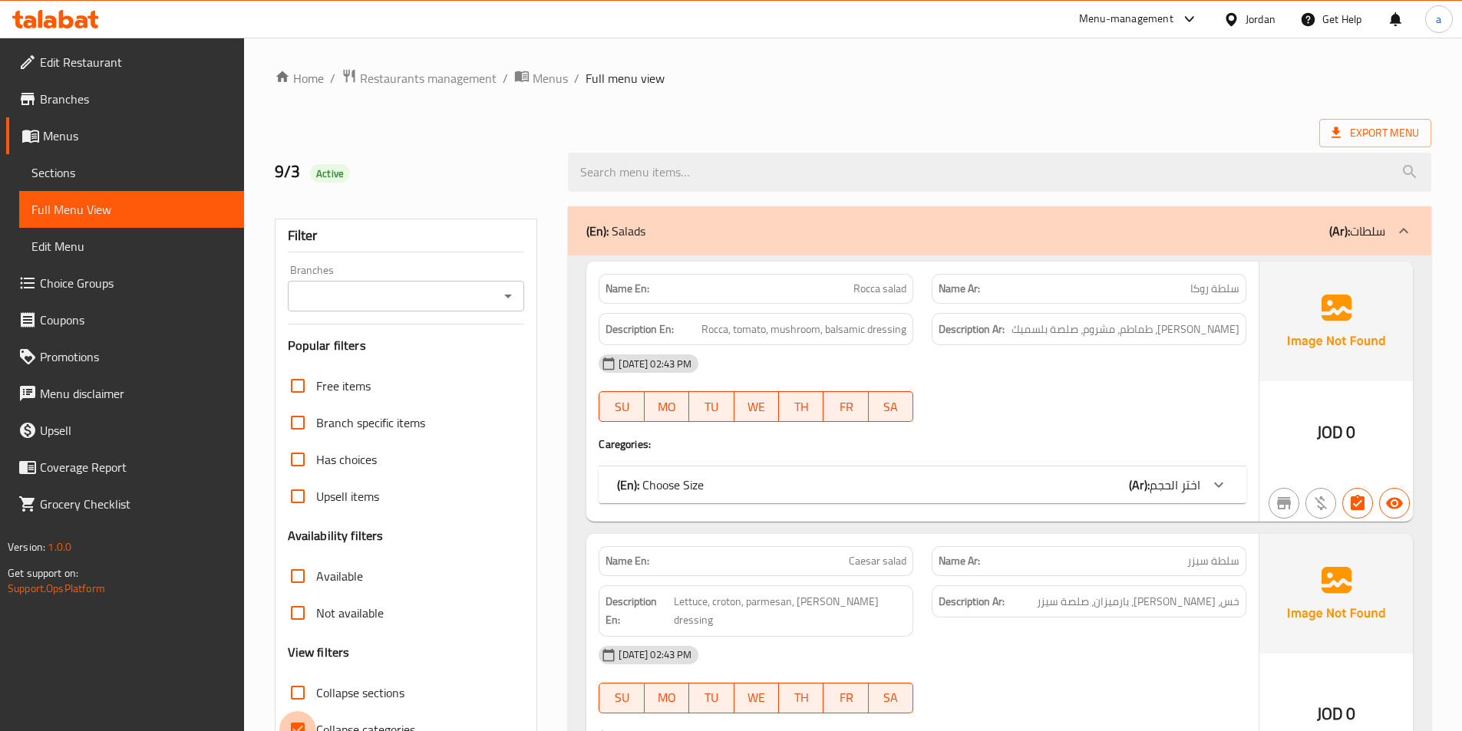
click at [305, 729] on input "Collapse categories" at bounding box center [297, 729] width 37 height 37
checkbox input "false"
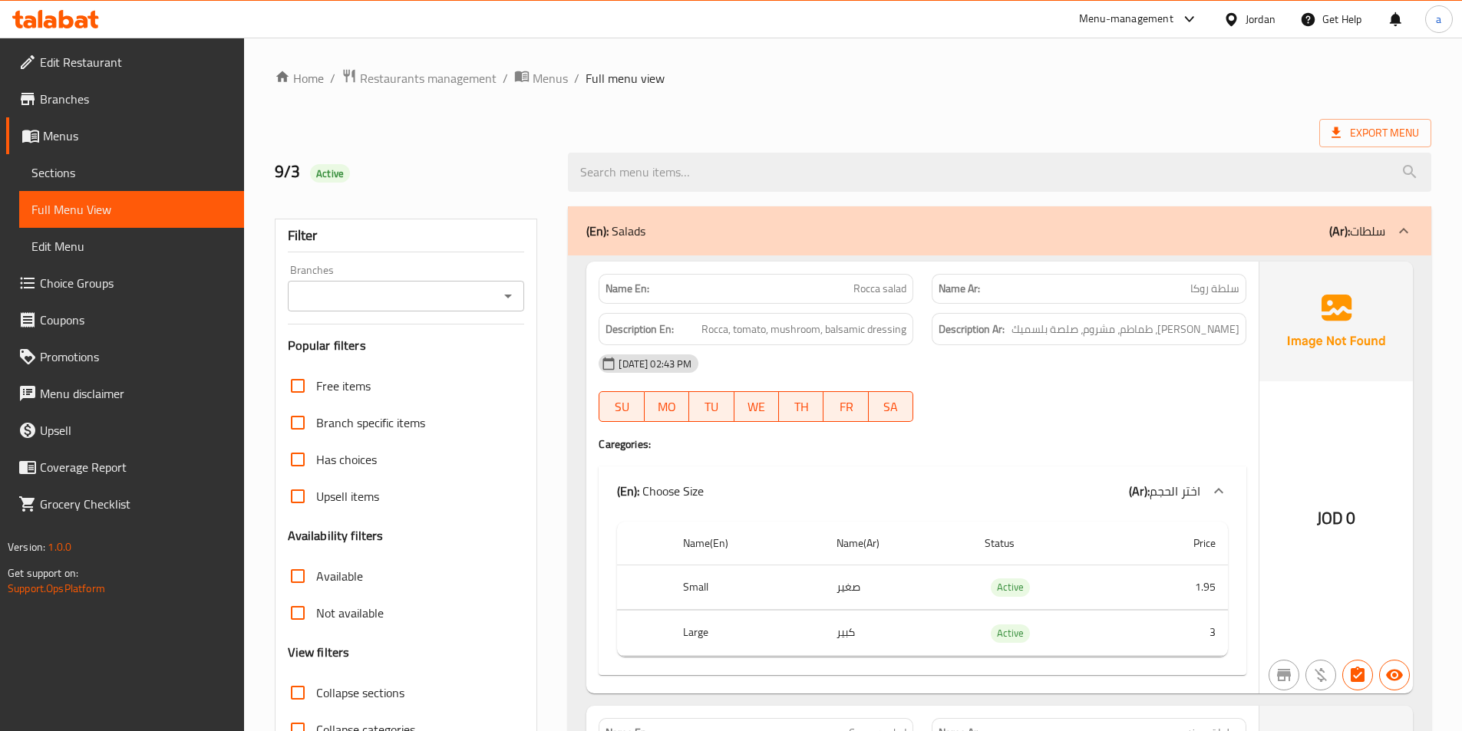
click at [1249, 25] on div "Jordan" at bounding box center [1260, 19] width 30 height 17
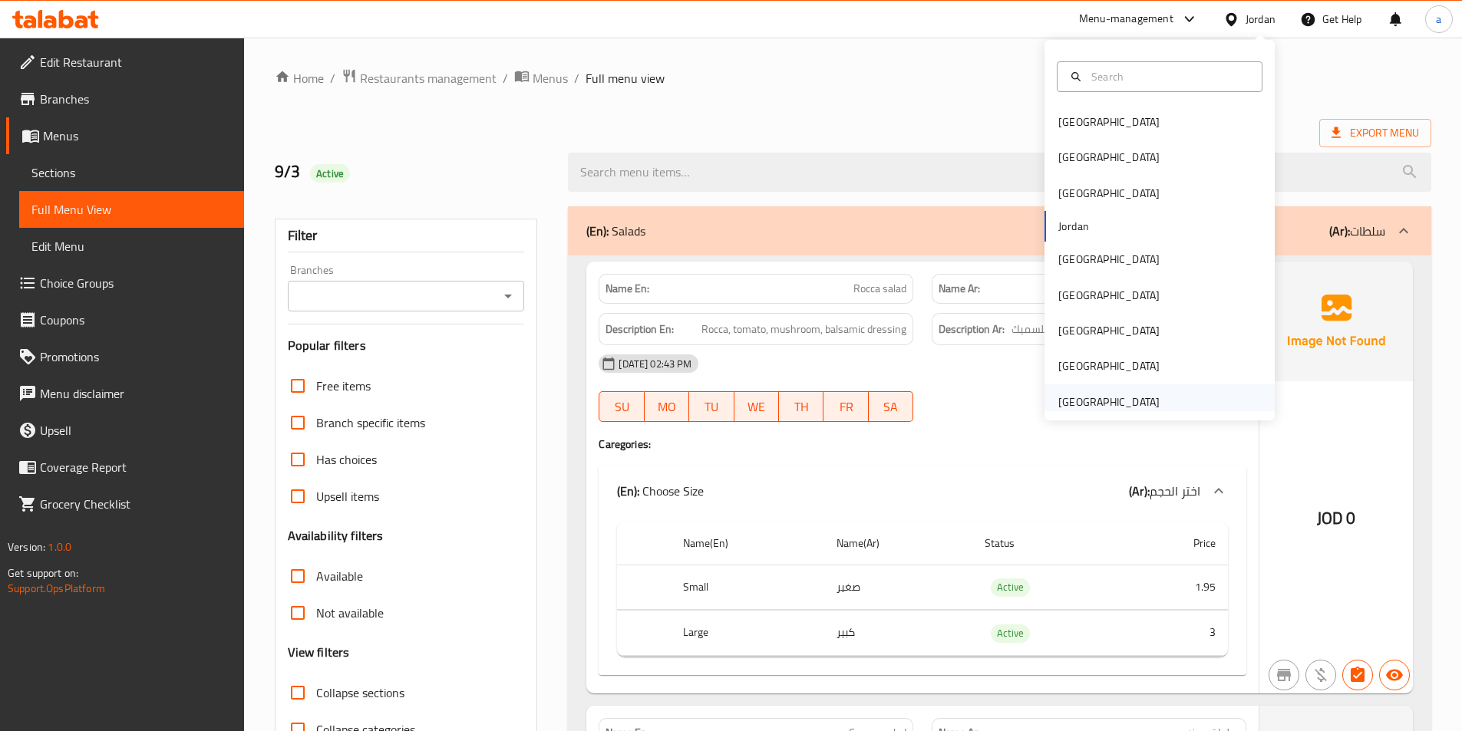
click at [1075, 404] on div "[GEOGRAPHIC_DATA]" at bounding box center [1108, 402] width 101 height 17
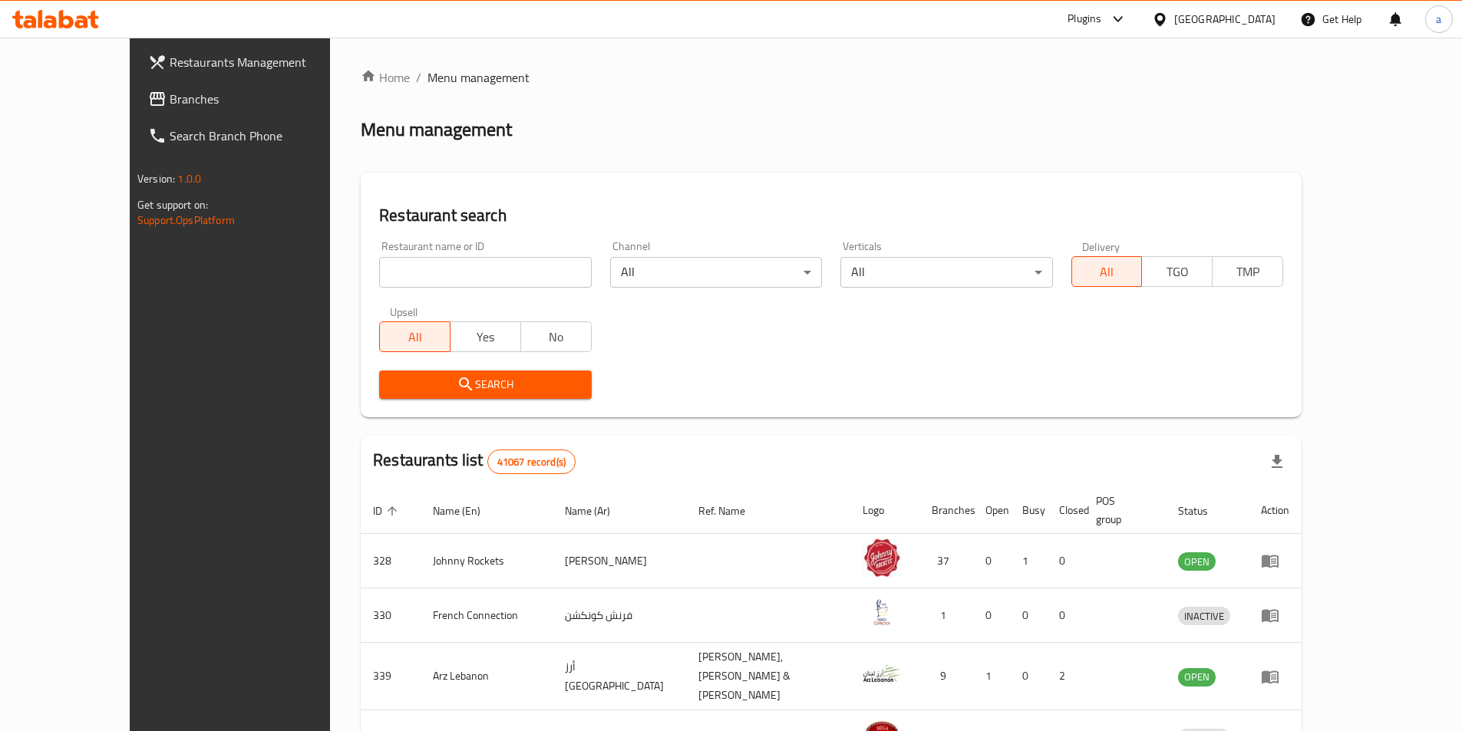
click at [185, 97] on span "Branches" at bounding box center [266, 99] width 192 height 18
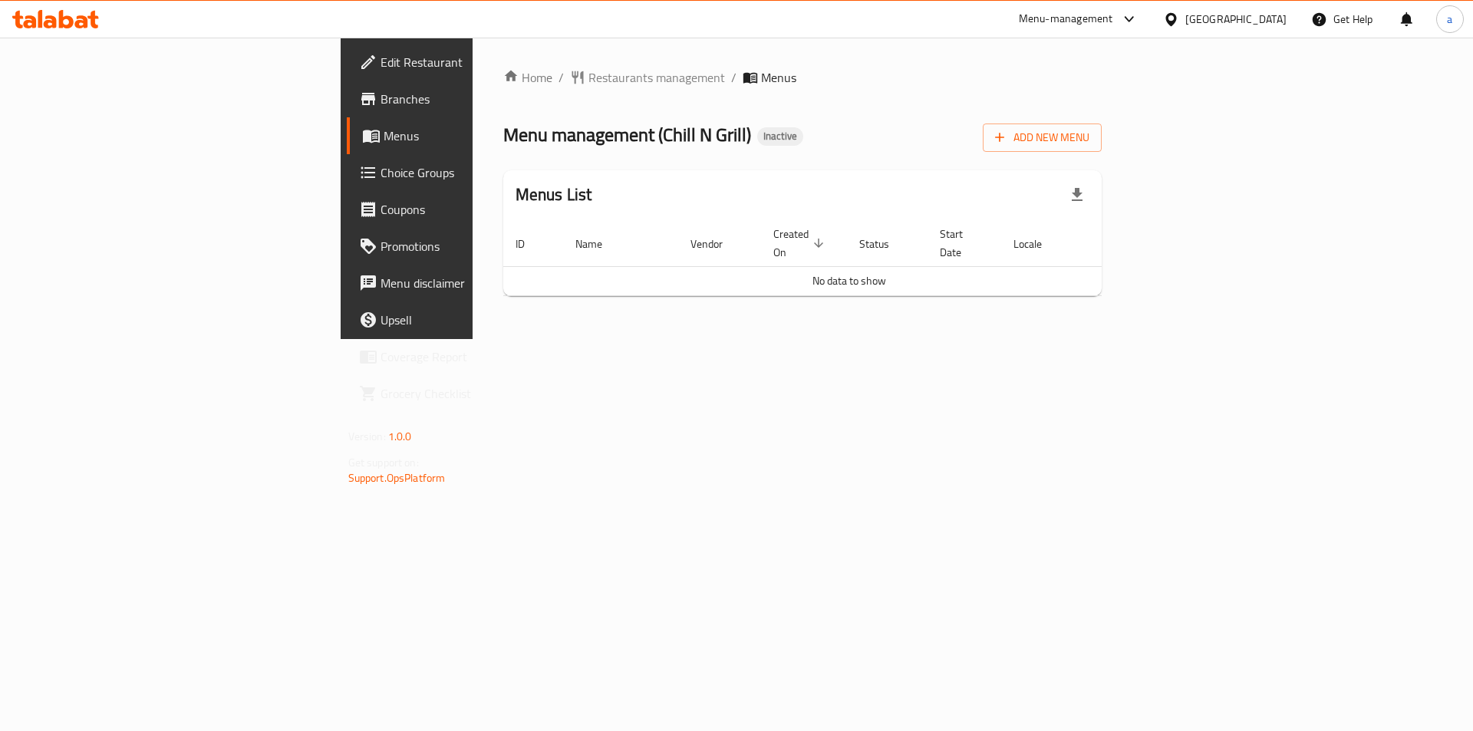
click at [347, 75] on link "Edit Restaurant" at bounding box center [467, 62] width 240 height 37
